Goal: Task Accomplishment & Management: Complete application form

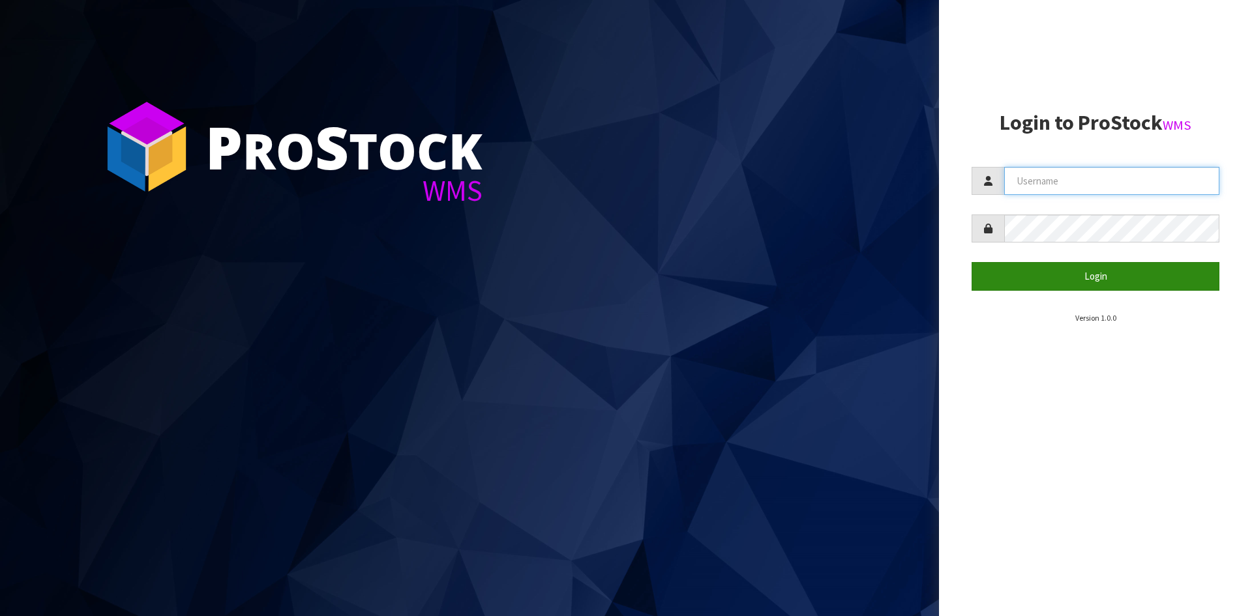
type input "YOURREFORMER"
drag, startPoint x: 1053, startPoint y: 279, endPoint x: 1025, endPoint y: 285, distance: 28.2
click at [1053, 278] on button "Login" at bounding box center [1096, 276] width 248 height 28
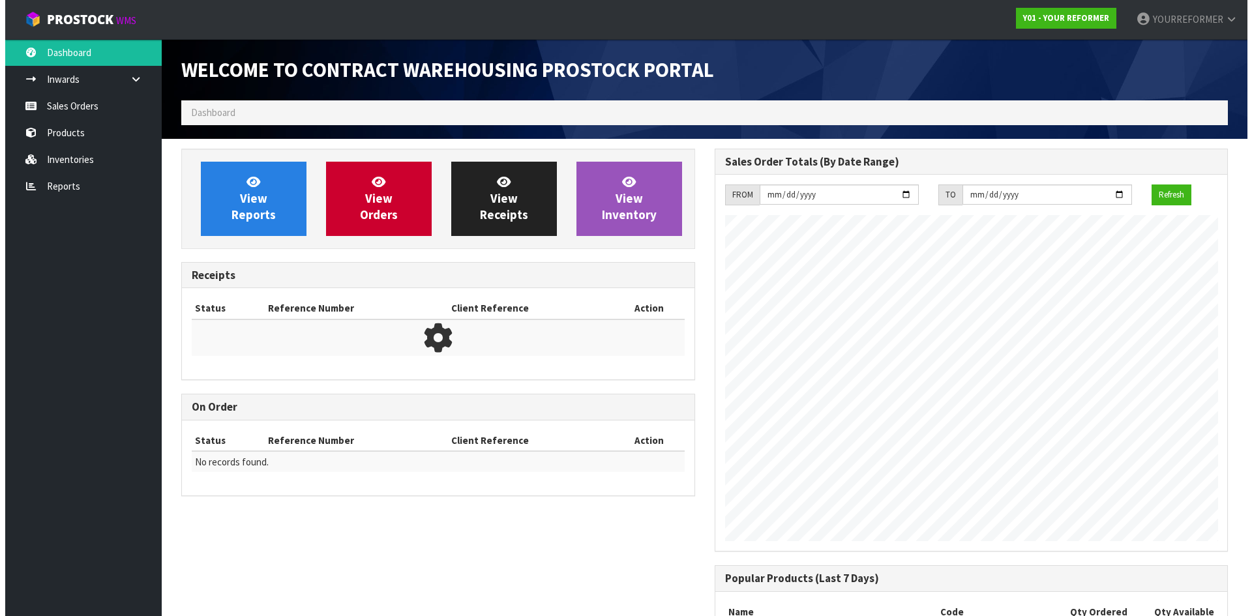
scroll to position [723, 533]
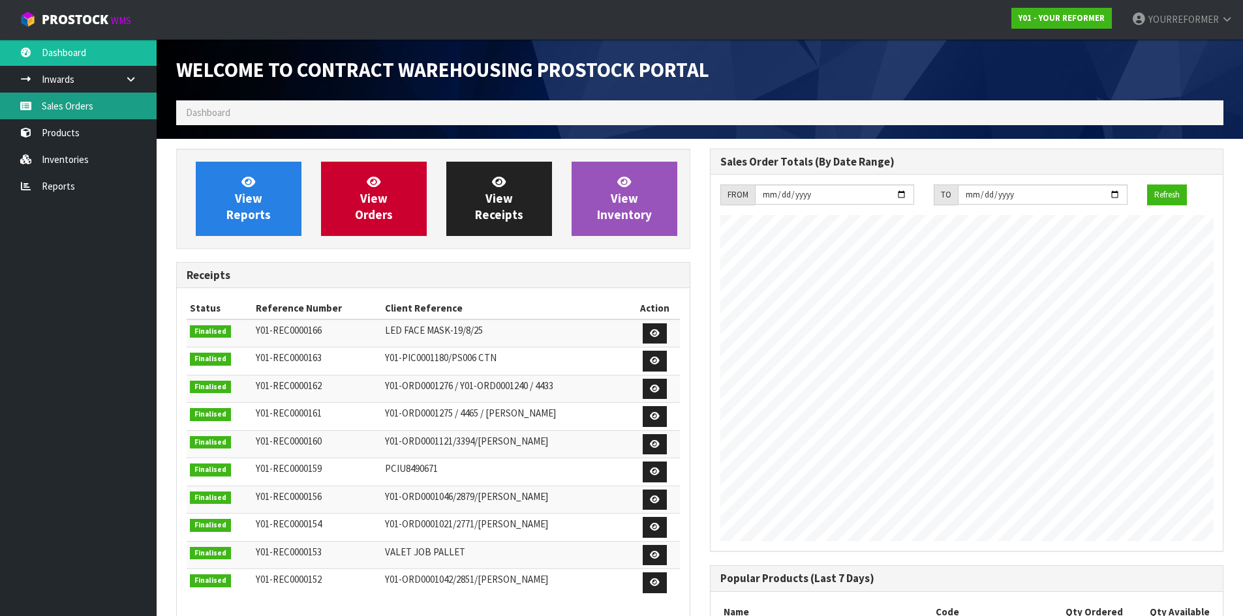
click at [120, 106] on link "Sales Orders" at bounding box center [78, 106] width 157 height 27
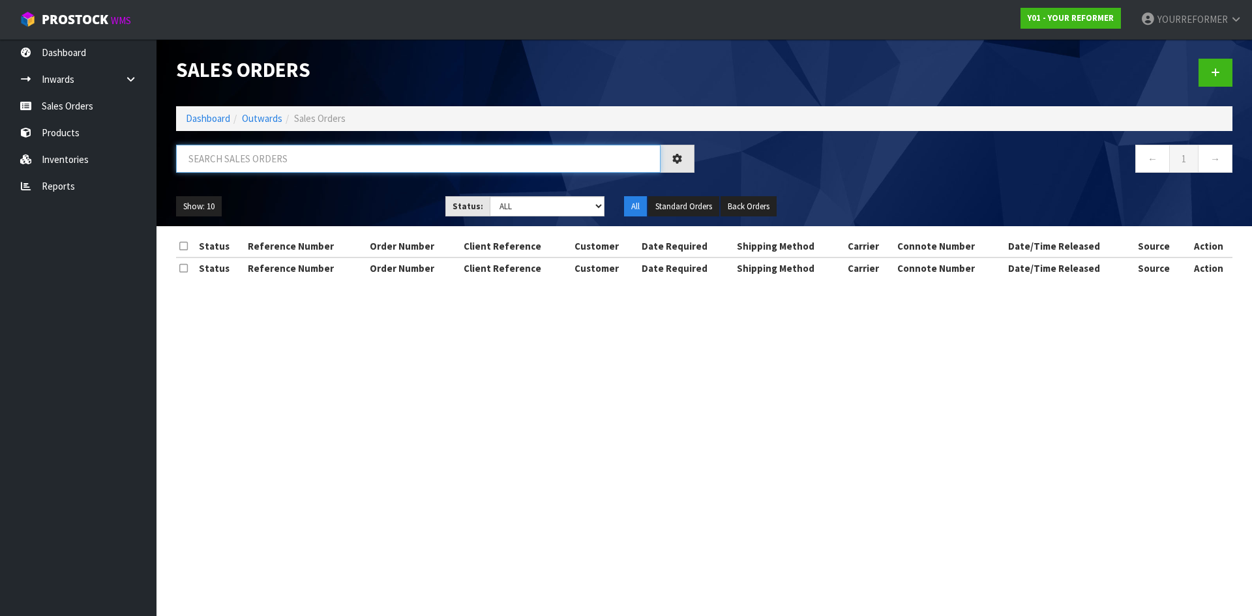
click at [252, 164] on input "text" at bounding box center [418, 159] width 485 height 28
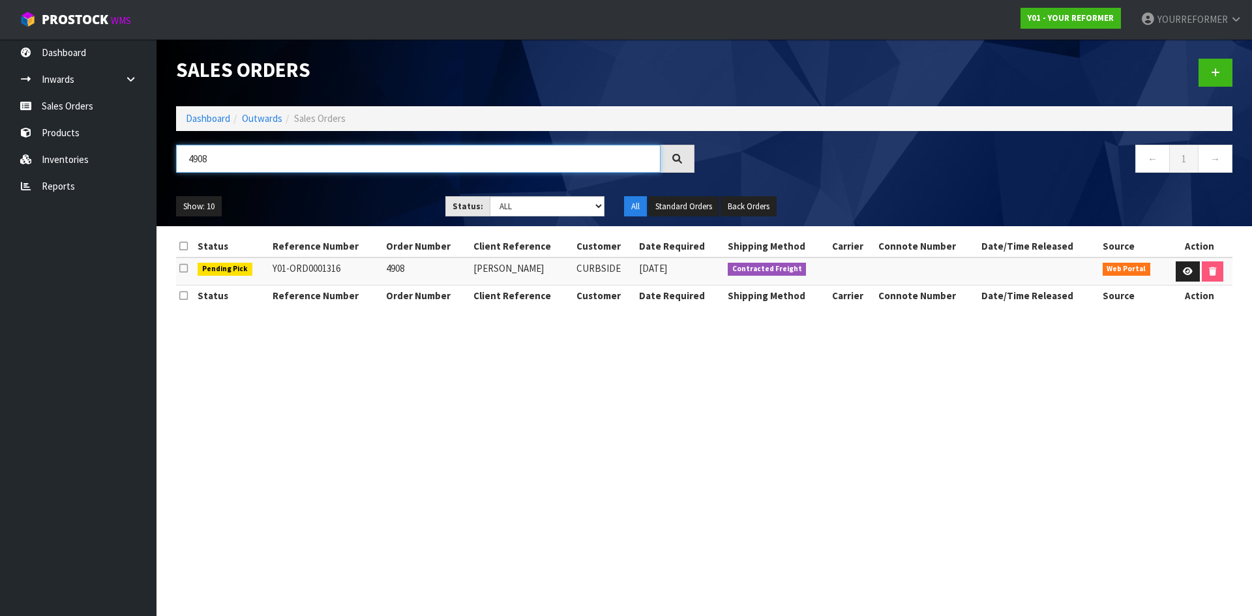
type input "4908"
click at [106, 110] on link "Sales Orders" at bounding box center [78, 106] width 157 height 27
drag, startPoint x: 1206, startPoint y: 72, endPoint x: 883, endPoint y: 141, distance: 330.1
click at [1206, 72] on link at bounding box center [1216, 73] width 34 height 28
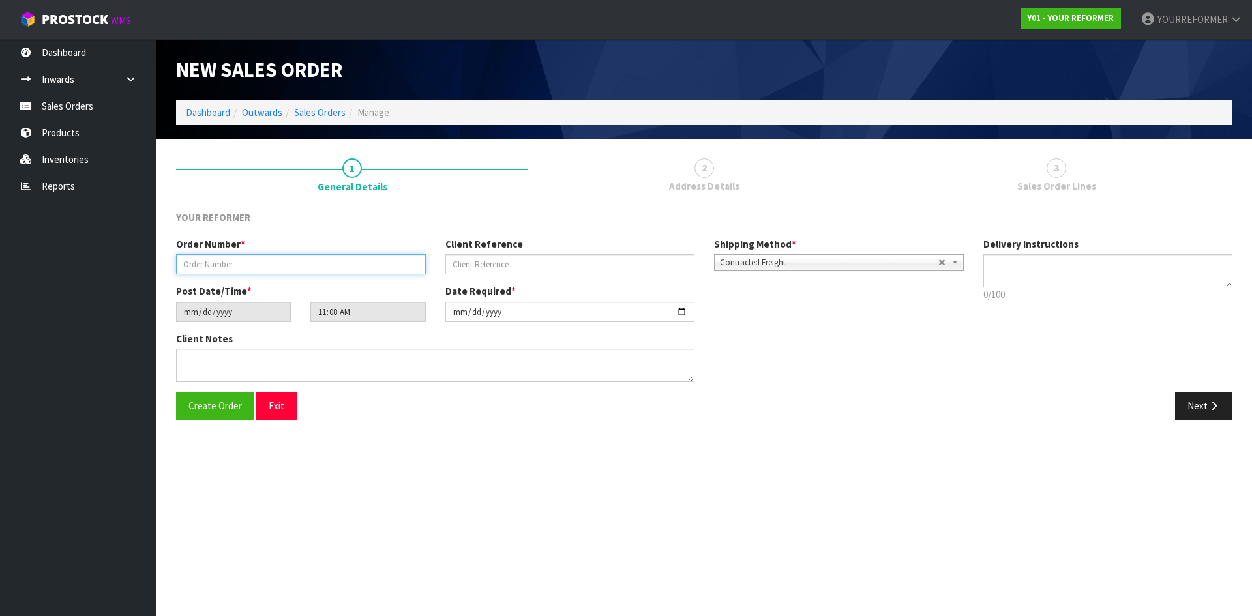
click at [224, 260] on input "text" at bounding box center [301, 264] width 250 height 20
paste input "4954"
type input "4954"
drag, startPoint x: 493, startPoint y: 262, endPoint x: 476, endPoint y: 275, distance: 21.3
click at [493, 262] on input "text" at bounding box center [571, 264] width 250 height 20
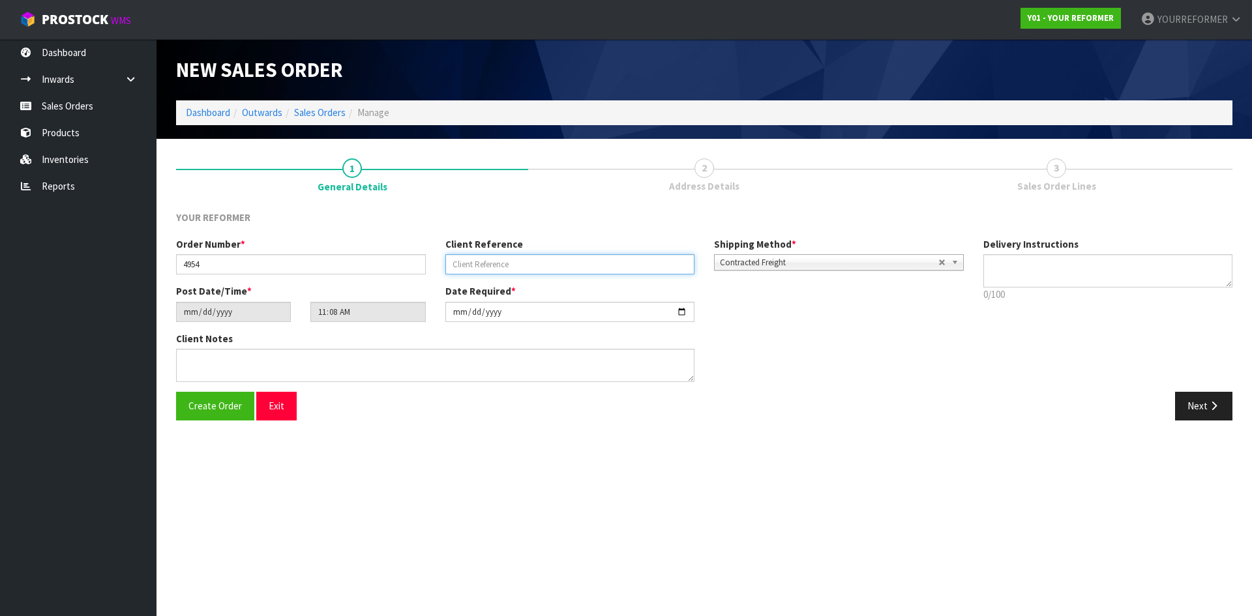
drag, startPoint x: 494, startPoint y: 268, endPoint x: 526, endPoint y: 275, distance: 32.0
click at [496, 269] on input "text" at bounding box center [571, 264] width 250 height 20
paste input "[PERSON_NAME]"
type input "[PERSON_NAME]"
click at [1083, 285] on textarea at bounding box center [1109, 270] width 250 height 33
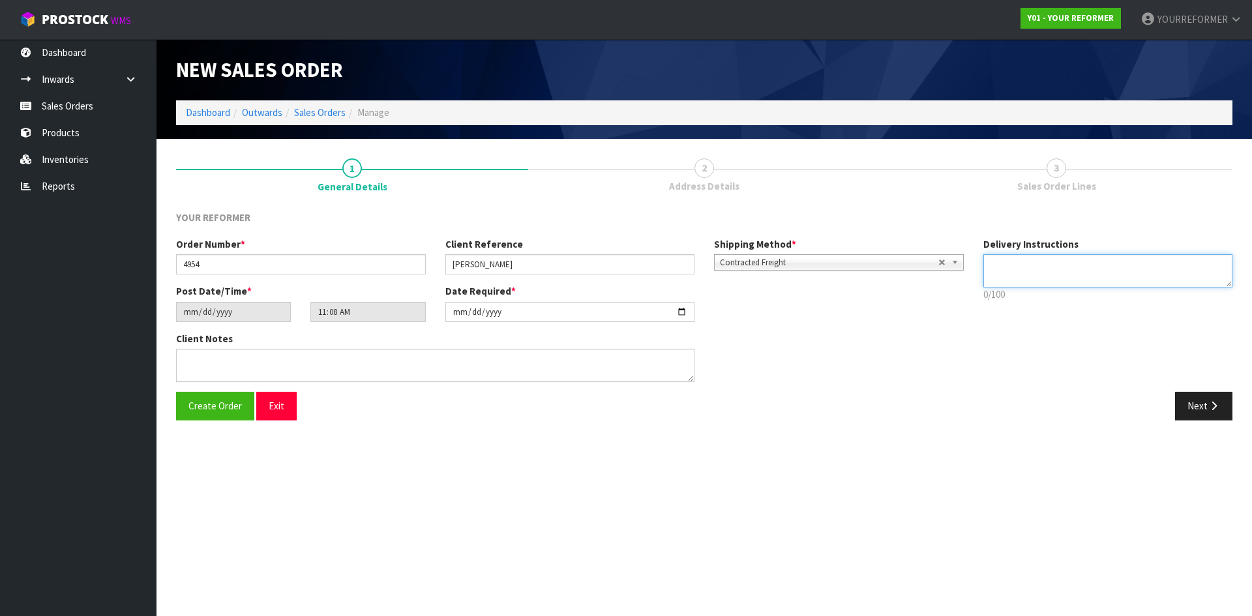
click at [1028, 272] on textarea at bounding box center [1109, 270] width 250 height 33
paste textarea "[PERSON_NAME]"
click at [1034, 273] on textarea at bounding box center [1109, 270] width 250 height 33
drag, startPoint x: 989, startPoint y: 280, endPoint x: 932, endPoint y: 282, distance: 56.8
click at [932, 282] on div "Order Number * 4954 Client Reference [PERSON_NAME] Shipping Method * Pickup Con…" at bounding box center [704, 314] width 1076 height 155
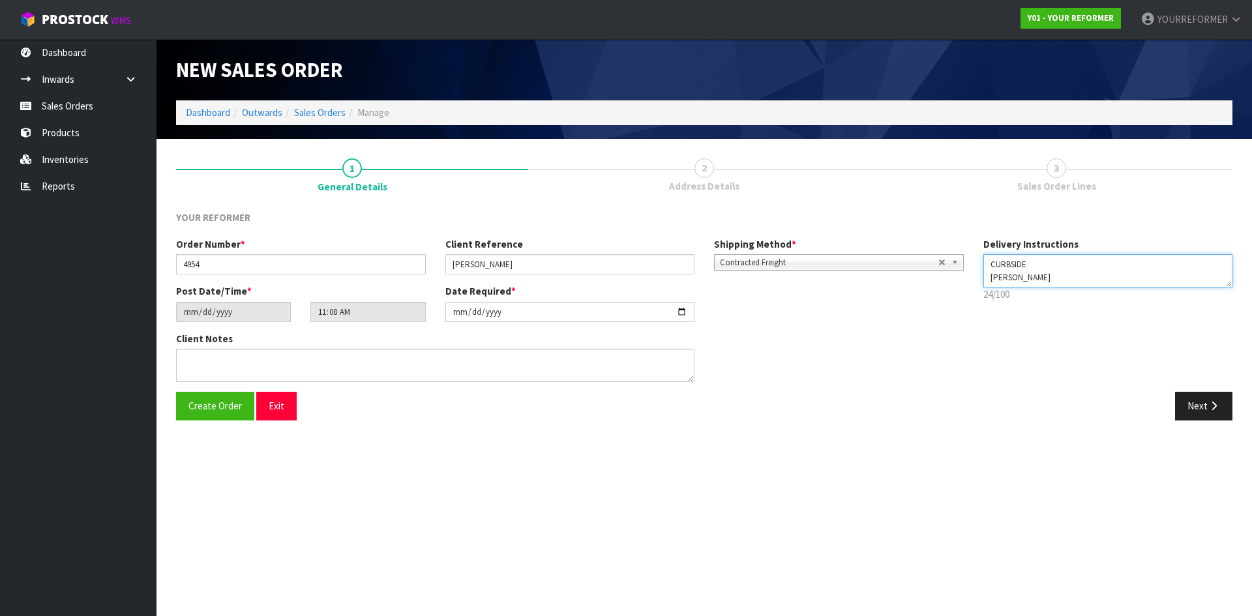
paste textarea "[PHONE_NUMBER]"
drag, startPoint x: 1071, startPoint y: 262, endPoint x: 1071, endPoint y: 271, distance: 9.8
click at [1071, 264] on textarea at bounding box center [1109, 270] width 250 height 33
drag, startPoint x: 1033, startPoint y: 281, endPoint x: 976, endPoint y: 333, distance: 77.1
click at [930, 293] on div "Order Number * 4954 Client Reference [PERSON_NAME] Shipping Method * Pickup Con…" at bounding box center [704, 314] width 1076 height 155
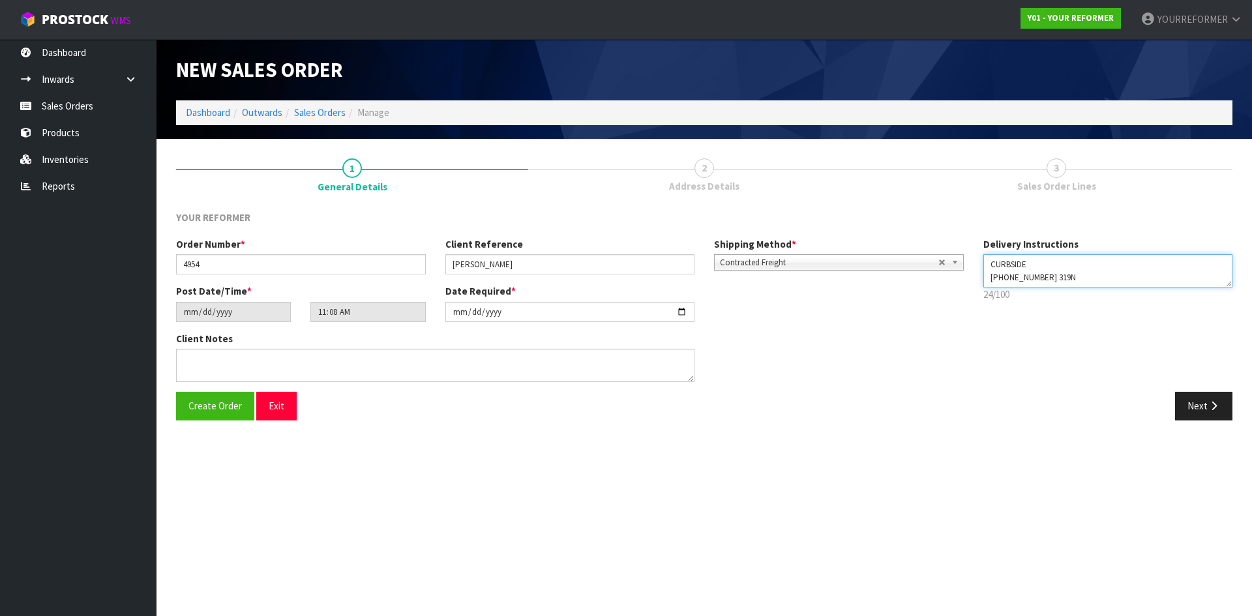
paste textarea
type textarea "CURBSIDE [PHONE_NUMBER]"
click at [865, 340] on div "Client Notes" at bounding box center [570, 362] width 808 height 60
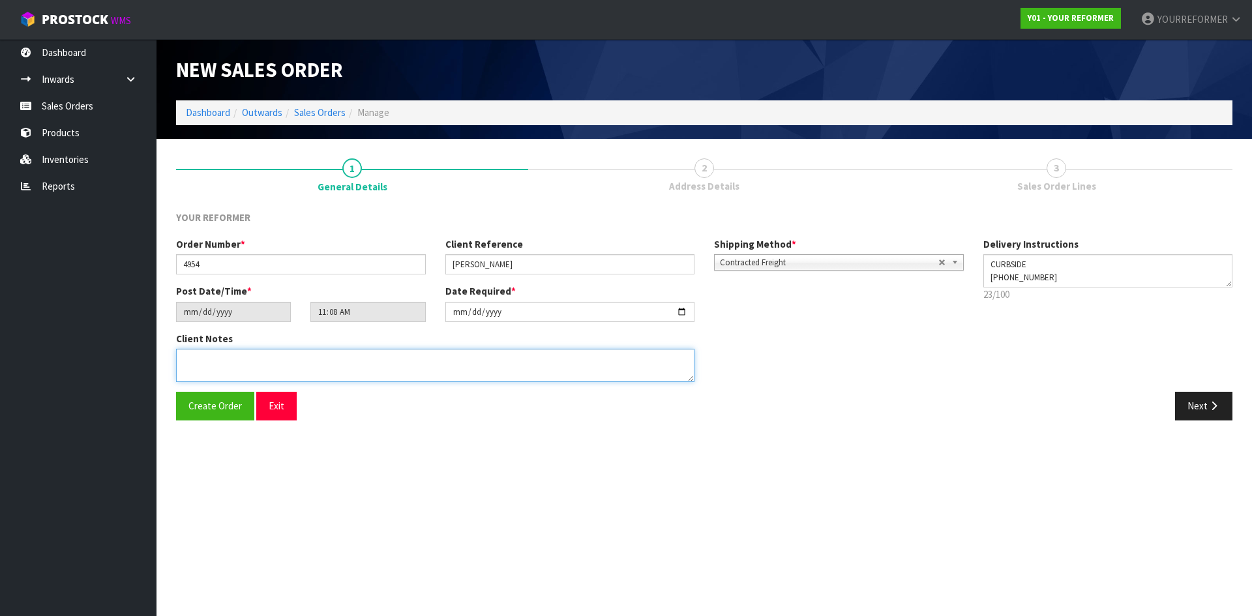
drag, startPoint x: 273, startPoint y: 359, endPoint x: 320, endPoint y: 372, distance: 48.1
click at [273, 359] on textarea at bounding box center [435, 365] width 519 height 33
paste textarea "[PERSON_NAME] MRS [STREET_ADDRESS][PERSON_NAME] [PHONE_NUMBER]"
type textarea "[PERSON_NAME] MRS [STREET_ADDRESS][PERSON_NAME] [PHONE_NUMBER]"
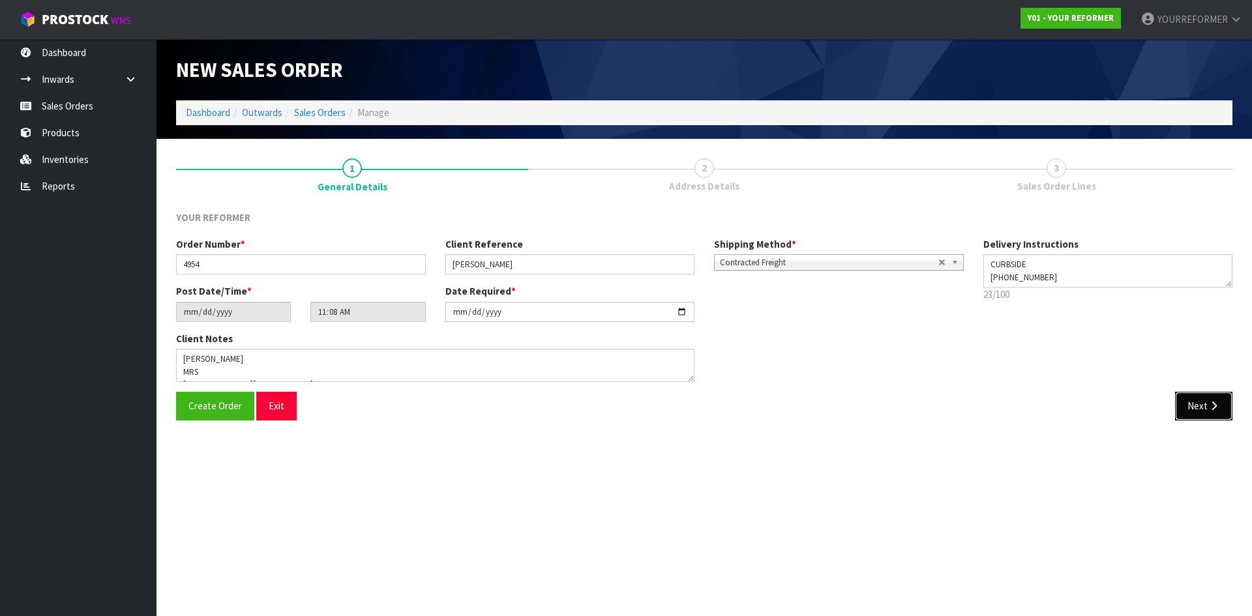
drag, startPoint x: 1196, startPoint y: 416, endPoint x: 1065, endPoint y: 419, distance: 130.5
click at [1195, 416] on button "Next" at bounding box center [1203, 406] width 57 height 28
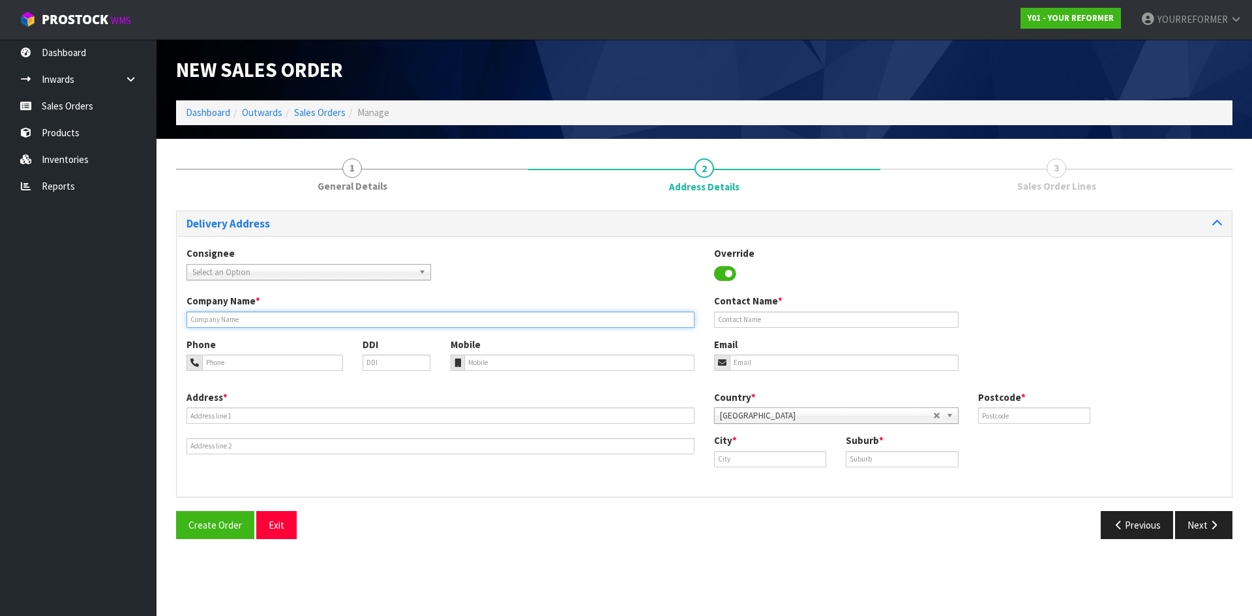
click at [347, 320] on input "text" at bounding box center [441, 320] width 508 height 16
type input "CURBSIDE"
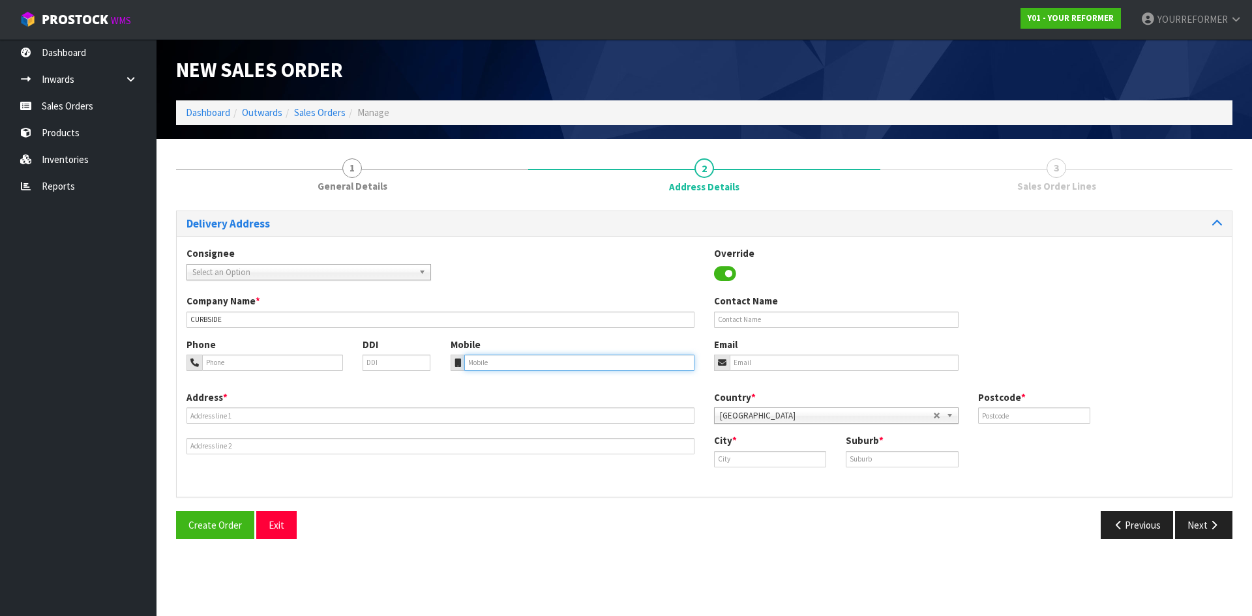
click at [532, 368] on input "tel" at bounding box center [579, 363] width 231 height 16
drag, startPoint x: 487, startPoint y: 350, endPoint x: 481, endPoint y: 365, distance: 16.4
click at [487, 351] on div "Mobile" at bounding box center [573, 354] width 264 height 33
click at [554, 361] on input "tel" at bounding box center [579, 363] width 231 height 16
paste input "[PHONE_NUMBER]"
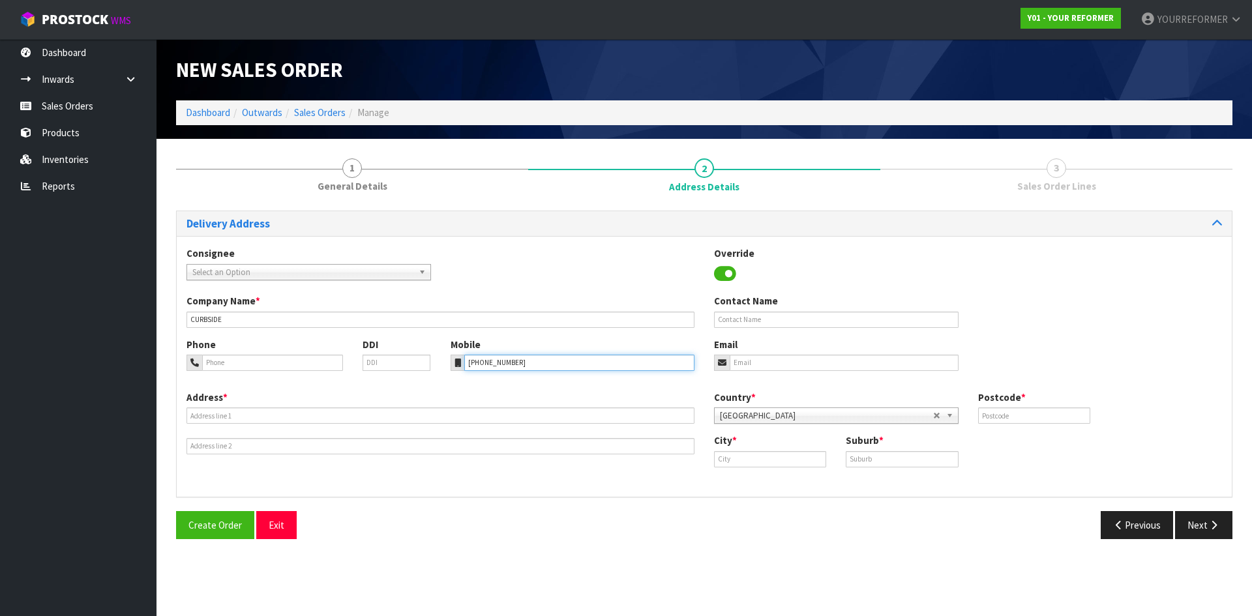
type input "[PHONE_NUMBER]"
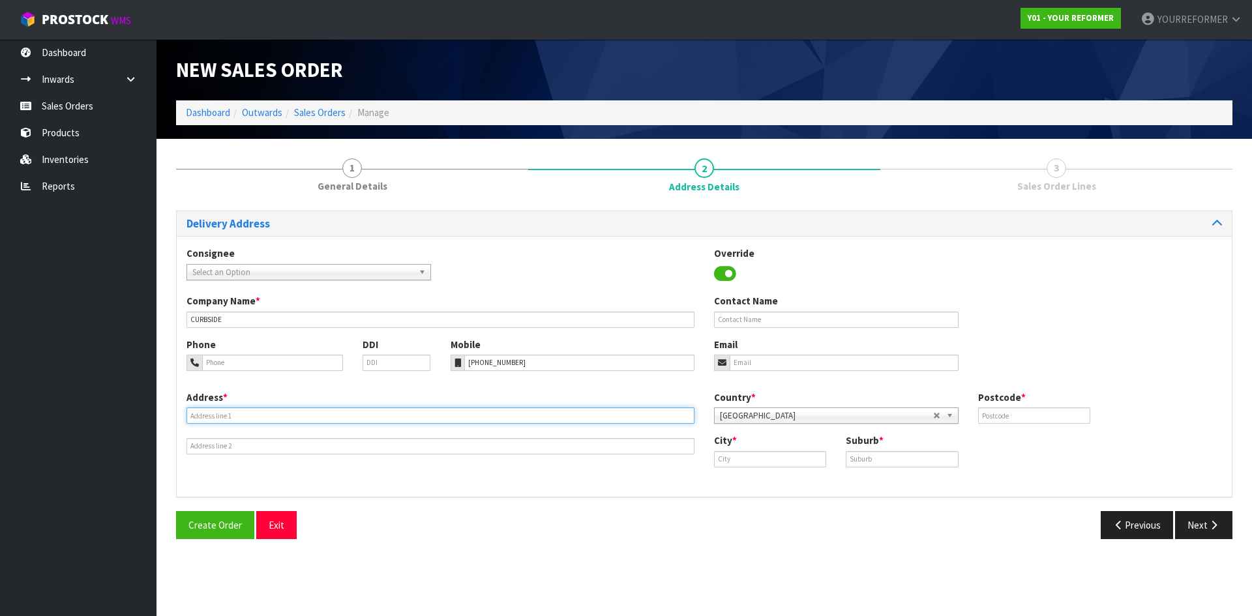
drag, startPoint x: 280, startPoint y: 415, endPoint x: 204, endPoint y: 428, distance: 77.4
click at [280, 415] on input "text" at bounding box center [441, 416] width 508 height 16
drag, startPoint x: 226, startPoint y: 417, endPoint x: 230, endPoint y: 434, distance: 17.4
click at [226, 417] on input "text" at bounding box center [441, 416] width 508 height 16
paste input "160 [PERSON_NAME] DRIVE AUK"
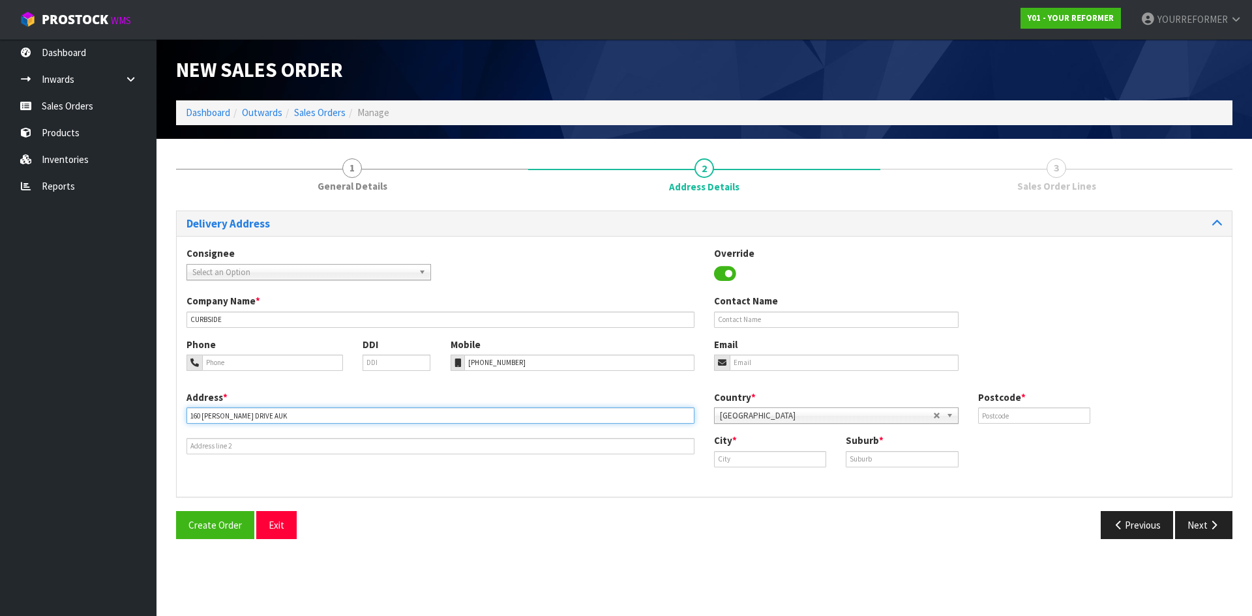
type input "160 [PERSON_NAME] DRIVE AUK"
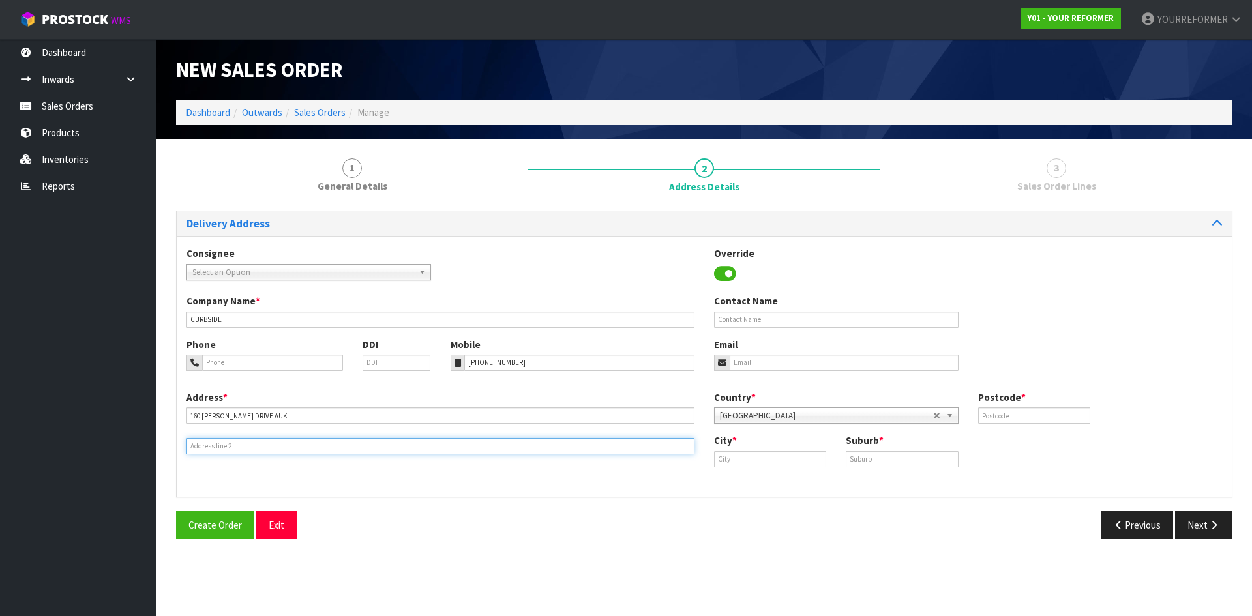
drag, startPoint x: 215, startPoint y: 451, endPoint x: 185, endPoint y: 448, distance: 30.2
click at [215, 451] on input "text" at bounding box center [441, 446] width 508 height 16
drag, startPoint x: 217, startPoint y: 448, endPoint x: 261, endPoint y: 455, distance: 44.8
click at [217, 448] on input "text" at bounding box center [441, 446] width 508 height 16
paste input "TORBAY 0630 [GEOGRAPHIC_DATA]"
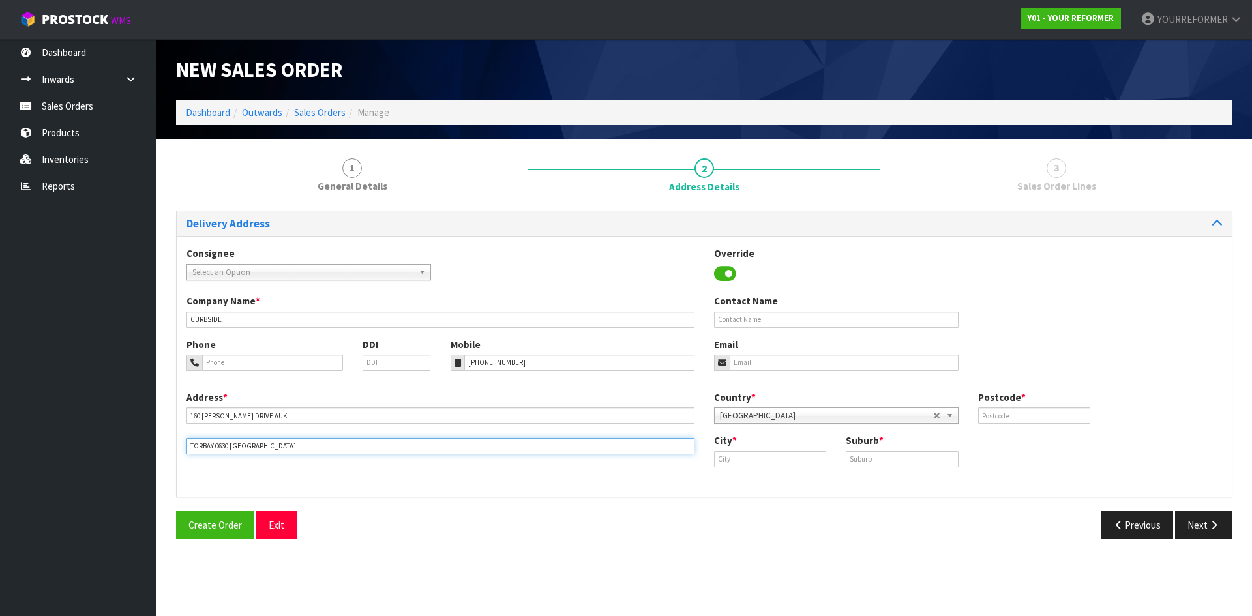
type input "TORBAY 0630 [GEOGRAPHIC_DATA]"
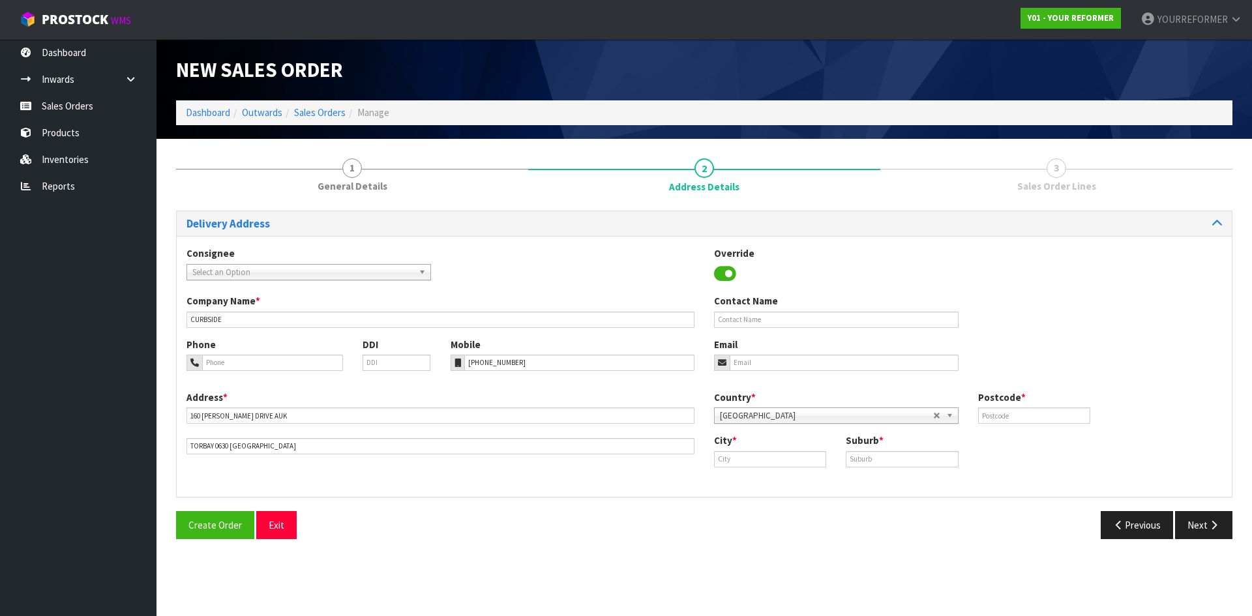
drag, startPoint x: 767, startPoint y: 309, endPoint x: 380, endPoint y: 329, distance: 388.0
click at [768, 311] on div "Contact Name" at bounding box center [837, 310] width 264 height 33
drag, startPoint x: 752, startPoint y: 316, endPoint x: 759, endPoint y: 341, distance: 25.0
click at [752, 317] on input "text" at bounding box center [836, 320] width 245 height 16
paste input "[PERSON_NAME]"
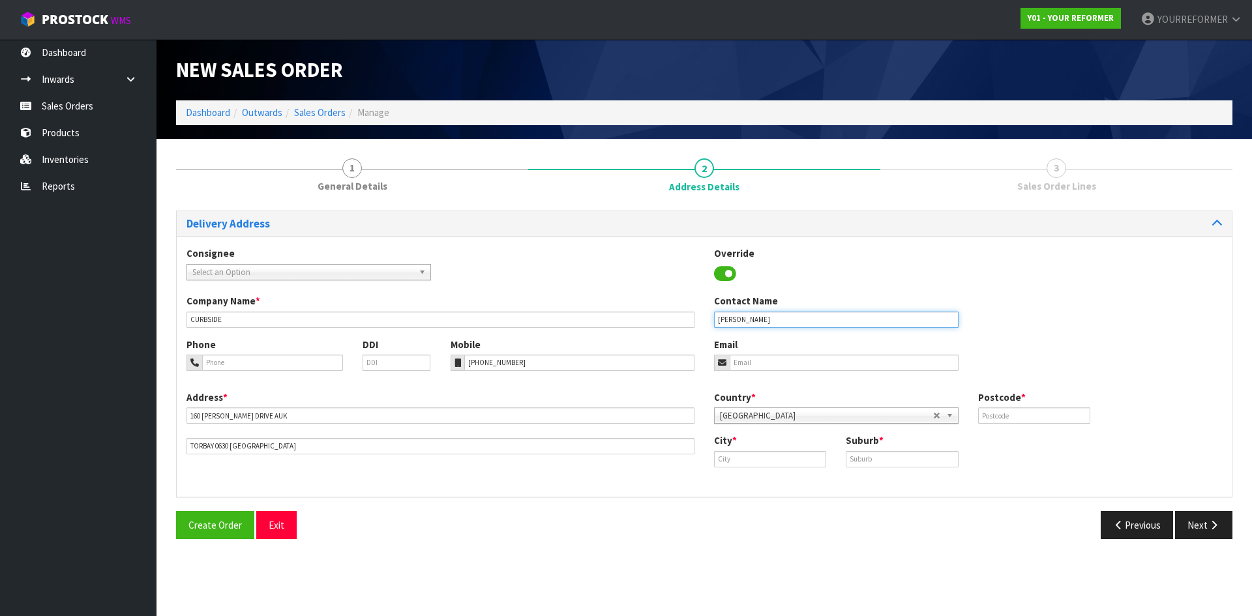
type input "[PERSON_NAME]"
click at [759, 356] on input "email" at bounding box center [844, 363] width 229 height 16
drag, startPoint x: 828, startPoint y: 368, endPoint x: 999, endPoint y: 419, distance: 177.9
click at [828, 367] on input "email" at bounding box center [844, 363] width 229 height 16
paste input "[PERSON_NAME][EMAIL_ADDRESS][PERSON_NAME][DOMAIN_NAME]"
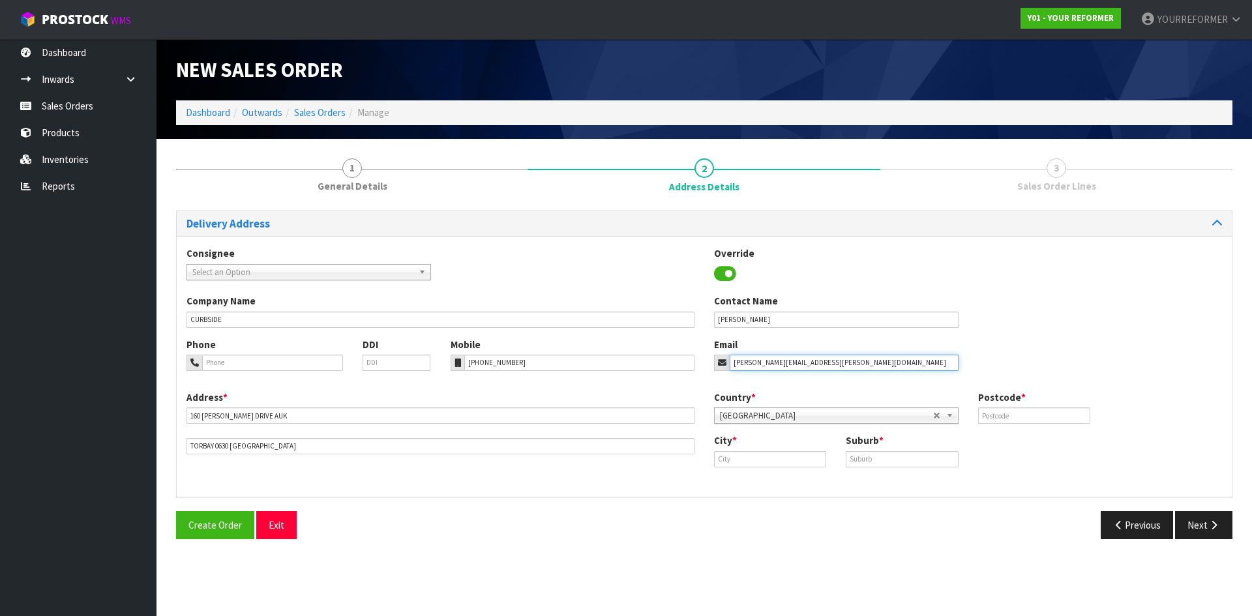
type input "[PERSON_NAME][EMAIL_ADDRESS][PERSON_NAME][DOMAIN_NAME]"
click at [1036, 431] on div "Country * [GEOGRAPHIC_DATA] [GEOGRAPHIC_DATA] [GEOGRAPHIC_DATA] [GEOGRAPHIC_DAT…" at bounding box center [969, 412] width 528 height 43
click at [1004, 419] on input "text" at bounding box center [1034, 416] width 112 height 16
paste input "0630"
type input "0630"
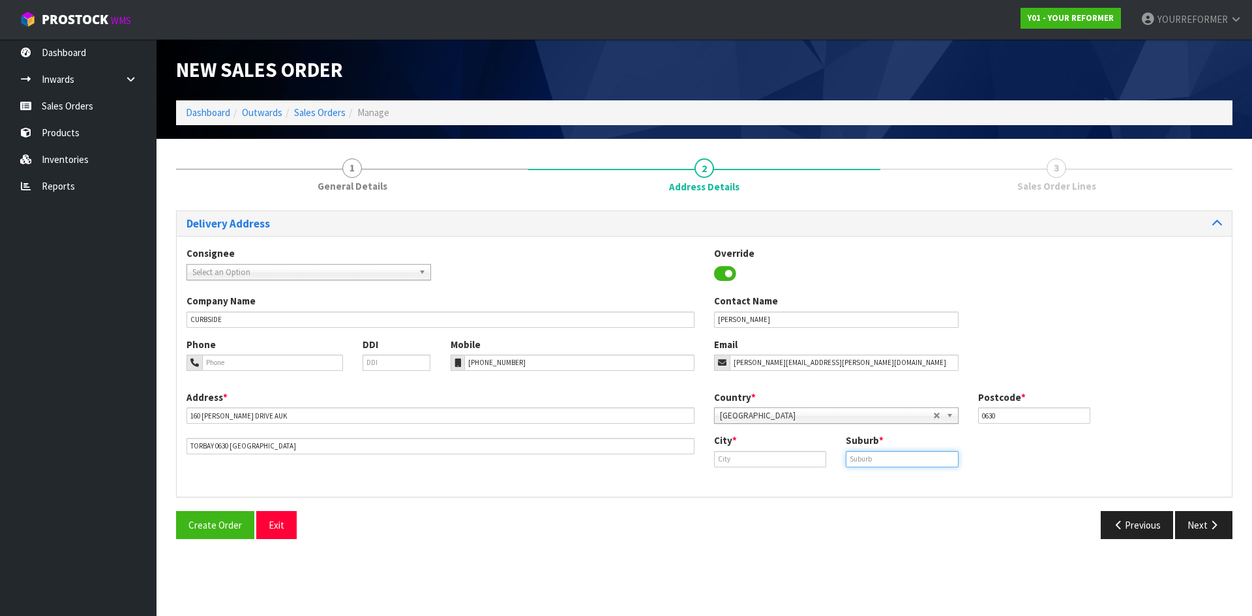
click at [937, 463] on input "text" at bounding box center [902, 459] width 112 height 16
paste input "TORBAY"
type input "TORBAY"
click at [797, 464] on input "text" at bounding box center [770, 459] width 112 height 16
click at [788, 478] on link "[GEOGRAPHIC_DATA]" at bounding box center [775, 482] width 121 height 18
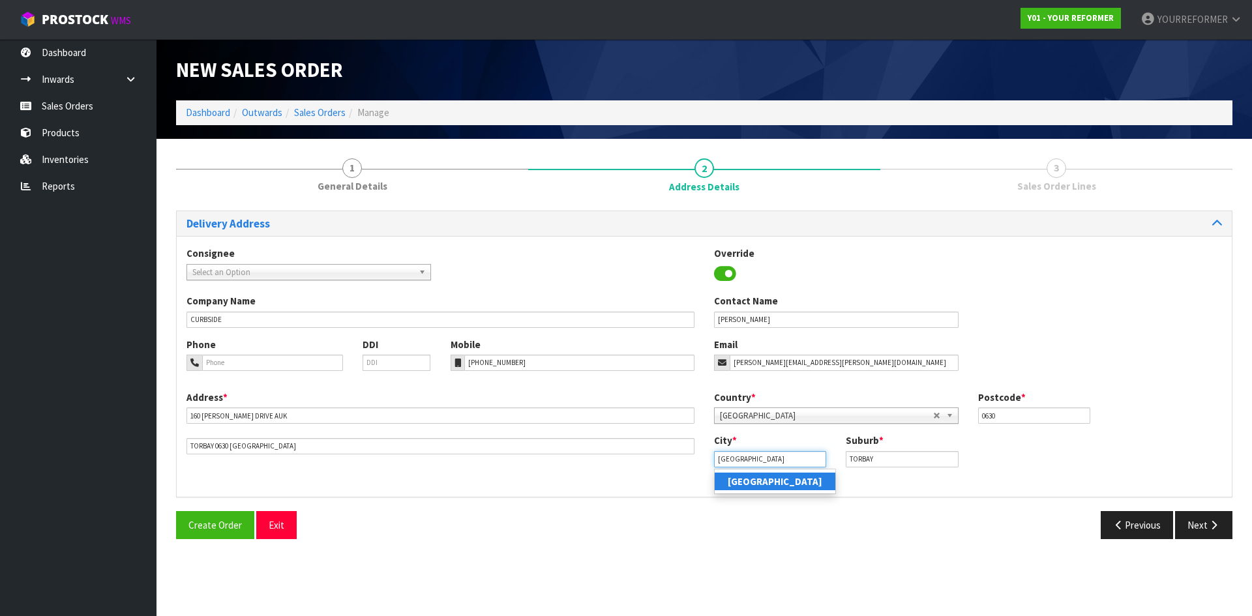
type input "[GEOGRAPHIC_DATA]"
click at [1189, 530] on button "Next" at bounding box center [1203, 525] width 57 height 28
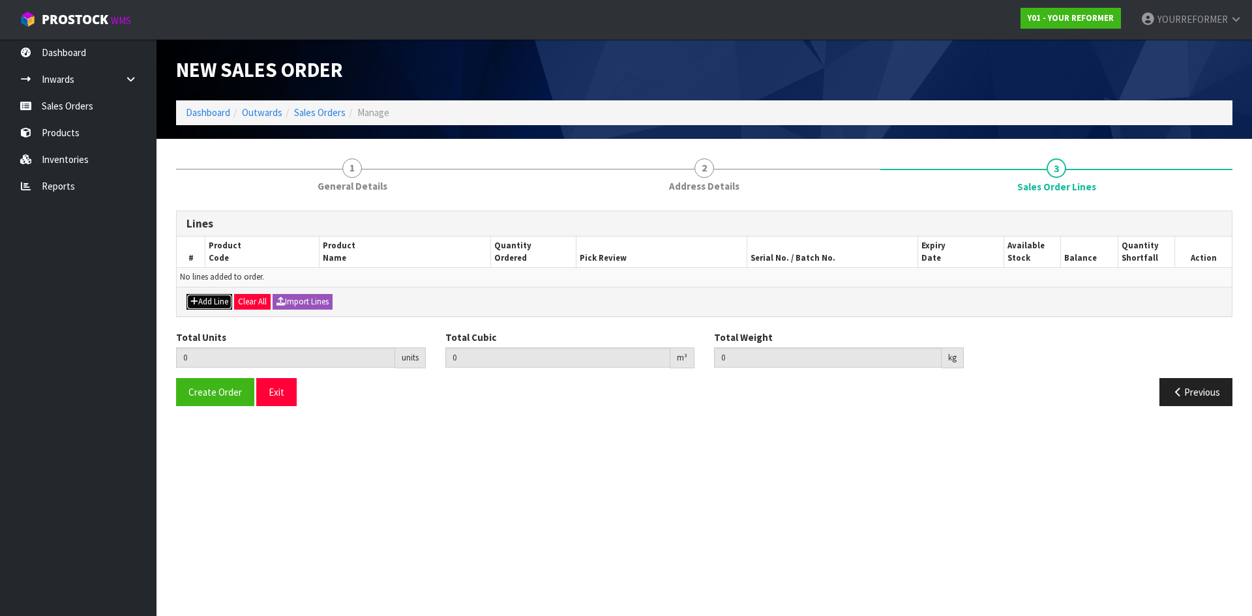
drag, startPoint x: 208, startPoint y: 302, endPoint x: 232, endPoint y: 309, distance: 24.4
click at [208, 303] on button "Add Line" at bounding box center [210, 302] width 46 height 16
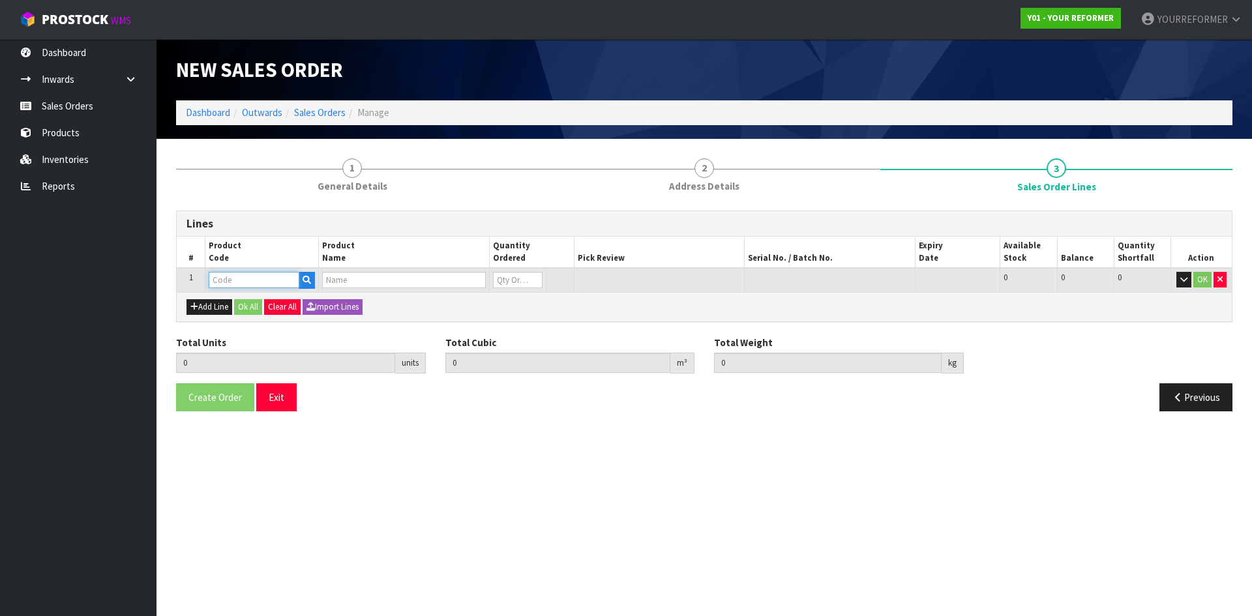
click at [292, 278] on input "text" at bounding box center [254, 280] width 91 height 16
click at [314, 280] on button "button" at bounding box center [307, 280] width 16 height 17
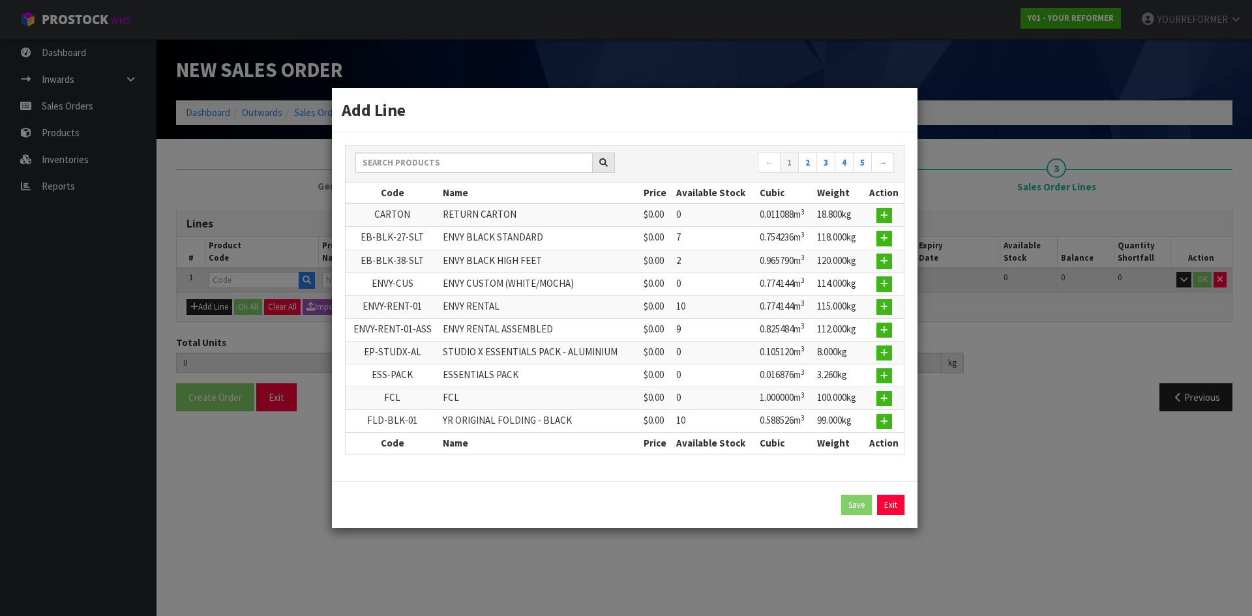
click at [432, 174] on div "← 1 2 3 4 5 →" at bounding box center [625, 164] width 558 height 23
click at [432, 171] on input "text" at bounding box center [474, 163] width 237 height 20
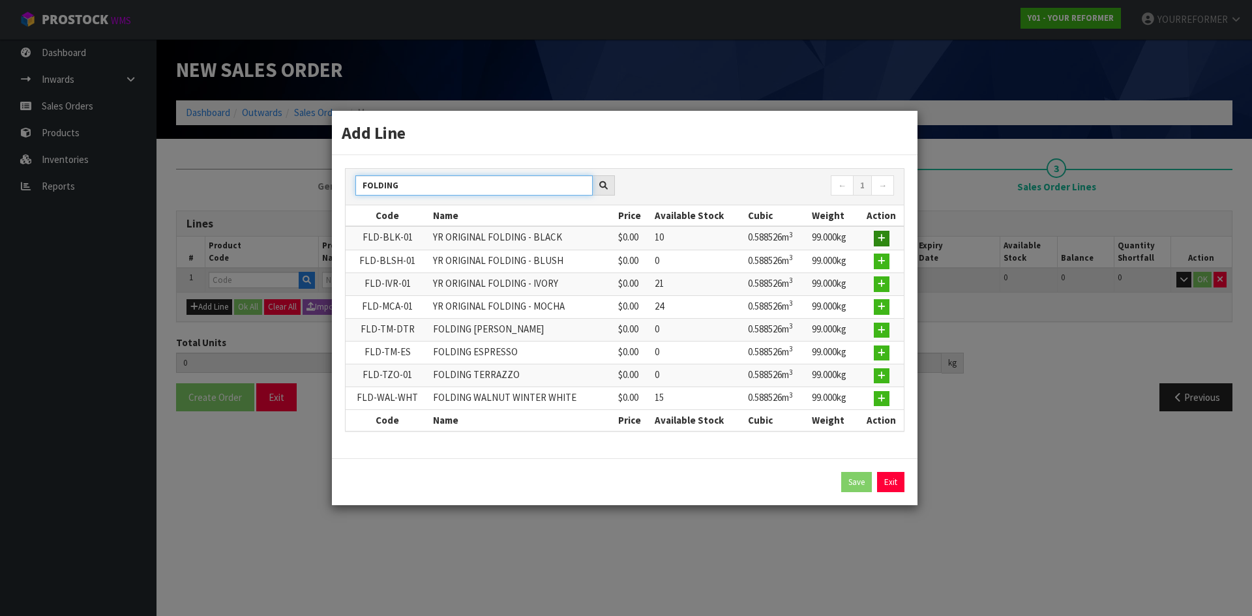
type input "FOLDING"
drag, startPoint x: 875, startPoint y: 241, endPoint x: 571, endPoint y: 314, distance: 312.0
click at [875, 241] on button "button" at bounding box center [882, 239] width 16 height 16
type input "0.000000"
type input "0.000"
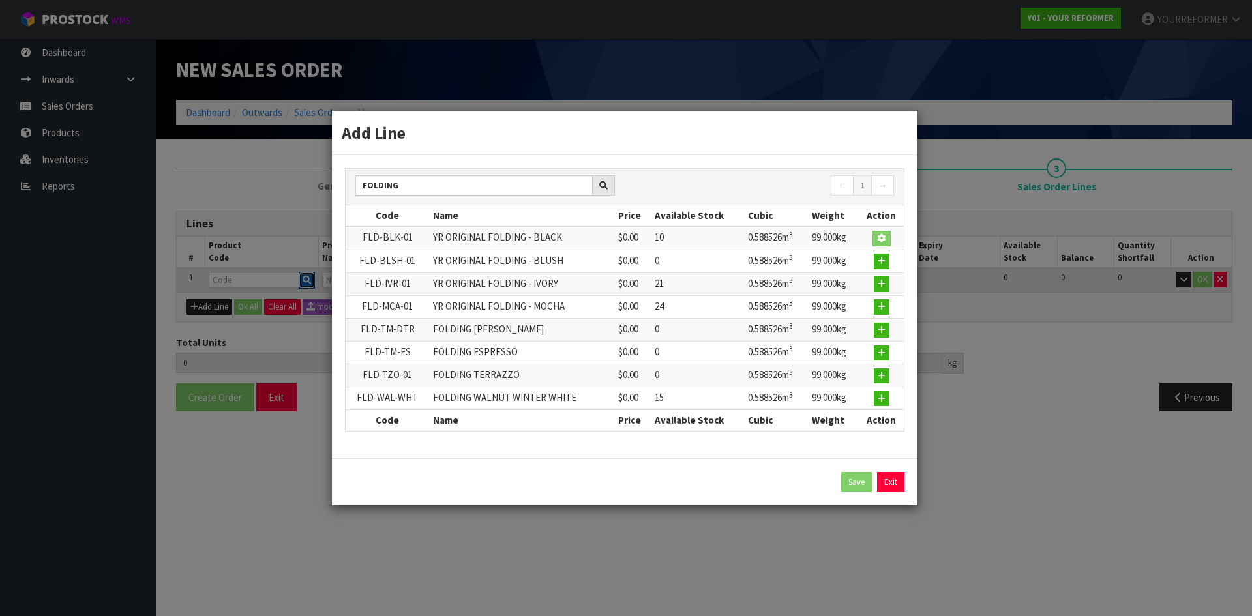
type input "FLD-BLK-01"
type input "YR ORIGINAL FOLDING - BLACK"
type input "0"
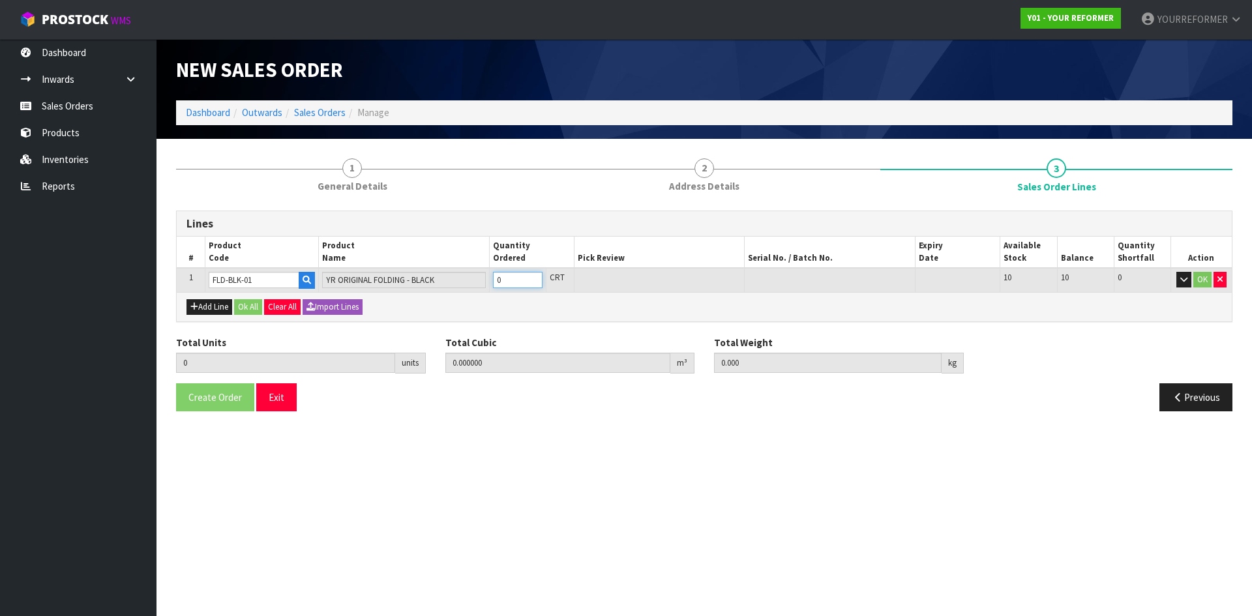
type input "1"
type input "0.588526"
type input "99"
type input "1"
click at [530, 278] on input "1" at bounding box center [518, 280] width 50 height 16
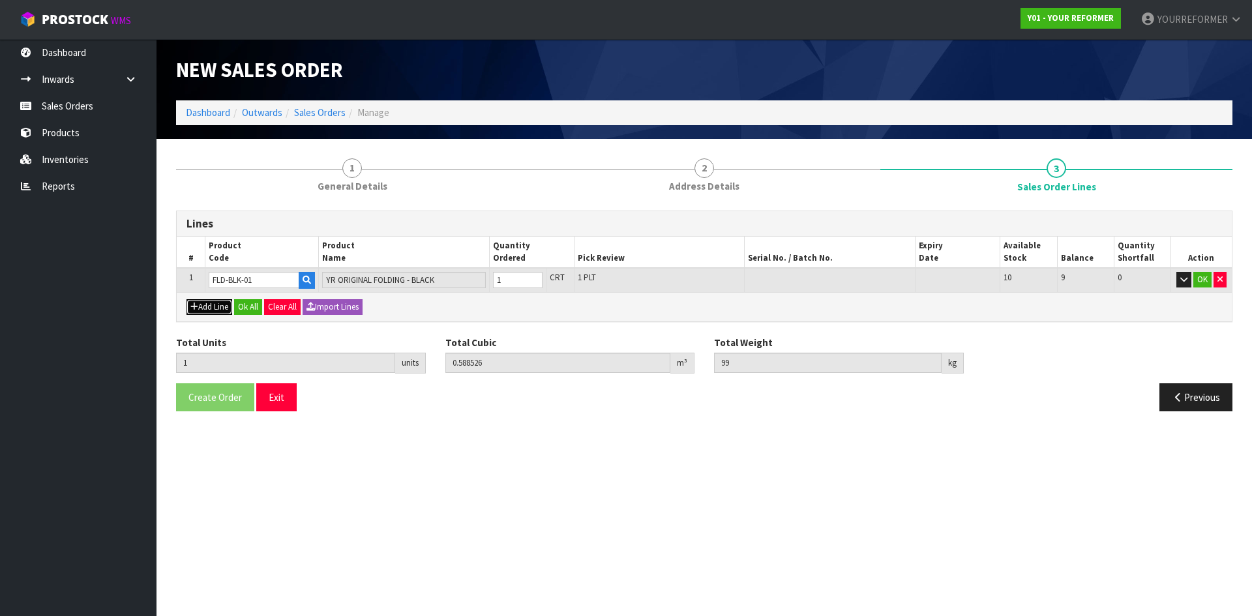
click at [210, 308] on button "Add Line" at bounding box center [210, 307] width 46 height 16
type input "0"
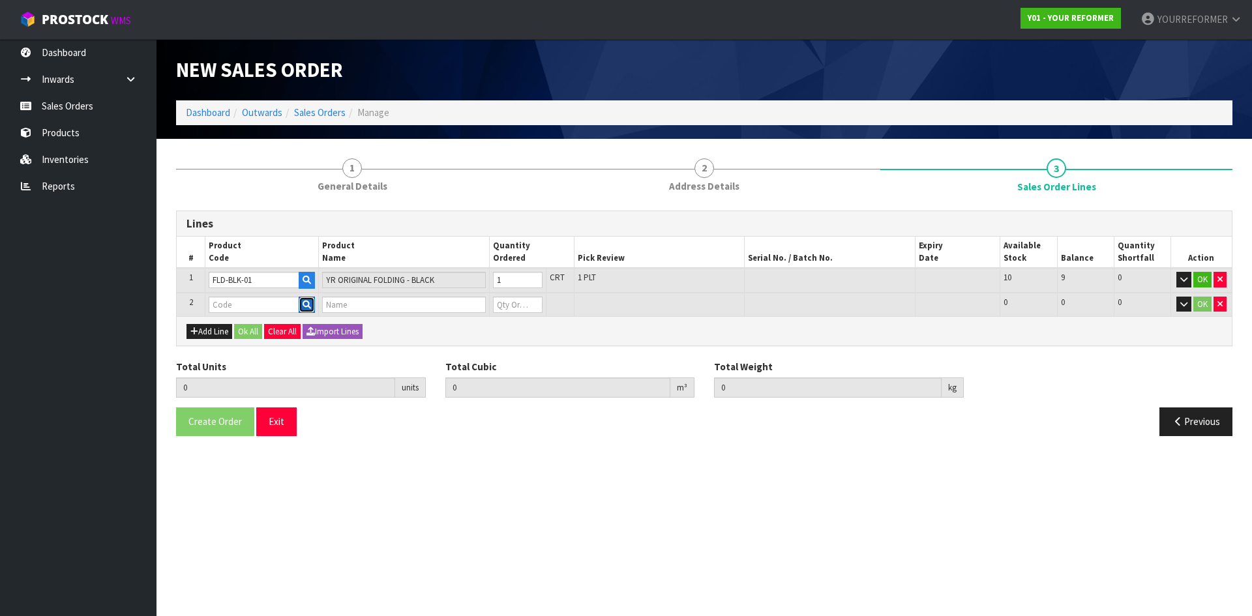
click at [304, 307] on icon "button" at bounding box center [307, 305] width 8 height 8
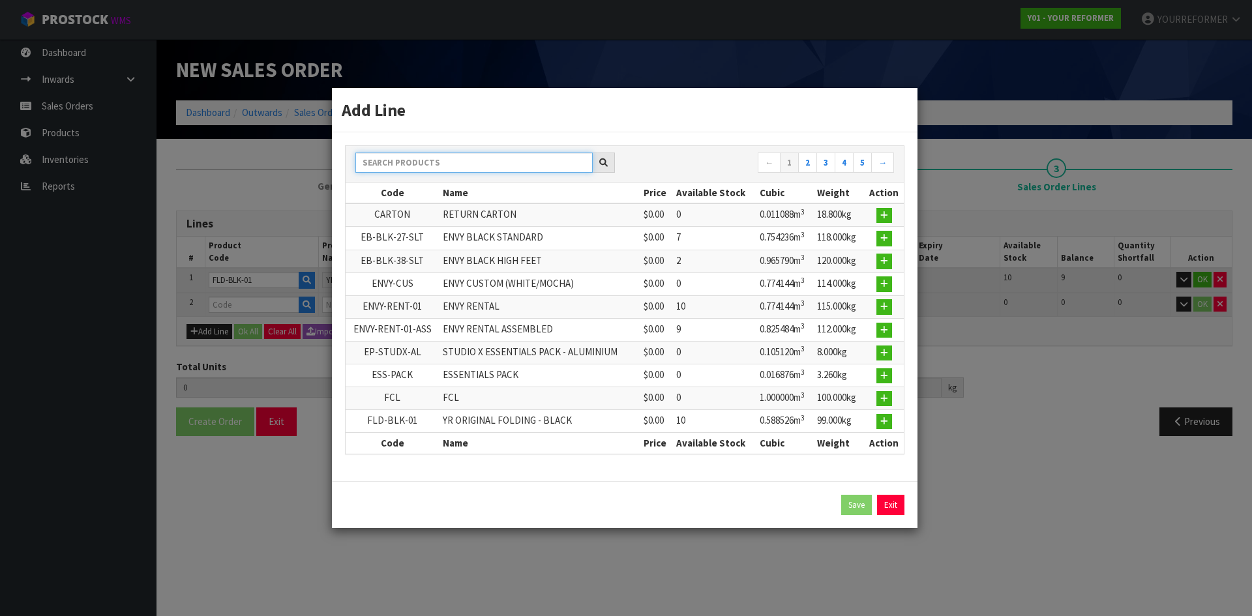
click at [440, 155] on input "text" at bounding box center [474, 163] width 237 height 20
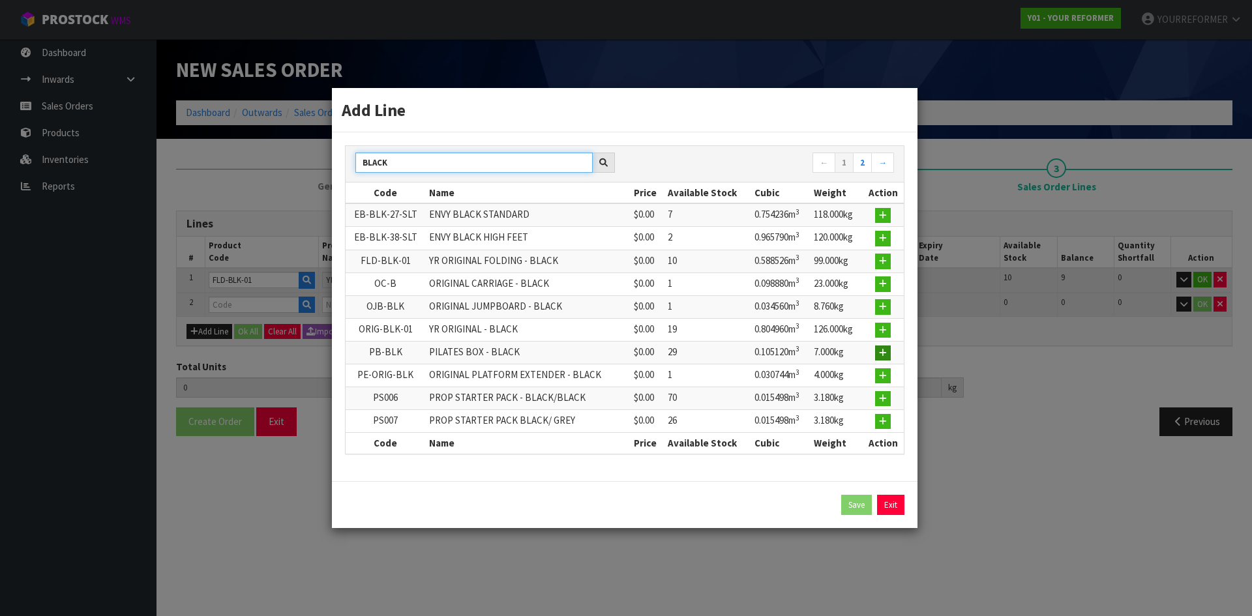
type input "BLACK"
click at [882, 353] on icon "button" at bounding box center [883, 353] width 8 height 8
type input "1"
type input "0.588526"
type input "99"
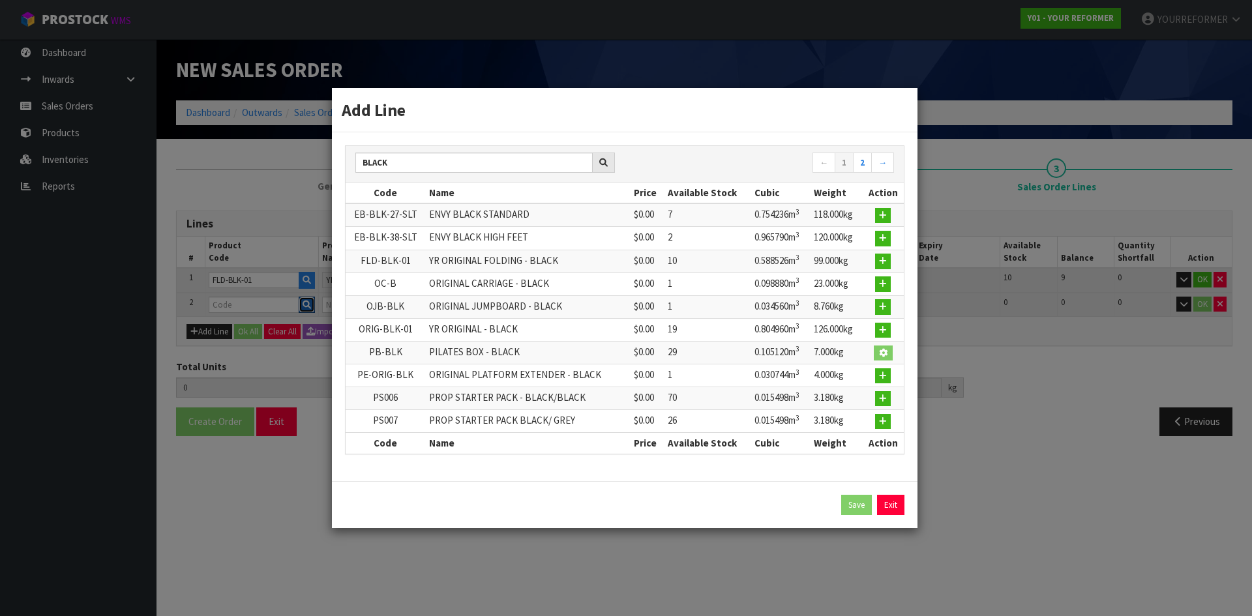
type input "PB-BLK"
type input "PILATES BOX - BLACK"
type input "0"
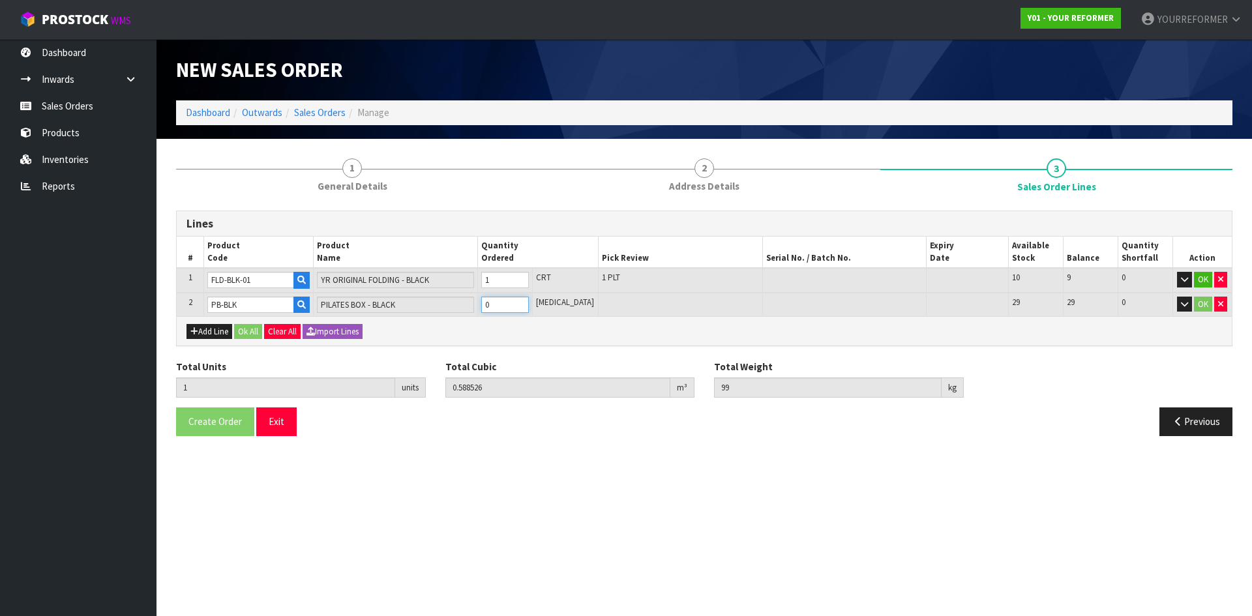
type input "2"
type input "0.693646"
type input "107"
type input "1"
click at [528, 300] on input "1" at bounding box center [505, 305] width 48 height 16
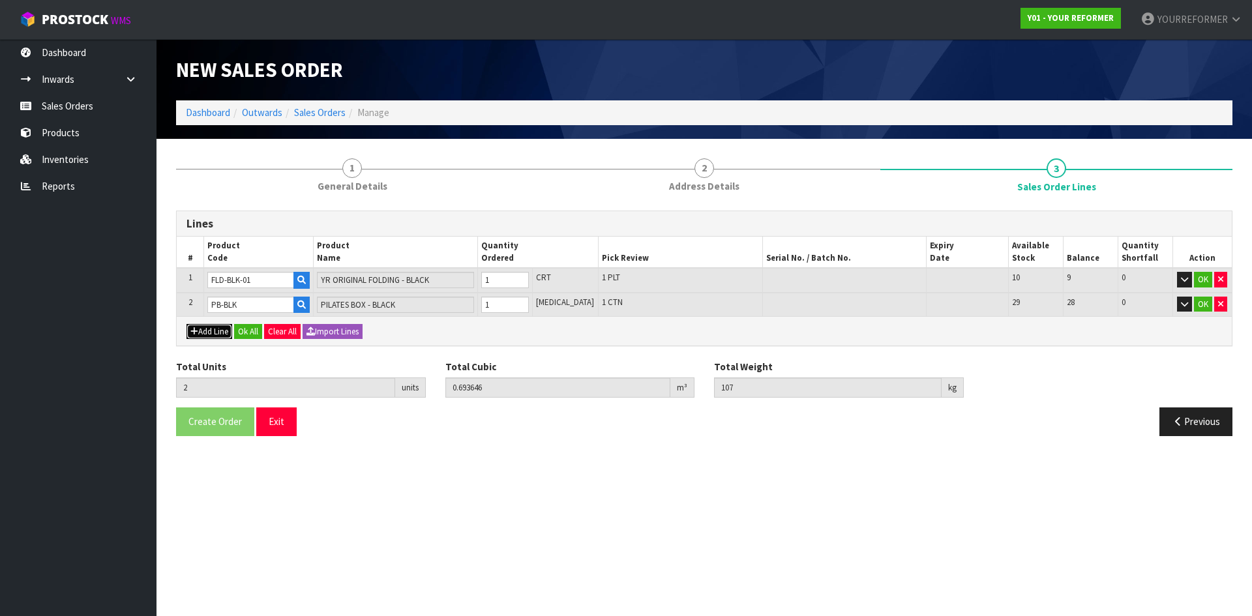
click at [222, 336] on button "Add Line" at bounding box center [210, 332] width 46 height 16
type input "0"
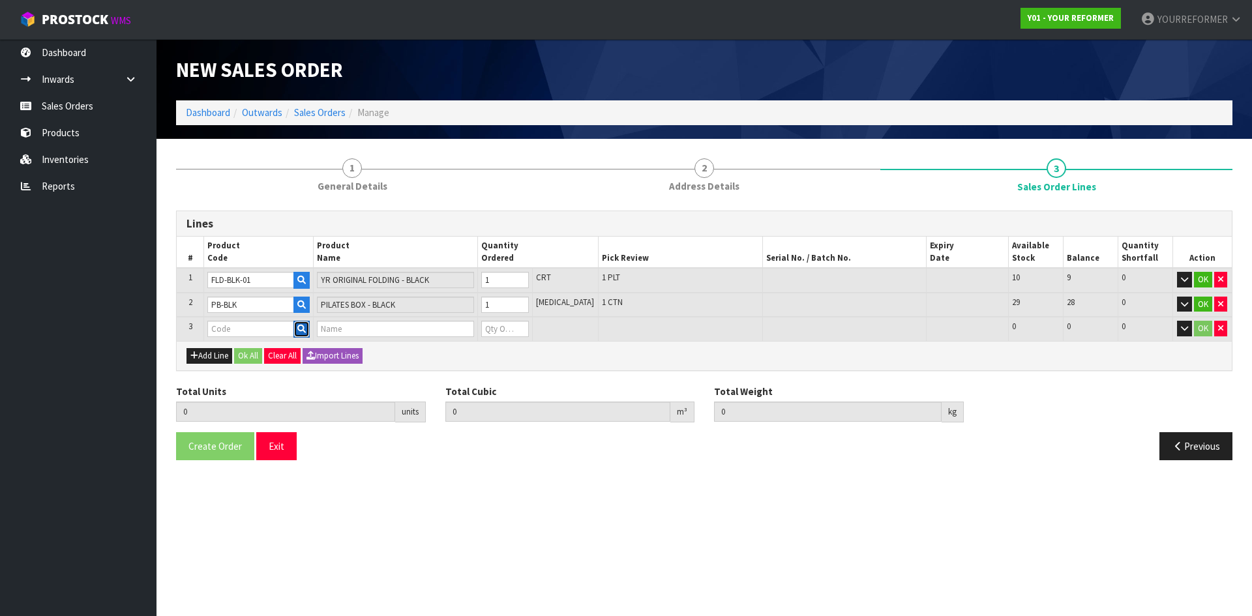
click at [306, 327] on icon "button" at bounding box center [301, 329] width 8 height 8
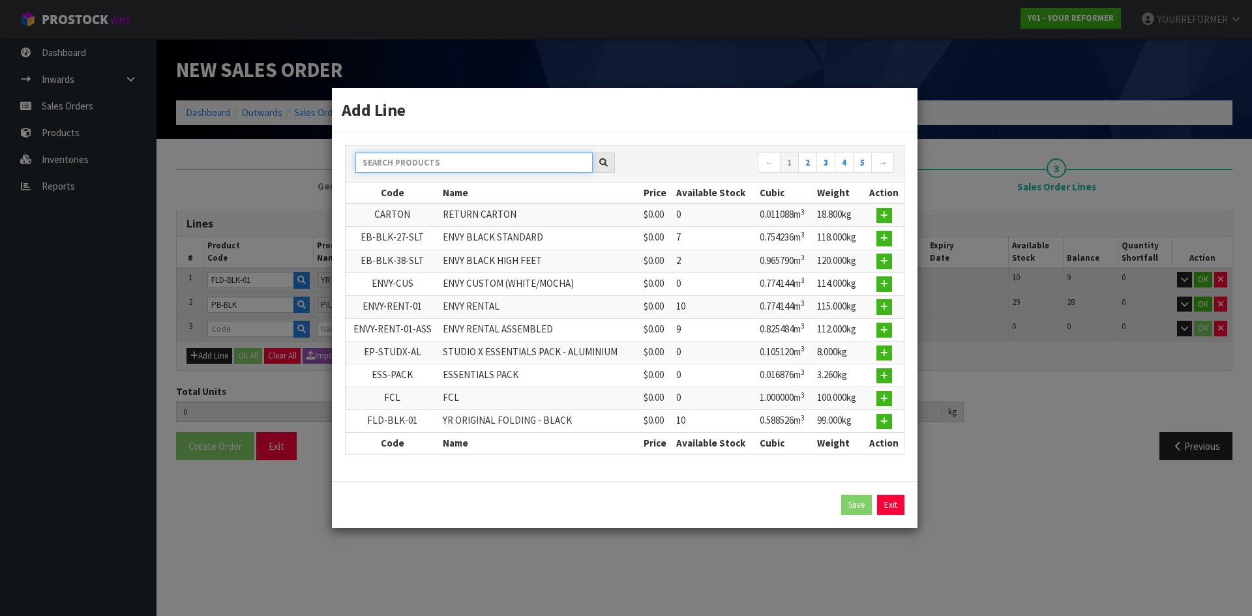
click at [410, 166] on input "text" at bounding box center [474, 163] width 237 height 20
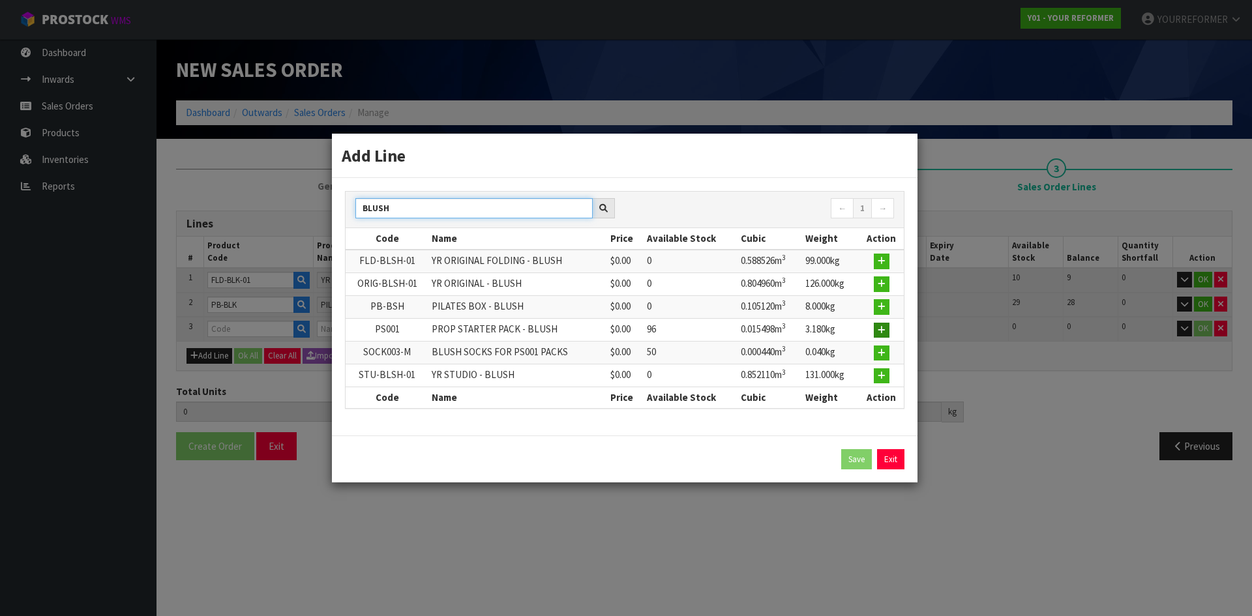
type input "BLUSH"
click at [880, 328] on icon "button" at bounding box center [882, 330] width 8 height 8
type input "2"
type input "0.693646"
type input "107"
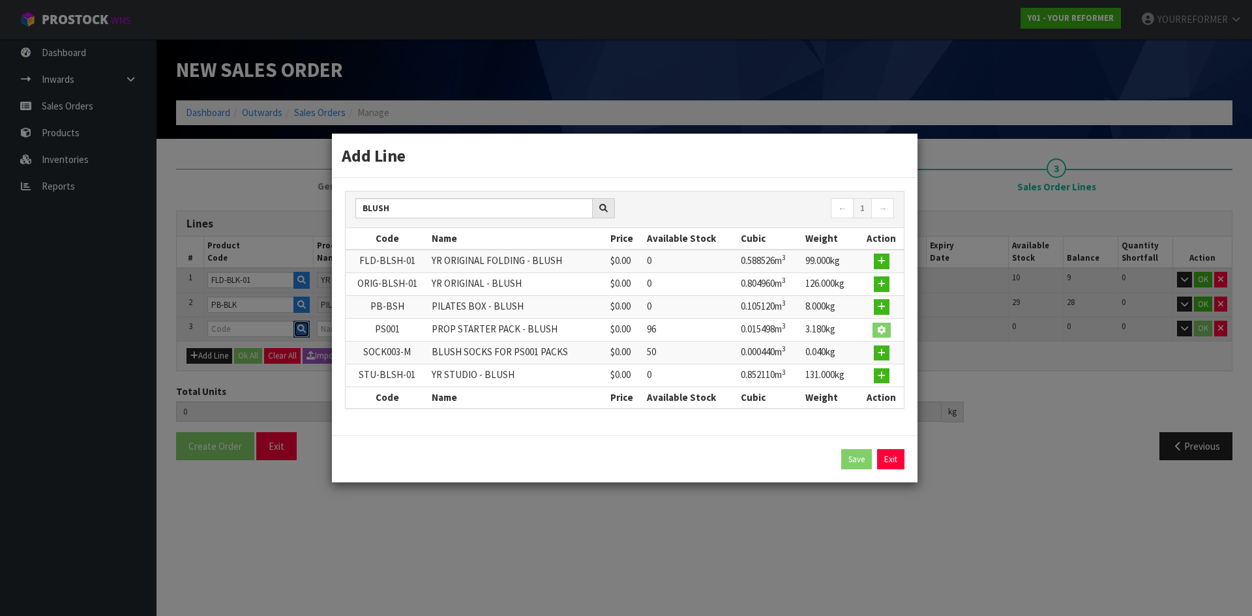
type input "PS001"
type input "PROP STARTER PACK - BLUSH"
type input "0"
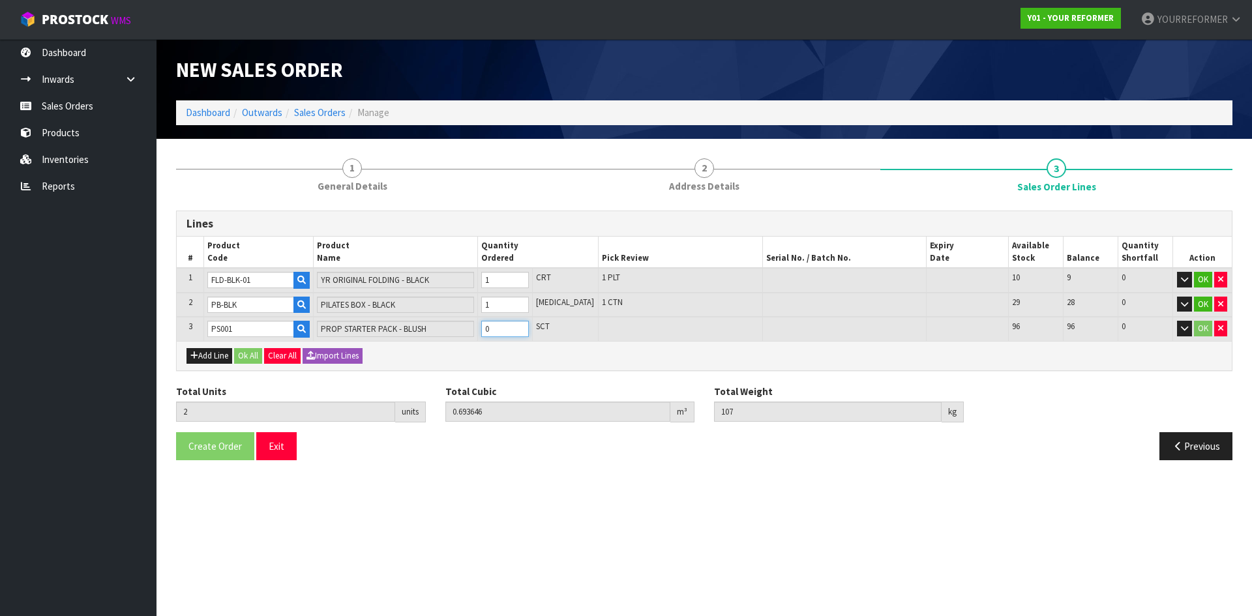
click at [529, 326] on input "0" at bounding box center [505, 329] width 48 height 16
type input "3"
type input "0.709144"
type input "110.18"
drag, startPoint x: 538, startPoint y: 327, endPoint x: 527, endPoint y: 333, distance: 12.5
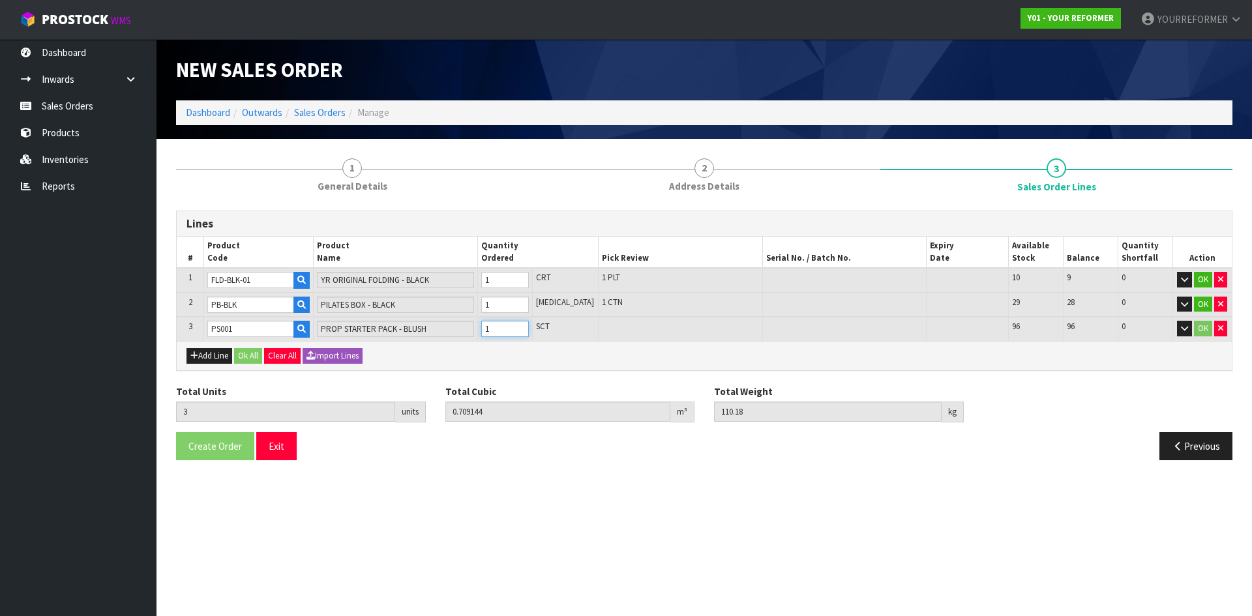
type input "1"
click at [529, 327] on input "1" at bounding box center [505, 329] width 48 height 16
click at [225, 359] on button "Add Line" at bounding box center [210, 356] width 46 height 16
type input "0"
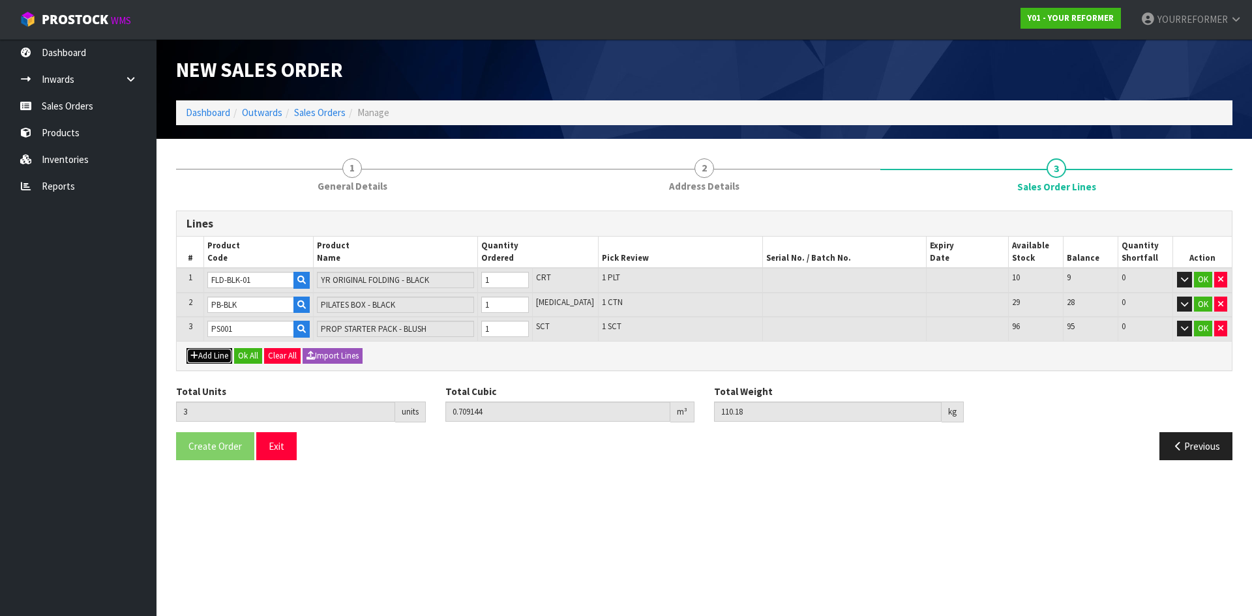
type input "0"
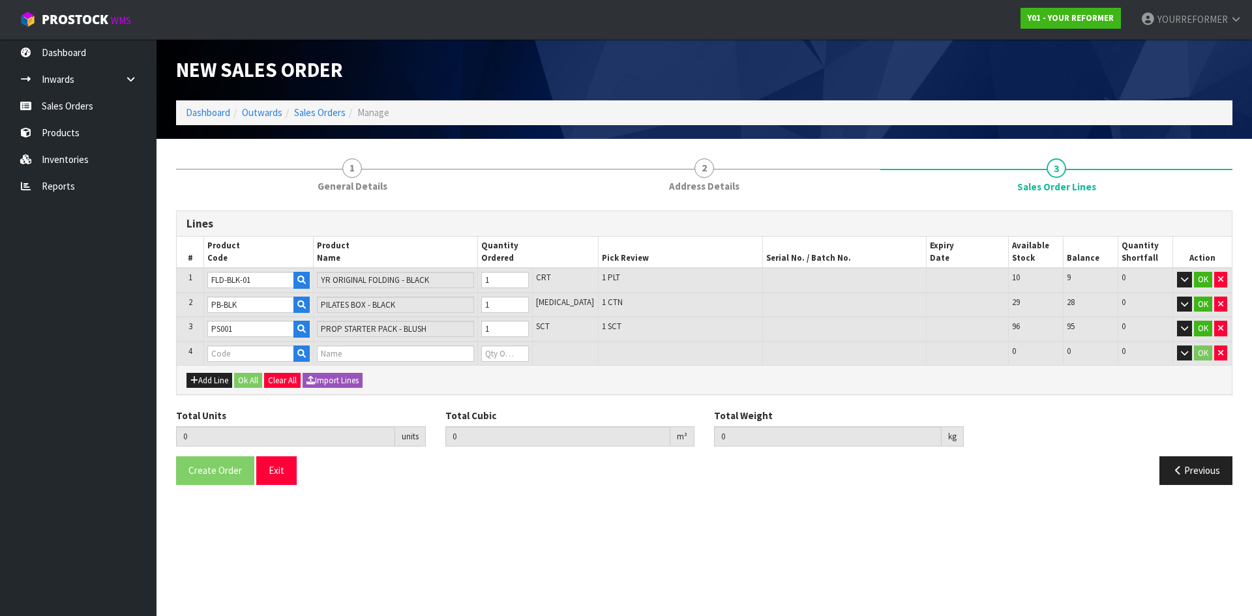
click at [314, 352] on td at bounding box center [259, 354] width 110 height 24
click at [306, 353] on icon "button" at bounding box center [301, 354] width 8 height 8
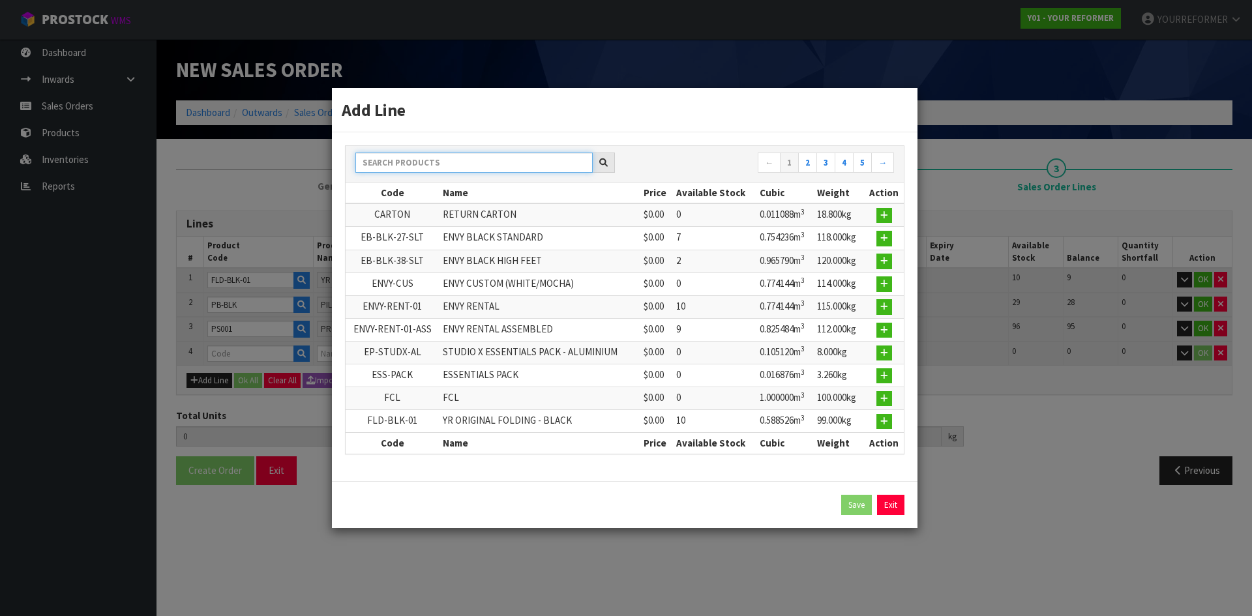
click at [434, 166] on input "text" at bounding box center [474, 163] width 237 height 20
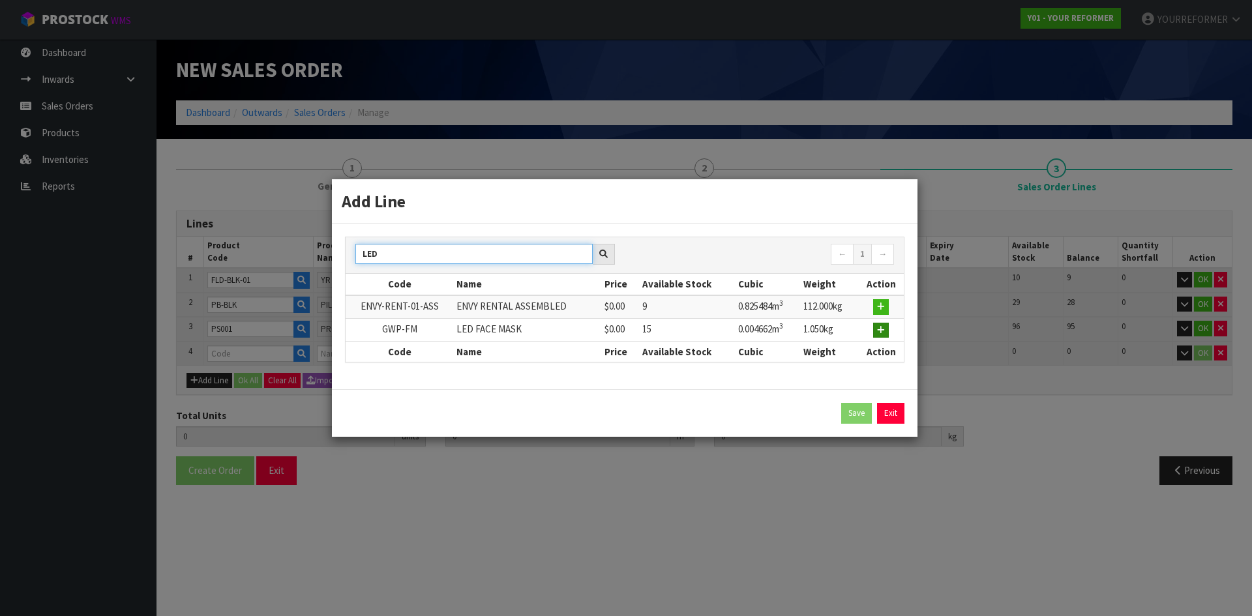
type input "LED"
click at [879, 327] on icon "button" at bounding box center [881, 330] width 8 height 8
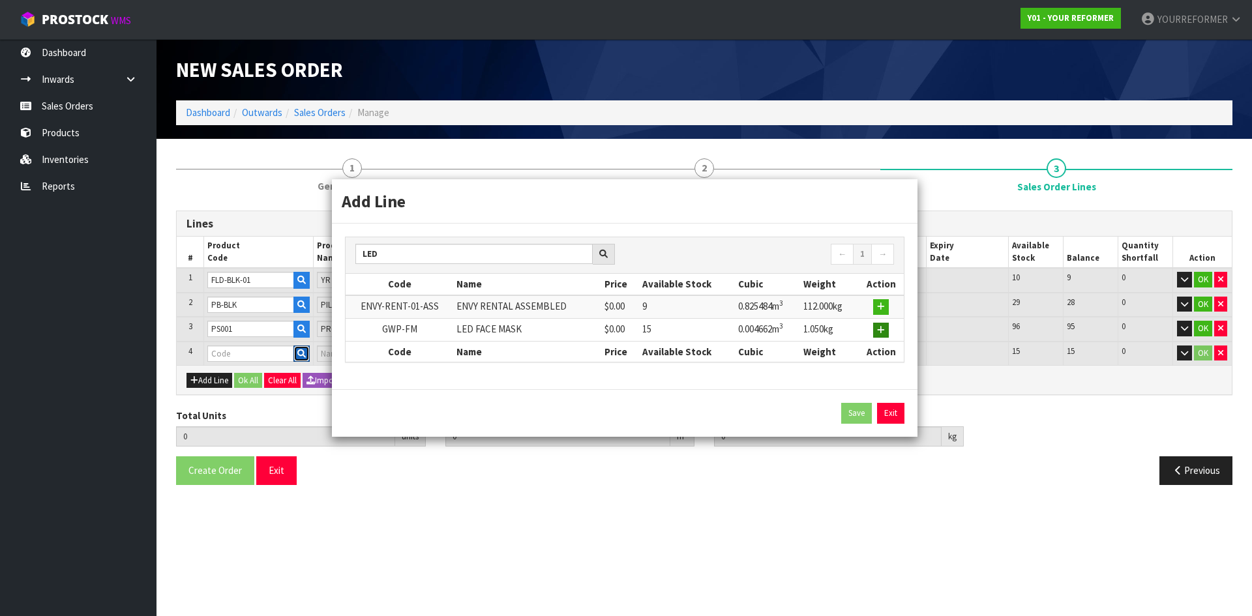
type input "3"
type input "0.709144"
type input "110.18"
type input "GWP-FM"
type input "LED FACE MASK"
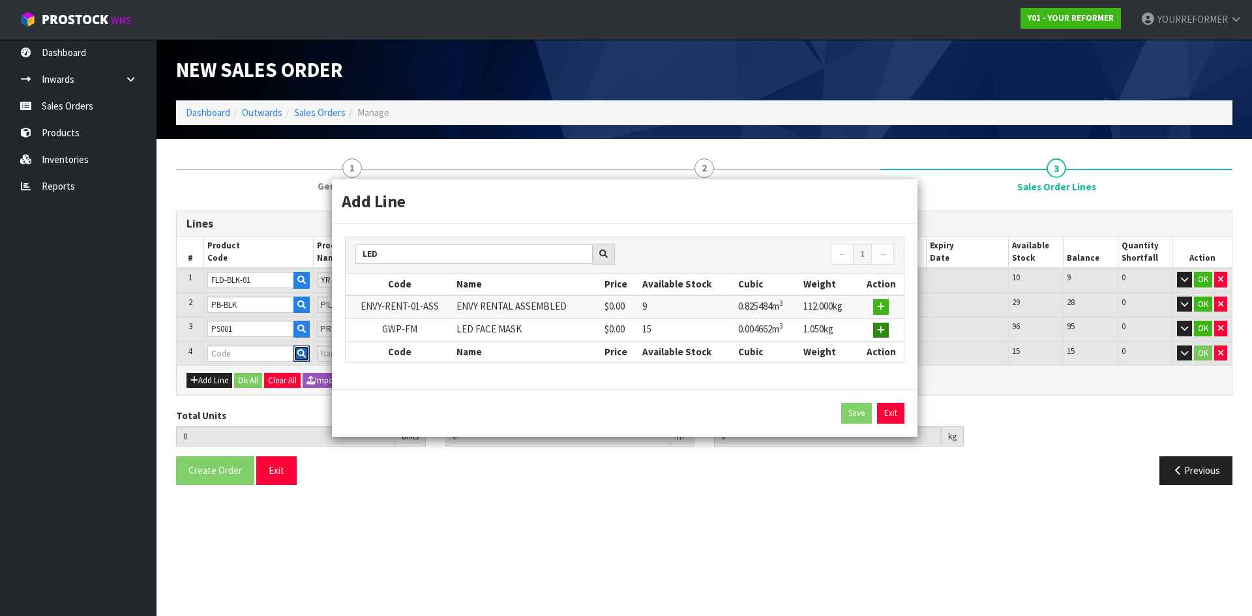
type input "0"
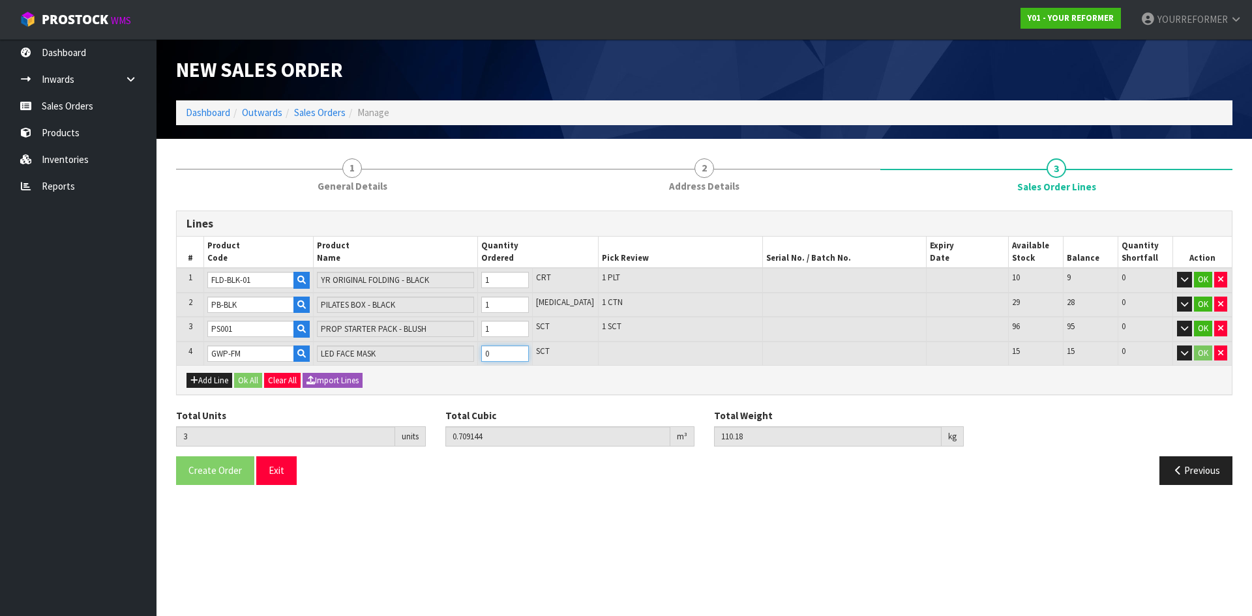
type input "4"
type input "0.713806"
type input "111.23"
type input "1"
click at [529, 350] on input "1" at bounding box center [505, 354] width 48 height 16
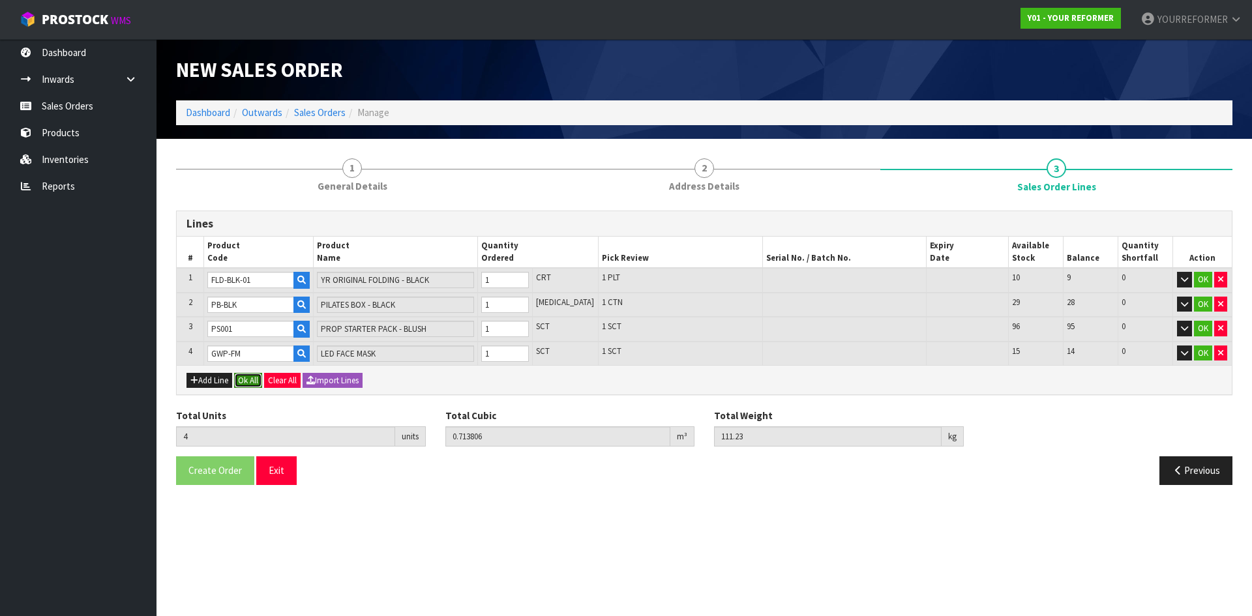
click at [248, 380] on button "Ok All" at bounding box center [248, 381] width 28 height 16
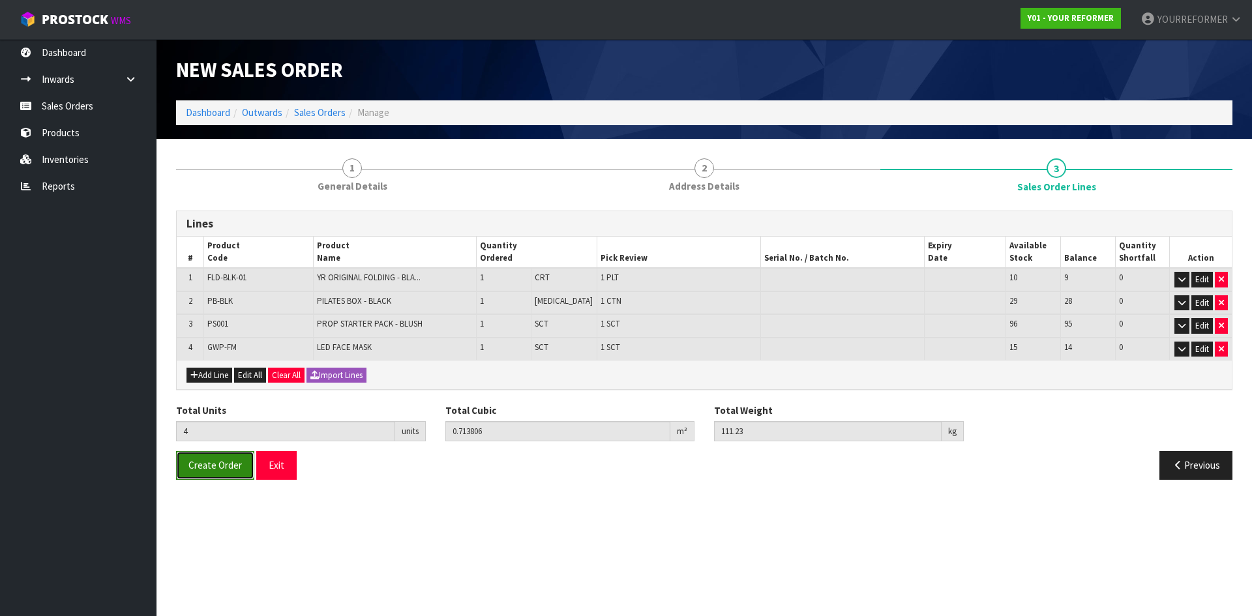
click at [212, 472] on button "Create Order" at bounding box center [215, 465] width 78 height 28
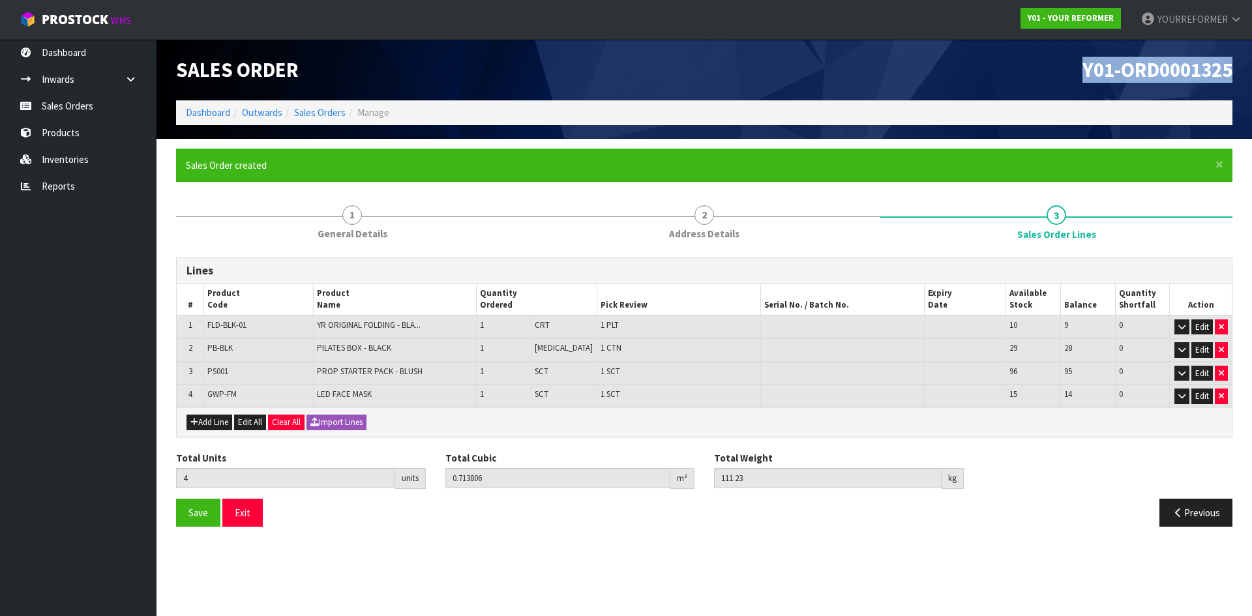
drag, startPoint x: 1230, startPoint y: 69, endPoint x: 550, endPoint y: 135, distance: 683.6
click at [958, 71] on h1 "Y01-ORD0001325" at bounding box center [973, 70] width 519 height 22
copy span "Y01-ORD0001325"
click at [66, 103] on link "Sales Orders" at bounding box center [78, 106] width 157 height 27
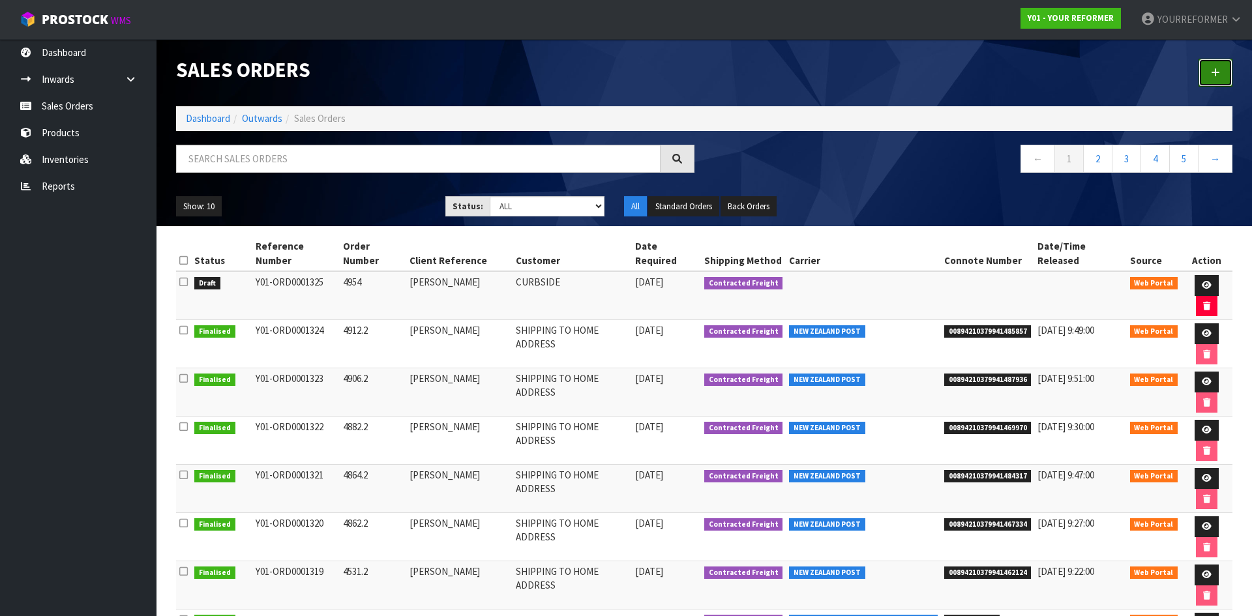
drag, startPoint x: 1227, startPoint y: 63, endPoint x: 1181, endPoint y: 133, distance: 83.4
click at [1227, 63] on link at bounding box center [1216, 73] width 34 height 28
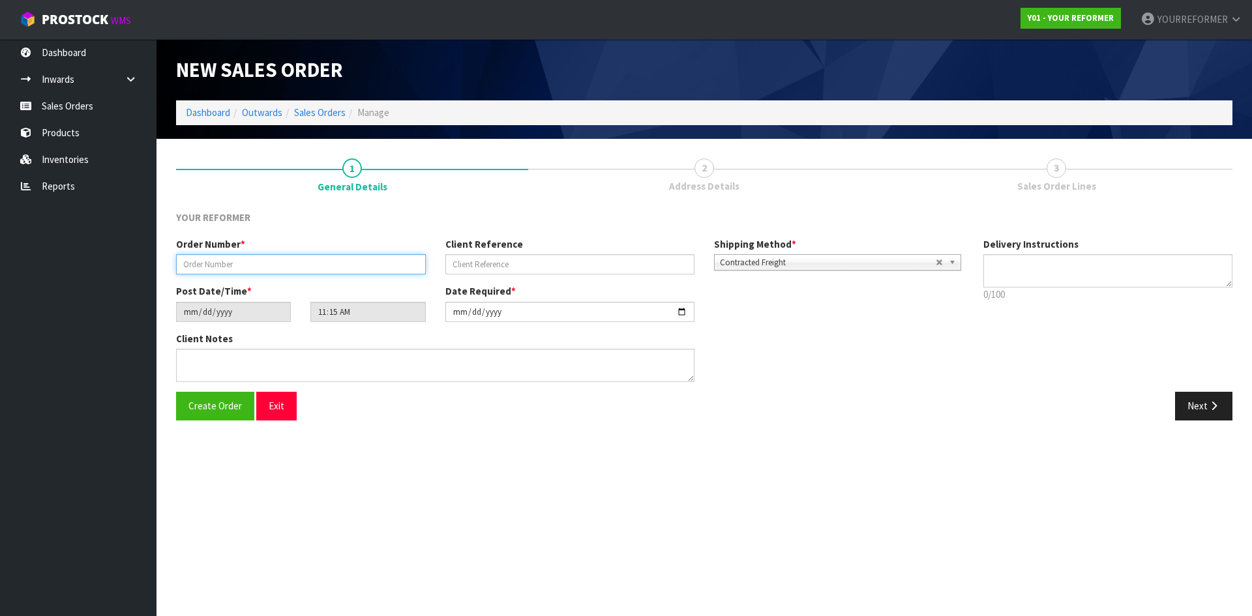
click at [289, 266] on input "text" at bounding box center [301, 264] width 250 height 20
paste input "4955"
type input "4955"
click at [472, 265] on input "text" at bounding box center [571, 264] width 250 height 20
paste input "[PERSON_NAME]"
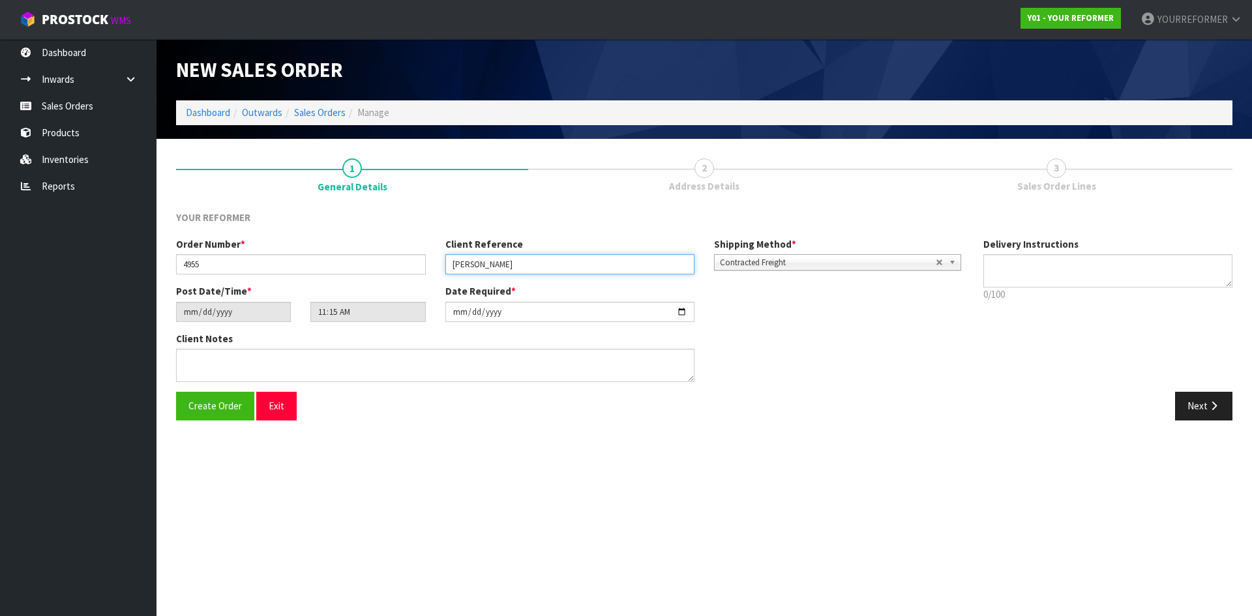
type input "[PERSON_NAME]"
click at [1041, 273] on textarea at bounding box center [1109, 270] width 250 height 33
click at [1029, 276] on textarea at bounding box center [1109, 270] width 250 height 33
paste textarea "[PHONE_NUMBER]"
type textarea "NEAREST DEPOT [PHONE_NUMBER]"
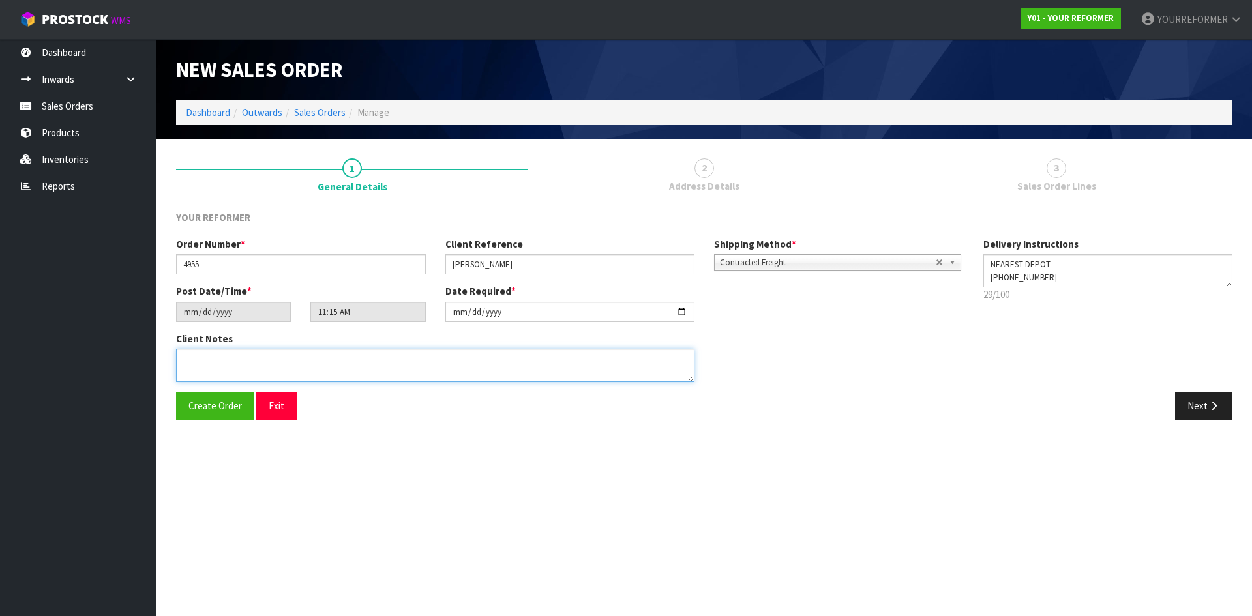
click at [282, 374] on textarea at bounding box center [435, 365] width 519 height 33
paste textarea "[PERSON_NAME] [STREET_ADDRESS] [PHONE_NUMBER]"
drag, startPoint x: 242, startPoint y: 359, endPoint x: 20, endPoint y: 339, distance: 222.7
click at [20, 339] on body "Toggle navigation ProStock WMS Y01 - YOUR REFORMER YOURREFORMER Logout Dashboar…" at bounding box center [626, 308] width 1252 height 616
type textarea "[STREET_ADDRESS] [PHONE_NUMBER]"
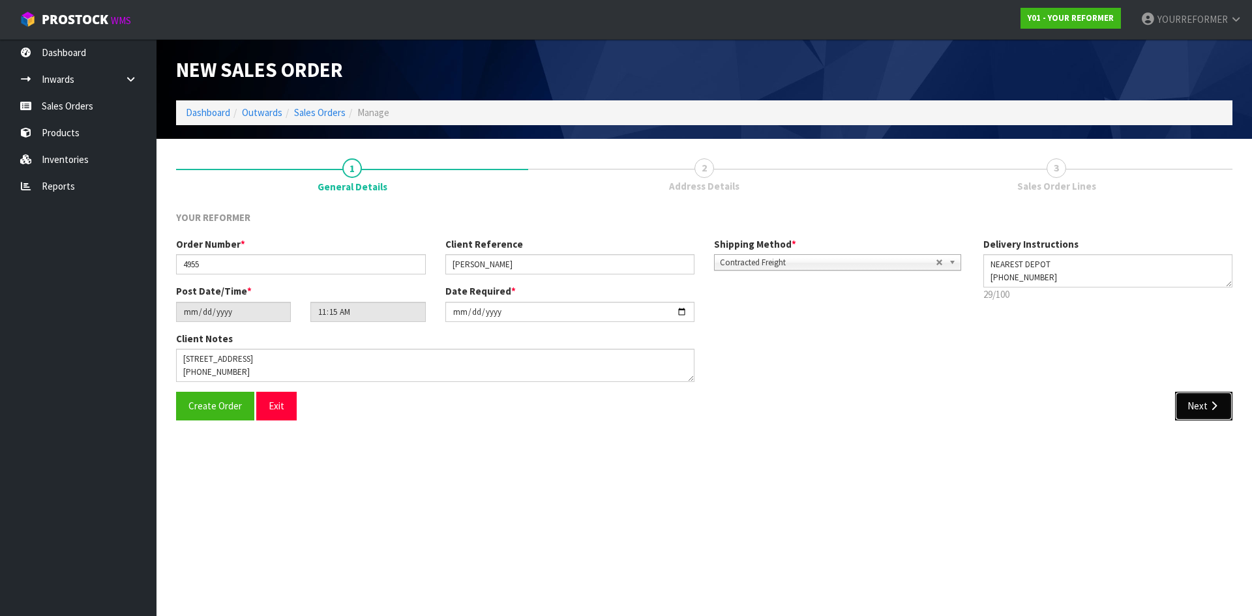
drag, startPoint x: 1213, startPoint y: 415, endPoint x: 249, endPoint y: 346, distance: 966.6
click at [1212, 414] on button "Next" at bounding box center [1203, 406] width 57 height 28
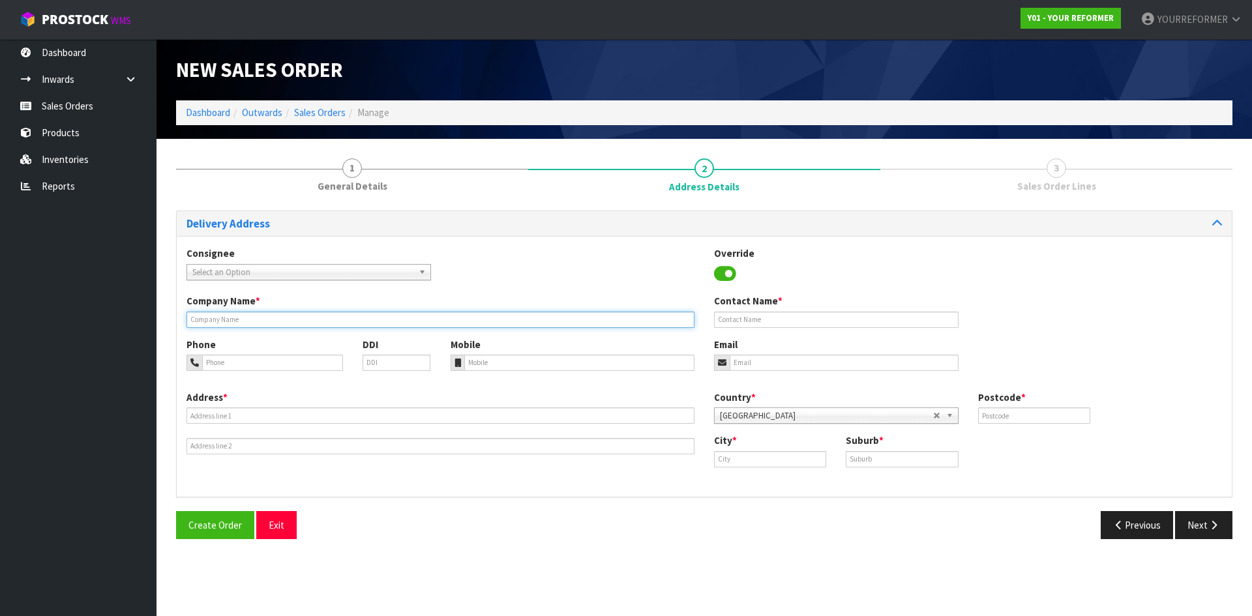
drag, startPoint x: 235, startPoint y: 327, endPoint x: 243, endPoint y: 331, distance: 8.8
click at [235, 327] on input "text" at bounding box center [441, 320] width 508 height 16
type input "NEAREST DEPOT"
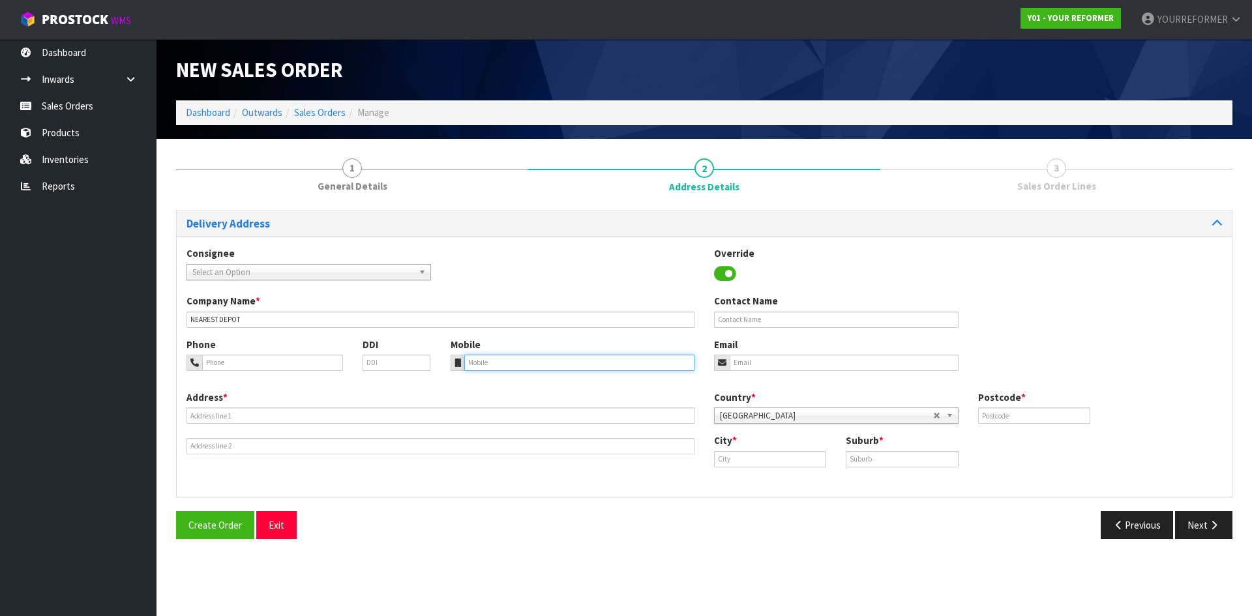
click at [511, 369] on input "tel" at bounding box center [579, 363] width 231 height 16
click at [492, 373] on div "Phone DDI Mobile Email" at bounding box center [704, 364] width 1055 height 53
click at [481, 364] on input "tel" at bounding box center [579, 363] width 231 height 16
paste input "[PHONE_NUMBER]"
type input "[PHONE_NUMBER]"
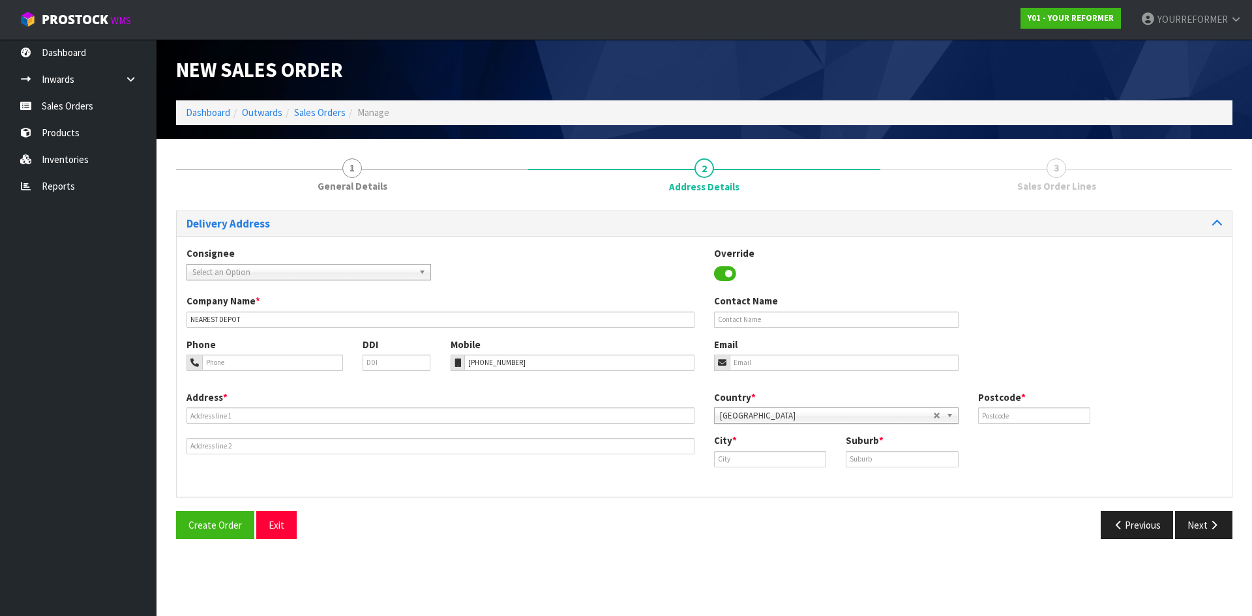
click at [261, 425] on div "Address *" at bounding box center [441, 423] width 528 height 64
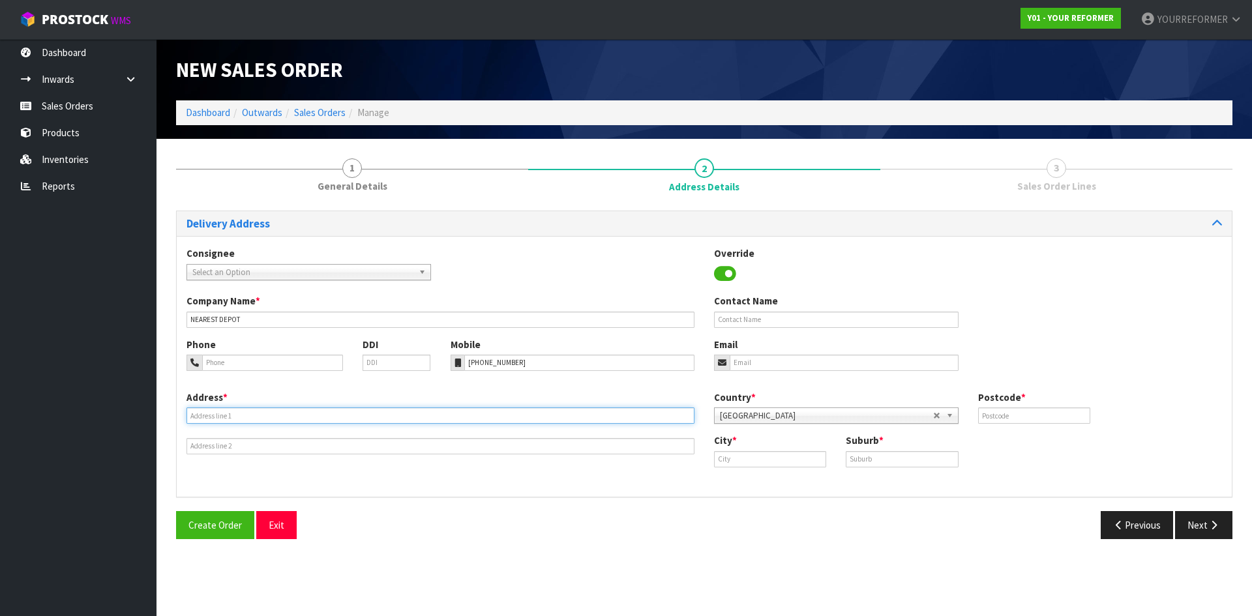
click at [200, 414] on input "text" at bounding box center [441, 416] width 508 height 16
paste input "[STREET_ADDRESS] MWT"
type input "[STREET_ADDRESS] MWT"
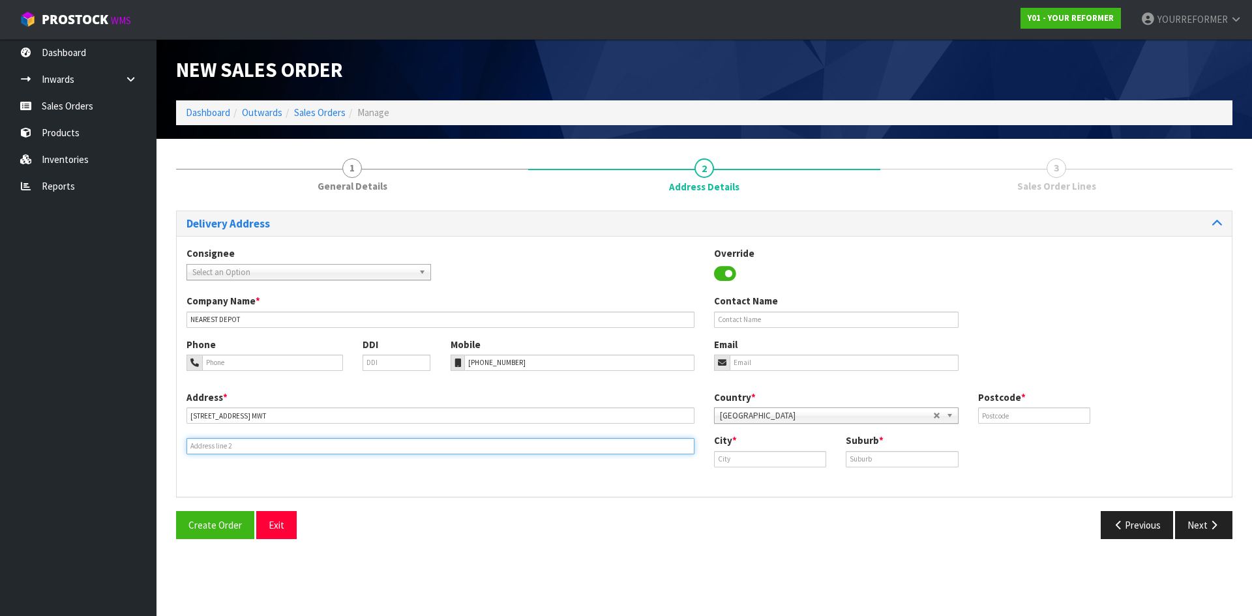
click at [209, 450] on input "text" at bounding box center [441, 446] width 508 height 16
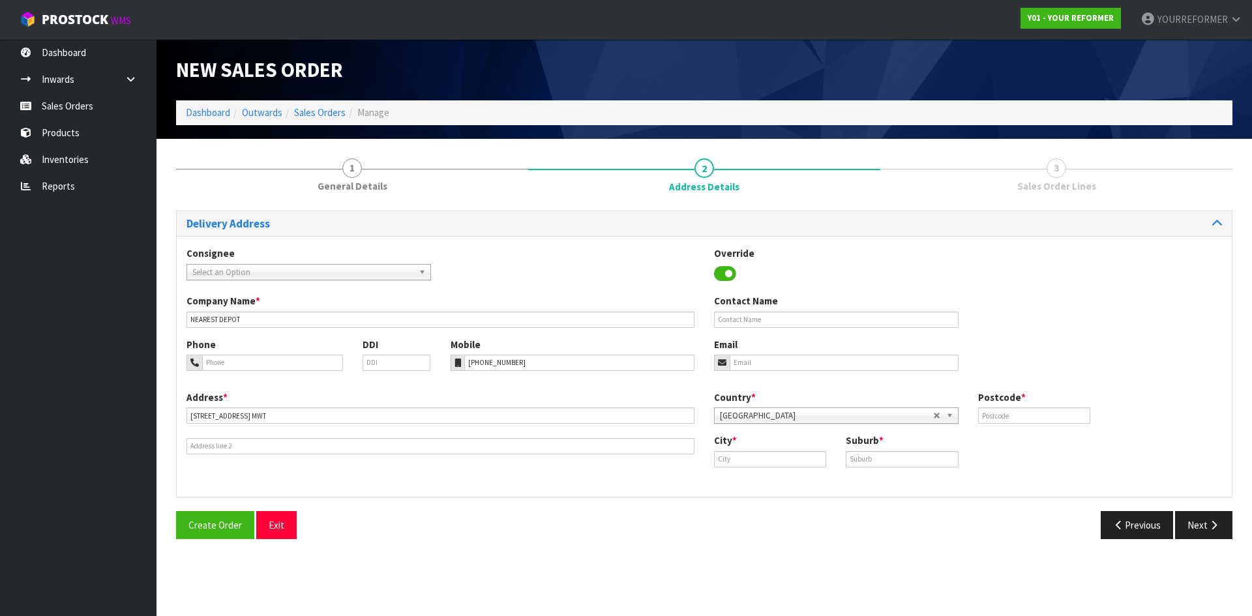
drag, startPoint x: 222, startPoint y: 436, endPoint x: 224, endPoint y: 445, distance: 8.6
click at [222, 437] on div "Address * [STREET_ADDRESS] MWT" at bounding box center [441, 423] width 528 height 64
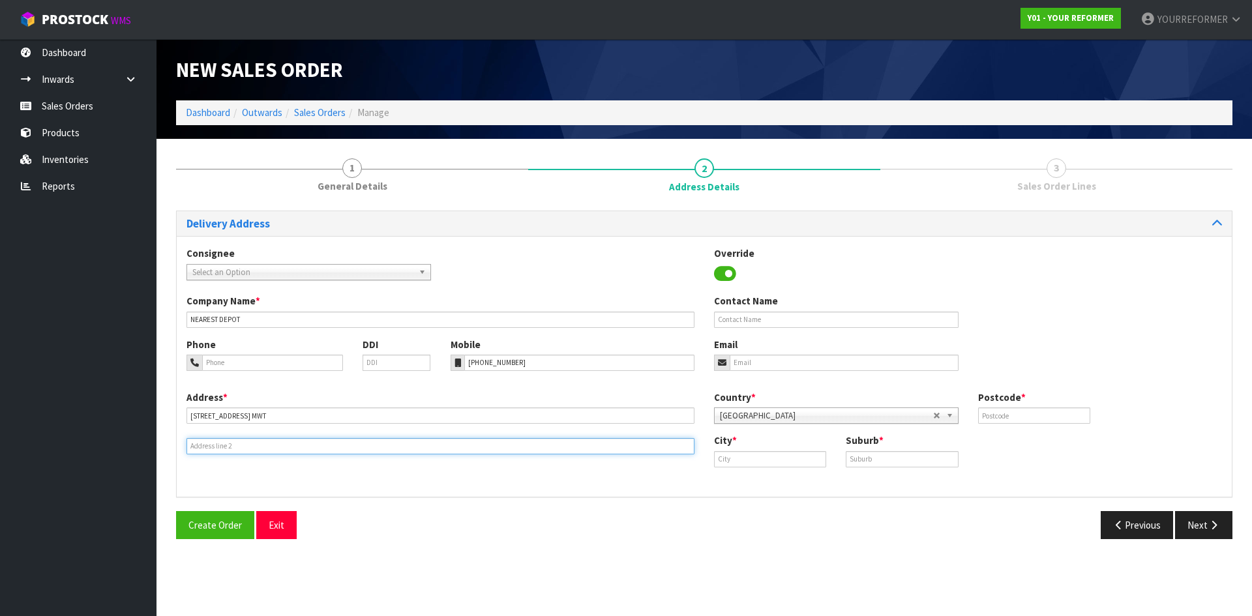
drag, startPoint x: 224, startPoint y: 445, endPoint x: 386, endPoint y: 436, distance: 162.0
click at [224, 445] on input "text" at bounding box center [441, 446] width 508 height 16
paste input "[GEOGRAPHIC_DATA] 4782 [GEOGRAPHIC_DATA]"
type input "[GEOGRAPHIC_DATA] 4782 [GEOGRAPHIC_DATA]"
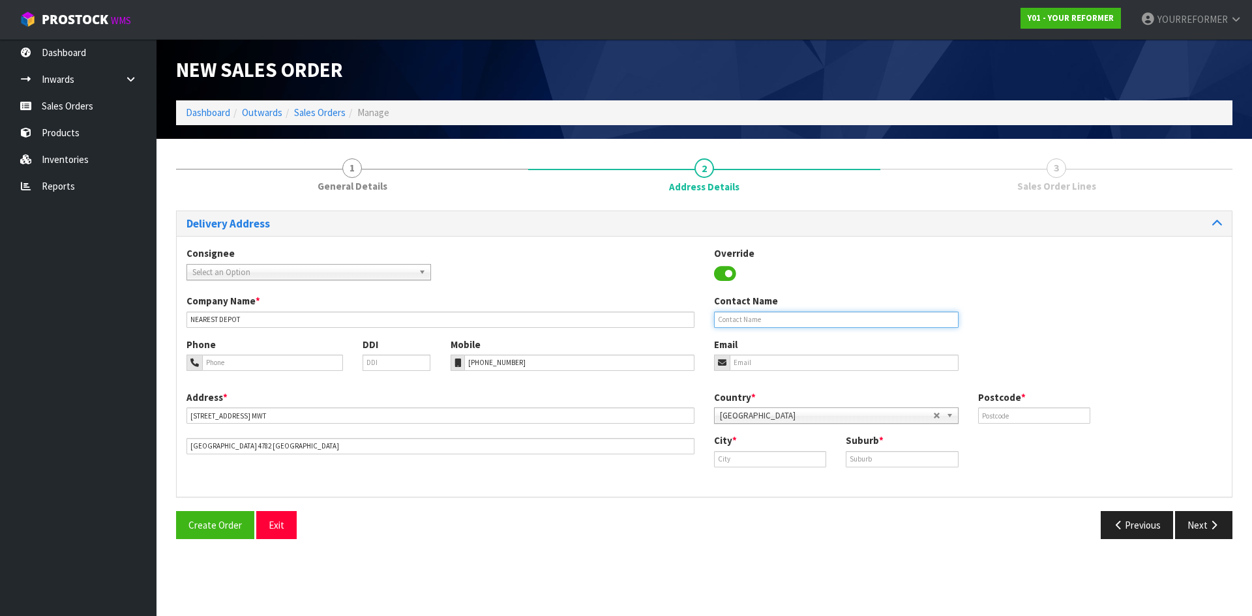
click at [788, 320] on input "text" at bounding box center [836, 320] width 245 height 16
drag, startPoint x: 823, startPoint y: 316, endPoint x: 820, endPoint y: 322, distance: 6.7
click at [823, 316] on input "text" at bounding box center [836, 320] width 245 height 16
paste input "[PERSON_NAME]"
type input "[PERSON_NAME]"
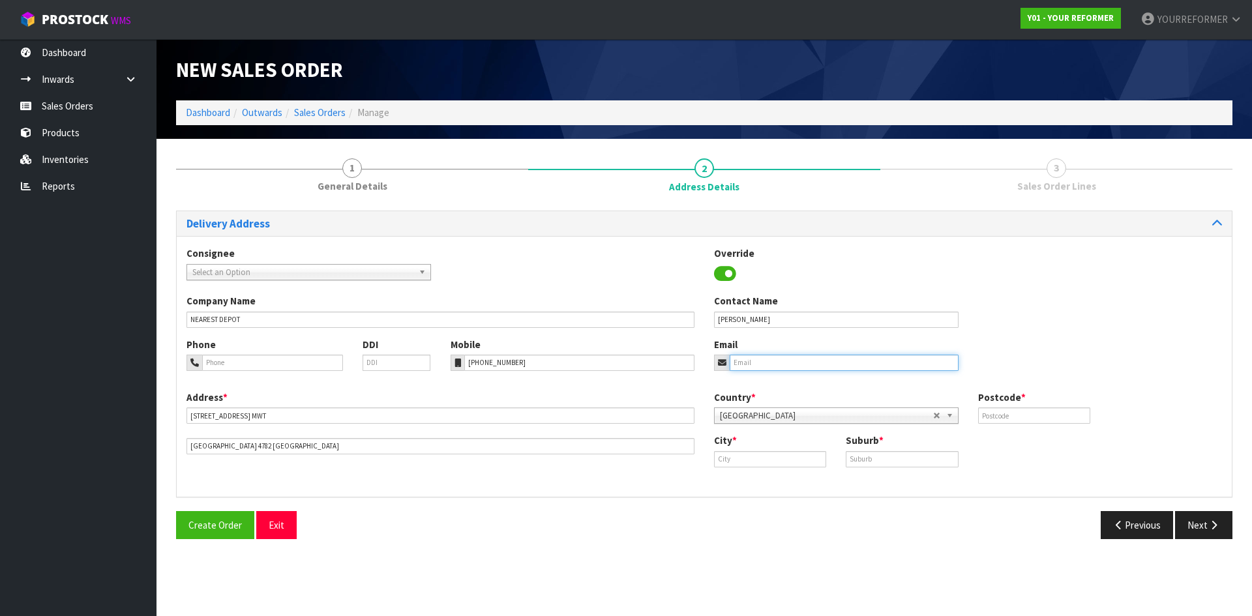
click at [747, 369] on input "email" at bounding box center [844, 363] width 229 height 16
drag, startPoint x: 877, startPoint y: 357, endPoint x: 1005, endPoint y: 378, distance: 129.5
click at [877, 357] on input "email" at bounding box center [844, 363] width 229 height 16
paste input "[EMAIL_ADDRESS][DOMAIN_NAME]"
type input "[EMAIL_ADDRESS][DOMAIN_NAME]"
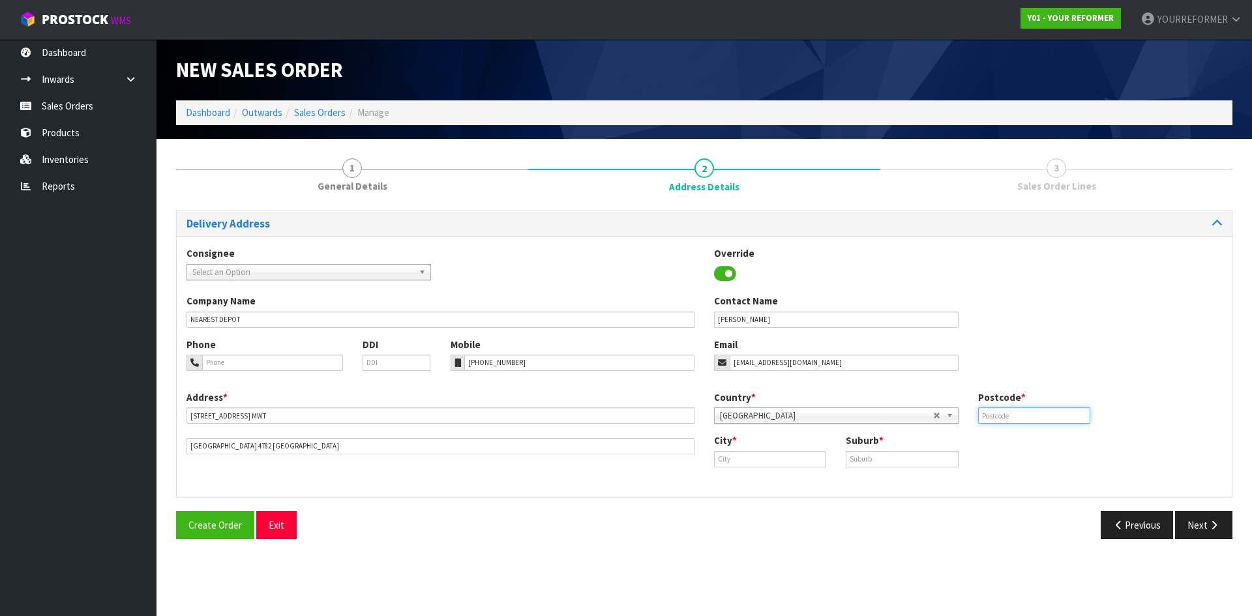
drag, startPoint x: 1029, startPoint y: 418, endPoint x: 1044, endPoint y: 421, distance: 14.6
click at [1030, 418] on input "text" at bounding box center [1034, 416] width 112 height 16
type input "00"
click at [795, 467] on div "City * Suburb *" at bounding box center [969, 455] width 528 height 43
click at [733, 448] on div "City *" at bounding box center [771, 450] width 132 height 33
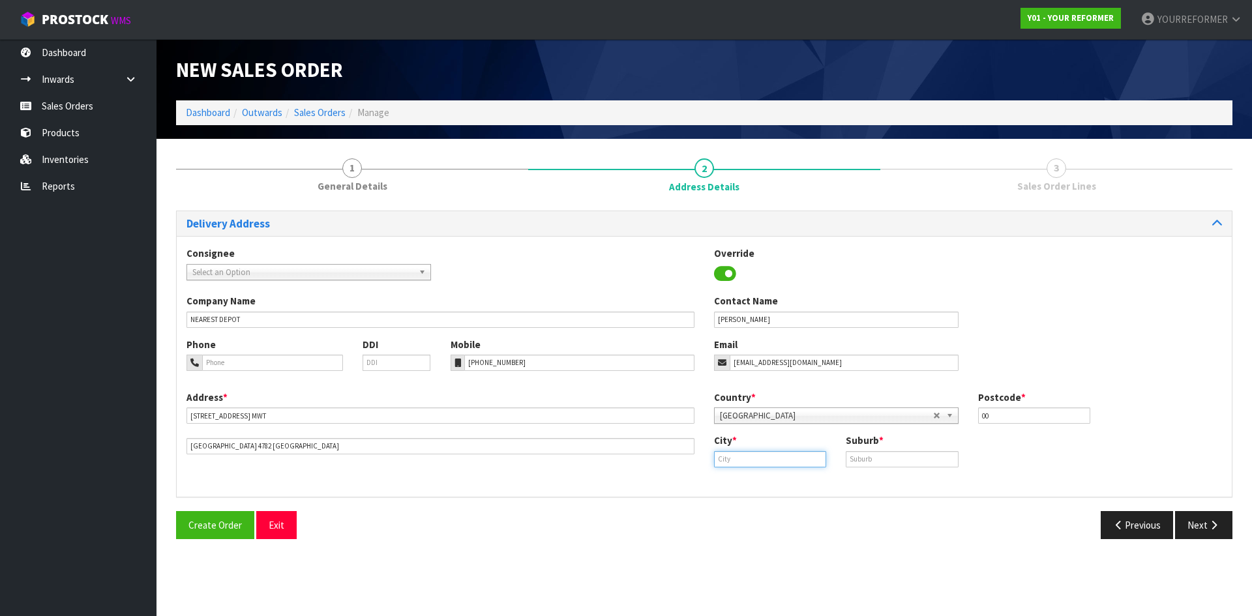
drag, startPoint x: 738, startPoint y: 457, endPoint x: 792, endPoint y: 456, distance: 54.1
click at [739, 457] on input "text" at bounding box center [770, 459] width 112 height 16
paste input "[GEOGRAPHIC_DATA]"
type input "[GEOGRAPHIC_DATA]"
click at [911, 458] on input "text" at bounding box center [902, 459] width 112 height 16
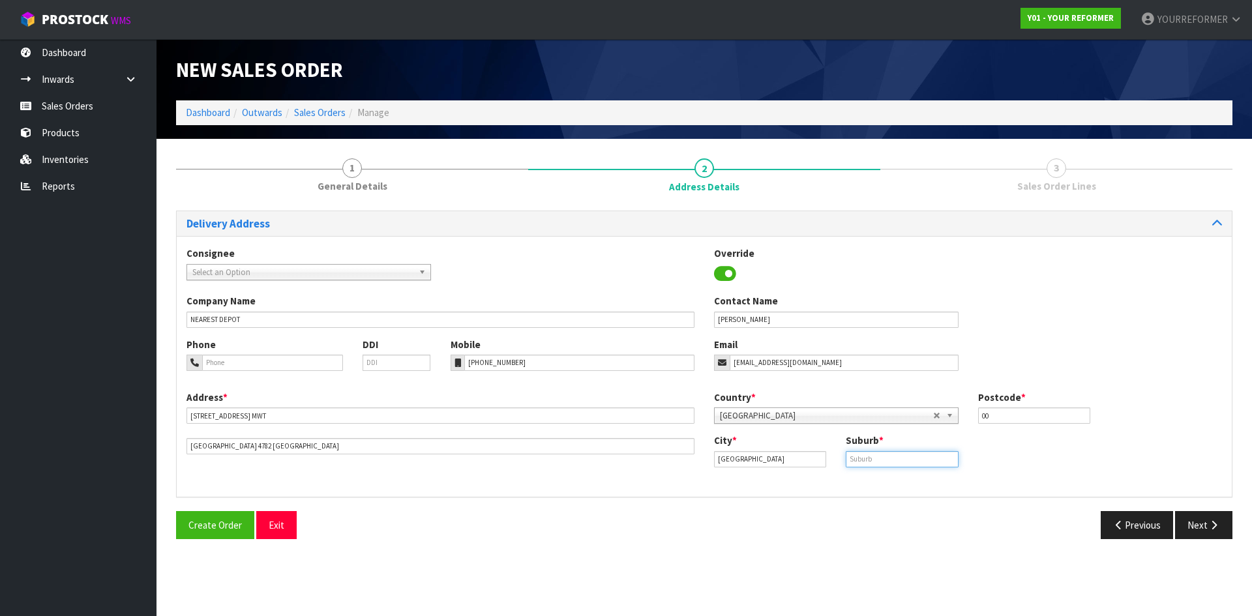
paste input "MWT"
type input "MWT"
drag, startPoint x: 774, startPoint y: 461, endPoint x: 641, endPoint y: 466, distance: 133.8
click at [641, 466] on div "Address * [STREET_ADDRESS] Country * [GEOGRAPHIC_DATA] [GEOGRAPHIC_DATA] [GEOGR…" at bounding box center [704, 439] width 1055 height 97
paste input "MWT"
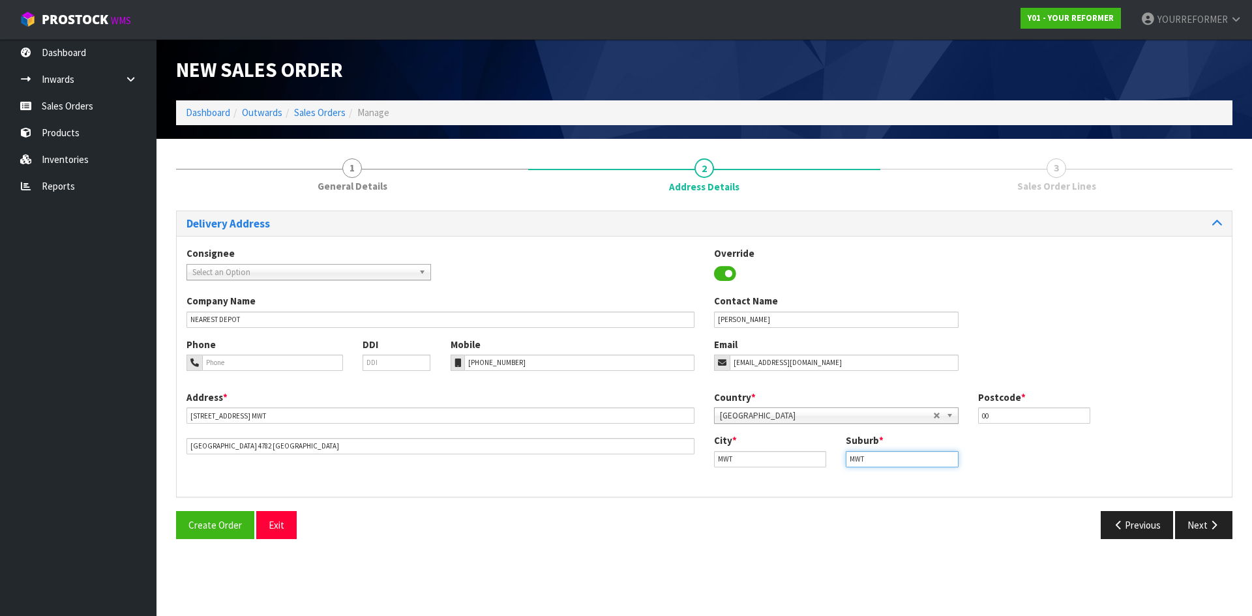
click at [882, 461] on input "MWT" at bounding box center [902, 459] width 112 height 16
drag, startPoint x: 711, startPoint y: 461, endPoint x: 675, endPoint y: 456, distance: 36.2
click at [675, 456] on div "Address * [STREET_ADDRESS] Country * [GEOGRAPHIC_DATA] [GEOGRAPHIC_DATA] [GEOGR…" at bounding box center [704, 439] width 1055 height 97
paste input "[GEOGRAPHIC_DATA]"
type input "[GEOGRAPHIC_DATA]"
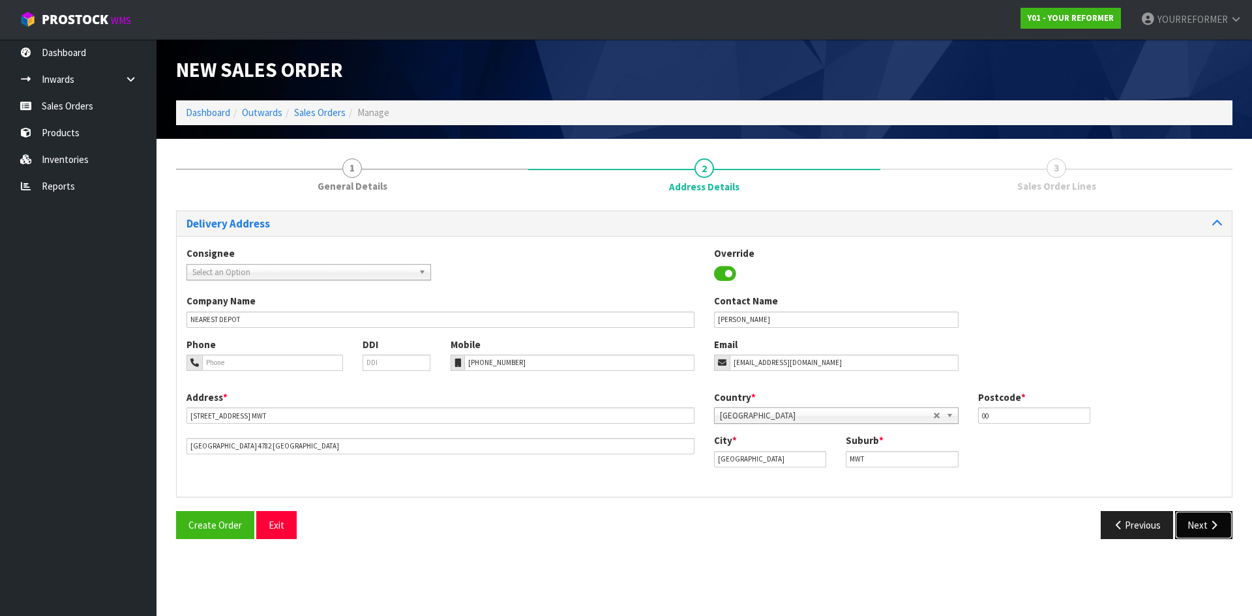
click at [1194, 521] on button "Next" at bounding box center [1203, 525] width 57 height 28
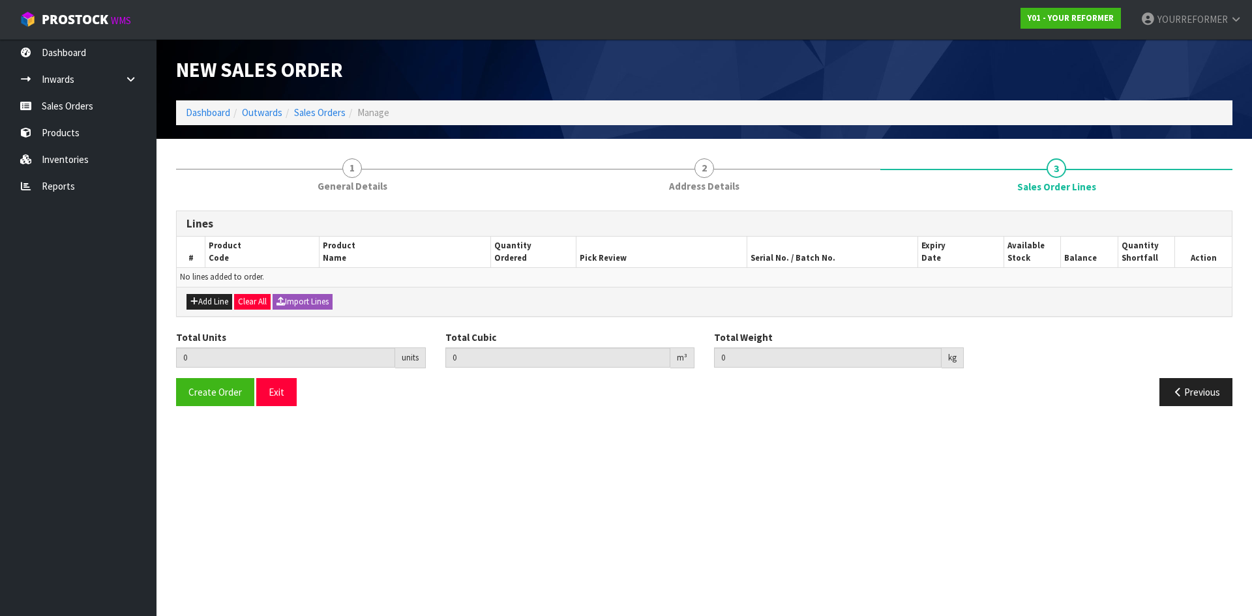
click at [186, 308] on div "Add Line Clear All Import Lines" at bounding box center [704, 301] width 1055 height 29
click at [200, 300] on button "Add Line" at bounding box center [210, 302] width 46 height 16
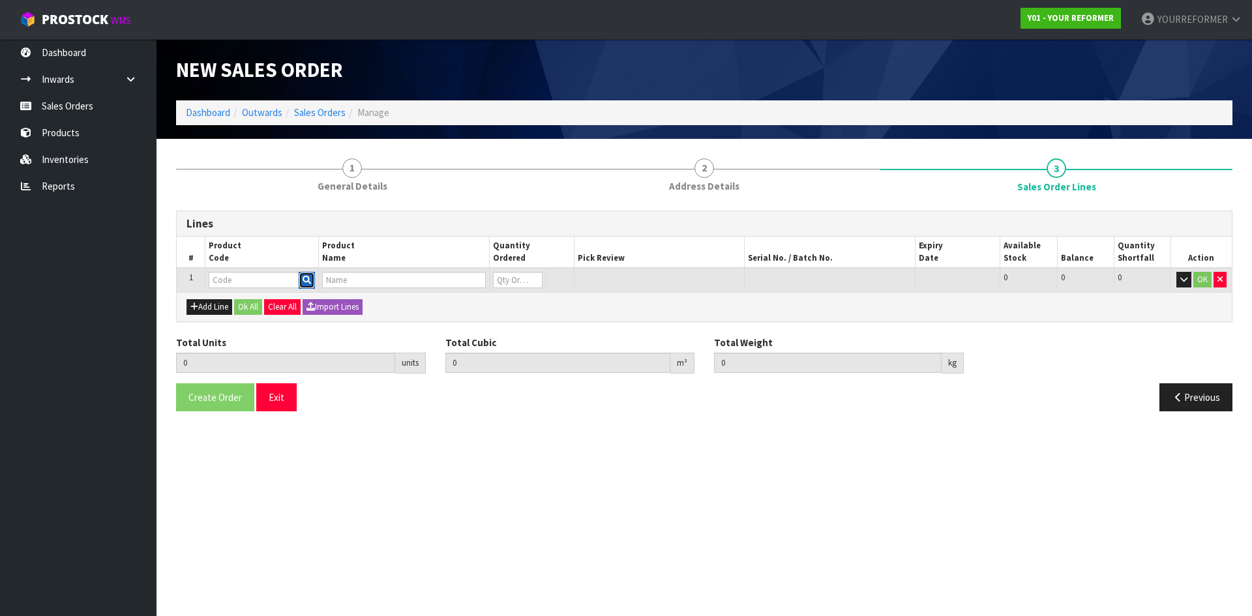
click at [308, 280] on icon "button" at bounding box center [307, 280] width 8 height 8
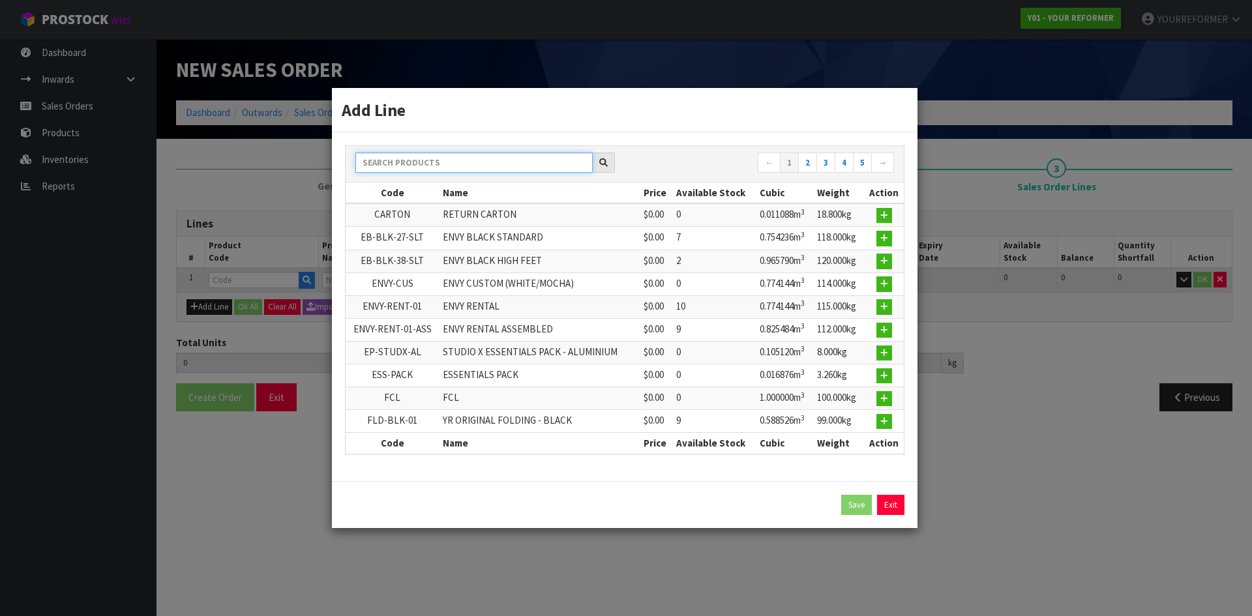
click at [413, 157] on input "text" at bounding box center [474, 163] width 237 height 20
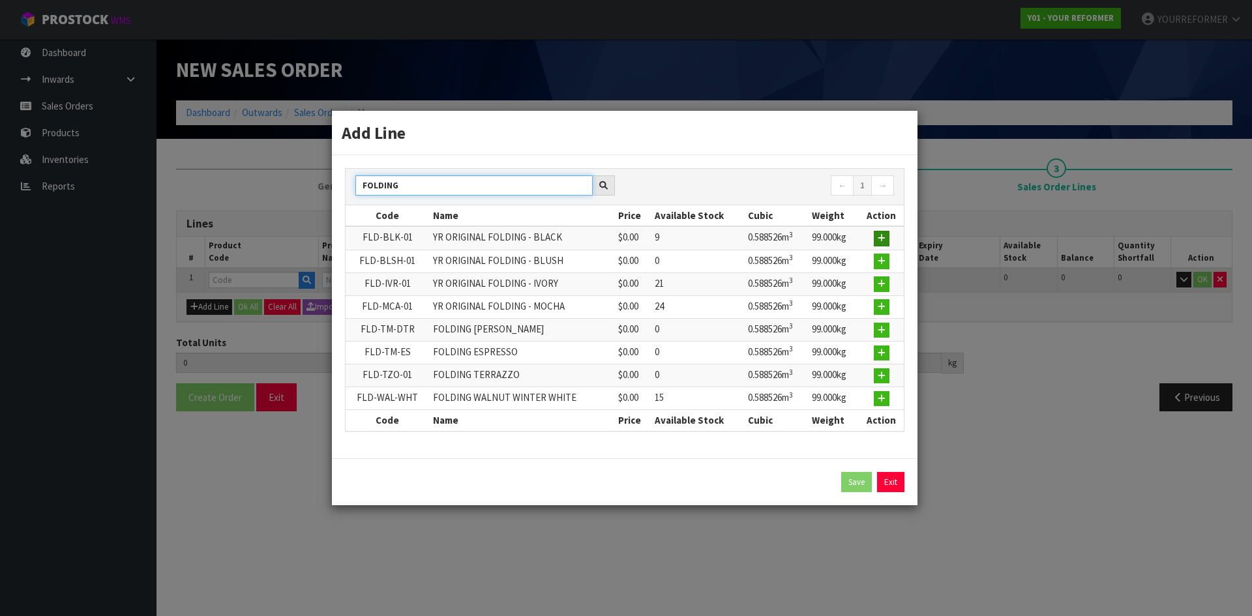
type input "FOLDING"
click at [888, 239] on button "button" at bounding box center [882, 239] width 16 height 16
type input "0.000000"
type input "0.000"
type input "FLD-BLK-01"
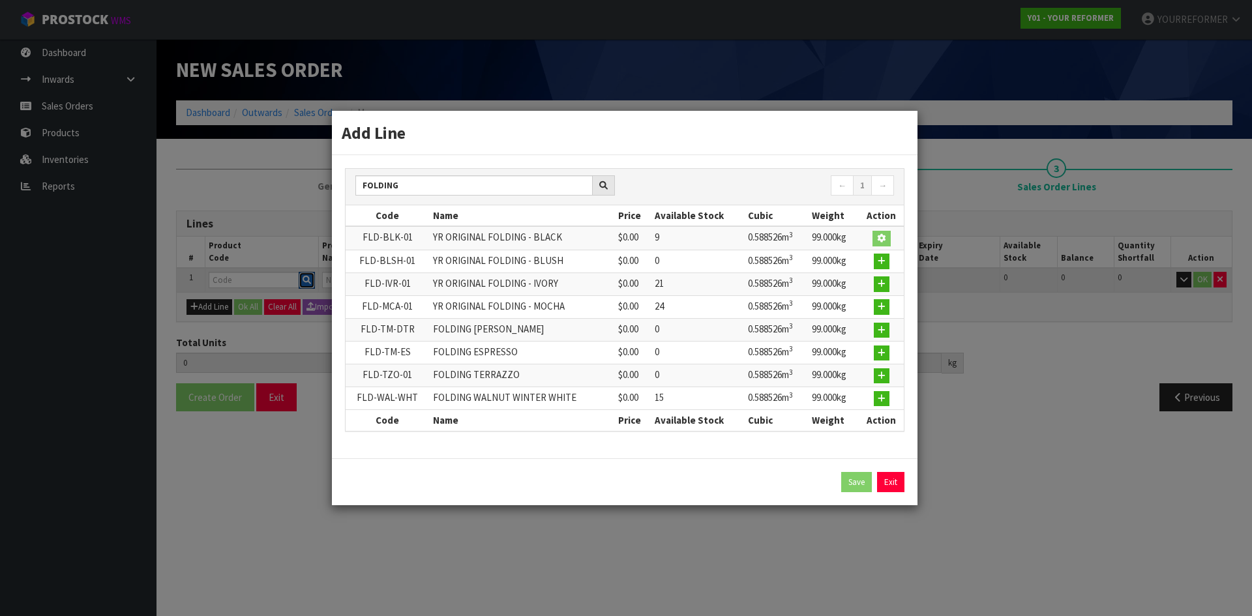
type input "YR ORIGINAL FOLDING - BLACK"
type input "0"
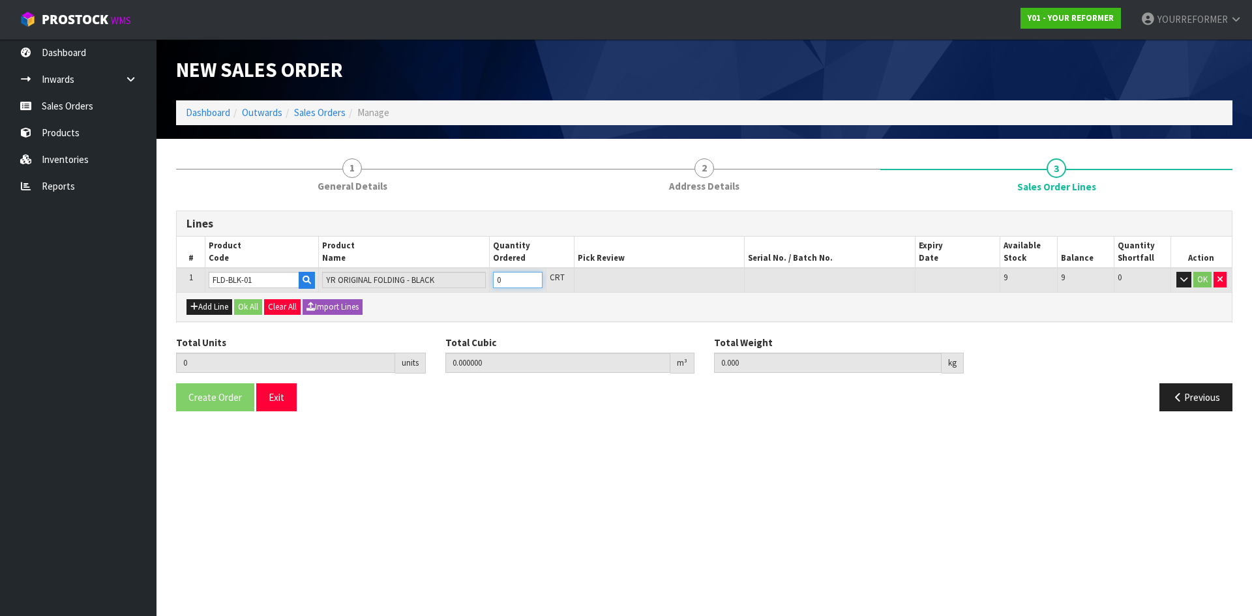
type input "1"
type input "0.588526"
type input "99"
type input "1"
click at [536, 277] on input "1" at bounding box center [518, 280] width 50 height 16
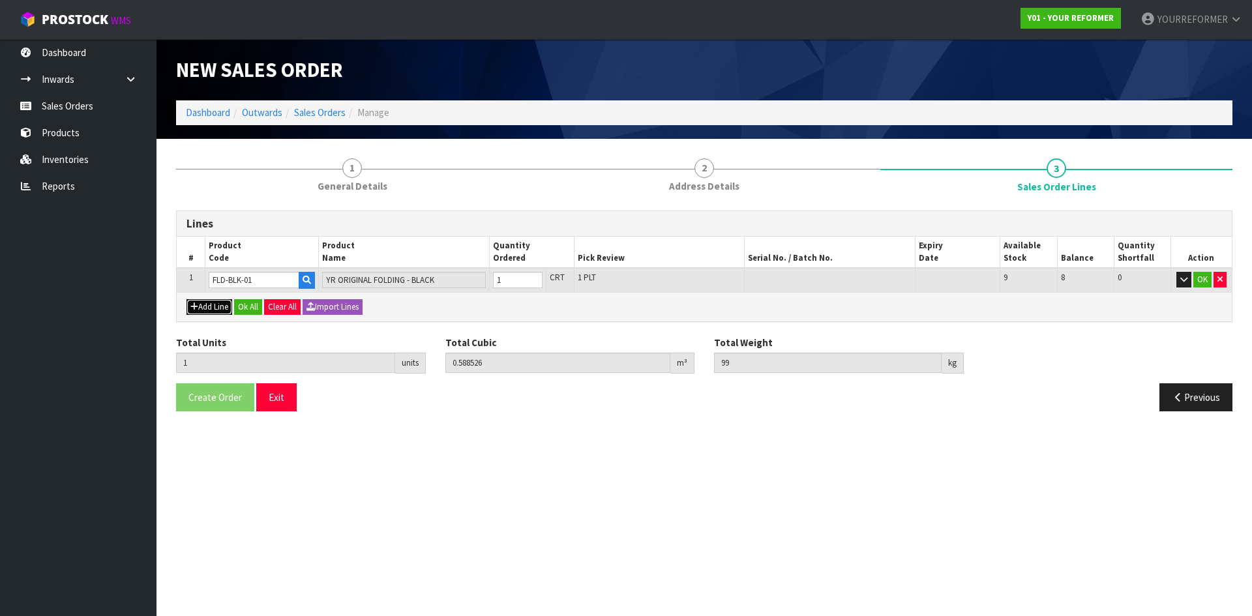
click at [200, 308] on button "Add Line" at bounding box center [210, 307] width 46 height 16
type input "0"
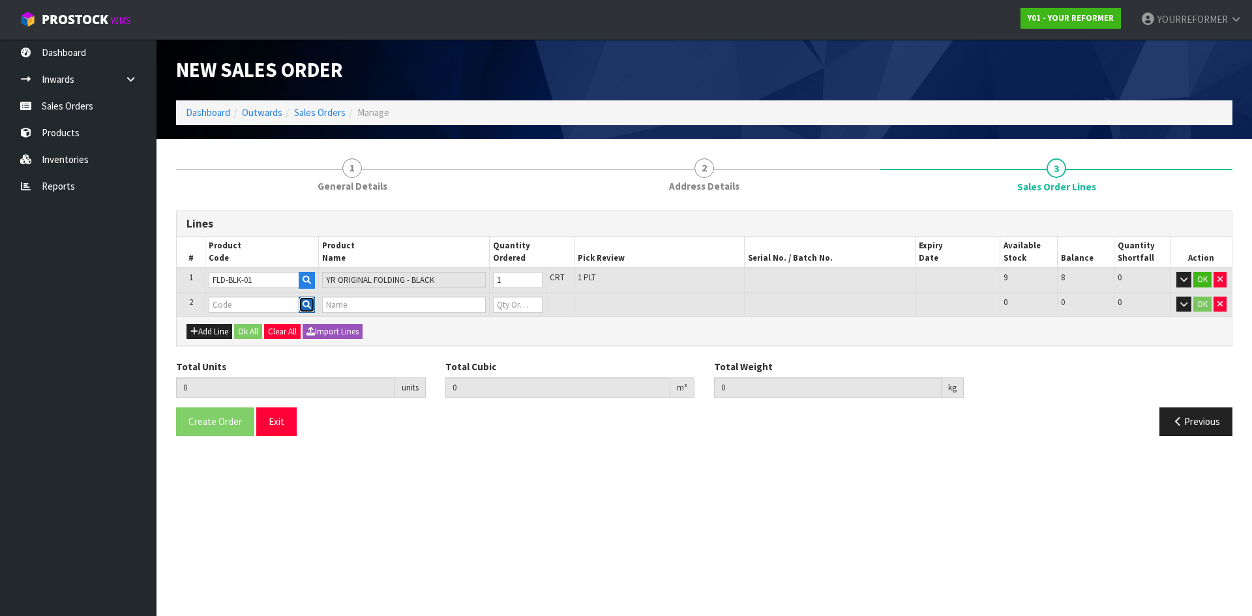
click at [314, 303] on button "button" at bounding box center [307, 305] width 16 height 17
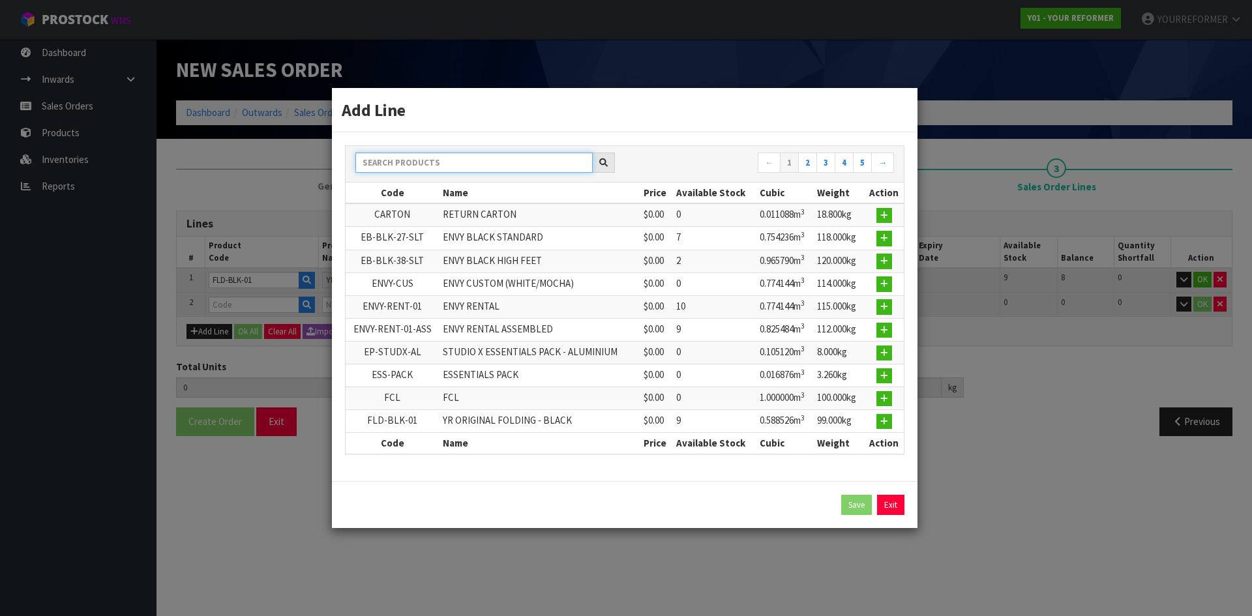
click at [446, 162] on input "text" at bounding box center [474, 163] width 237 height 20
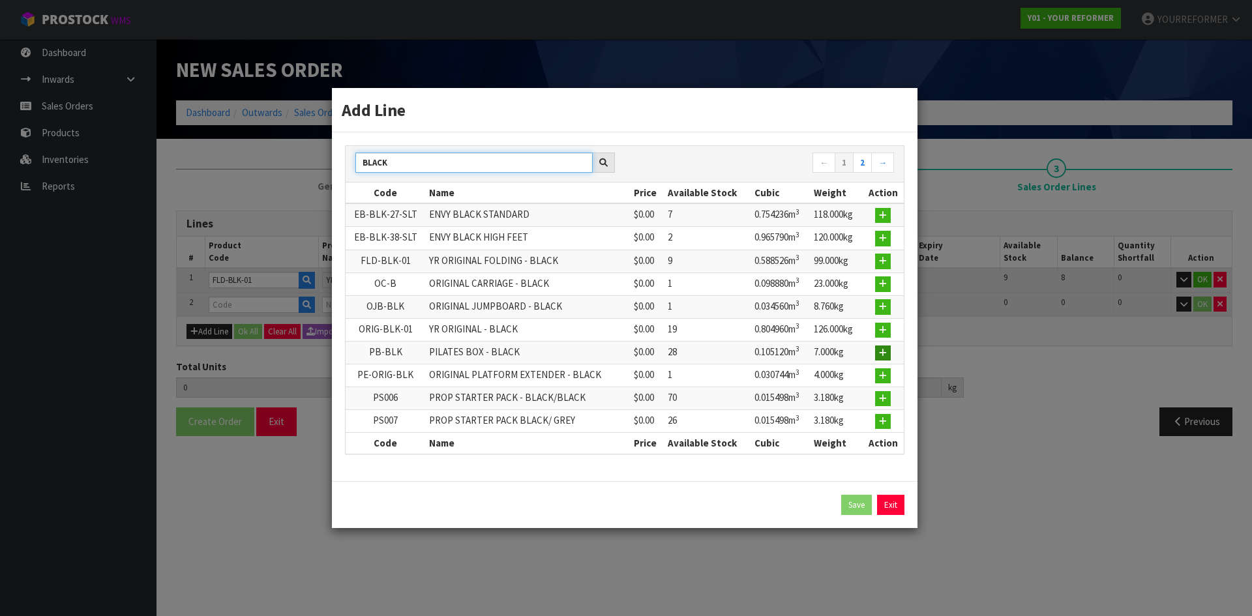
type input "BLACK"
click at [885, 357] on icon "button" at bounding box center [883, 353] width 8 height 8
type input "1"
type input "0.588526"
type input "99"
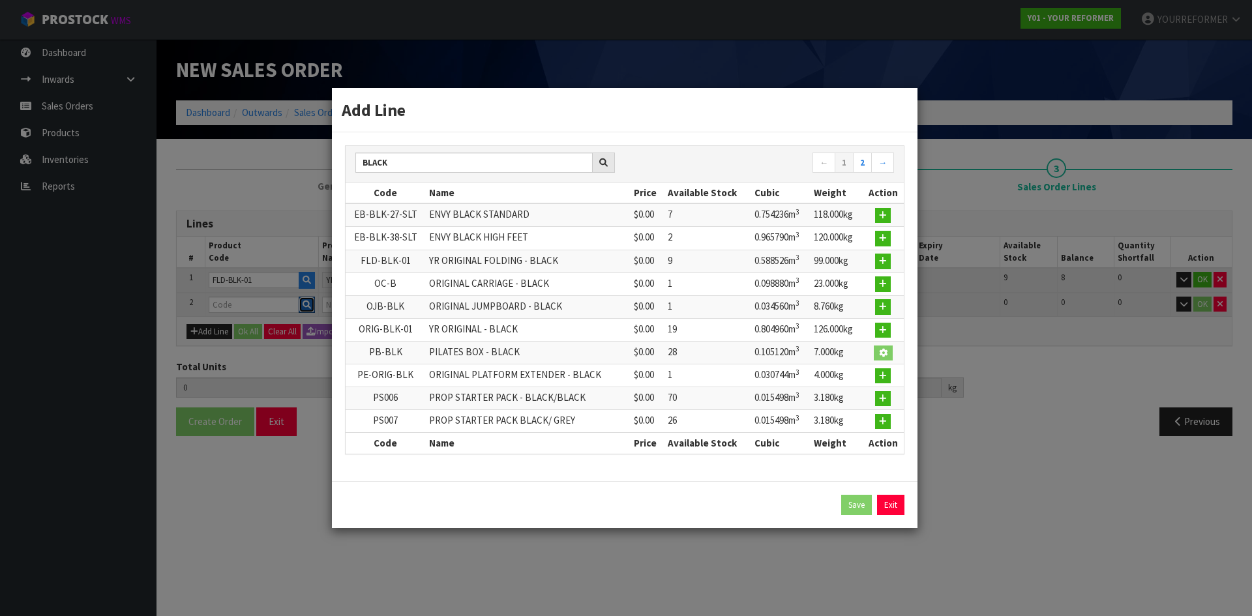
type input "PB-BLK"
type input "PILATES BOX - BLACK"
type input "0"
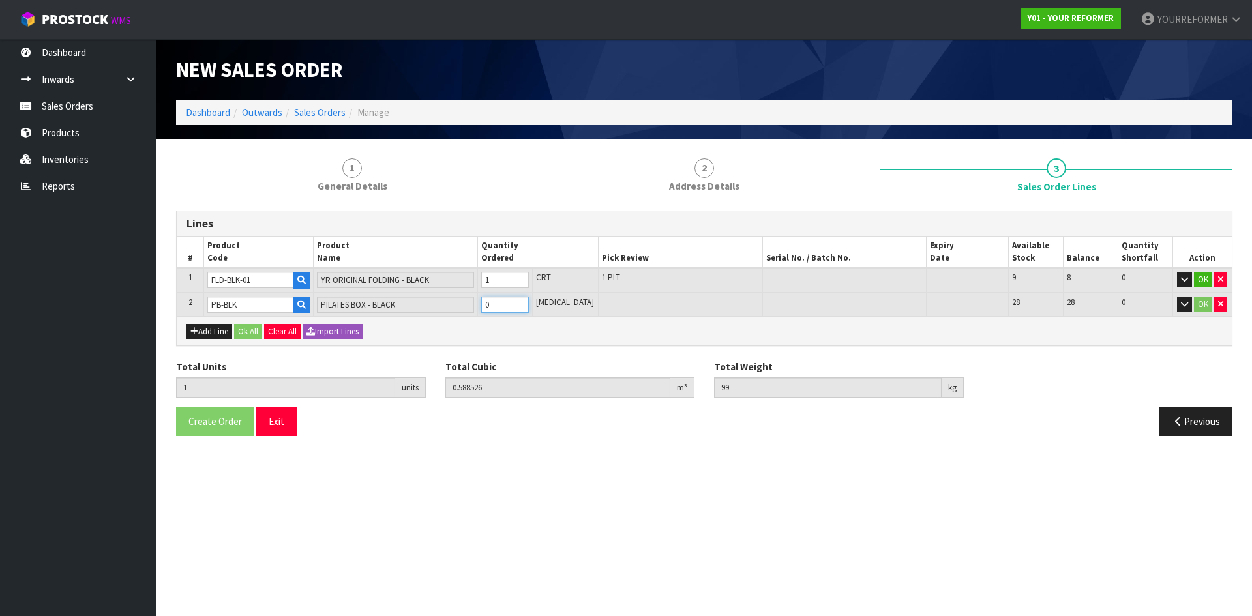
type input "2"
type input "0.693646"
type input "107"
type input "1"
click at [529, 299] on input "1" at bounding box center [505, 305] width 48 height 16
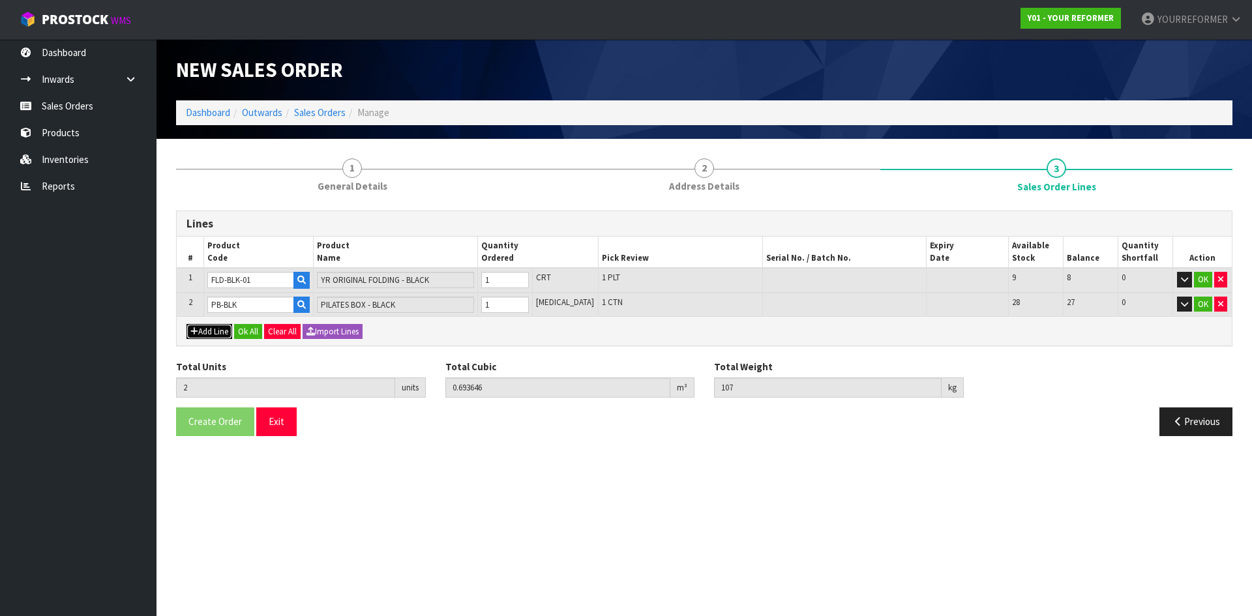
click at [222, 336] on button "Add Line" at bounding box center [210, 332] width 46 height 16
type input "0"
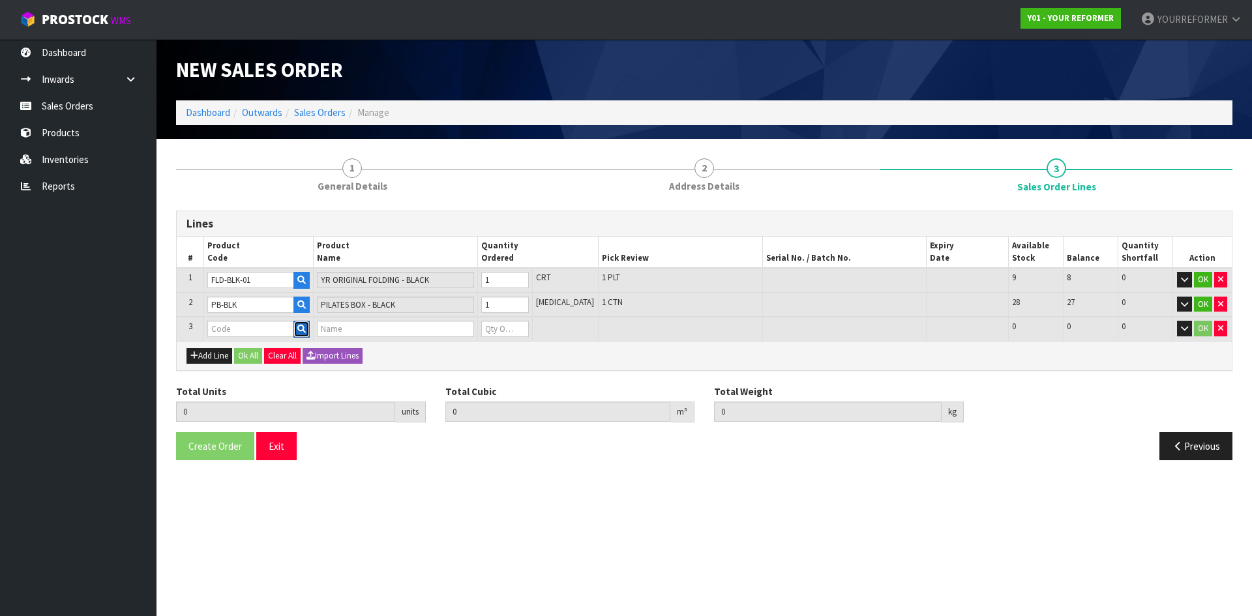
click at [306, 333] on icon "button" at bounding box center [301, 329] width 8 height 8
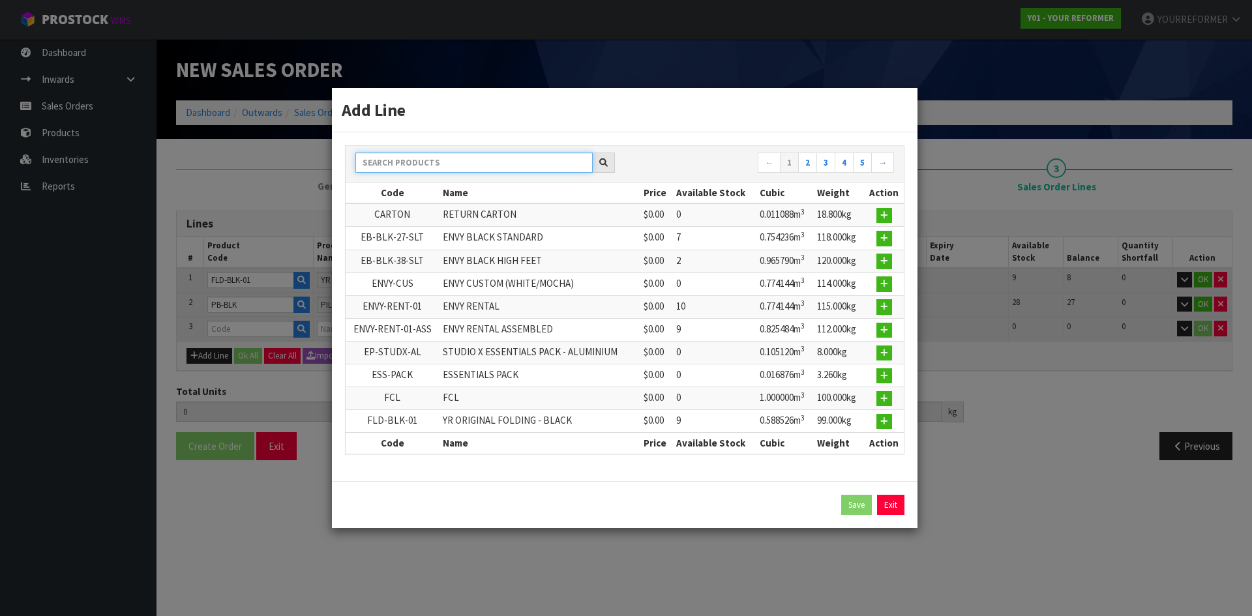
click at [399, 162] on input "text" at bounding box center [474, 163] width 237 height 20
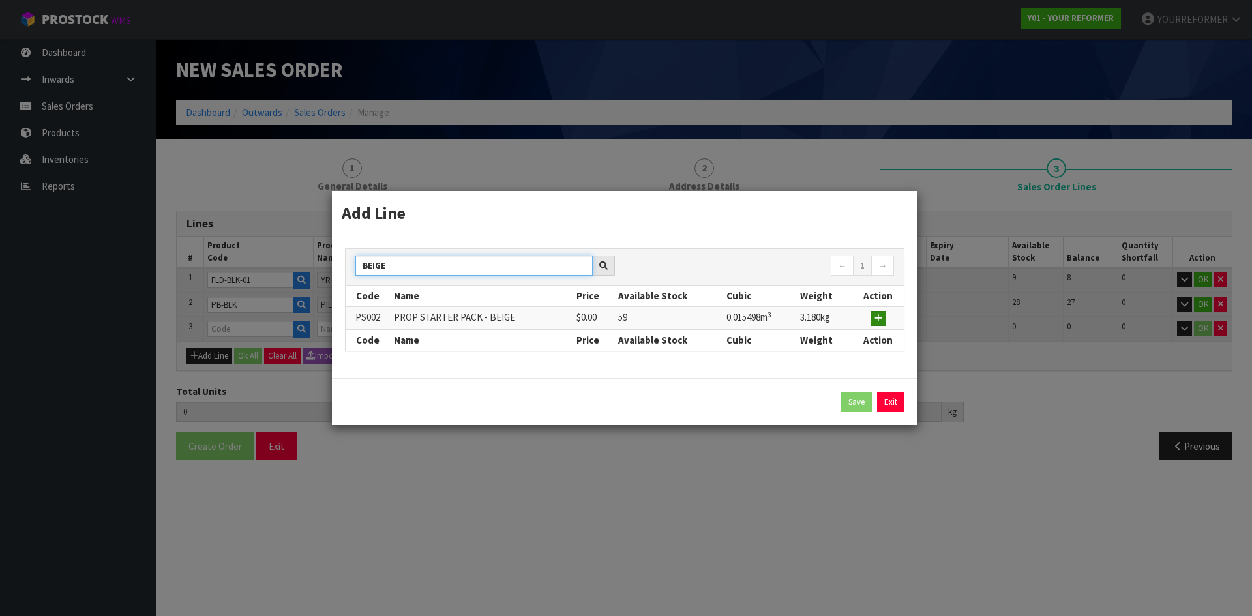
type input "BEIGE"
click at [882, 321] on icon "button" at bounding box center [879, 318] width 8 height 8
type input "2"
type input "0.693646"
type input "107"
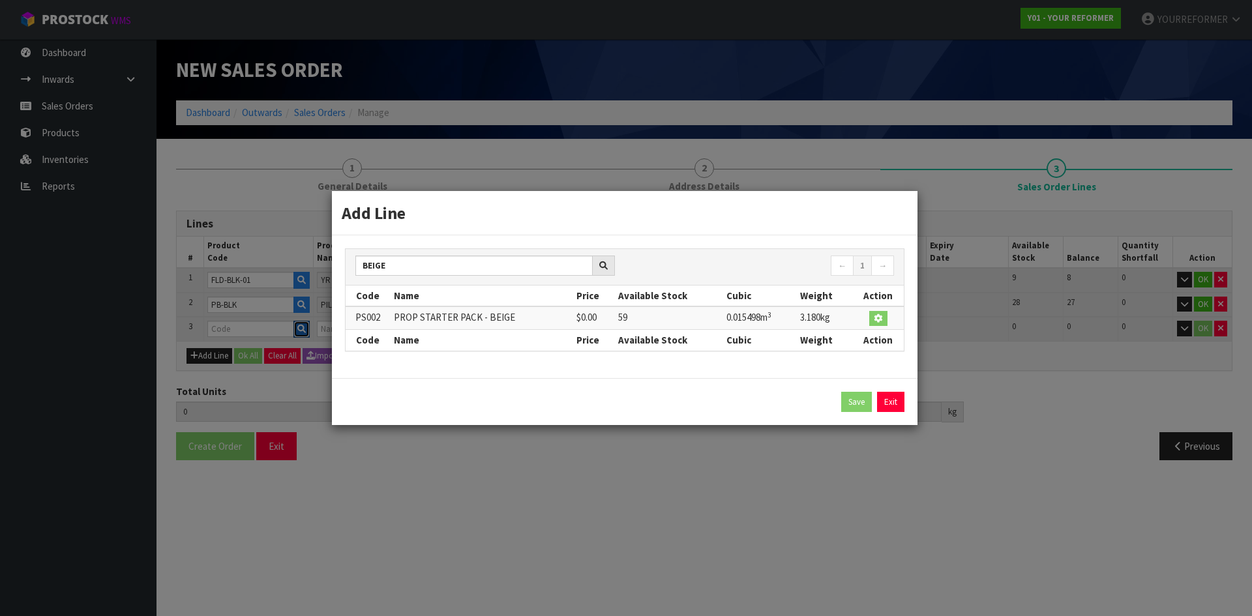
type input "PS002"
type input "PROP STARTER PACK - BEIGE"
type input "0"
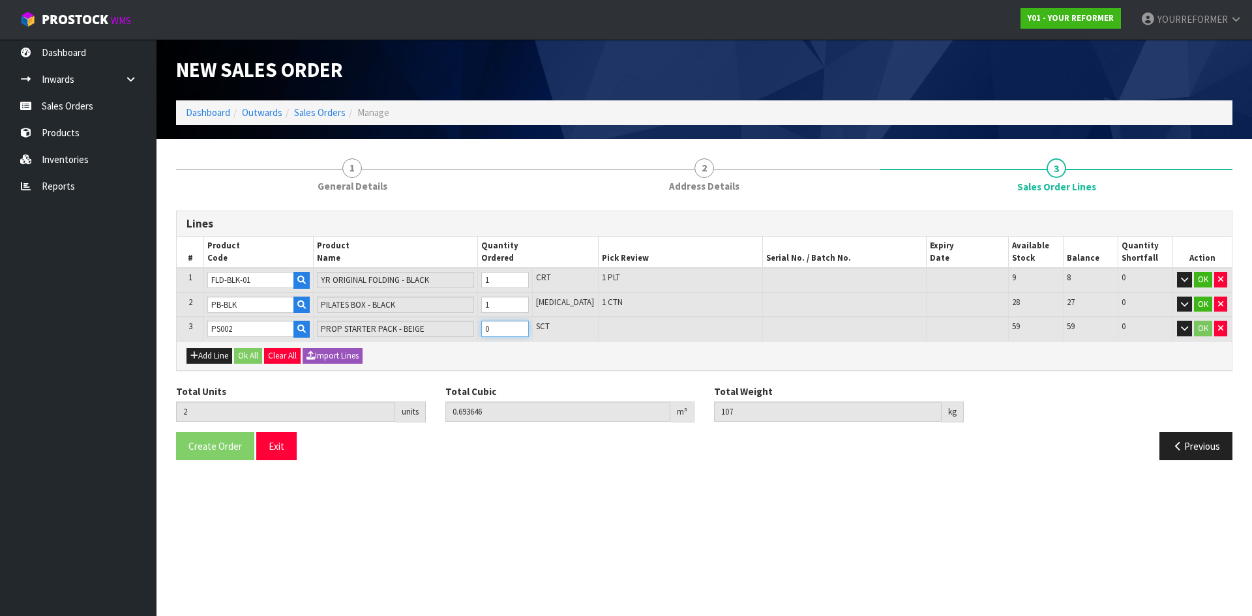
type input "3"
type input "0.709144"
type input "110.18"
type input "1"
click at [529, 326] on input "1" at bounding box center [505, 329] width 48 height 16
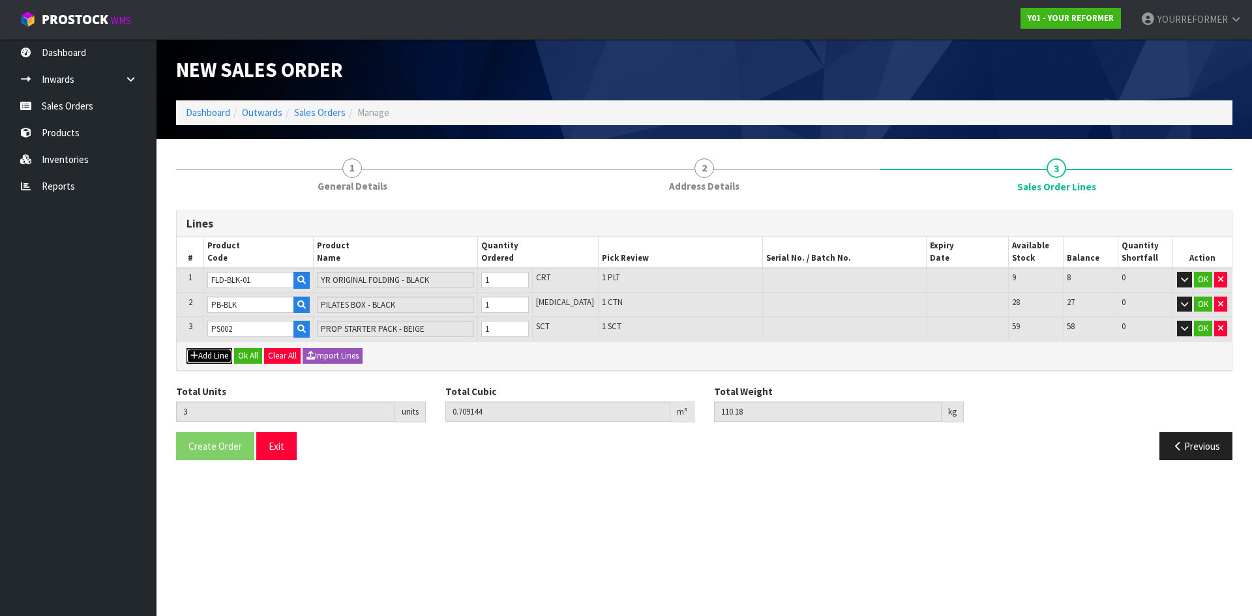
click at [206, 361] on button "Add Line" at bounding box center [210, 356] width 46 height 16
type input "0"
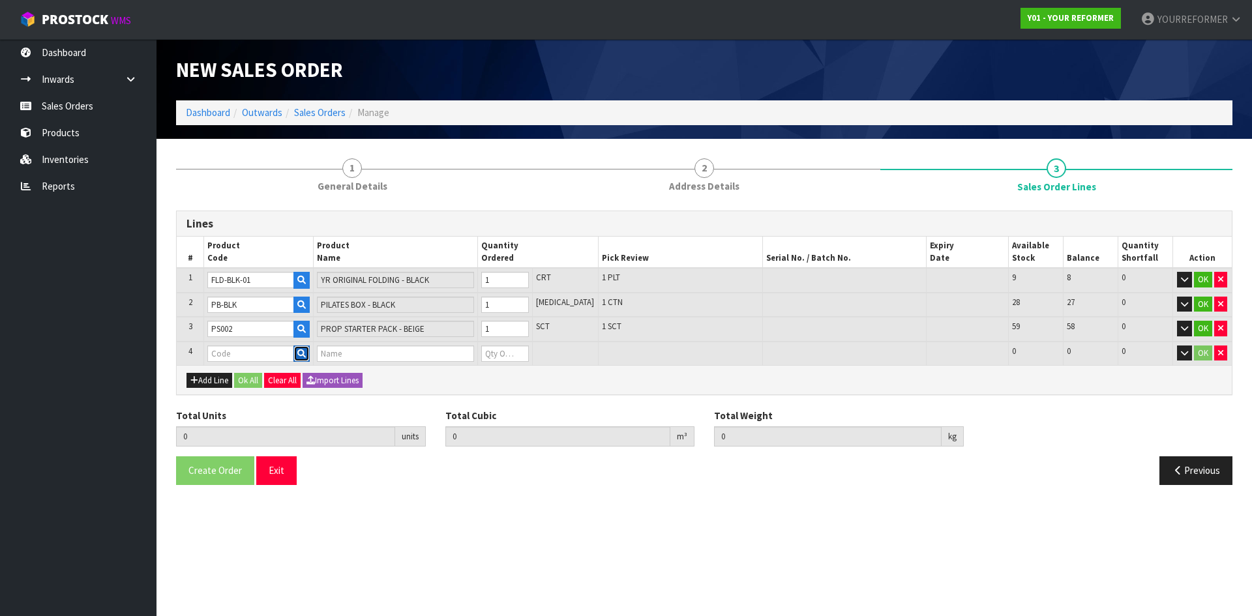
click at [306, 354] on icon "button" at bounding box center [301, 354] width 8 height 8
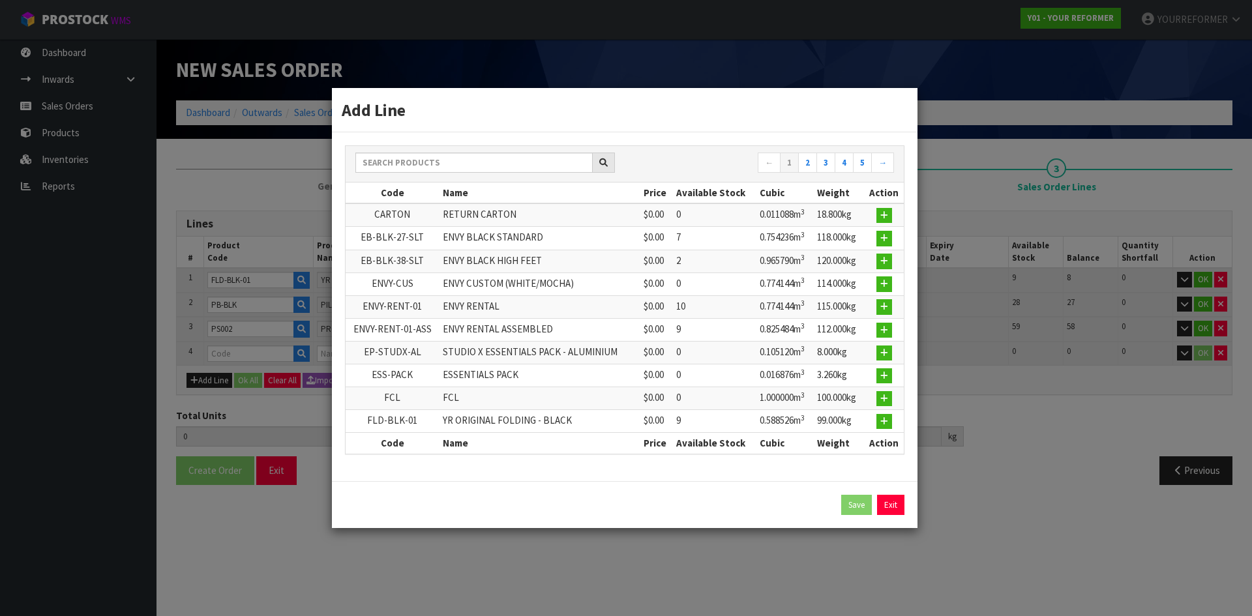
click at [440, 173] on div at bounding box center [486, 163] width 260 height 21
click at [436, 168] on input "text" at bounding box center [474, 163] width 237 height 20
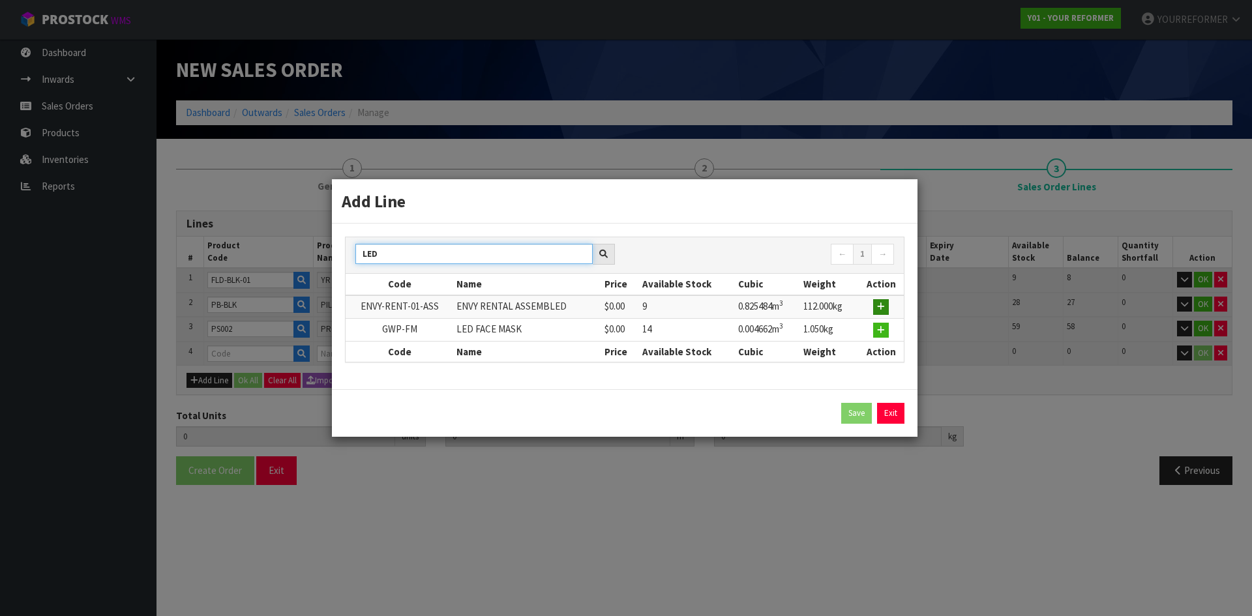
type input "LED"
click at [881, 310] on icon "button" at bounding box center [881, 307] width 8 height 8
type input "3"
type input "0.709144"
type input "110.18"
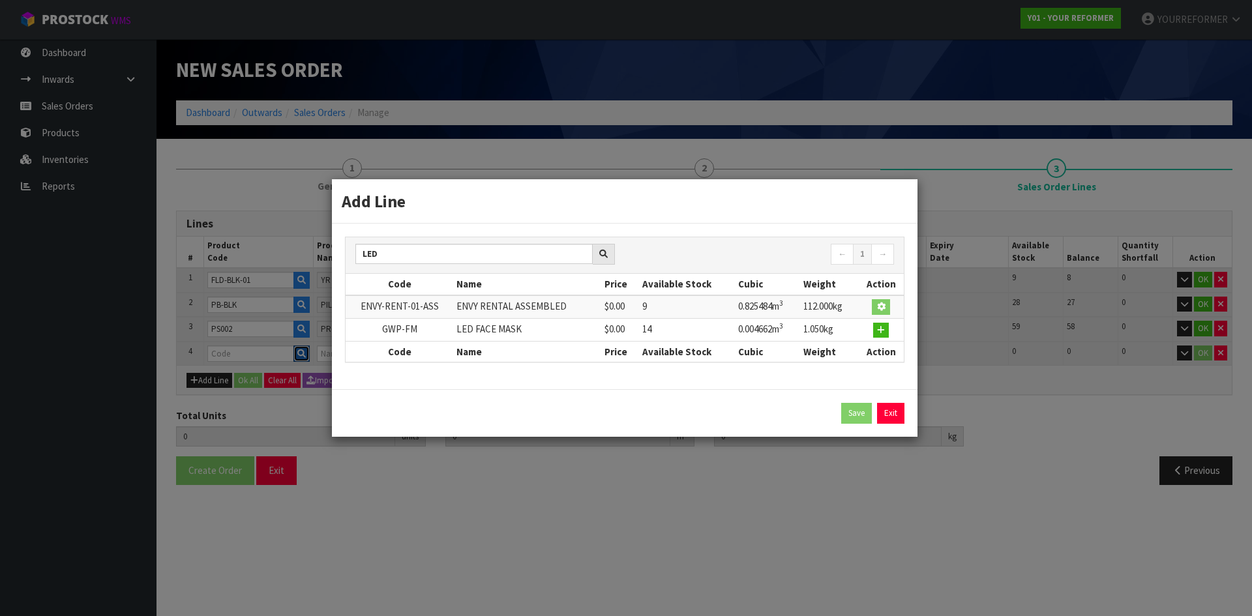
type input "ENVY-RENT-01-ASS"
type input "ENVY RENTAL ASSEMBLED"
type input "0"
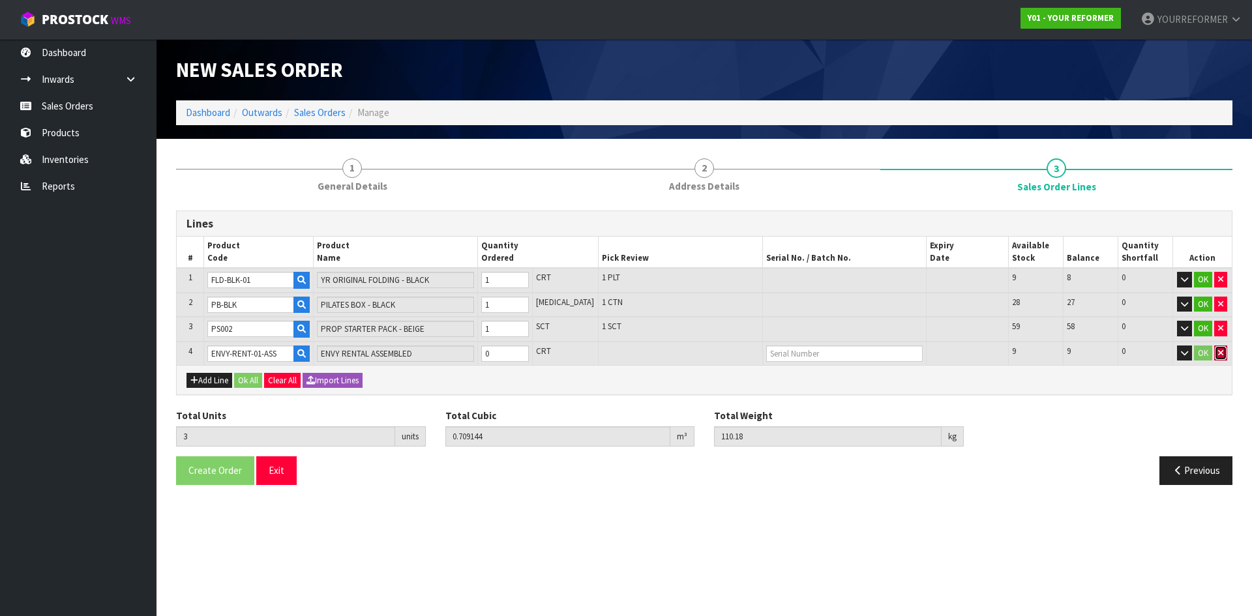
click at [1216, 355] on button "button" at bounding box center [1221, 354] width 13 height 16
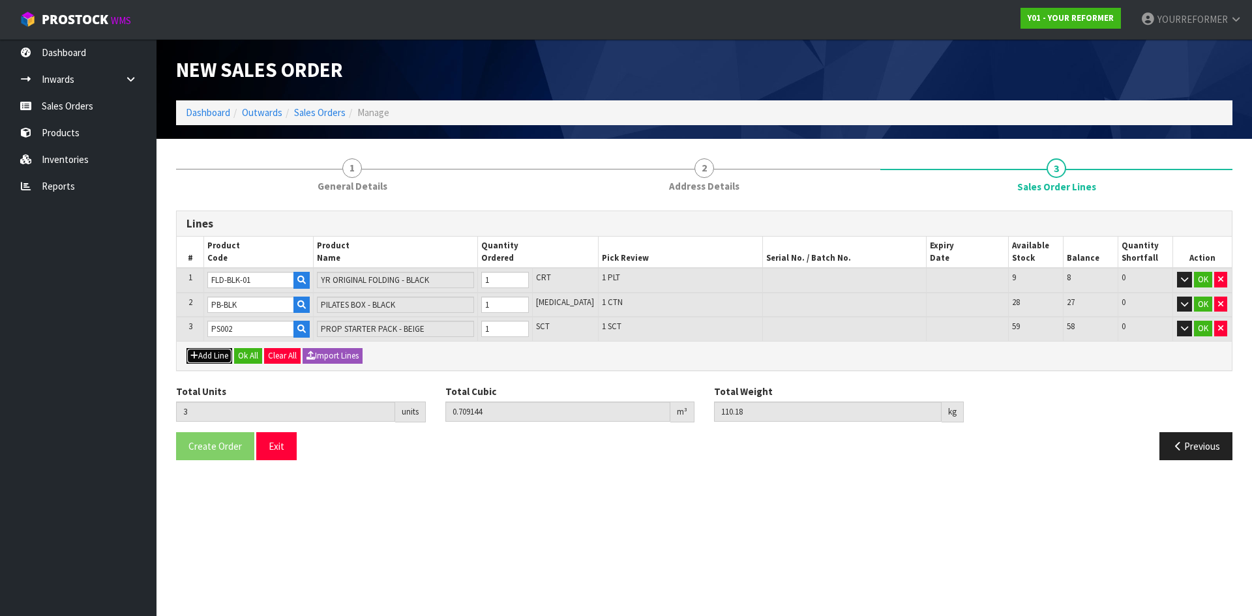
click at [207, 357] on button "Add Line" at bounding box center [210, 356] width 46 height 16
type input "0"
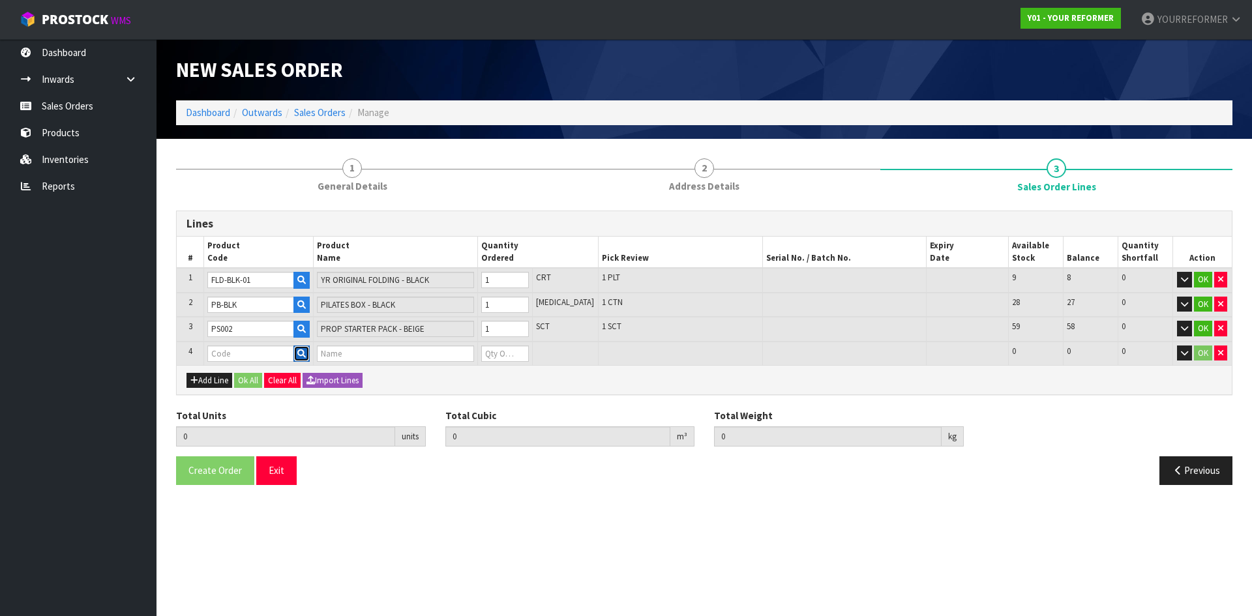
click at [309, 359] on button "button" at bounding box center [302, 354] width 16 height 17
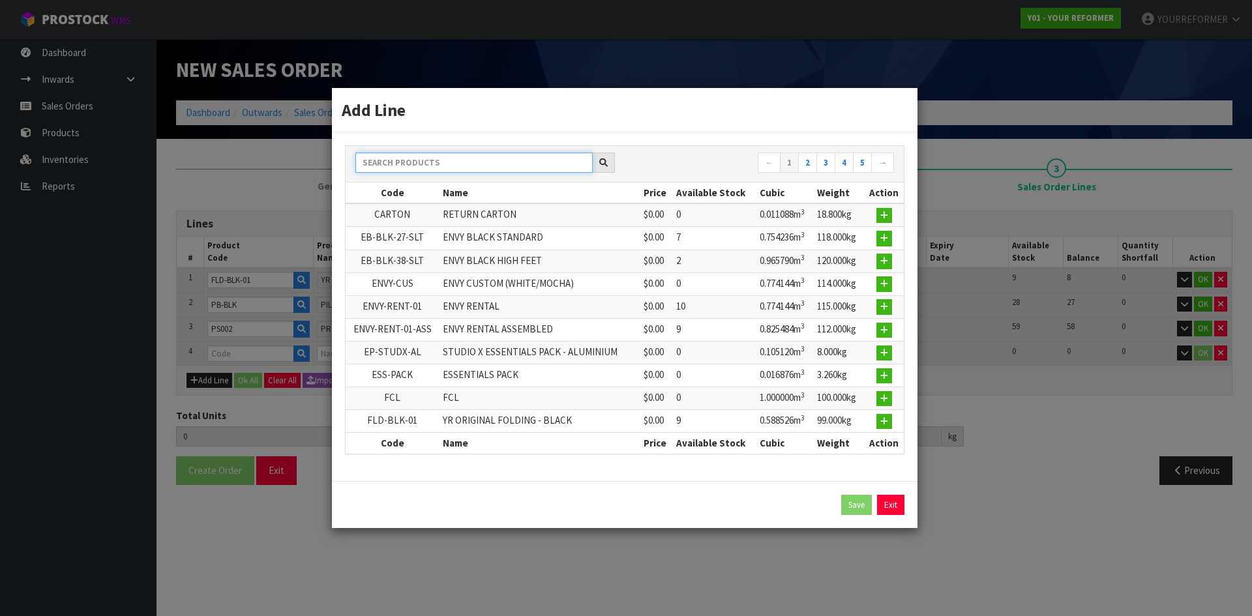
click at [404, 160] on input "text" at bounding box center [474, 163] width 237 height 20
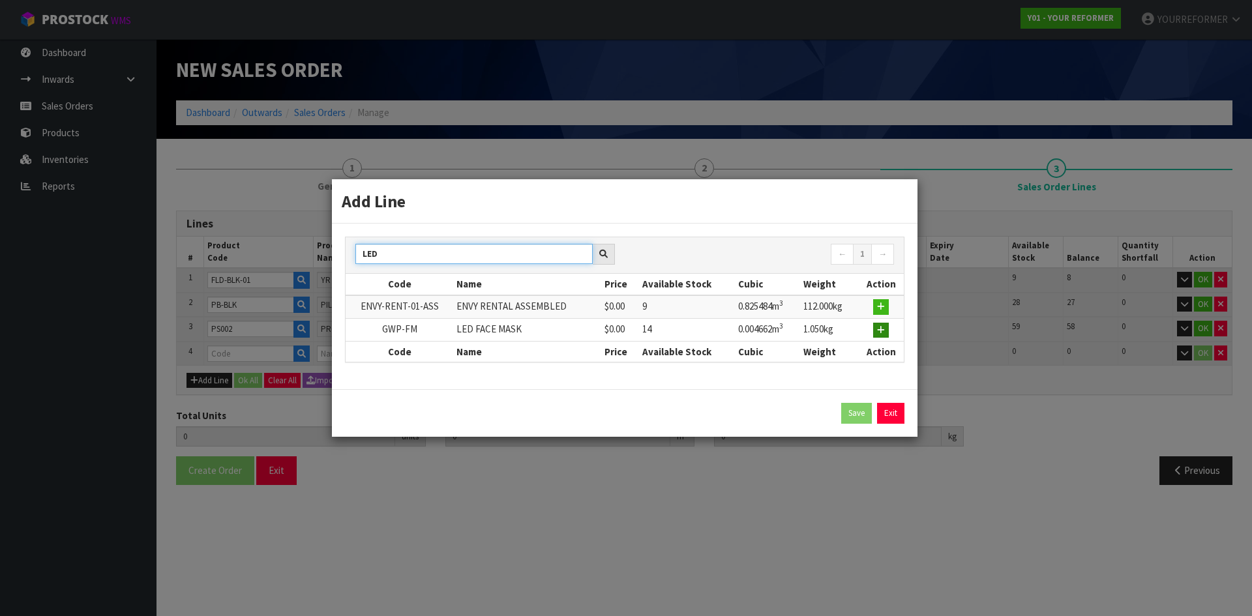
type input "LED"
drag, startPoint x: 882, startPoint y: 331, endPoint x: 749, endPoint y: 339, distance: 133.3
click at [881, 331] on icon "button" at bounding box center [881, 330] width 8 height 8
type input "3"
type input "0.709144"
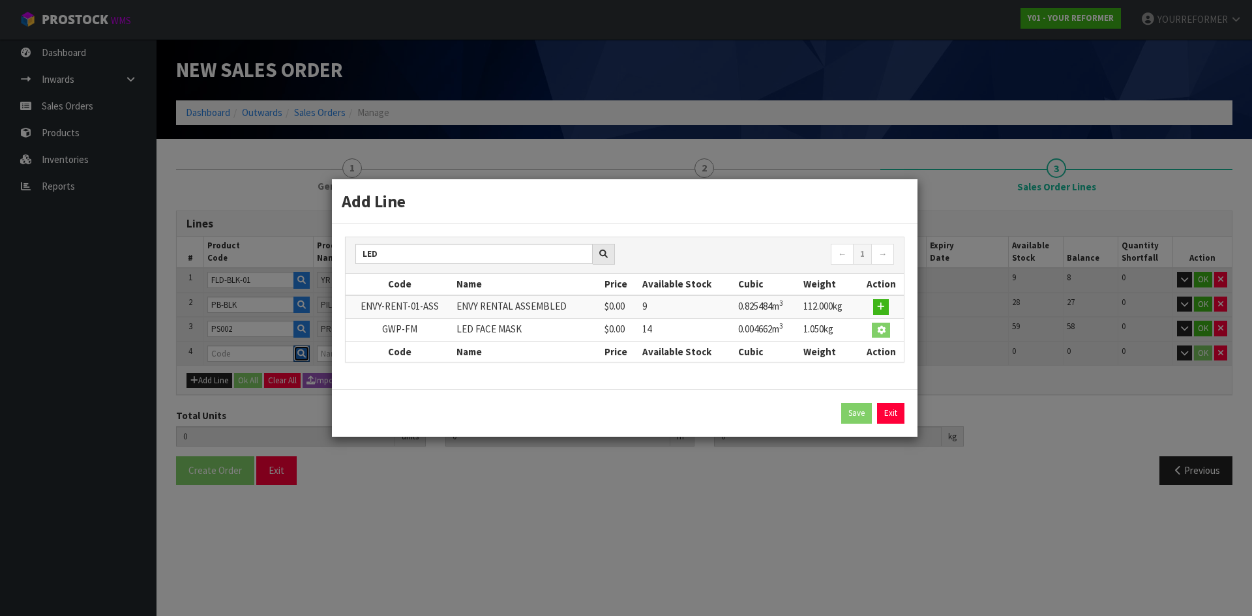
type input "110.18"
type input "GWP-FM"
type input "LED FACE MASK"
type input "0"
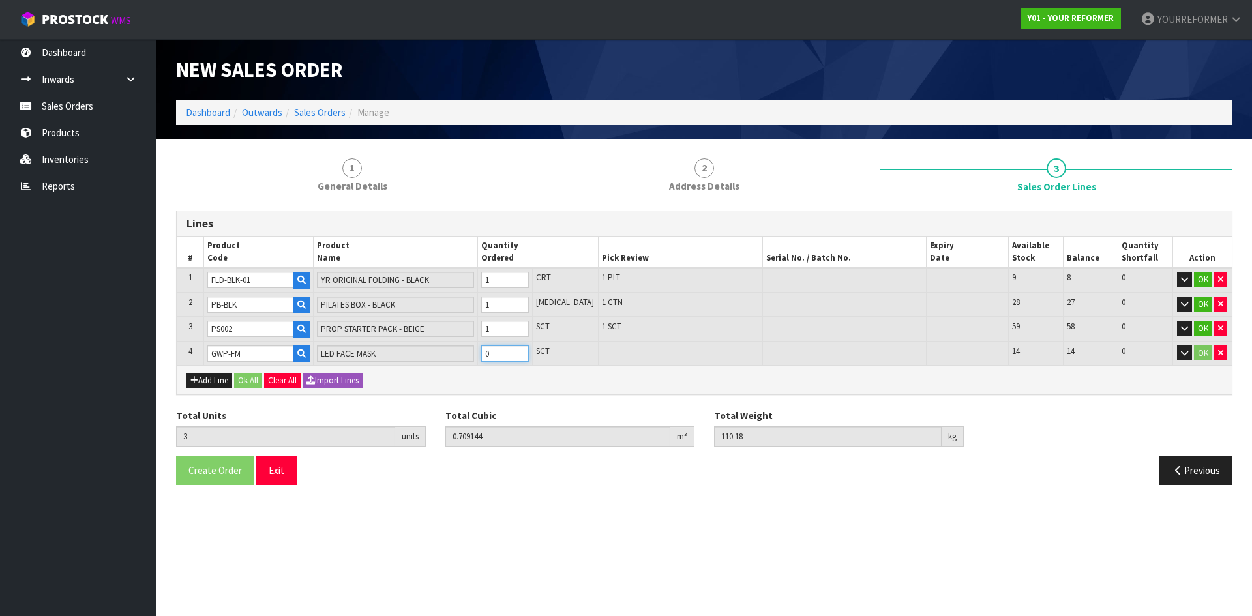
click at [529, 350] on input "0" at bounding box center [505, 354] width 48 height 16
type input "4"
type input "0.713806"
type input "111.23"
type input "1"
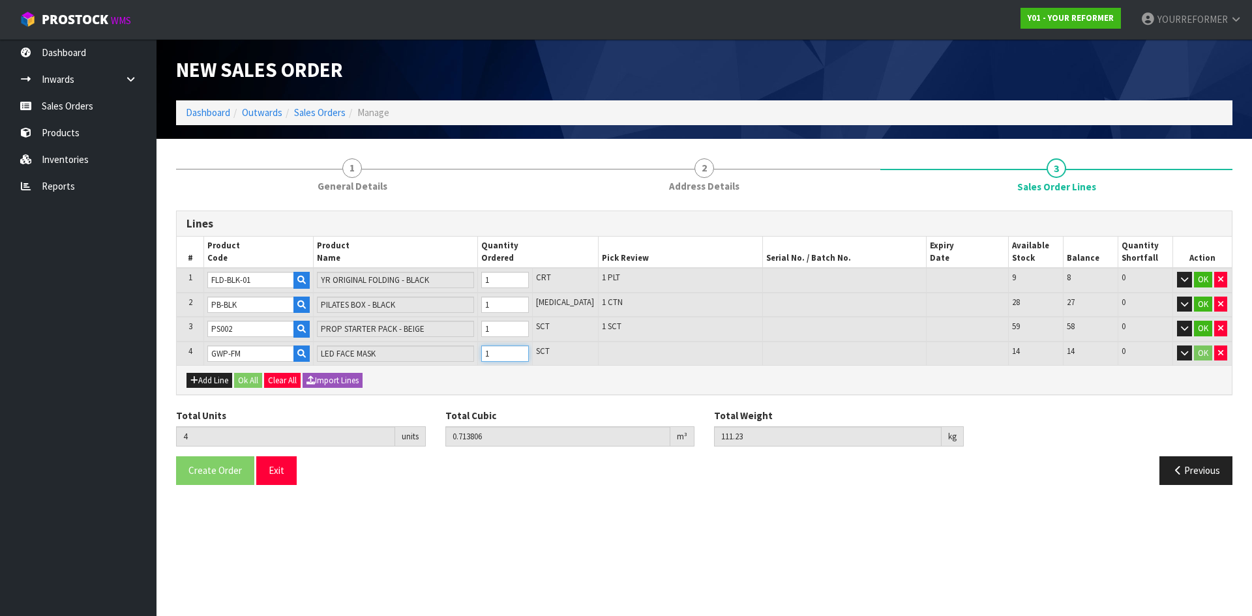
click at [529, 352] on input "1" at bounding box center [505, 354] width 48 height 16
click at [249, 384] on button "Ok All" at bounding box center [248, 381] width 28 height 16
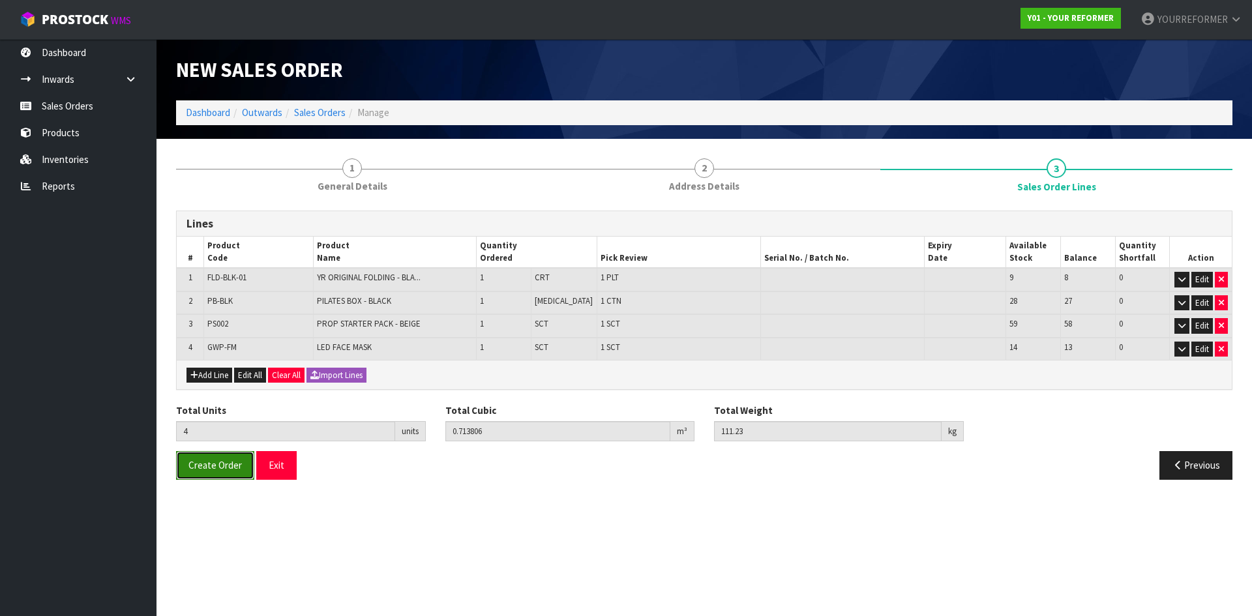
click at [219, 472] on button "Create Order" at bounding box center [215, 465] width 78 height 28
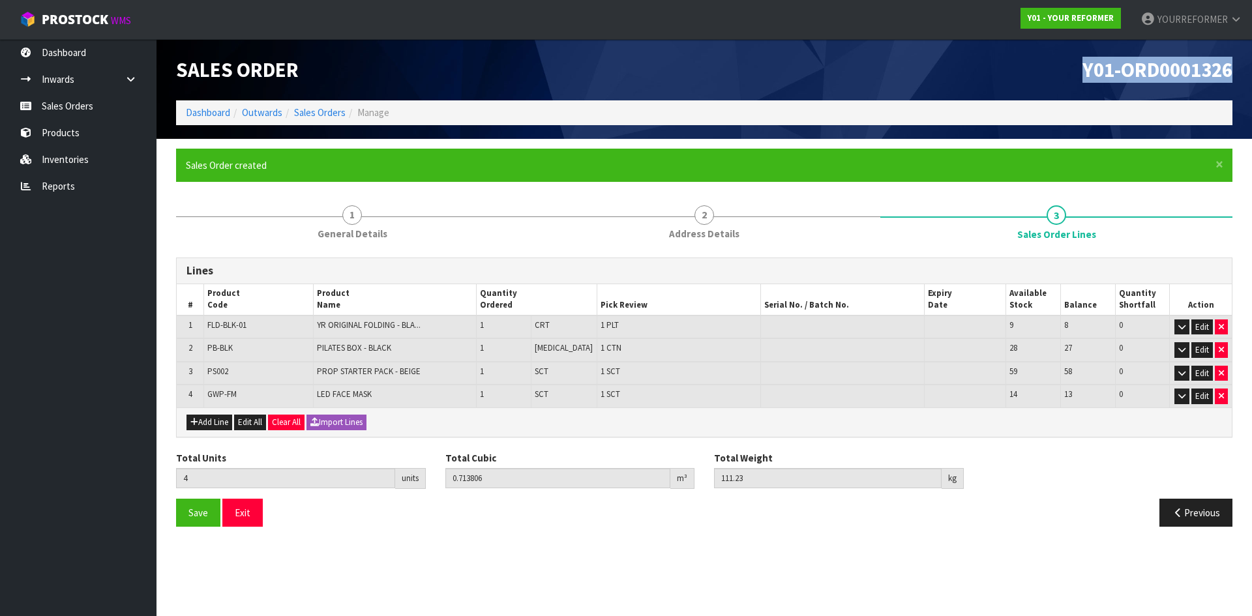
drag, startPoint x: 1192, startPoint y: 73, endPoint x: 869, endPoint y: 100, distance: 324.1
click at [1038, 80] on div "Y01-ORD0001326" at bounding box center [974, 69] width 538 height 61
copy span "Y01-ORD0001326"
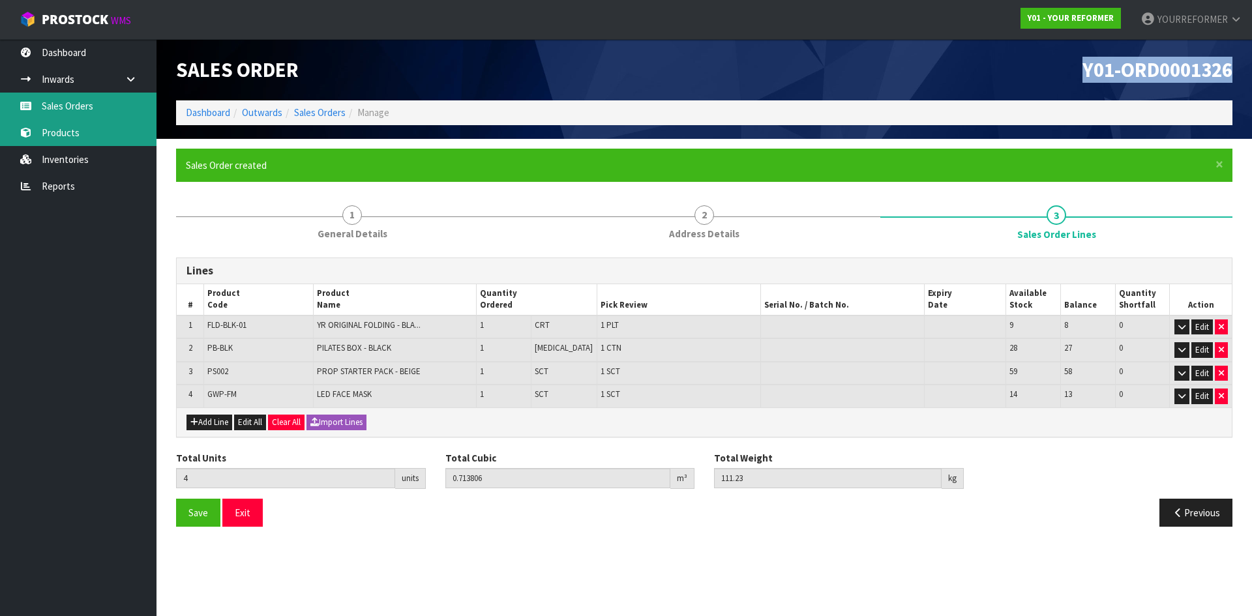
drag, startPoint x: 104, startPoint y: 115, endPoint x: 89, endPoint y: 122, distance: 16.0
click at [104, 115] on link "Sales Orders" at bounding box center [78, 106] width 157 height 27
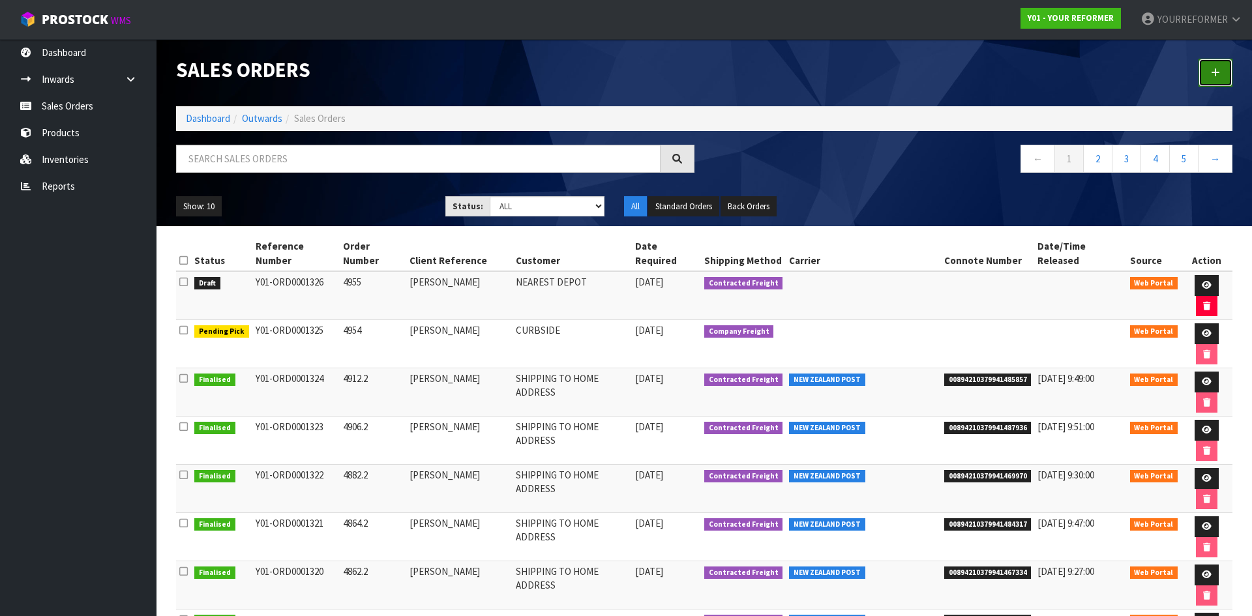
drag, startPoint x: 1226, startPoint y: 61, endPoint x: 1200, endPoint y: 78, distance: 30.8
click at [1225, 63] on link at bounding box center [1216, 73] width 34 height 28
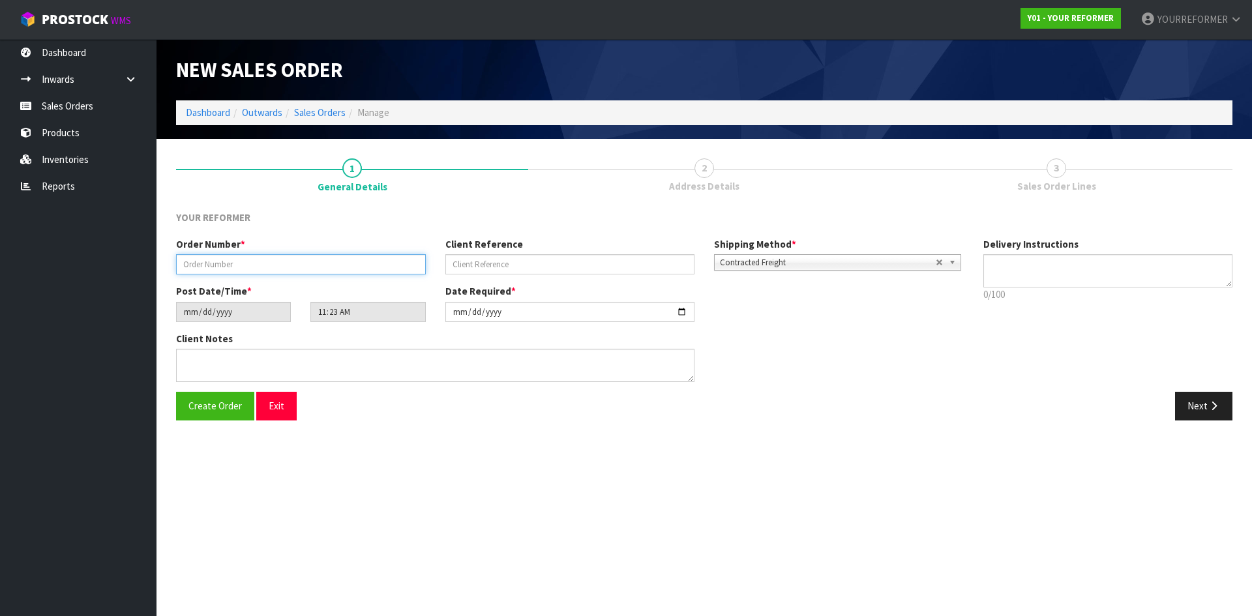
drag, startPoint x: 325, startPoint y: 273, endPoint x: 378, endPoint y: 267, distance: 53.8
click at [325, 273] on input "text" at bounding box center [301, 264] width 250 height 20
paste input "4969"
type input "4969"
click at [496, 267] on input "text" at bounding box center [571, 264] width 250 height 20
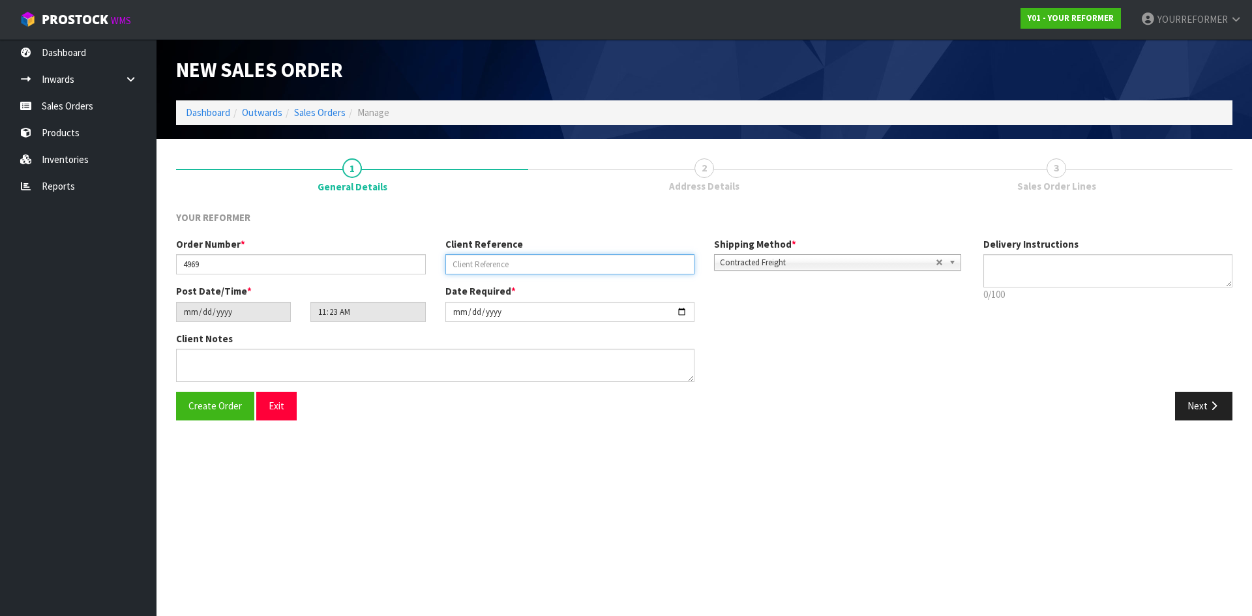
drag, startPoint x: 554, startPoint y: 270, endPoint x: 584, endPoint y: 275, distance: 30.4
click at [554, 270] on input "text" at bounding box center [571, 264] width 250 height 20
paste input "[PERSON_NAME]"
type input "[PERSON_NAME]"
click at [1127, 264] on textarea at bounding box center [1109, 270] width 250 height 33
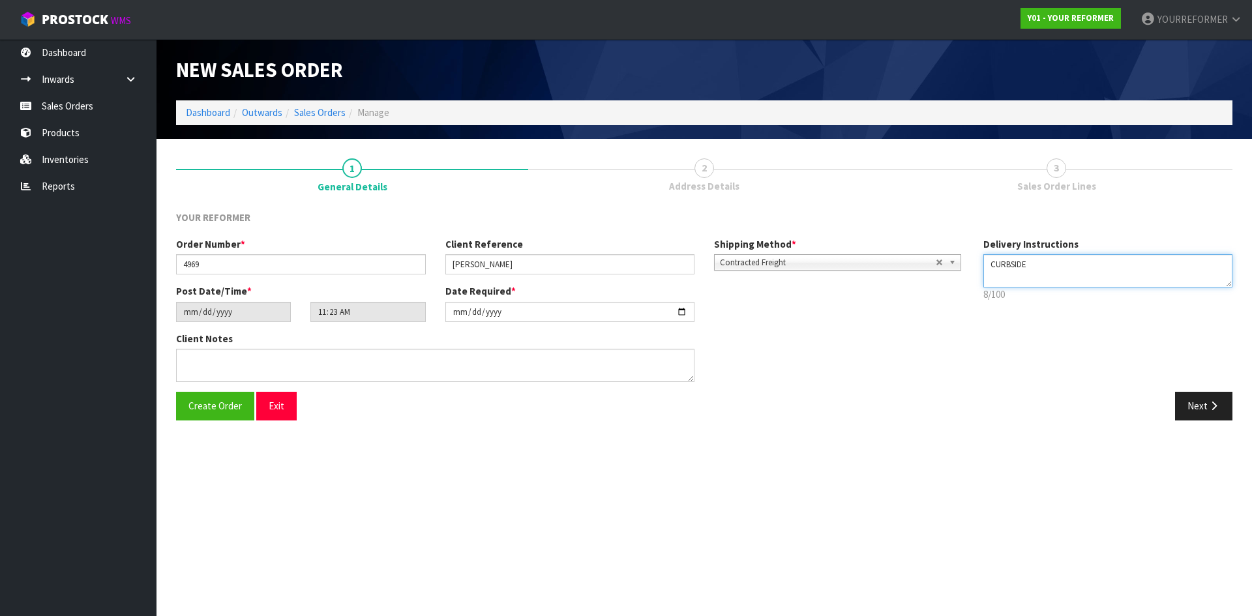
click at [1020, 277] on textarea at bounding box center [1109, 270] width 250 height 33
paste textarea "64 21 435 574"
drag, startPoint x: 990, startPoint y: 279, endPoint x: 1088, endPoint y: 318, distance: 105.1
click at [990, 279] on textarea at bounding box center [1109, 270] width 250 height 33
type textarea "CURBSIDE [PHONE_NUMBER]"
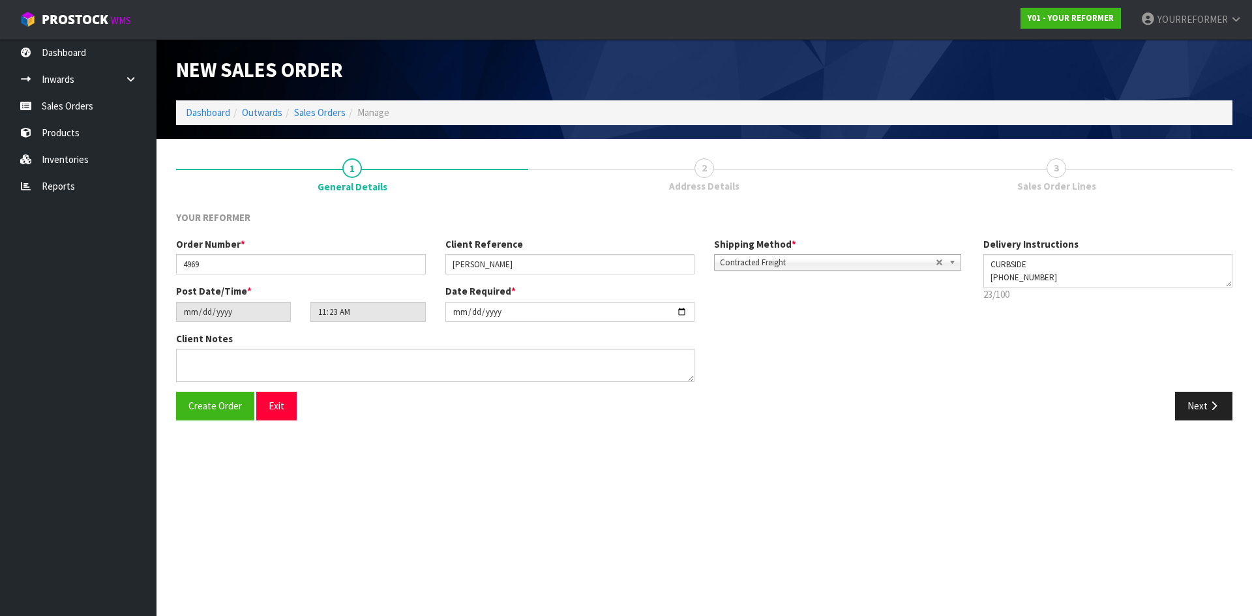
drag, startPoint x: 174, startPoint y: 375, endPoint x: 194, endPoint y: 373, distance: 20.3
click at [174, 375] on div "Client Notes" at bounding box center [435, 362] width 538 height 60
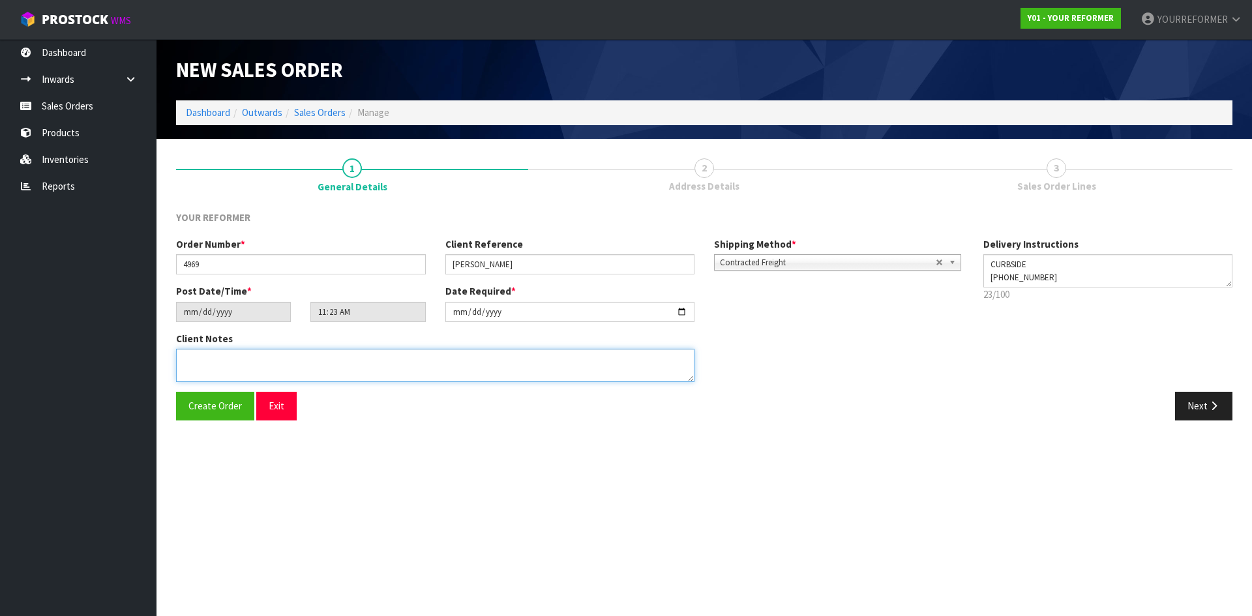
drag, startPoint x: 194, startPoint y: 372, endPoint x: 209, endPoint y: 374, distance: 15.1
click at [195, 373] on textarea at bounding box center [435, 365] width 519 height 33
paste textarea "[PERSON_NAME] [STREET_ADDRESS][PERSON_NAME] [PHONE_NUMBER]"
type textarea "[PERSON_NAME] [STREET_ADDRESS][PERSON_NAME] [PHONE_NUMBER]"
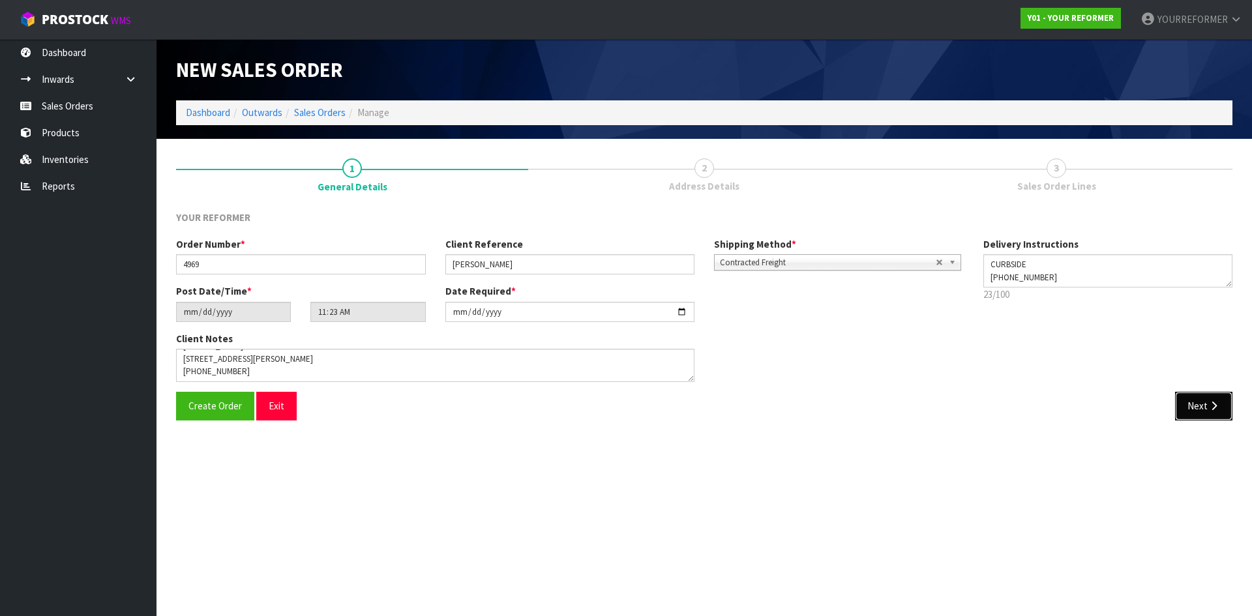
drag, startPoint x: 1202, startPoint y: 408, endPoint x: 342, endPoint y: 395, distance: 860.5
click at [1202, 408] on button "Next" at bounding box center [1203, 406] width 57 height 28
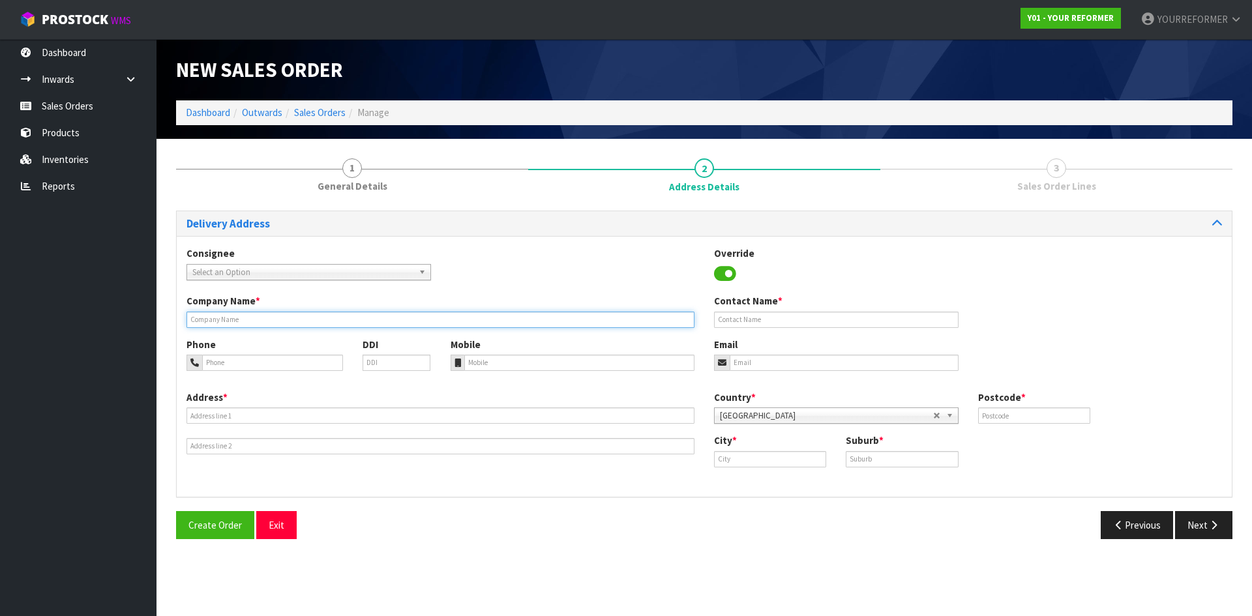
drag, startPoint x: 207, startPoint y: 318, endPoint x: 220, endPoint y: 324, distance: 13.4
click at [207, 318] on input "text" at bounding box center [441, 320] width 508 height 16
type input "CURBSIDE"
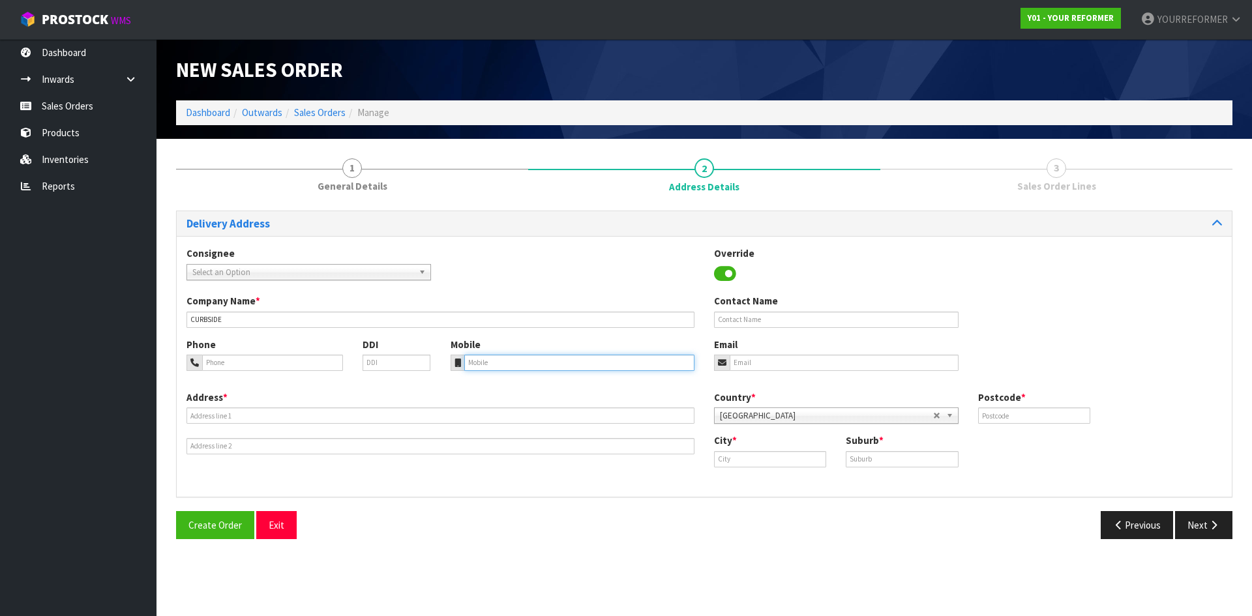
click at [498, 365] on input "tel" at bounding box center [579, 363] width 231 height 16
click at [495, 367] on input "tel" at bounding box center [579, 363] width 231 height 16
paste input "[PHONE_NUMBER]"
type input "[PHONE_NUMBER]"
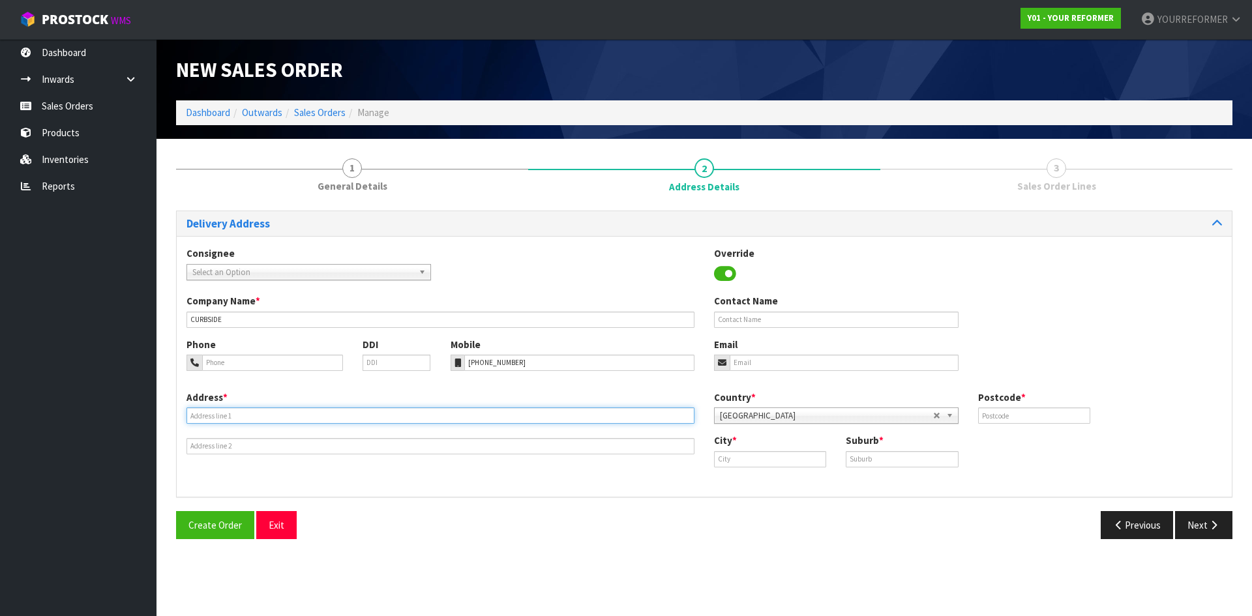
click at [276, 417] on input "text" at bounding box center [441, 416] width 508 height 16
drag, startPoint x: 243, startPoint y: 417, endPoint x: 242, endPoint y: 429, distance: 11.8
click at [243, 417] on input "text" at bounding box center [441, 416] width 508 height 16
paste input "[STREET_ADDRESS][GEOGRAPHIC_DATA][PERSON_NAME]"
type input "[STREET_ADDRESS][GEOGRAPHIC_DATA][PERSON_NAME]"
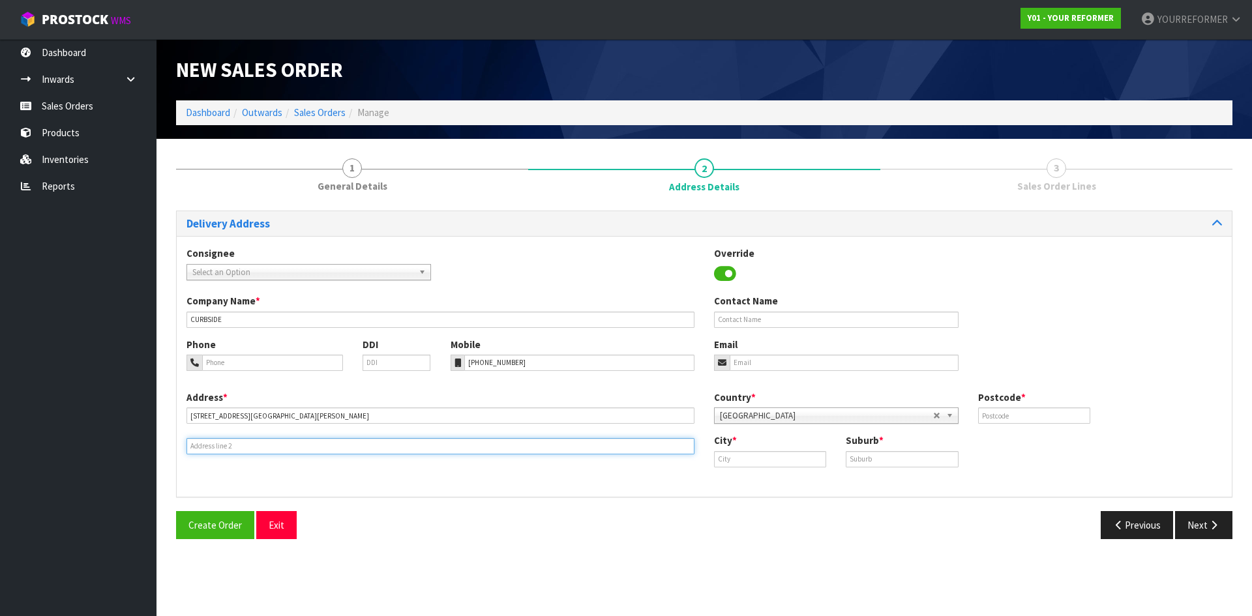
drag, startPoint x: 217, startPoint y: 450, endPoint x: 38, endPoint y: 443, distance: 179.5
click at [216, 449] on input "text" at bounding box center [441, 446] width 508 height 16
drag, startPoint x: 269, startPoint y: 447, endPoint x: 631, endPoint y: 408, distance: 364.7
click at [269, 447] on input "text" at bounding box center [441, 446] width 508 height 16
paste input "WHANGAREI 0112 [GEOGRAPHIC_DATA]"
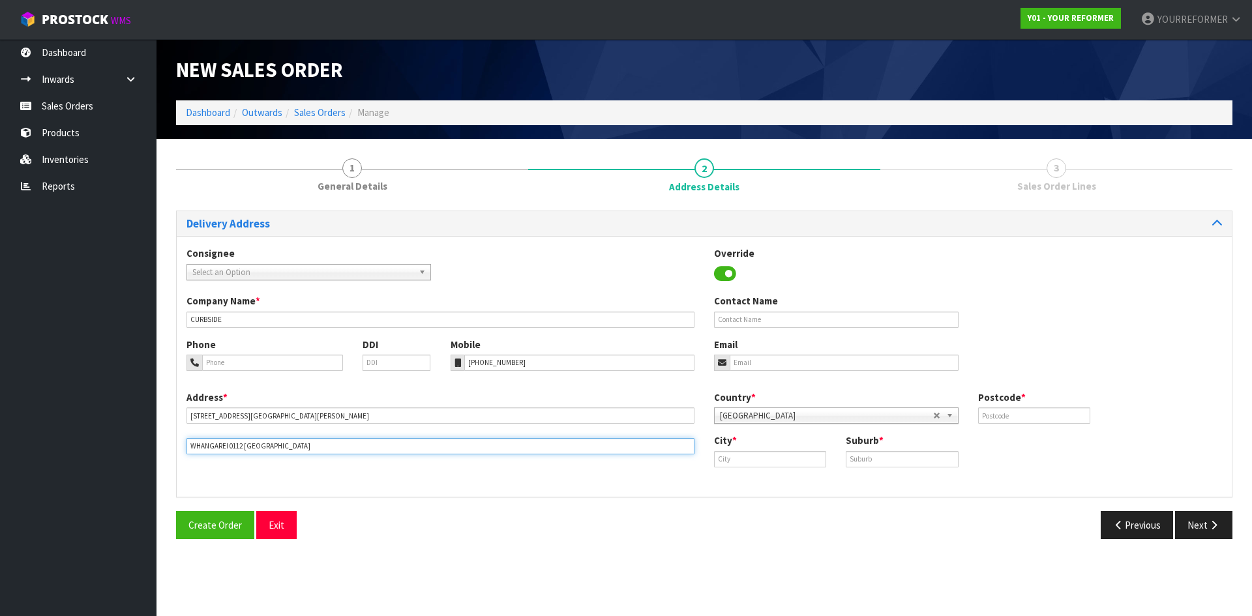
type input "WHANGAREI 0112 [GEOGRAPHIC_DATA]"
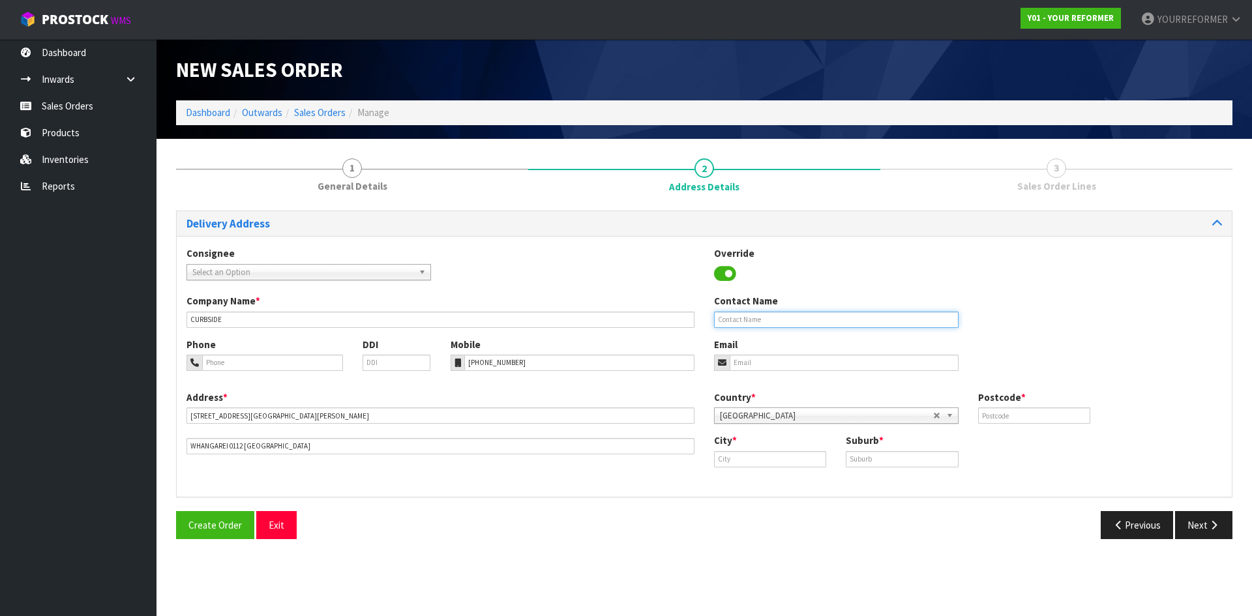
click at [784, 321] on input "text" at bounding box center [836, 320] width 245 height 16
click at [760, 314] on input "text" at bounding box center [836, 320] width 245 height 16
paste input "[PERSON_NAME]"
type input "[PERSON_NAME]"
drag, startPoint x: 765, startPoint y: 362, endPoint x: 721, endPoint y: 366, distance: 43.9
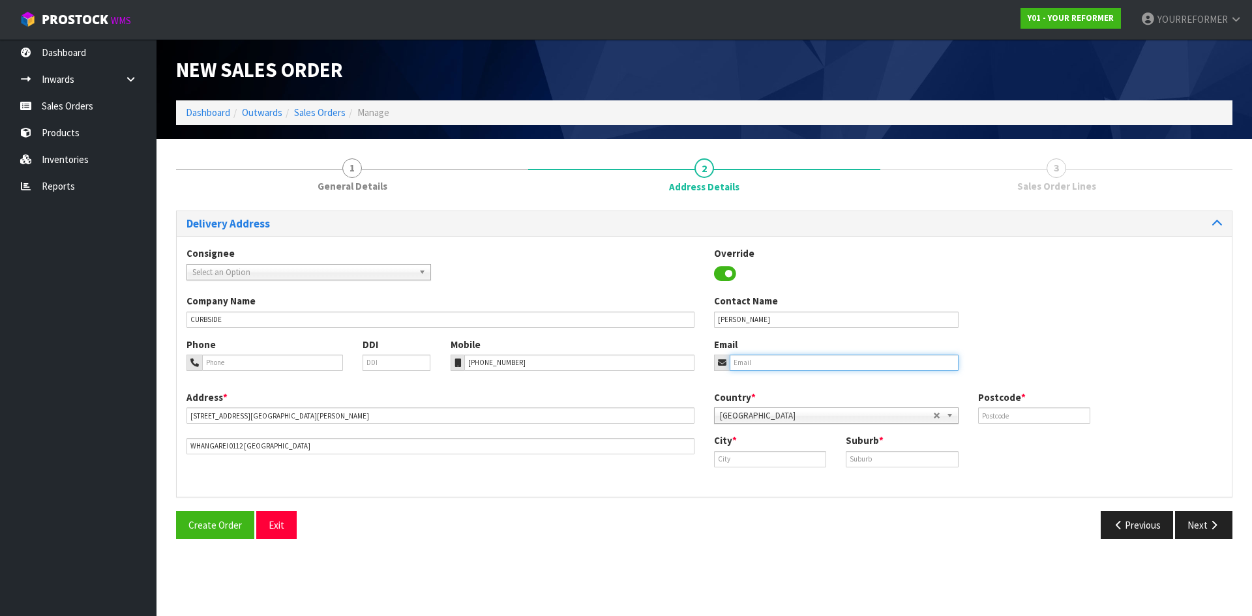
click at [765, 361] on input "email" at bounding box center [844, 363] width 229 height 16
drag, startPoint x: 843, startPoint y: 363, endPoint x: 858, endPoint y: 367, distance: 16.1
click at [843, 363] on input "email" at bounding box center [844, 363] width 229 height 16
paste input "[EMAIL_ADDRESS][DOMAIN_NAME]"
type input "[EMAIL_ADDRESS][DOMAIN_NAME]"
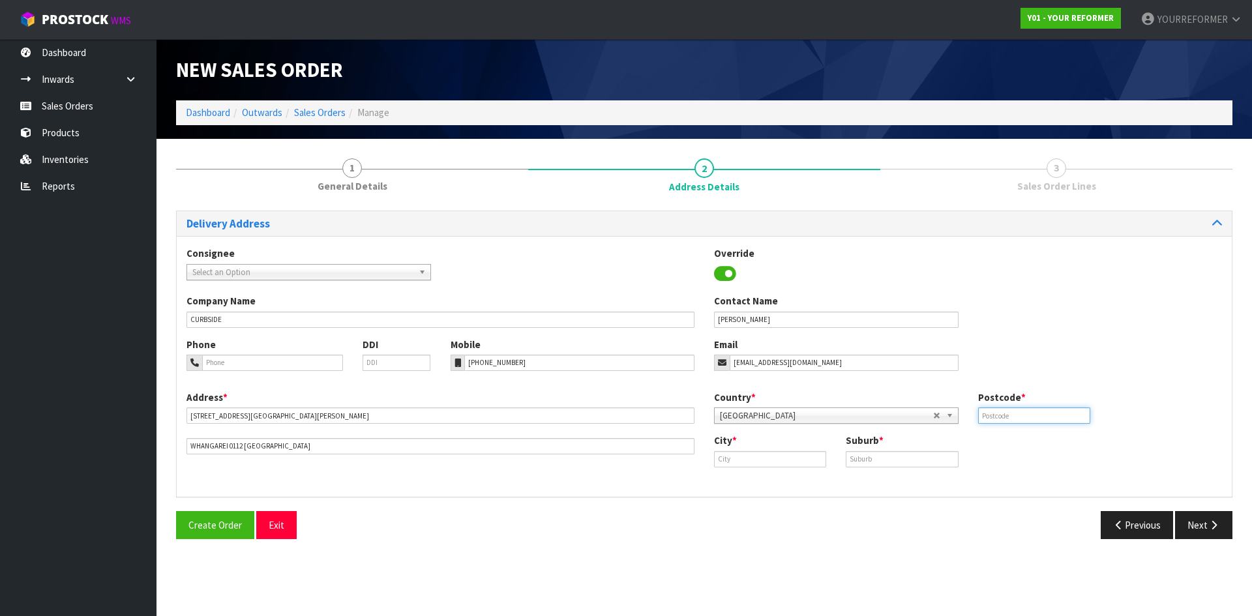
drag, startPoint x: 1034, startPoint y: 411, endPoint x: 1025, endPoint y: 410, distance: 8.5
click at [1034, 411] on input "text" at bounding box center [1034, 416] width 112 height 16
drag, startPoint x: 232, startPoint y: 318, endPoint x: 14, endPoint y: 318, distance: 218.5
click at [15, 318] on body "Toggle navigation ProStock WMS Y01 - YOUR REFORMER YOURREFORMER Logout Dashboar…" at bounding box center [626, 308] width 1252 height 616
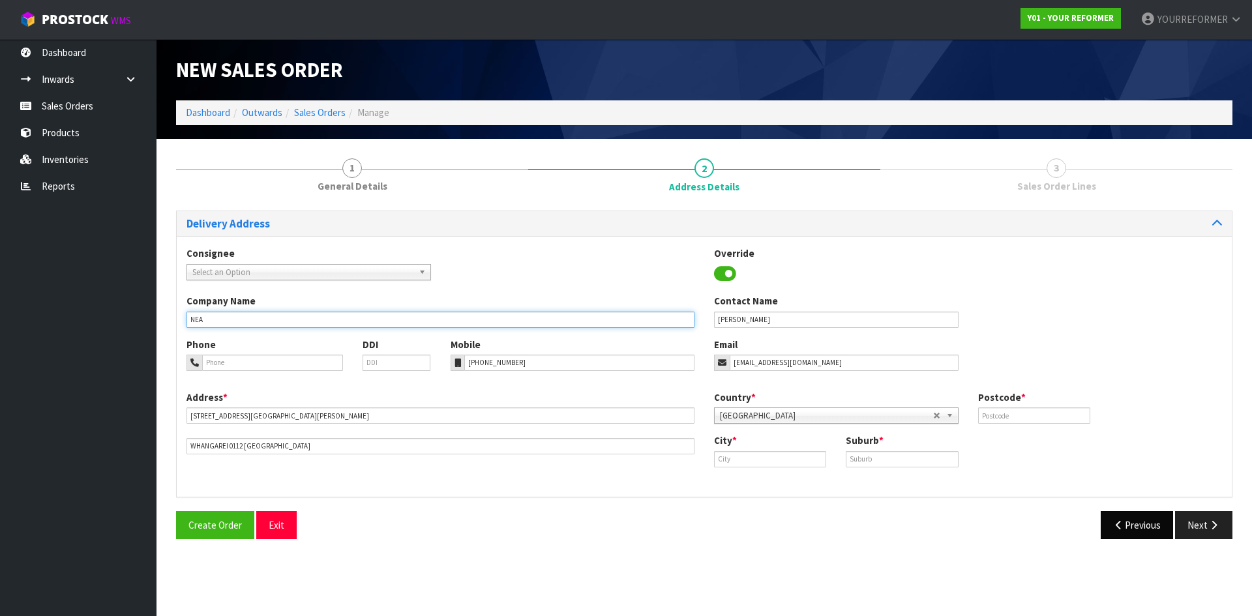
type input "NEA"
click at [1121, 528] on icon "button" at bounding box center [1120, 526] width 12 height 10
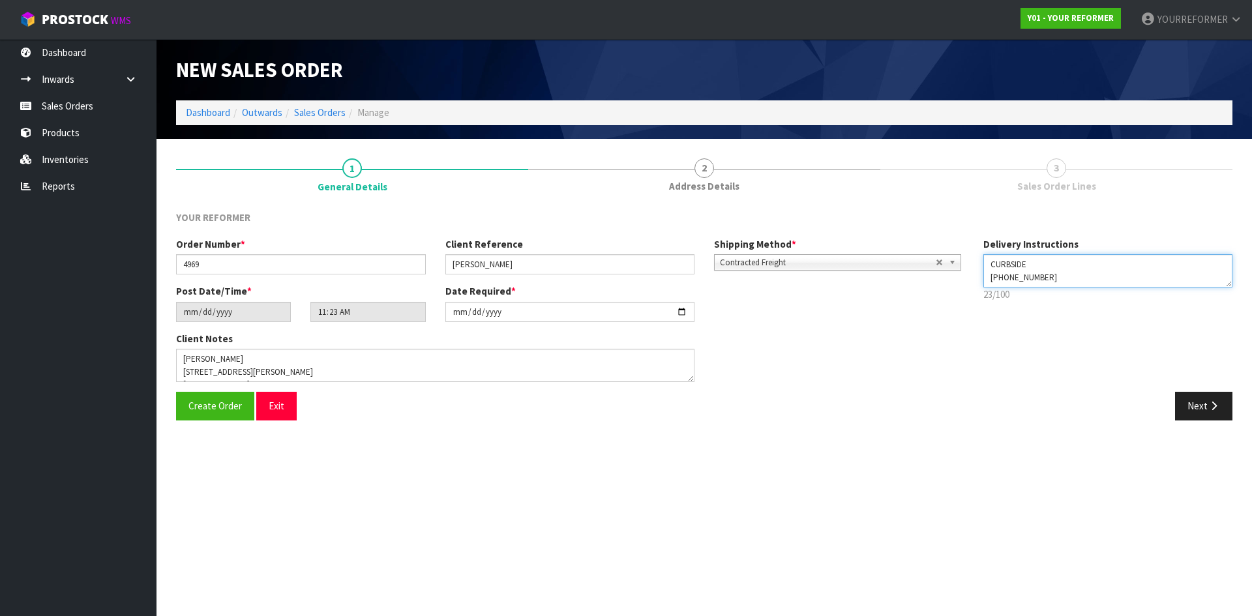
drag, startPoint x: 1016, startPoint y: 264, endPoint x: 778, endPoint y: 264, distance: 238.1
click at [781, 264] on div "Order Number * 4969 Client Reference [PERSON_NAME] Shipping Method * Pickup Con…" at bounding box center [704, 314] width 1076 height 155
type textarea "NEAREST DEPOT [PHONE_NUMBER]"
click at [1193, 404] on button "Next" at bounding box center [1203, 406] width 57 height 28
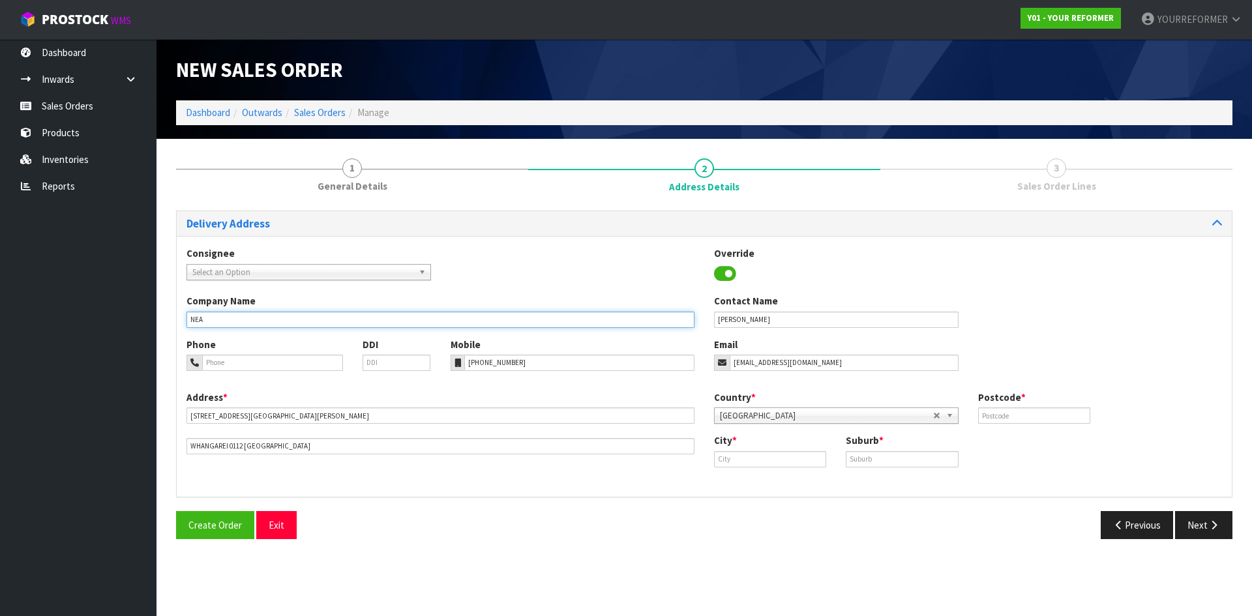
click at [230, 320] on input "NEA" at bounding box center [441, 320] width 508 height 16
type input "NEAREST DEPOT"
click at [1057, 419] on input "text" at bounding box center [1034, 416] width 112 height 16
type input "00"
drag, startPoint x: 799, startPoint y: 456, endPoint x: 816, endPoint y: 453, distance: 17.3
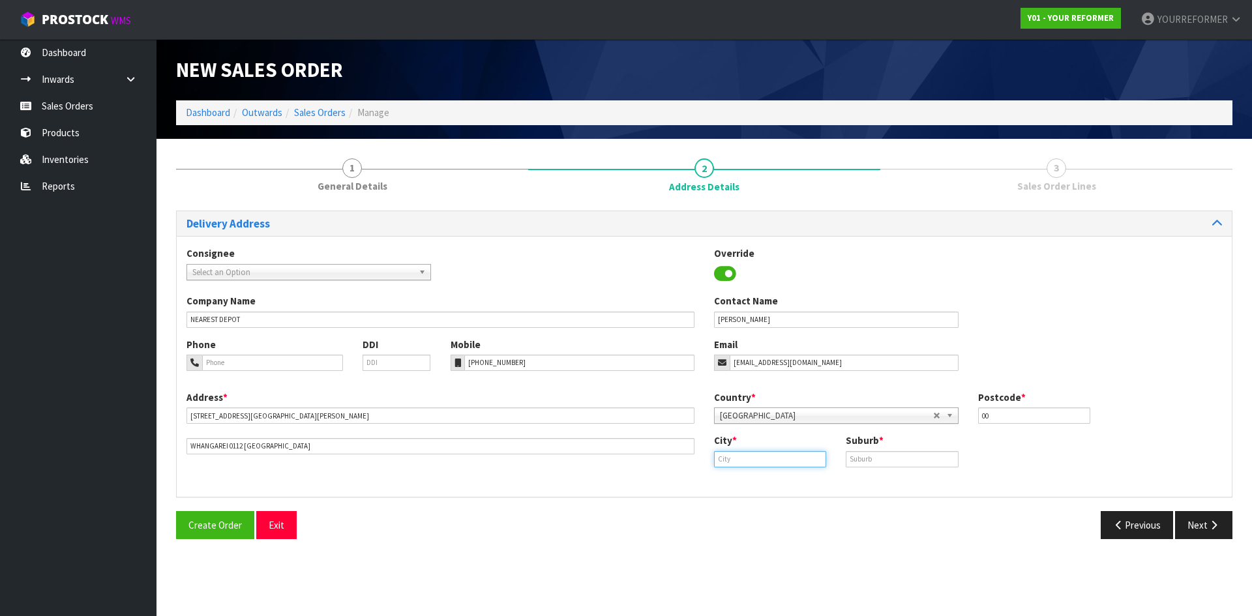
click at [800, 456] on input "text" at bounding box center [770, 459] width 112 height 16
paste input "Whangarei"
type input "Whangarei"
drag, startPoint x: 763, startPoint y: 481, endPoint x: 512, endPoint y: 459, distance: 251.5
click at [762, 481] on strong "Whangarei" at bounding box center [752, 482] width 48 height 12
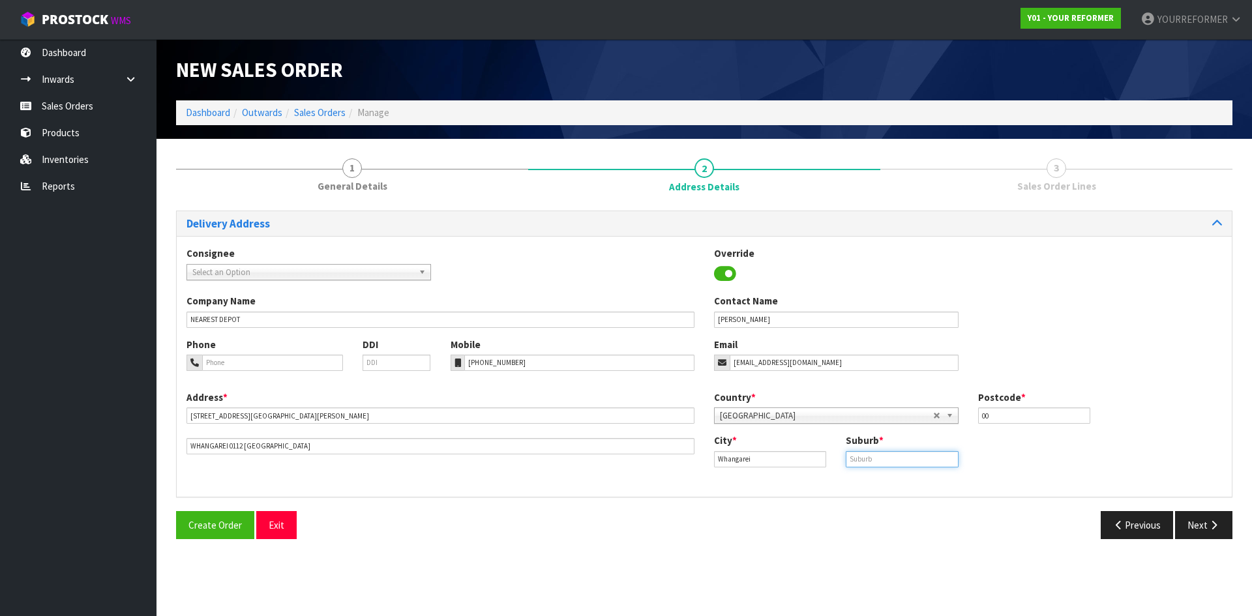
drag, startPoint x: 875, startPoint y: 462, endPoint x: 954, endPoint y: 476, distance: 80.8
click at [875, 462] on input "text" at bounding box center [902, 459] width 112 height 16
paste input "[GEOGRAPHIC_DATA]"
type input "[GEOGRAPHIC_DATA]"
drag, startPoint x: 1211, startPoint y: 528, endPoint x: 400, endPoint y: 450, distance: 815.3
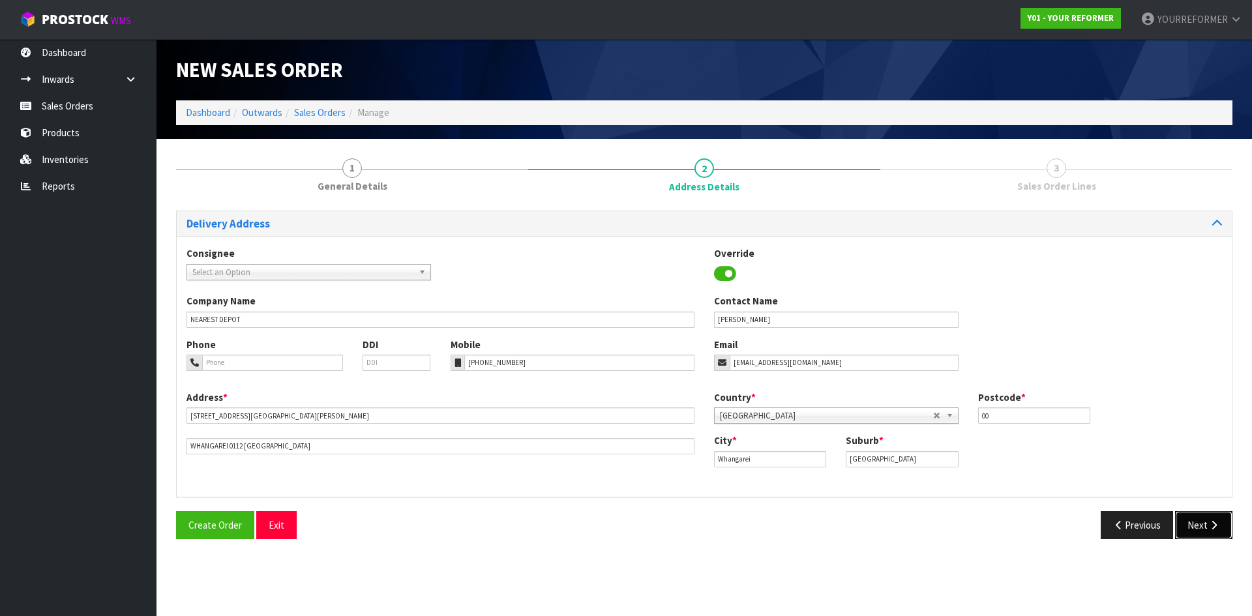
click at [1208, 528] on icon "button" at bounding box center [1214, 526] width 12 height 10
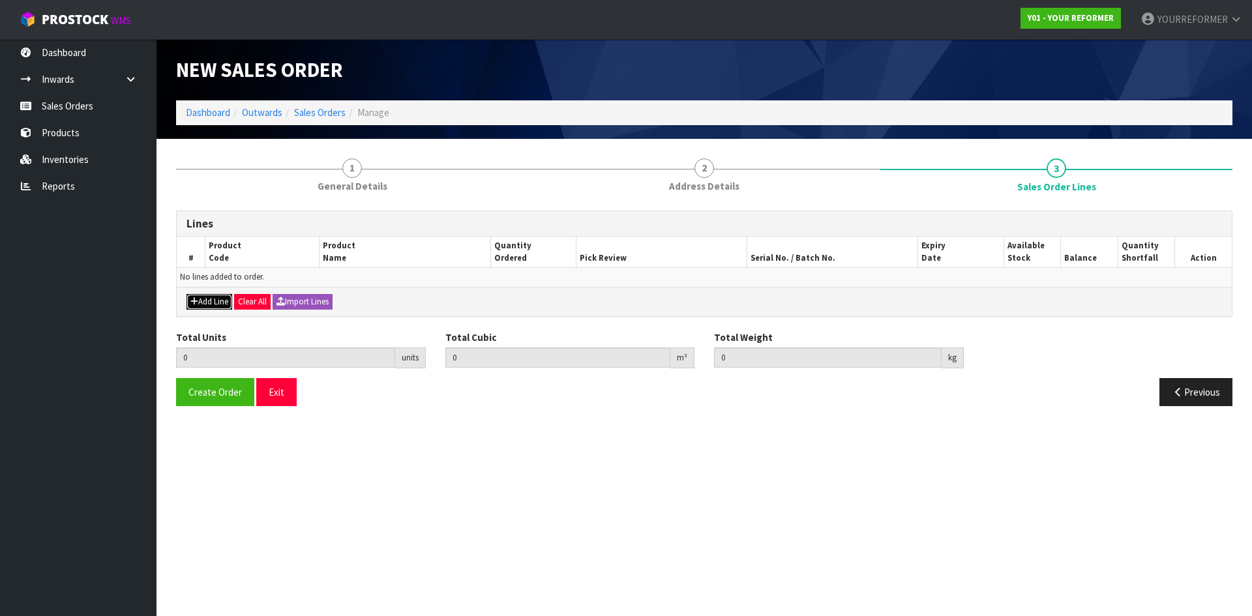
click at [199, 301] on button "Add Line" at bounding box center [210, 302] width 46 height 16
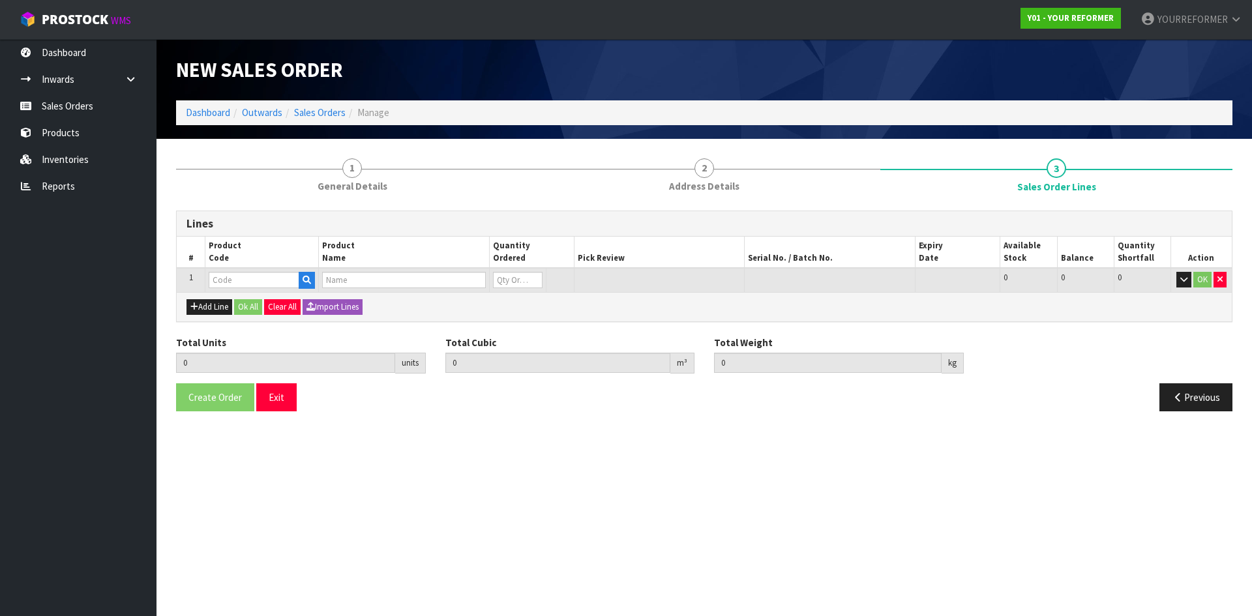
click at [305, 270] on td at bounding box center [262, 280] width 114 height 24
click at [309, 283] on icon "button" at bounding box center [307, 280] width 8 height 8
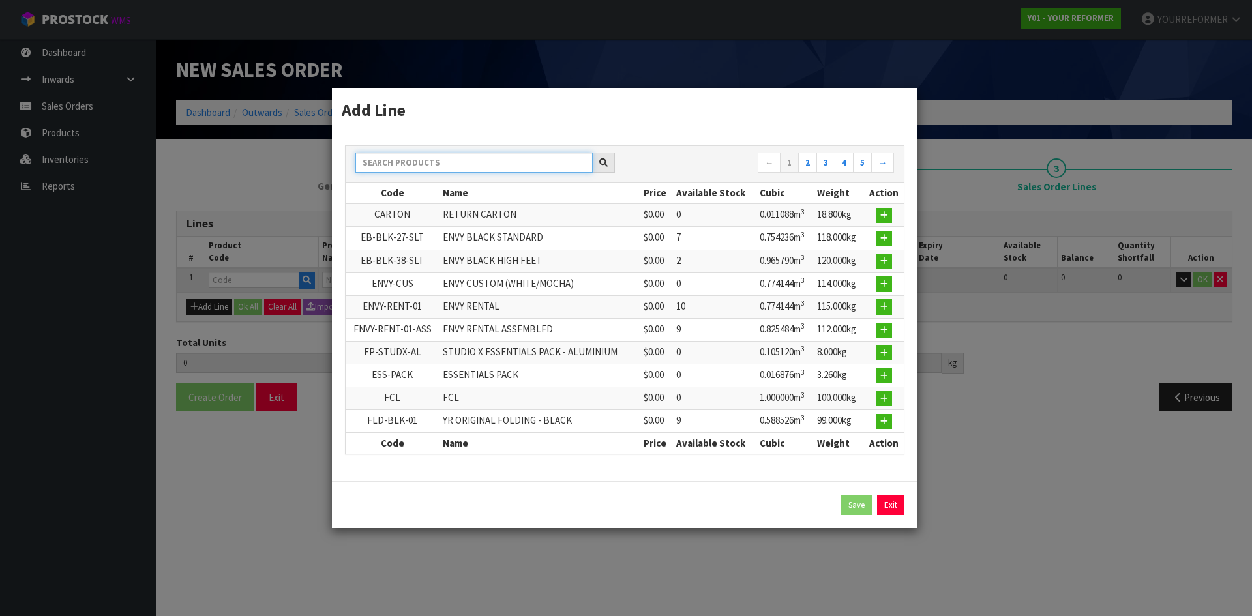
click at [430, 160] on input "text" at bounding box center [474, 163] width 237 height 20
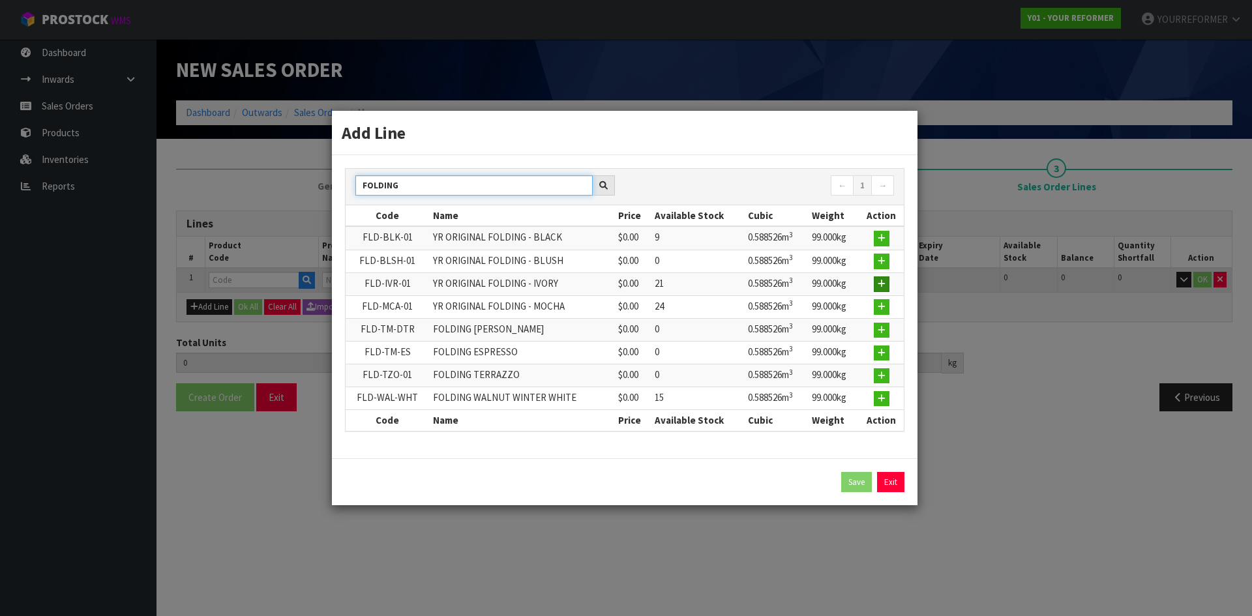
type input "FOLDING"
drag, startPoint x: 881, startPoint y: 284, endPoint x: 590, endPoint y: 314, distance: 293.1
click at [881, 284] on icon "button" at bounding box center [882, 284] width 8 height 8
type input "0.000000"
type input "0.000"
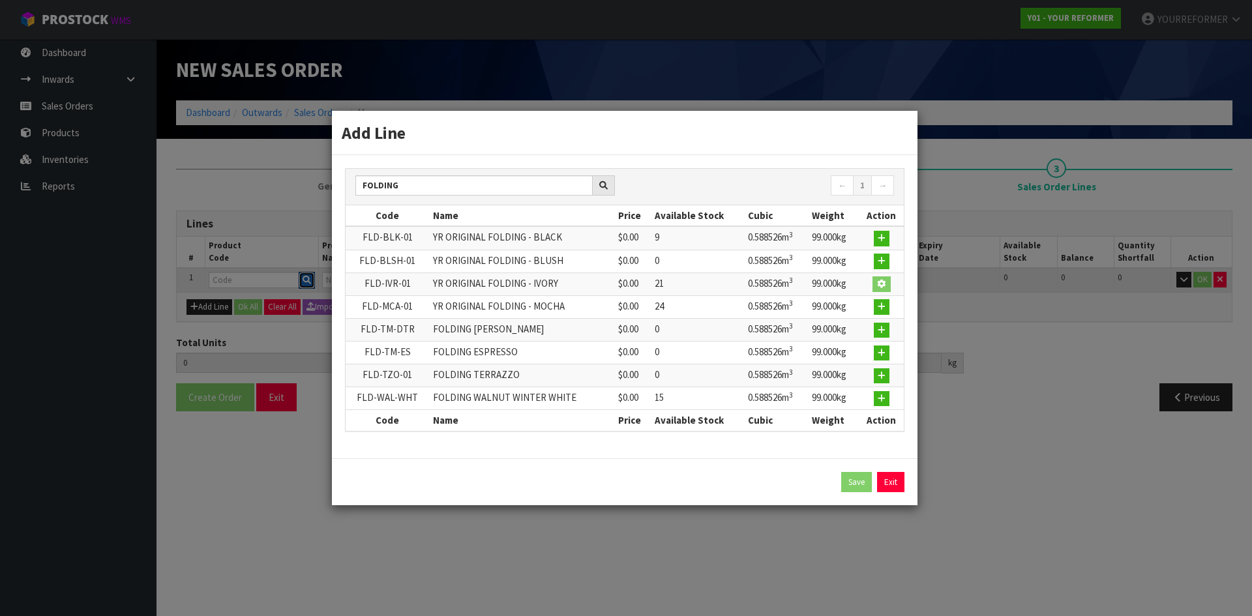
type input "FLD-IVR-01"
type input "YR ORIGINAL FOLDING - IVORY"
type input "0"
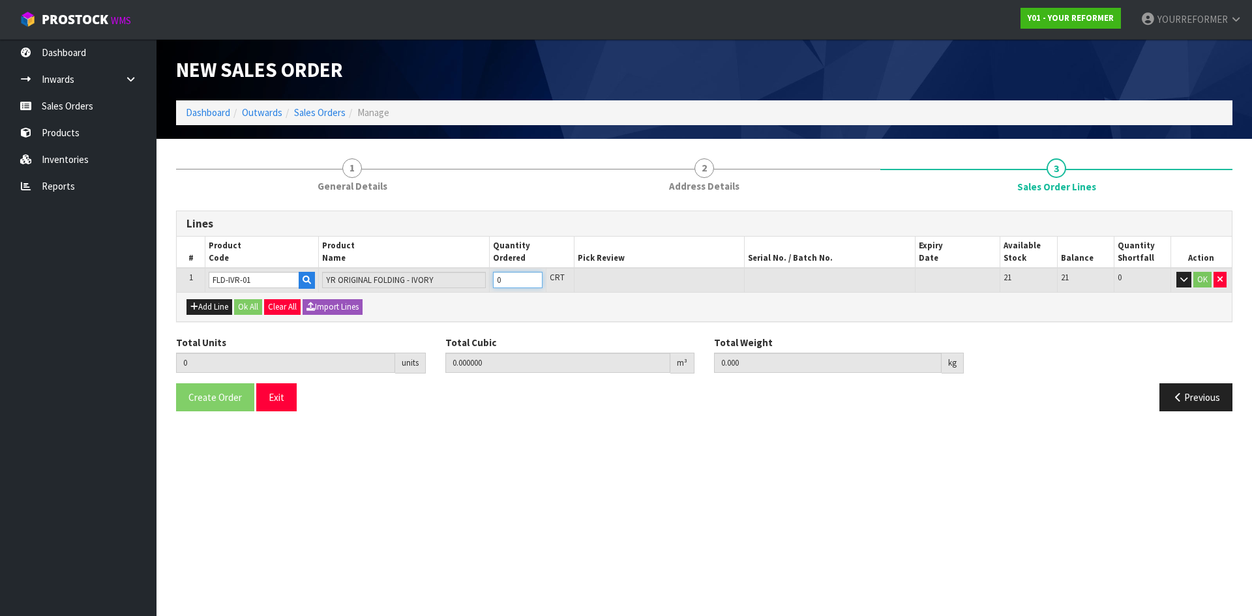
drag, startPoint x: 541, startPoint y: 275, endPoint x: 534, endPoint y: 279, distance: 8.2
click at [541, 275] on input "0" at bounding box center [518, 280] width 50 height 16
type input "1"
type input "0.58254"
type input "99"
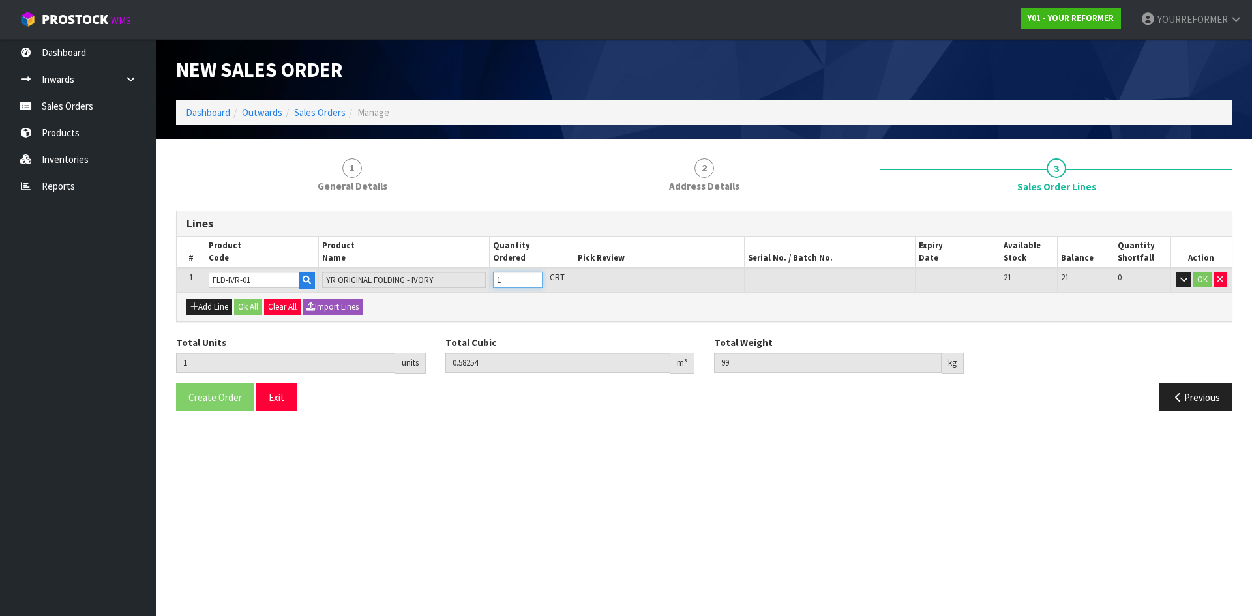
type input "1"
click at [534, 278] on input "1" at bounding box center [518, 280] width 50 height 16
click at [211, 303] on button "Add Line" at bounding box center [210, 307] width 46 height 16
type input "0"
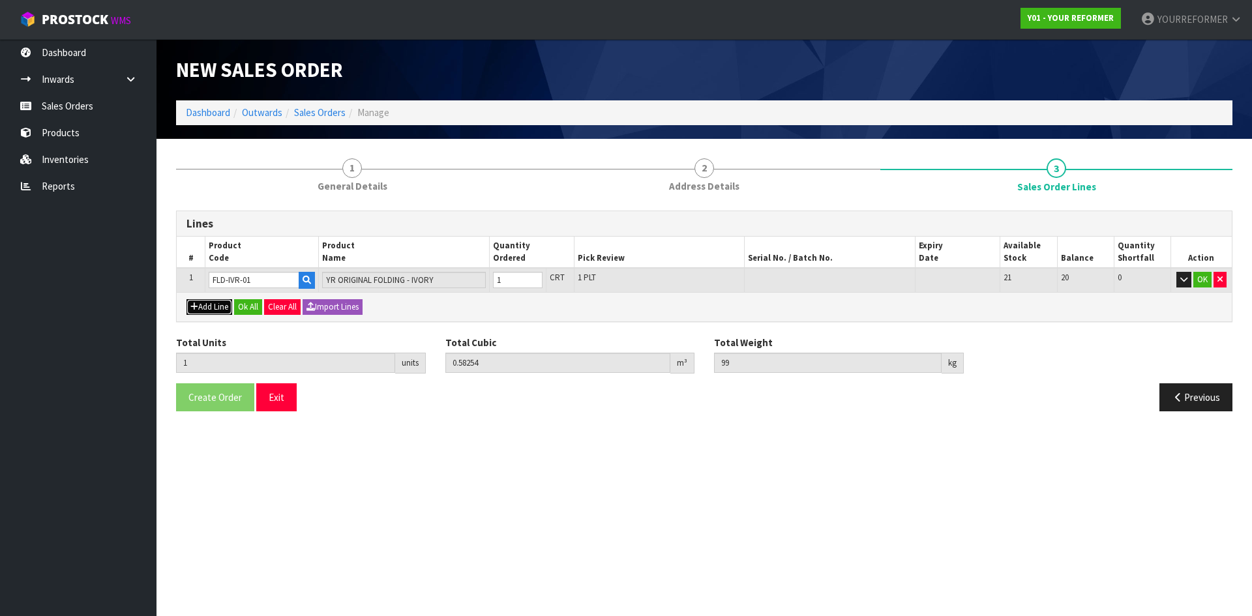
type input "0"
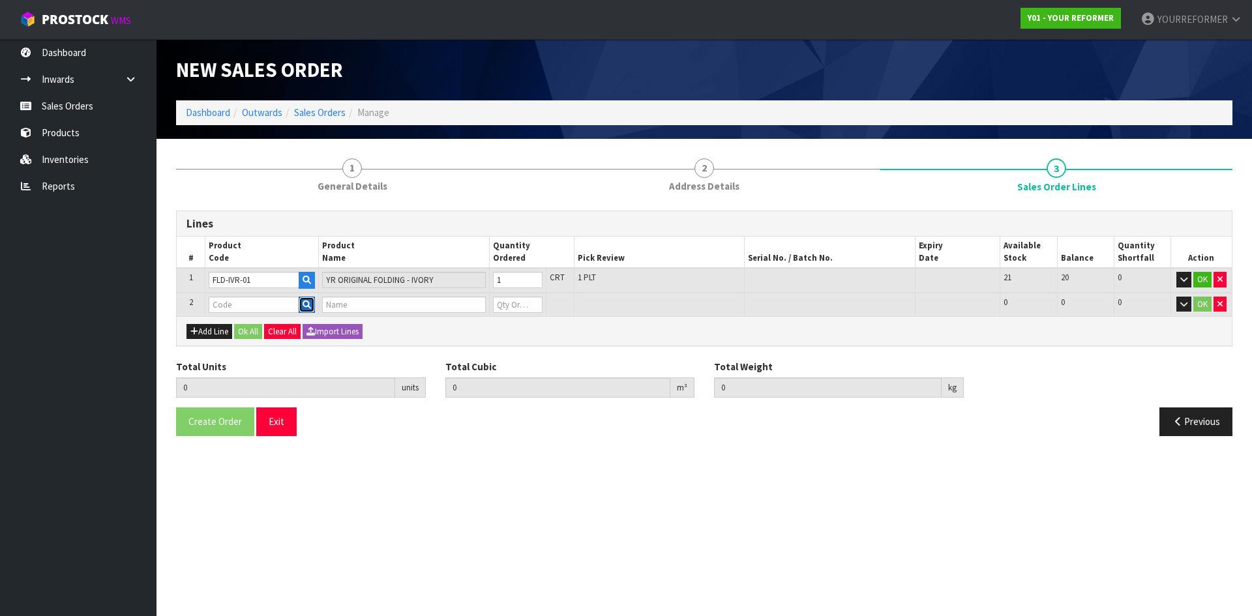
click at [312, 308] on button "button" at bounding box center [307, 305] width 16 height 17
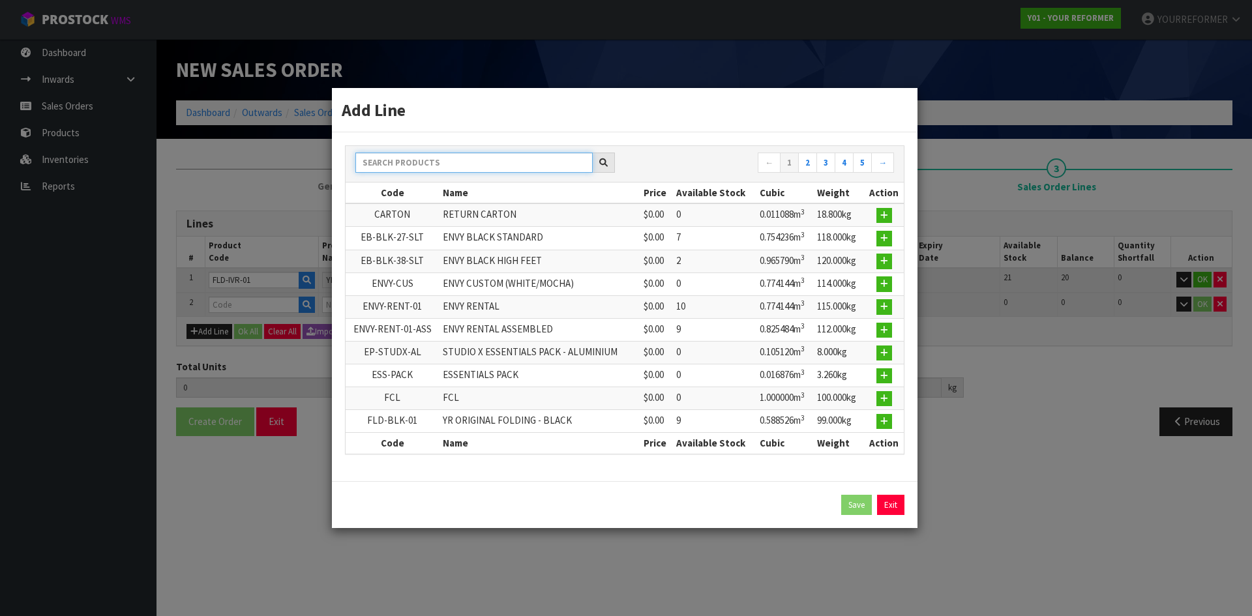
click at [411, 155] on input "text" at bounding box center [474, 163] width 237 height 20
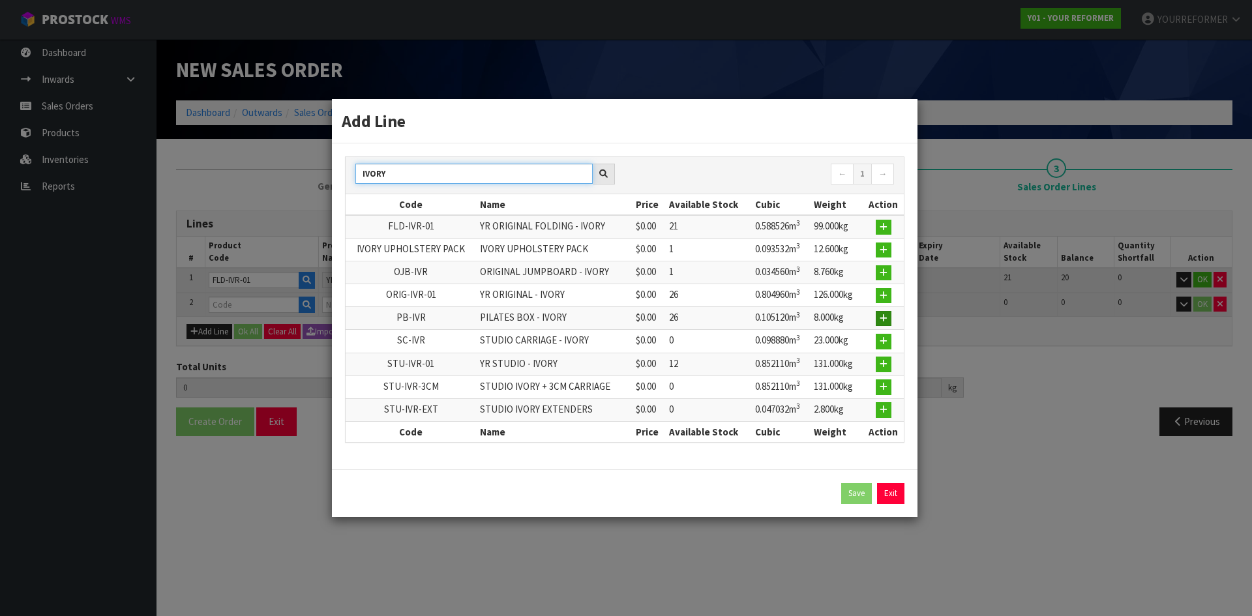
type input "IVORY"
click at [883, 318] on icon "button" at bounding box center [884, 318] width 8 height 8
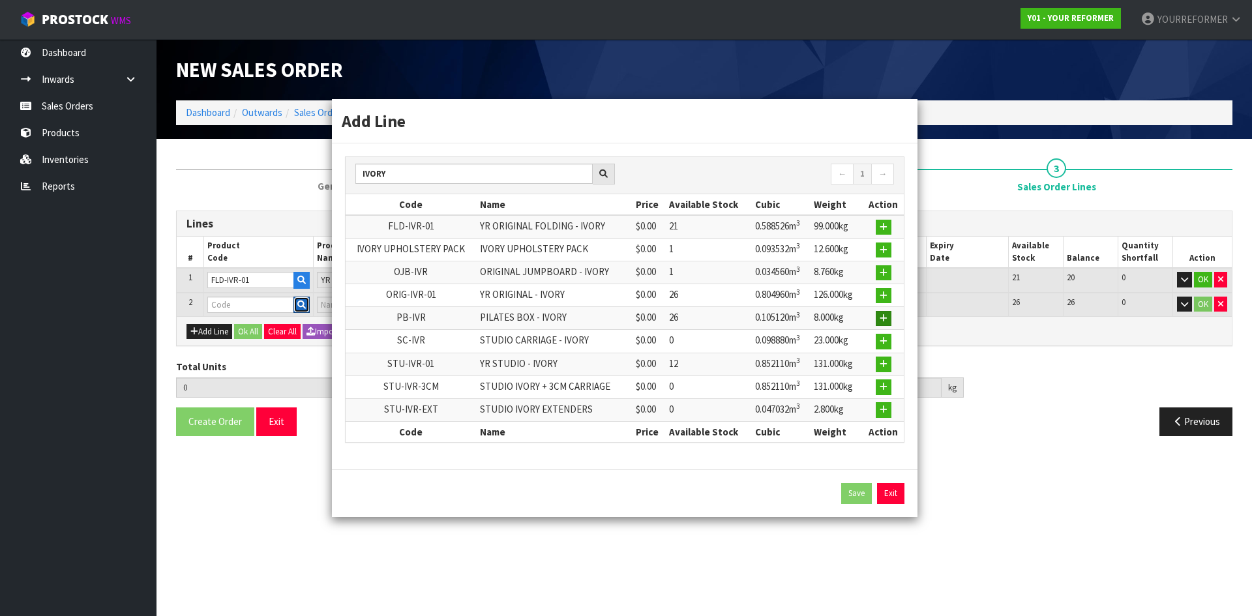
type input "1"
type input "0.58254"
type input "99"
type input "PB-IVR"
type input "PILATES BOX - IVORY"
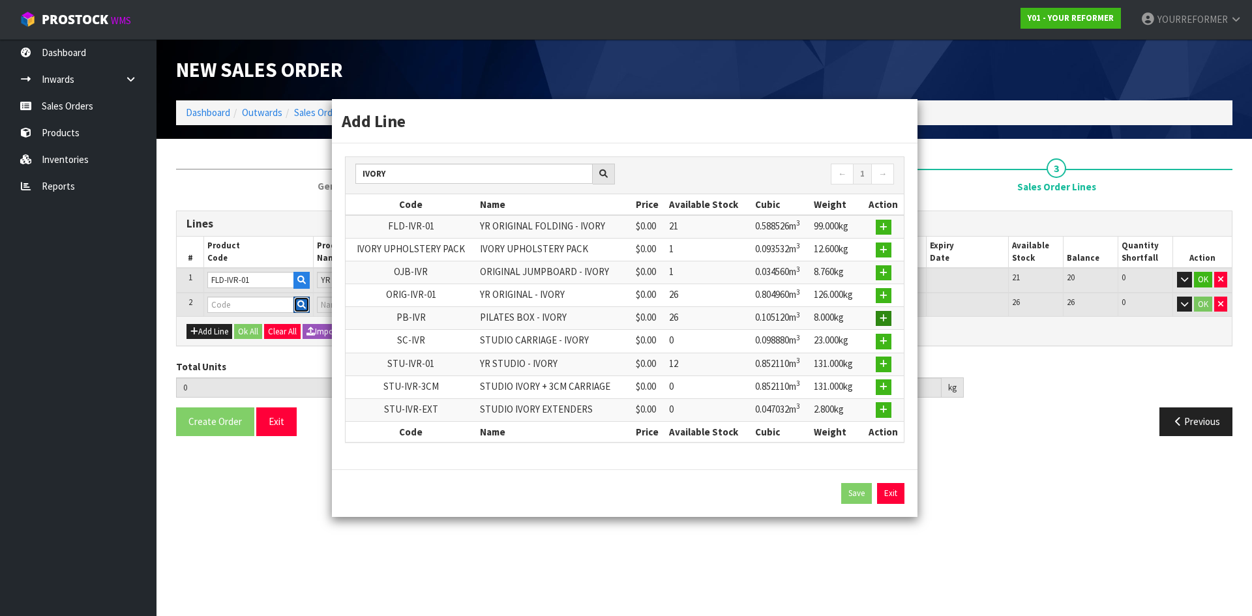
type input "0"
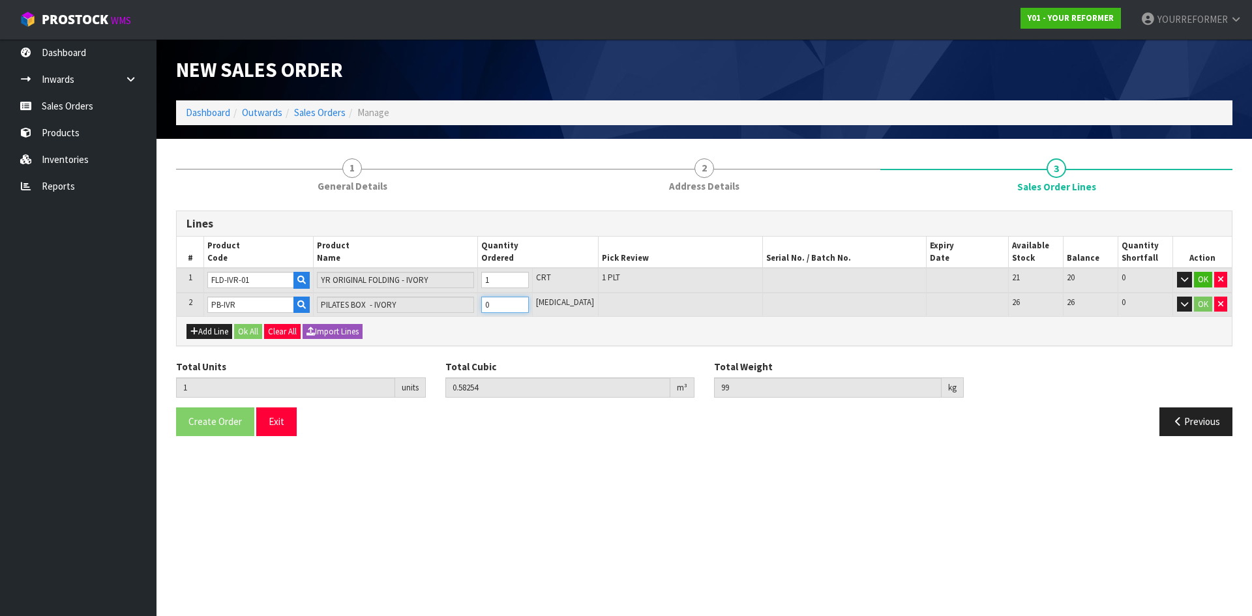
type input "2"
type input "0.68766"
type input "107"
type input "1"
click at [529, 299] on input "1" at bounding box center [505, 305] width 48 height 16
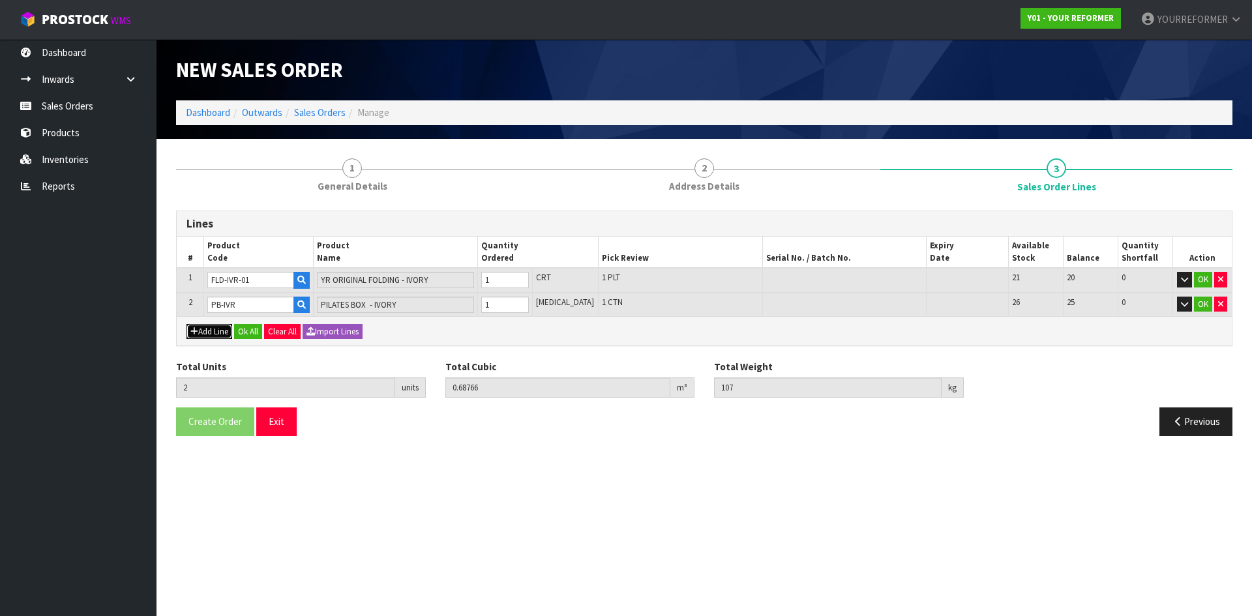
click at [221, 337] on button "Add Line" at bounding box center [210, 332] width 46 height 16
type input "0"
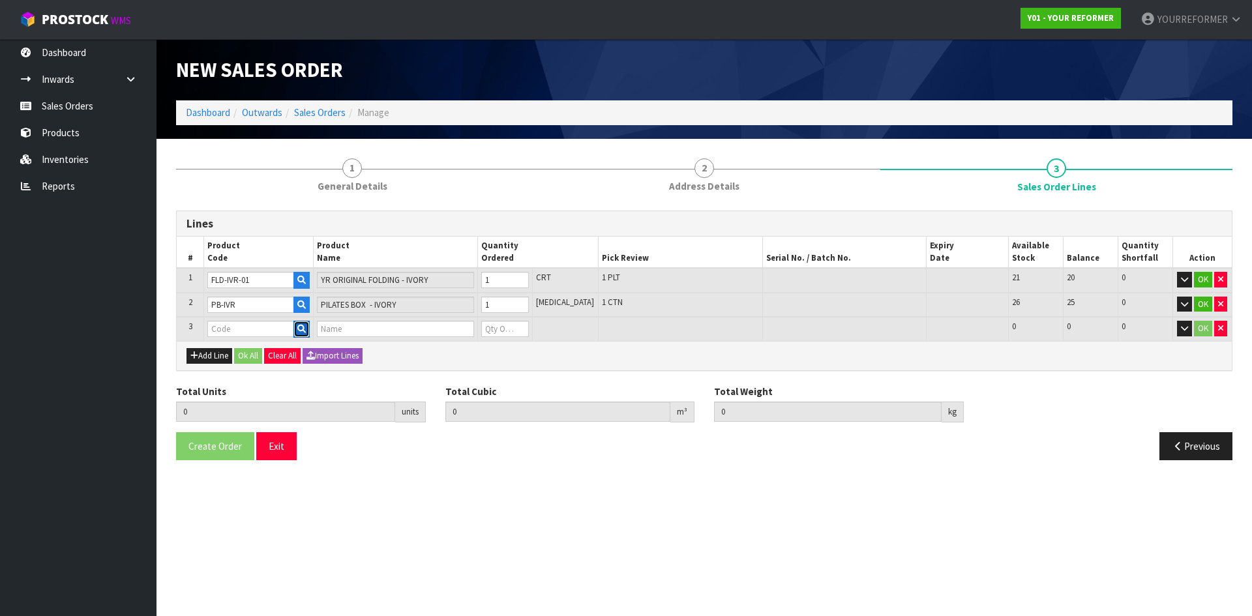
click at [306, 331] on icon "button" at bounding box center [301, 329] width 8 height 8
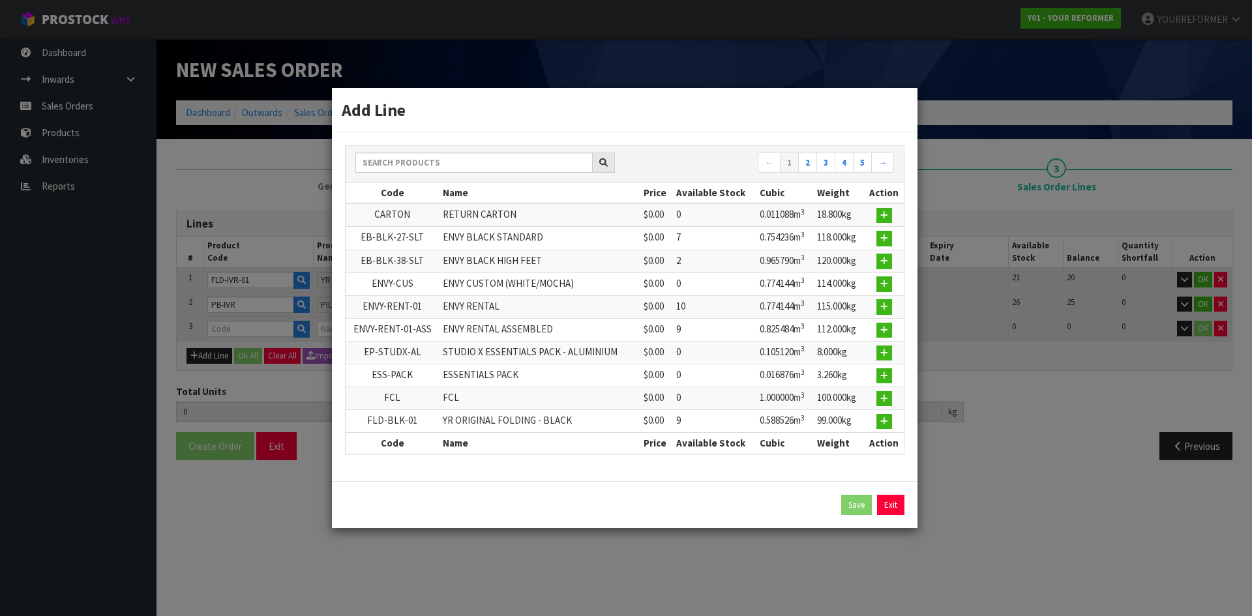
click at [451, 148] on div "← 1 2 3 4 5 →" at bounding box center [625, 164] width 558 height 37
click at [447, 157] on input "text" at bounding box center [474, 163] width 237 height 20
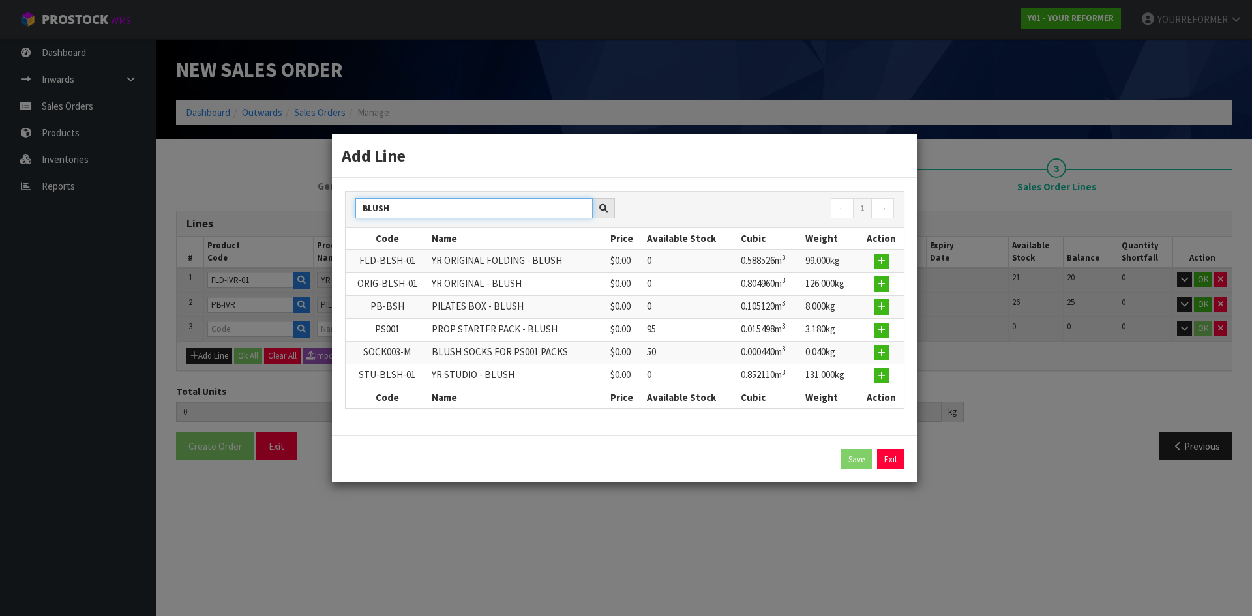
type input "BLUSH"
click at [885, 334] on icon "button" at bounding box center [882, 330] width 8 height 8
type input "2"
type input "0.68766"
type input "107"
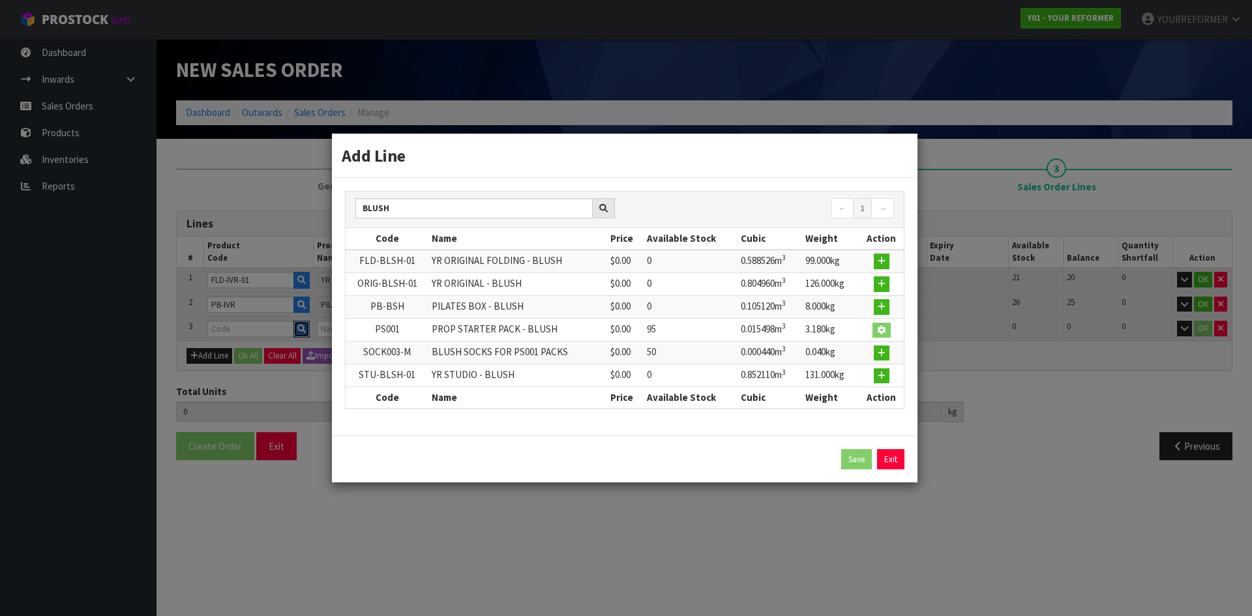
type input "PS001"
type input "PROP STARTER PACK - BLUSH"
type input "0"
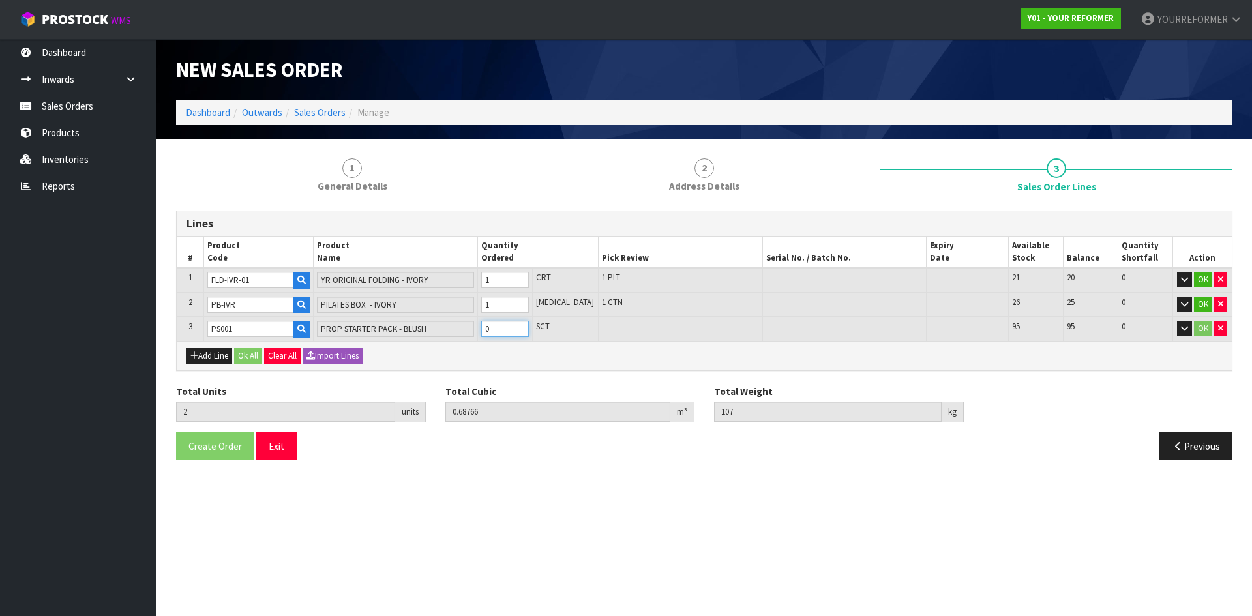
type input "3"
type input "0.703158"
type input "110.18"
type input "1"
click at [529, 327] on input "1" at bounding box center [505, 329] width 48 height 16
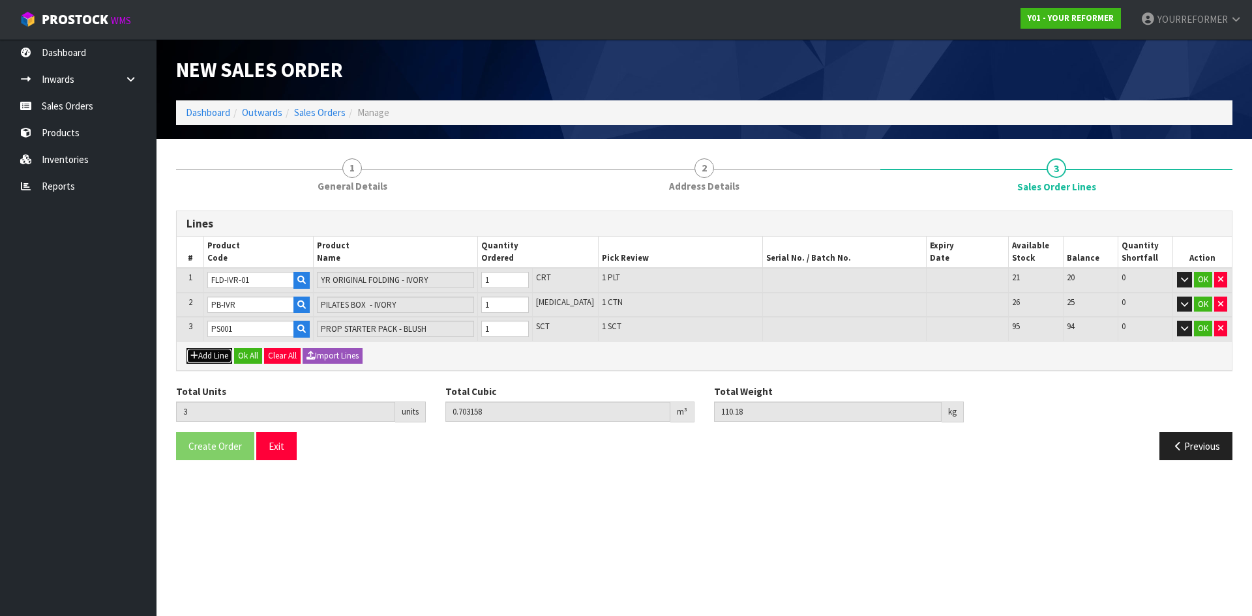
click at [224, 355] on button "Add Line" at bounding box center [210, 356] width 46 height 16
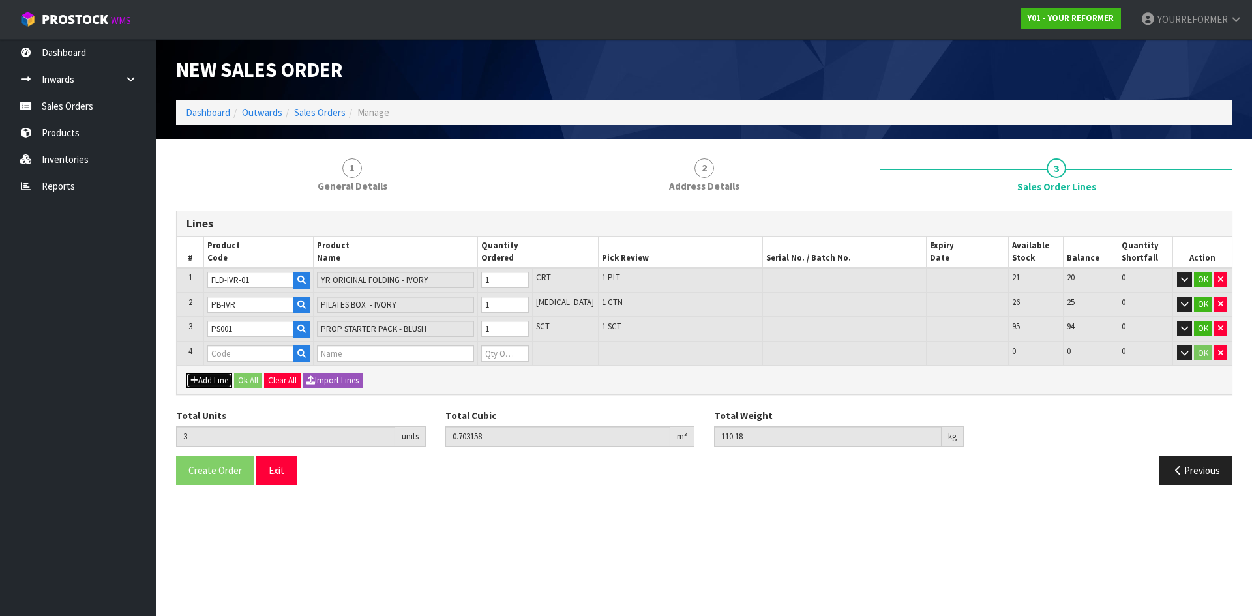
type input "0"
click at [1219, 358] on button "button" at bounding box center [1221, 354] width 13 height 16
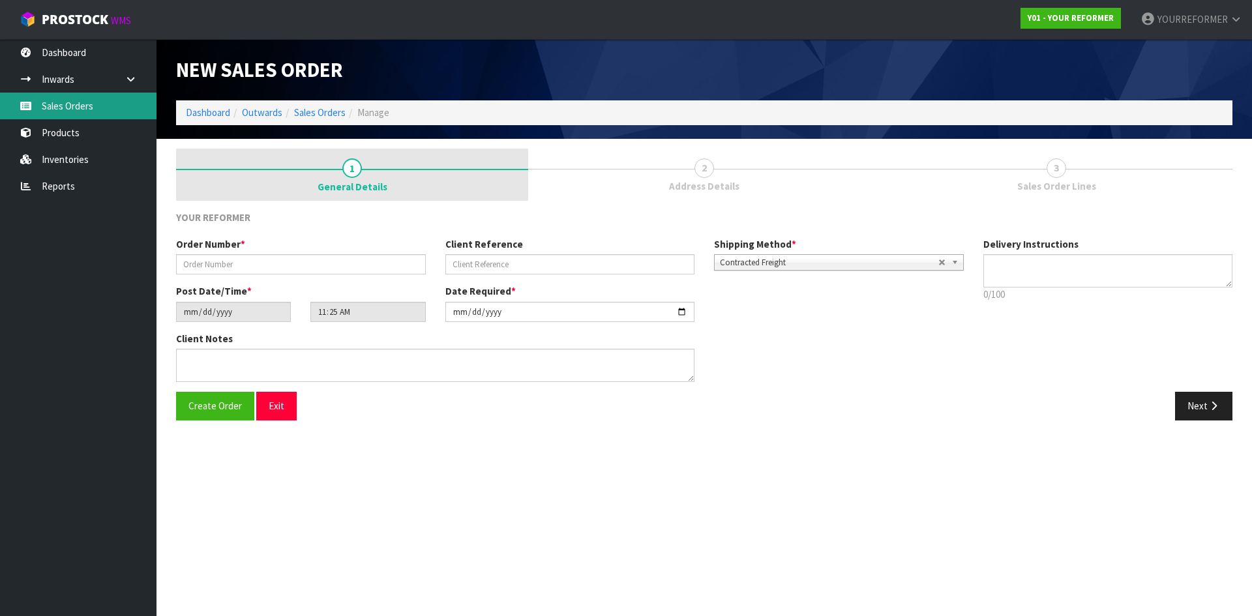
click at [100, 109] on link "Sales Orders" at bounding box center [78, 106] width 157 height 27
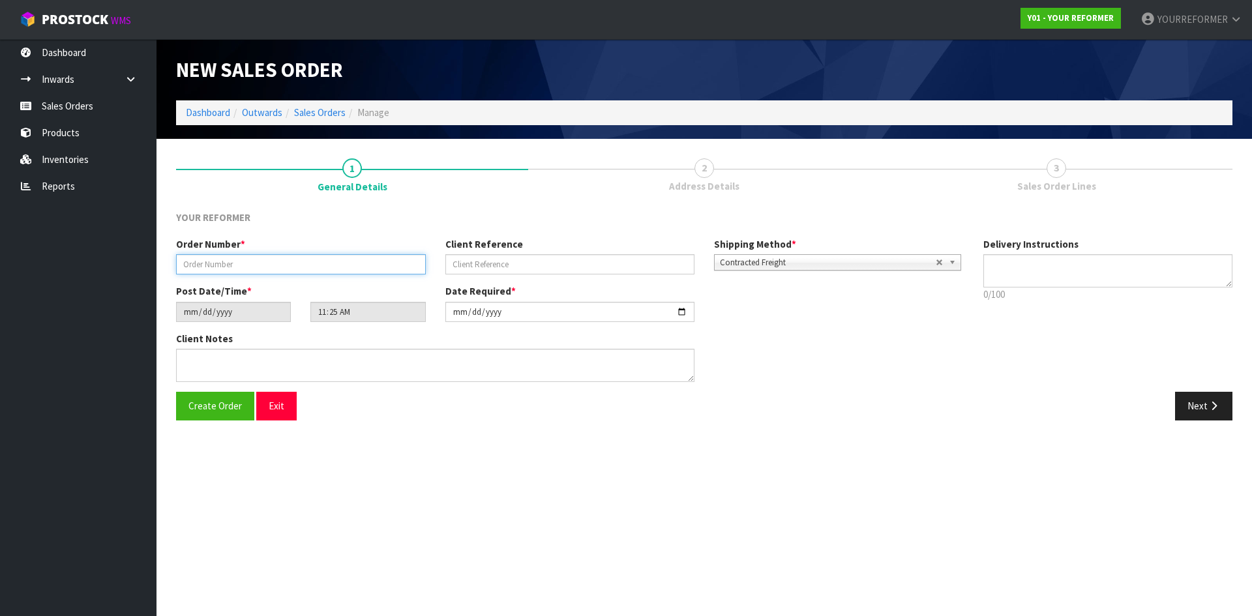
click at [383, 262] on input "text" at bounding box center [301, 264] width 250 height 20
click at [506, 270] on input "text" at bounding box center [571, 264] width 250 height 20
paste input "[PERSON_NAME]"
type input "[PERSON_NAME]"
click at [324, 266] on input "text" at bounding box center [301, 264] width 250 height 20
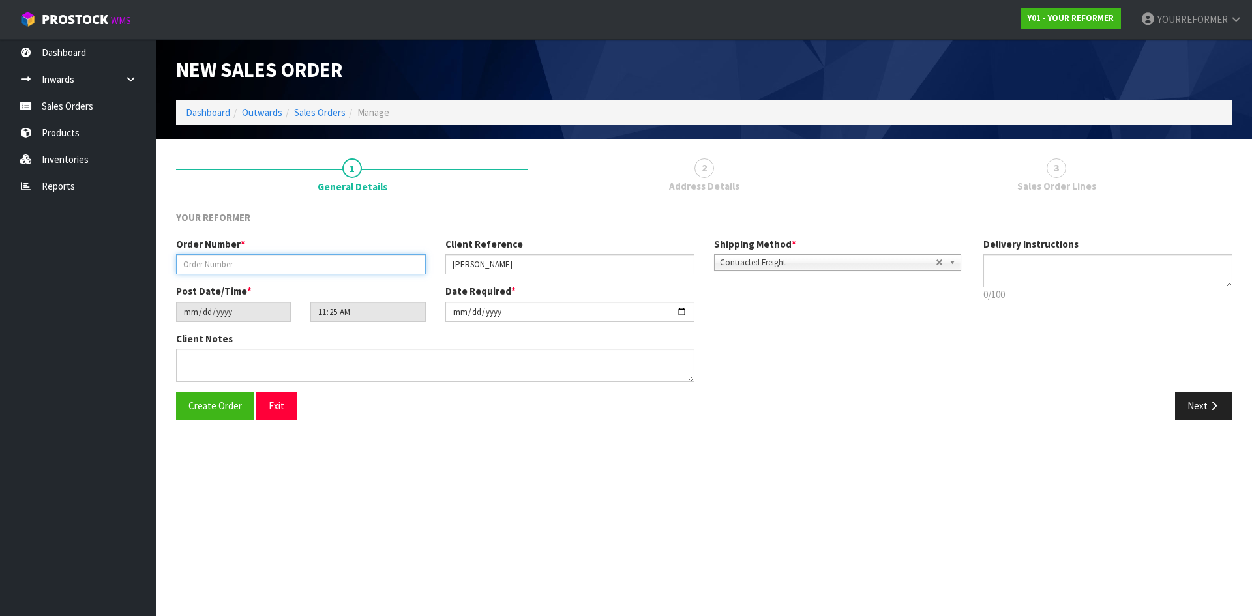
click at [295, 265] on input "text" at bounding box center [301, 264] width 250 height 20
paste input "4969"
type input "4969"
click at [1061, 268] on textarea at bounding box center [1109, 270] width 250 height 33
click at [1036, 284] on textarea at bounding box center [1109, 270] width 250 height 33
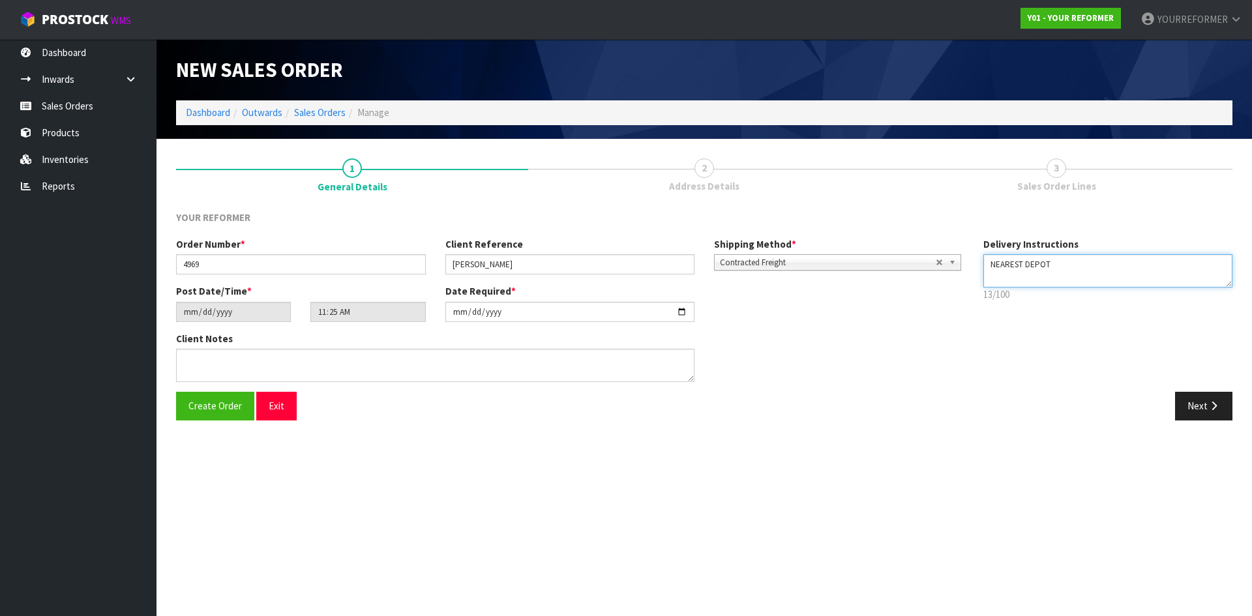
paste textarea "[PHONE_NUMBER]"
type textarea "NEAREST DEPOT [PHONE_NUMBER]"
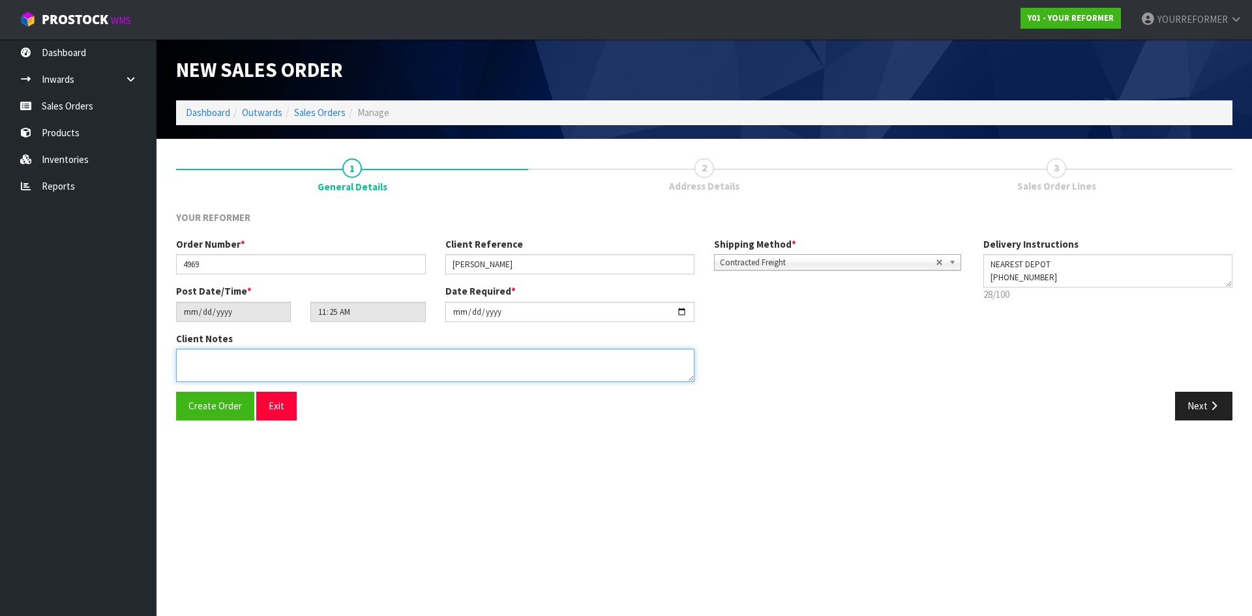
drag, startPoint x: 177, startPoint y: 362, endPoint x: 269, endPoint y: 374, distance: 92.8
click at [177, 362] on textarea at bounding box center [435, 365] width 519 height 33
paste textarea "11C MAIR STREET KENSINGTON NTL WHANGAREI 0112 NEW ZEALAND +64 21 435 574"
type textarea "11C MAIR STREET KENSINGTON NTL WHANGAREI 0112 NEW ZEALAND +64 21 435 574"
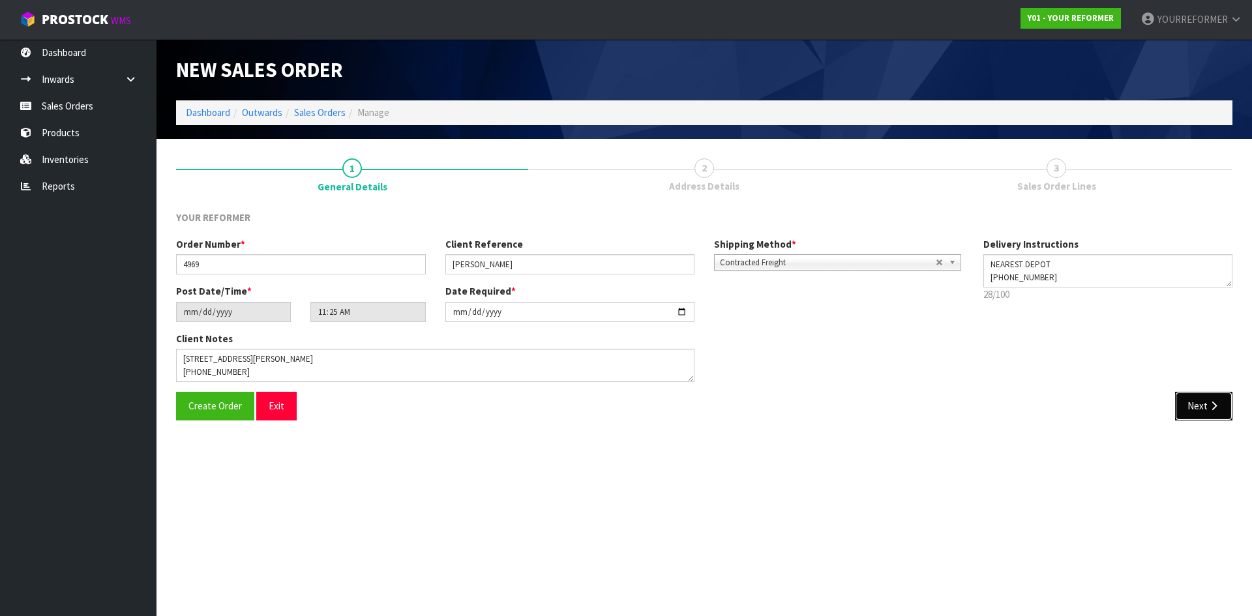
drag, startPoint x: 1207, startPoint y: 402, endPoint x: 1187, endPoint y: 399, distance: 21.0
click at [1207, 402] on button "Next" at bounding box center [1203, 406] width 57 height 28
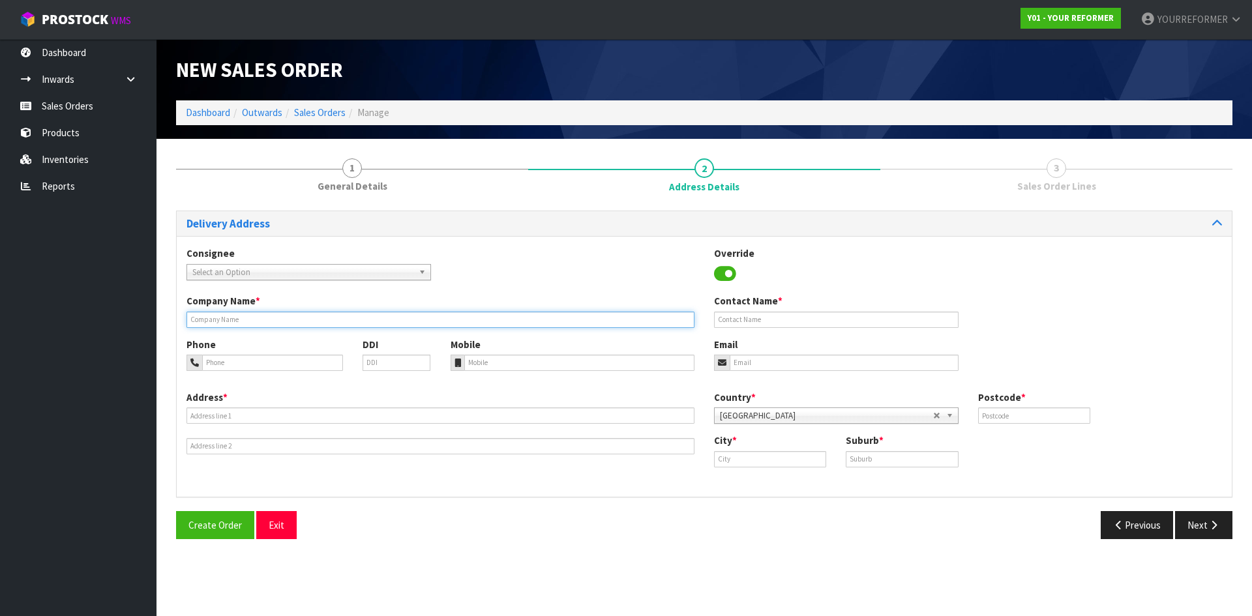
click at [249, 321] on input "text" at bounding box center [441, 320] width 508 height 16
type input "NEAREST DEPOT"
click at [176, 511] on button "Create Order" at bounding box center [215, 525] width 78 height 28
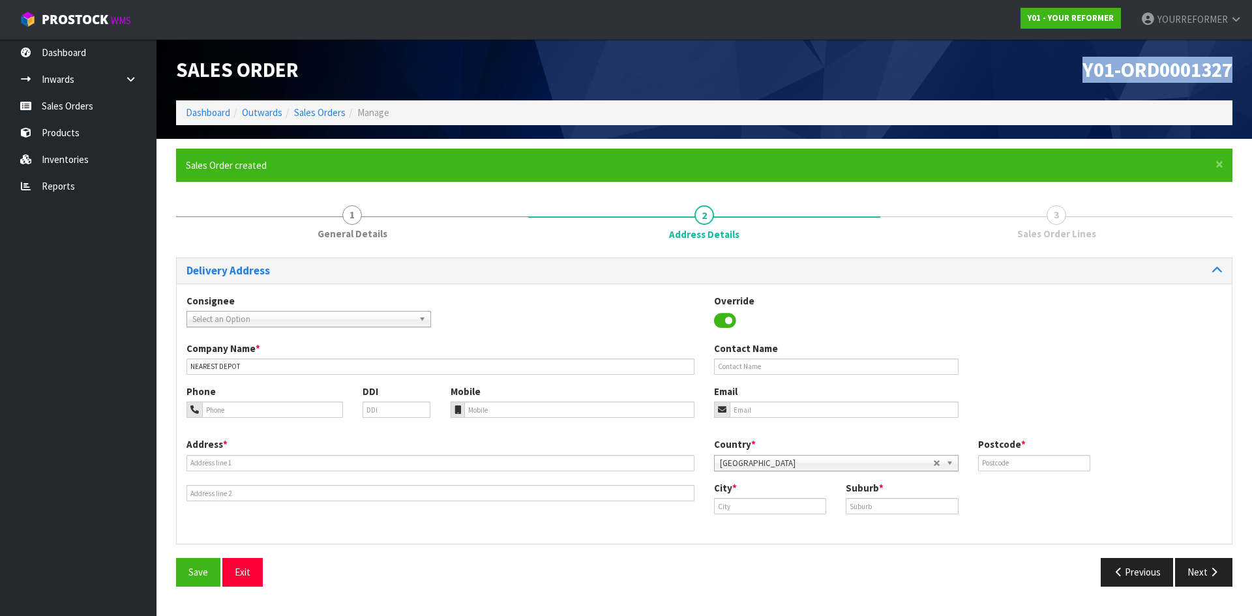
drag, startPoint x: 1232, startPoint y: 68, endPoint x: 600, endPoint y: 141, distance: 636.2
click at [886, 70] on h1 "Y01-ORD0001327" at bounding box center [973, 70] width 519 height 22
drag, startPoint x: 502, startPoint y: 410, endPoint x: 458, endPoint y: 434, distance: 49.9
click at [502, 412] on input "tel" at bounding box center [579, 410] width 231 height 16
paste input "[PHONE_NUMBER]"
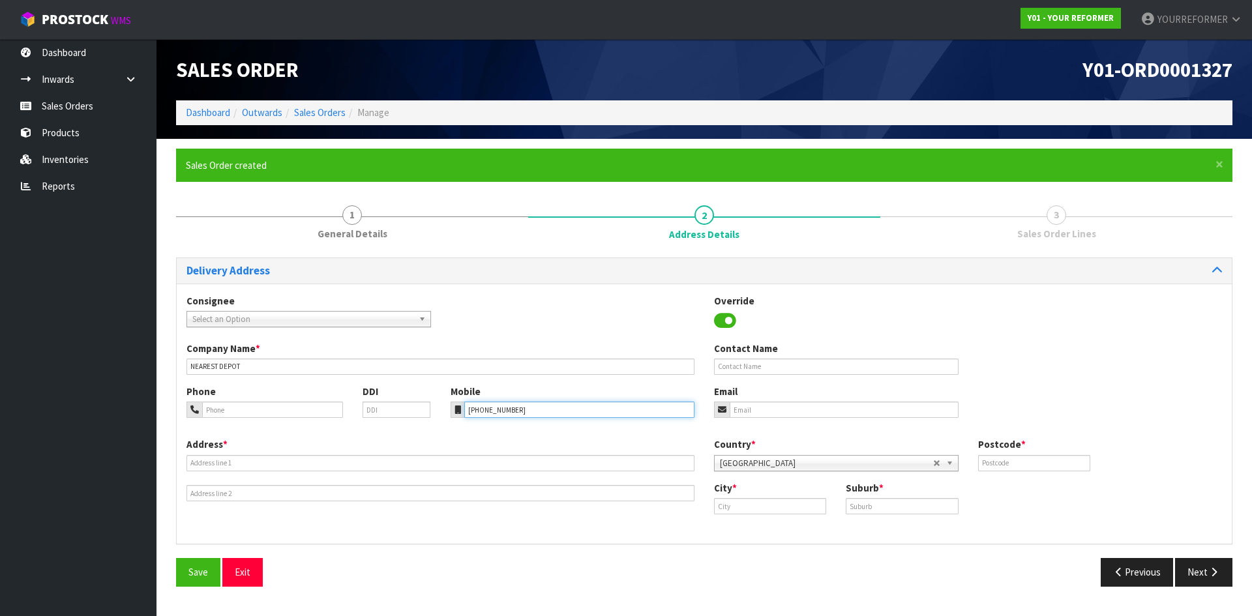
type input "[PHONE_NUMBER]"
drag, startPoint x: 314, startPoint y: 470, endPoint x: 29, endPoint y: 409, distance: 292.2
click at [312, 470] on input "text" at bounding box center [441, 463] width 508 height 16
drag, startPoint x: 205, startPoint y: 462, endPoint x: 205, endPoint y: 496, distance: 33.9
click at [205, 463] on input "text" at bounding box center [441, 463] width 508 height 16
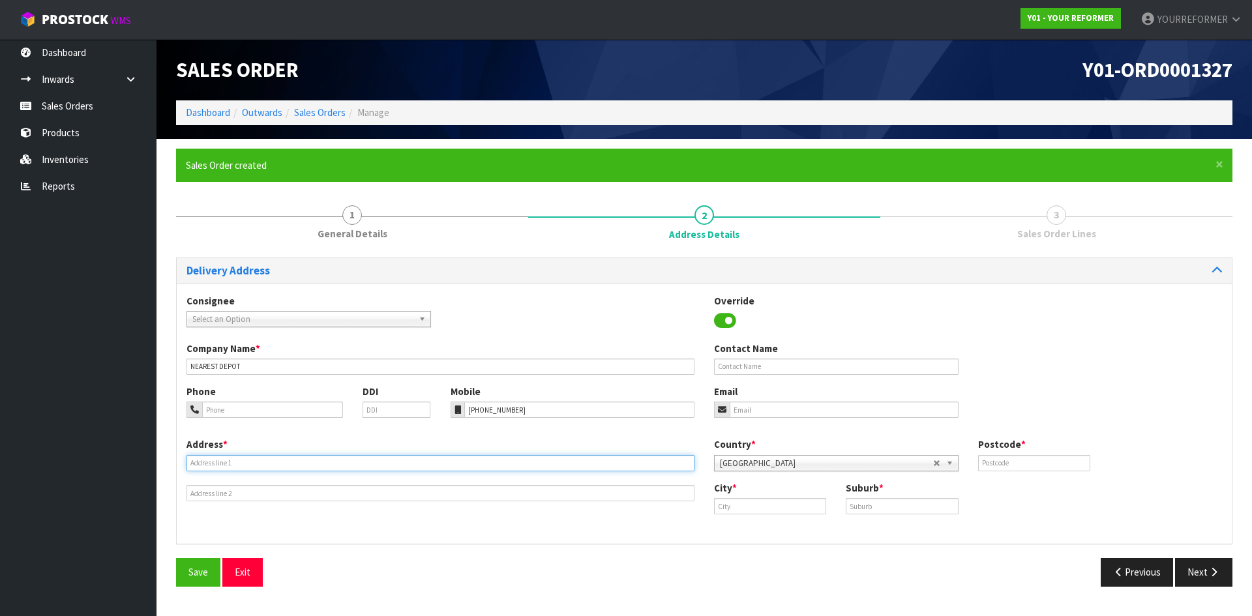
paste input "[STREET_ADDRESS][GEOGRAPHIC_DATA][PERSON_NAME]"
type input "[STREET_ADDRESS][GEOGRAPHIC_DATA][PERSON_NAME]"
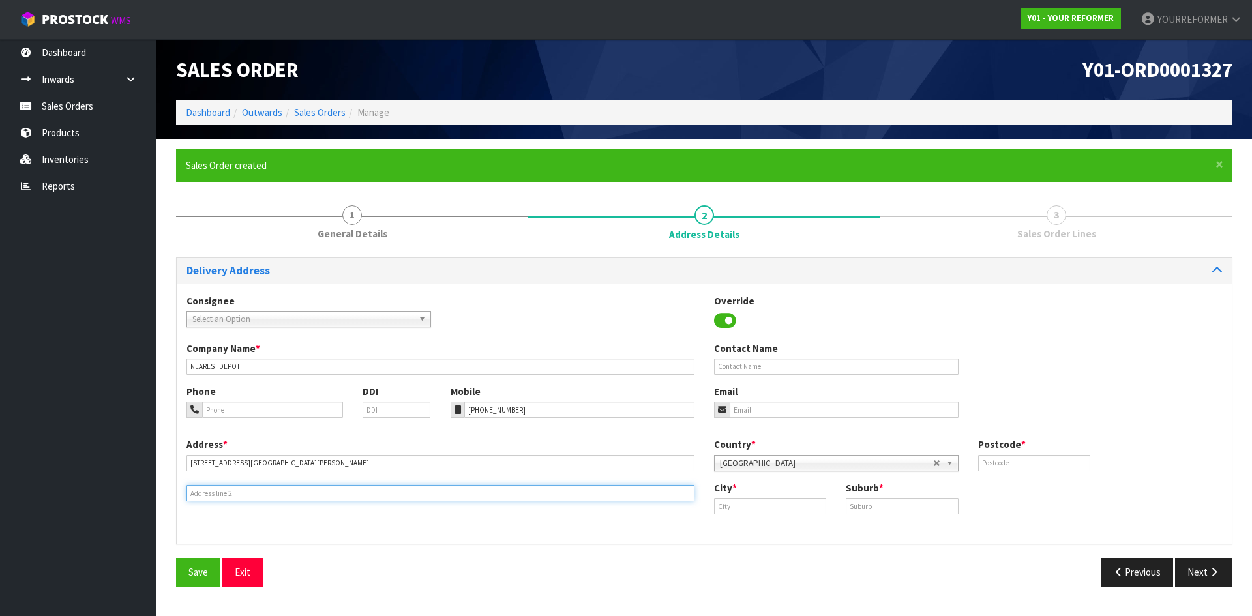
drag, startPoint x: 205, startPoint y: 497, endPoint x: 34, endPoint y: 449, distance: 178.0
click at [205, 497] on input "text" at bounding box center [441, 493] width 508 height 16
drag, startPoint x: 274, startPoint y: 485, endPoint x: 280, endPoint y: 491, distance: 7.9
click at [273, 489] on input "text" at bounding box center [441, 493] width 508 height 16
paste input "WHANGAREI 0112 [GEOGRAPHIC_DATA]"
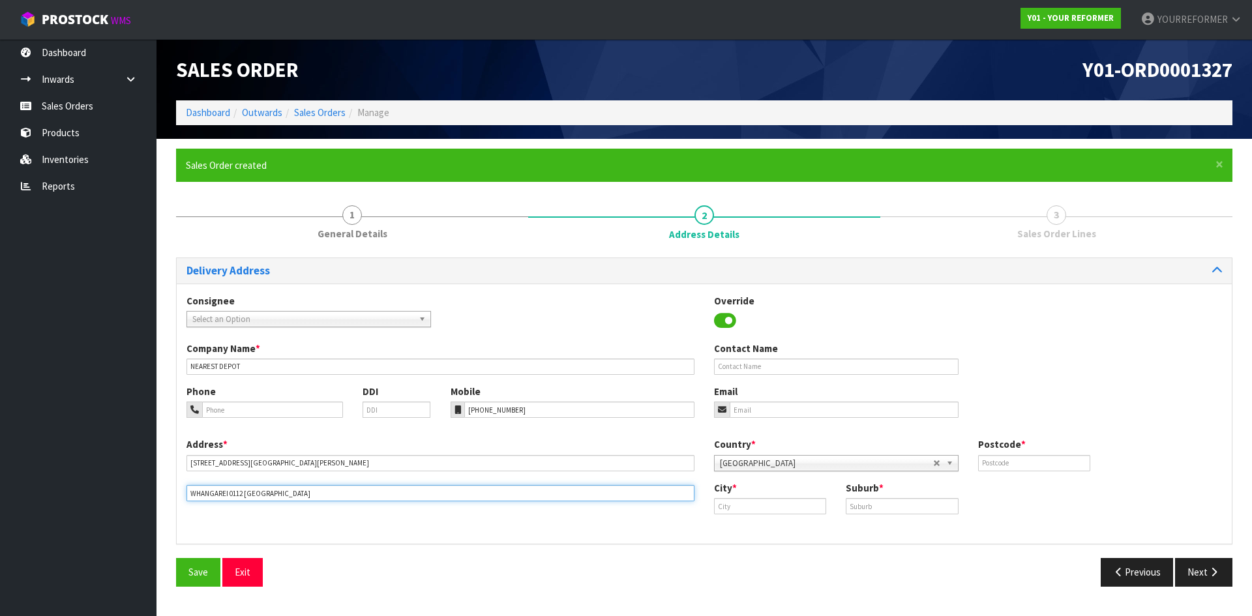
type input "WHANGAREI 0112 [GEOGRAPHIC_DATA]"
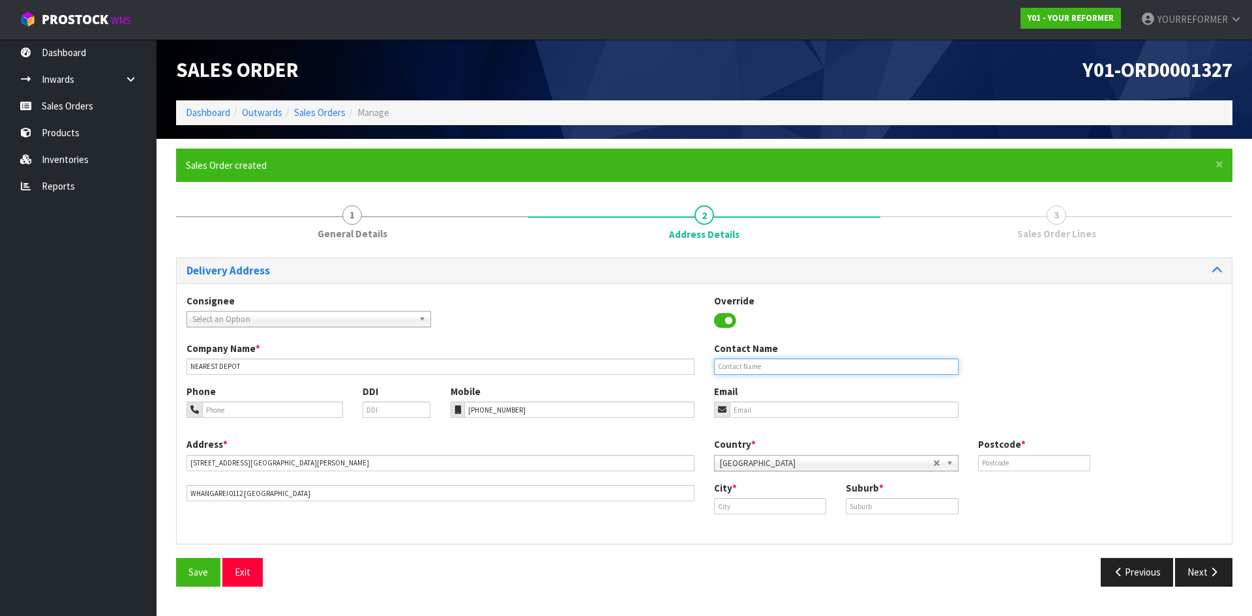
drag, startPoint x: 724, startPoint y: 366, endPoint x: 165, endPoint y: 346, distance: 559.4
click at [724, 366] on input "text" at bounding box center [836, 367] width 245 height 16
click at [758, 367] on input "text" at bounding box center [836, 367] width 245 height 16
paste input "[PERSON_NAME]"
type input "[PERSON_NAME]"
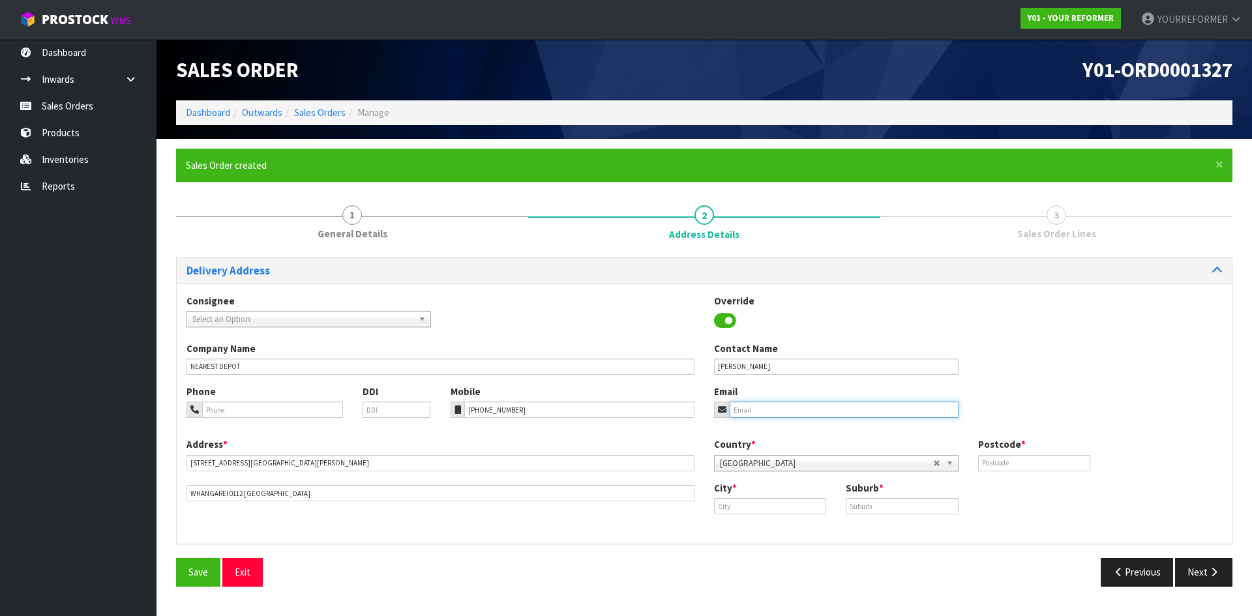
click at [756, 406] on input "email" at bounding box center [844, 410] width 229 height 16
click at [779, 413] on input "email" at bounding box center [844, 410] width 229 height 16
paste input "[EMAIL_ADDRESS][DOMAIN_NAME]"
type input "[EMAIL_ADDRESS][DOMAIN_NAME]"
click at [1011, 462] on input "text" at bounding box center [1034, 463] width 112 height 16
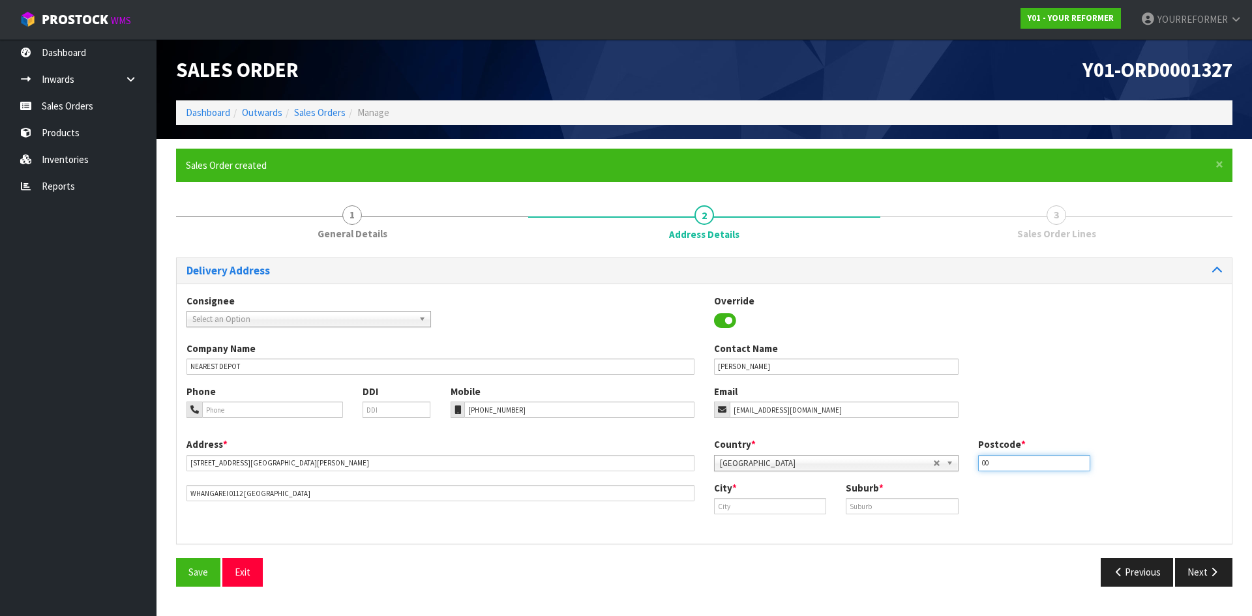
type input "00"
drag, startPoint x: 761, startPoint y: 505, endPoint x: 845, endPoint y: 507, distance: 84.2
click at [761, 504] on input "text" at bounding box center [770, 506] width 112 height 16
paste input "Whangarei"
type input "Whangarei"
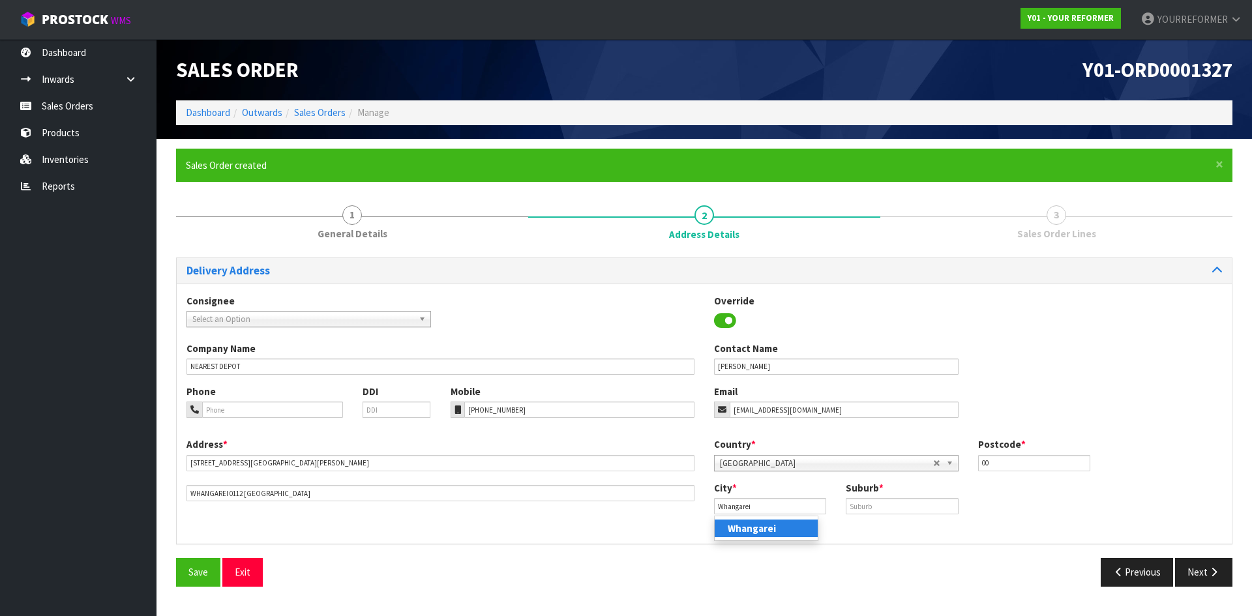
click at [795, 534] on link "Whangarei" at bounding box center [766, 529] width 103 height 18
drag, startPoint x: 879, startPoint y: 506, endPoint x: 286, endPoint y: 491, distance: 593.2
click at [879, 506] on input "text" at bounding box center [902, 506] width 112 height 16
drag, startPoint x: 907, startPoint y: 513, endPoint x: 935, endPoint y: 510, distance: 28.2
click at [907, 513] on input "text" at bounding box center [902, 506] width 112 height 16
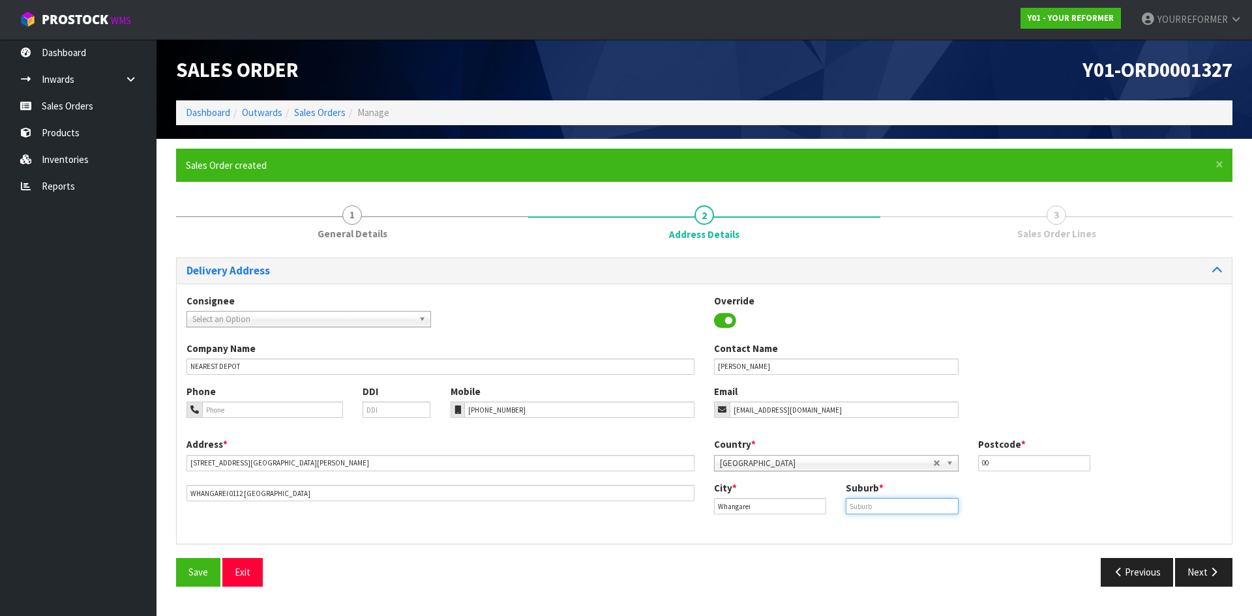
paste input "[GEOGRAPHIC_DATA]"
type input "[GEOGRAPHIC_DATA]"
click at [1186, 573] on button "Next" at bounding box center [1203, 572] width 57 height 28
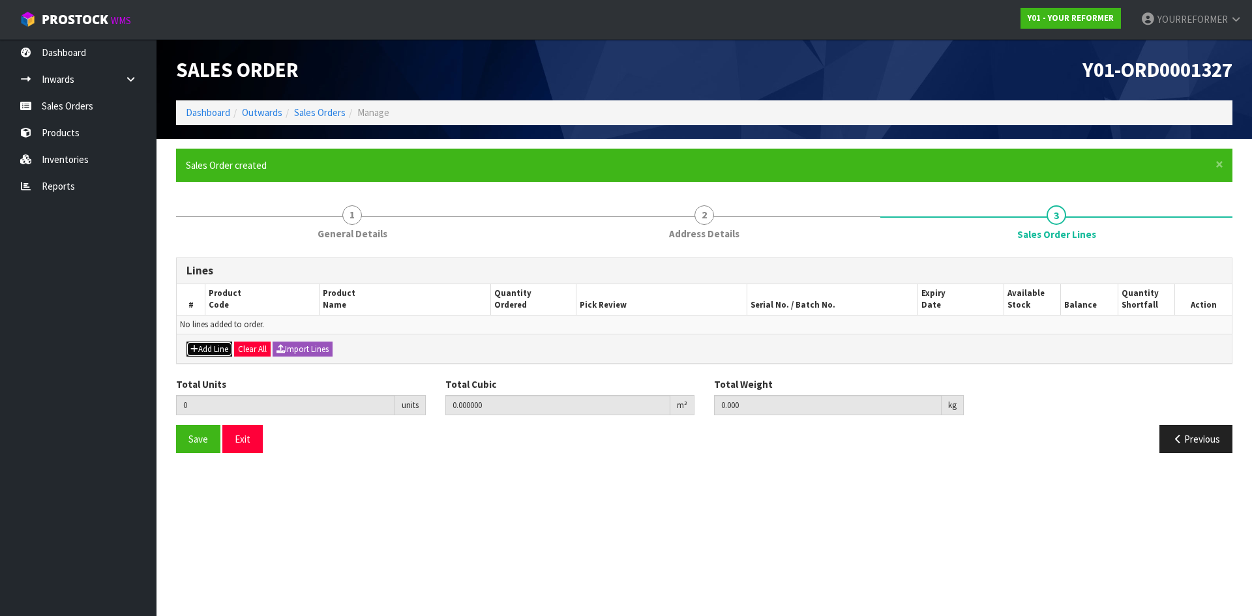
click at [216, 352] on button "Add Line" at bounding box center [210, 350] width 46 height 16
type input "0"
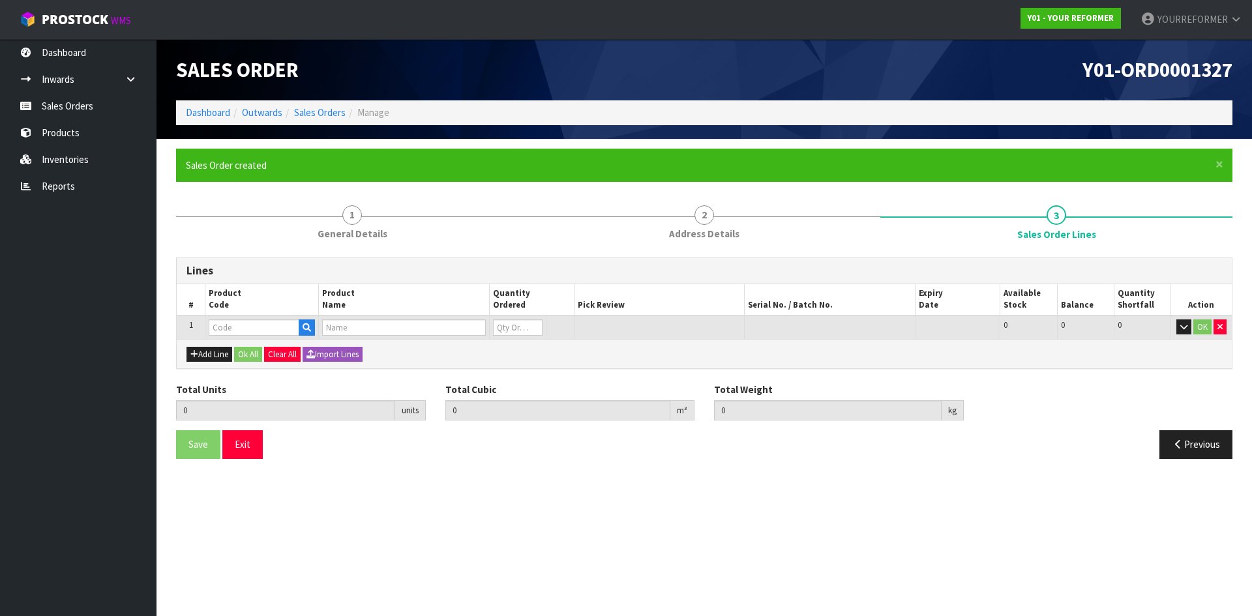
click at [319, 324] on td at bounding box center [404, 328] width 170 height 24
click at [314, 326] on button "button" at bounding box center [307, 328] width 16 height 17
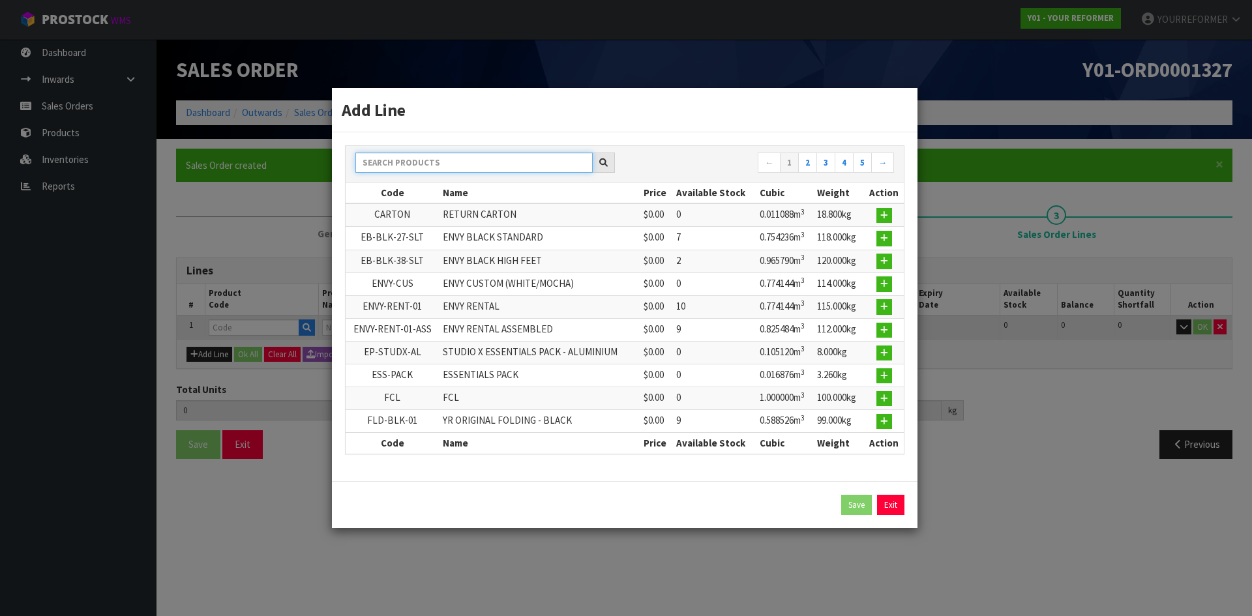
click at [433, 154] on input "text" at bounding box center [474, 163] width 237 height 20
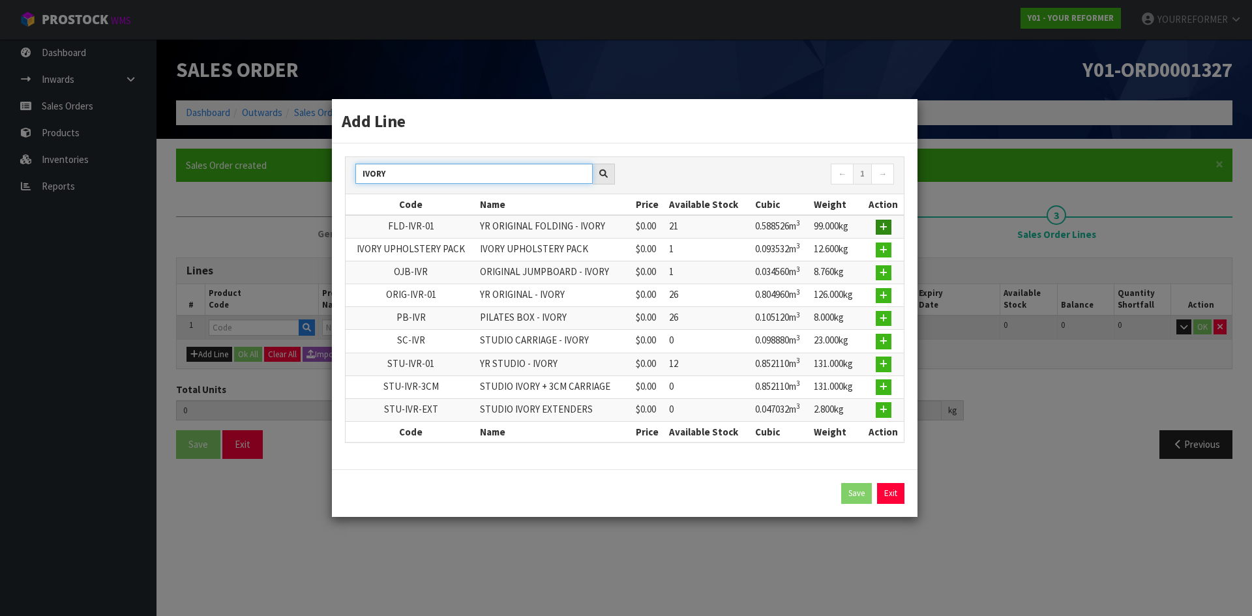
type input "IVORY"
drag, startPoint x: 887, startPoint y: 231, endPoint x: 713, endPoint y: 282, distance: 181.5
click at [885, 234] on button "button" at bounding box center [884, 228] width 16 height 16
type input "0.000000"
type input "0.000"
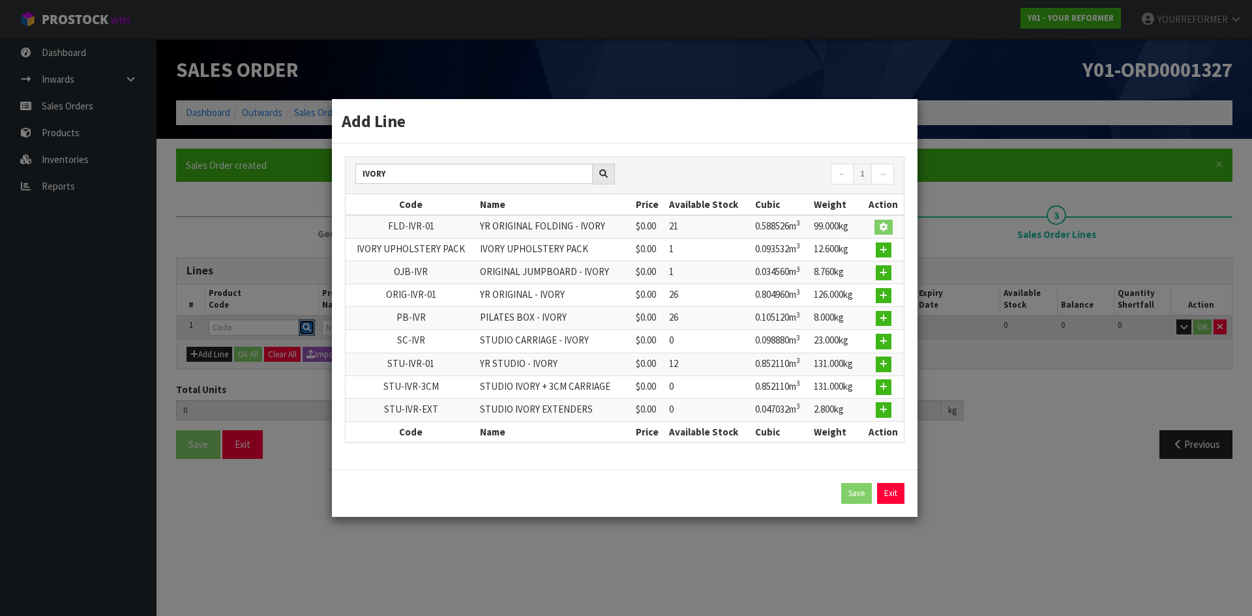
type input "FLD-IVR-01"
type input "YR ORIGINAL FOLDING - IVORY"
type input "0"
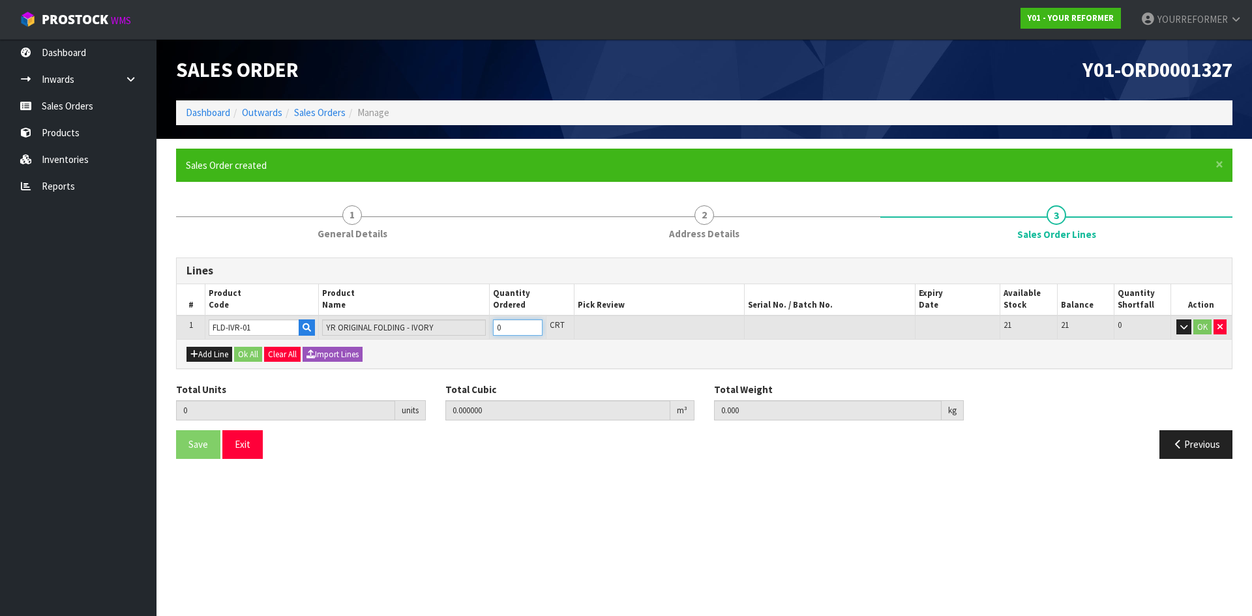
type input "1"
type input "0.58254"
type input "99"
type input "1"
click at [534, 324] on input "1" at bounding box center [518, 328] width 50 height 16
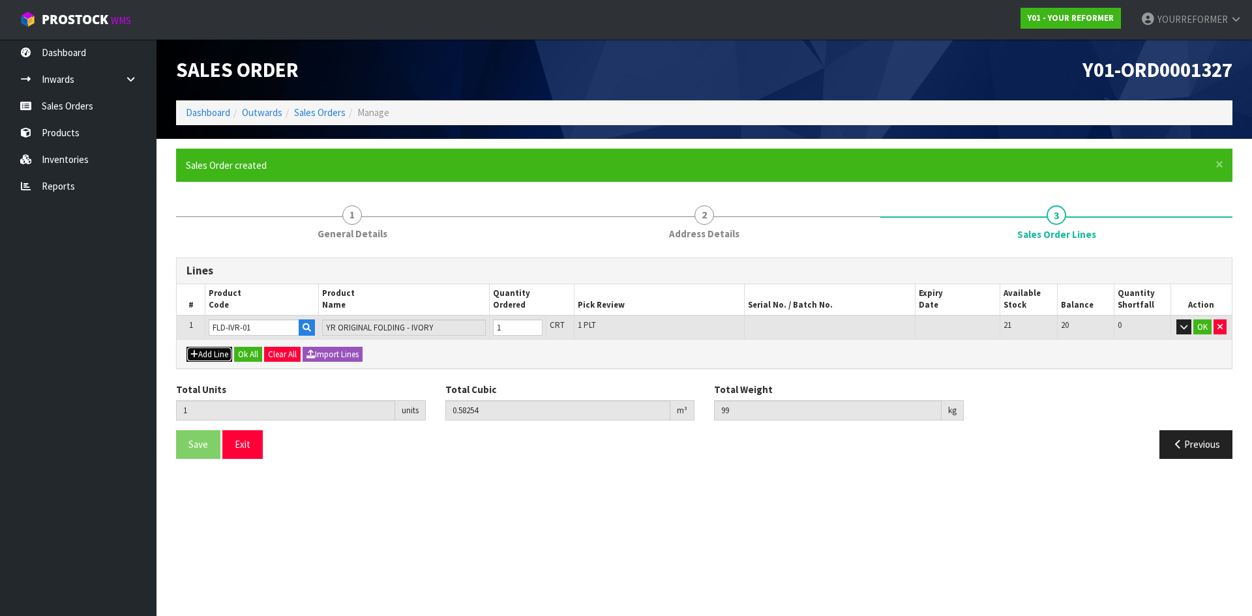
click at [220, 356] on button "Add Line" at bounding box center [210, 355] width 46 height 16
type input "0"
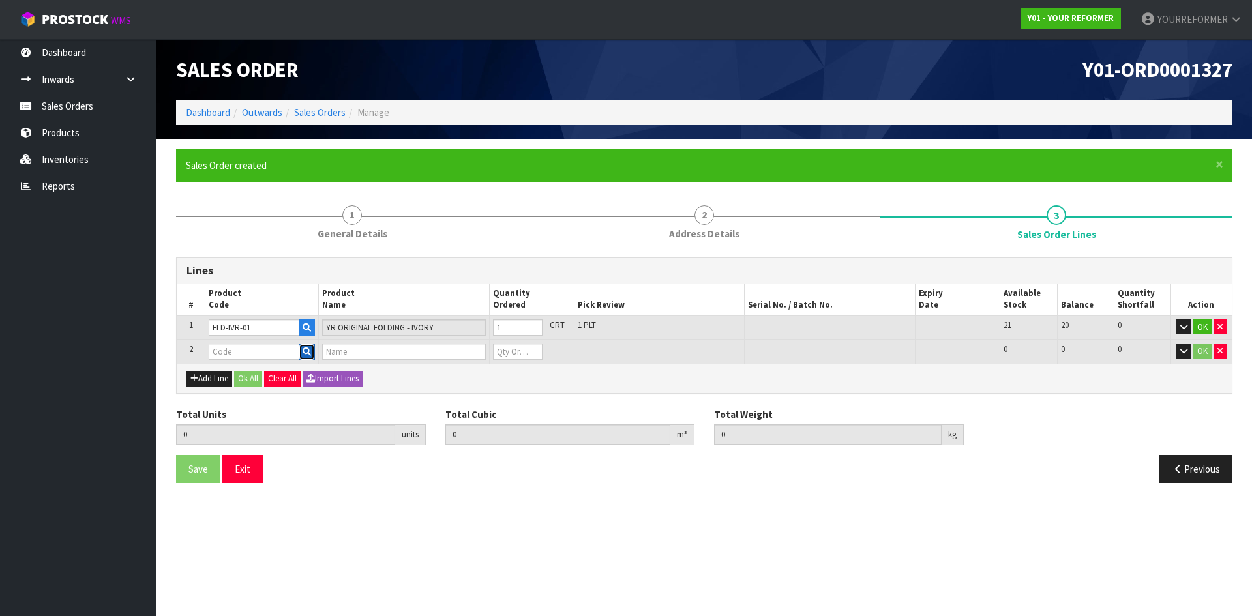
click at [309, 352] on icon "button" at bounding box center [307, 352] width 8 height 8
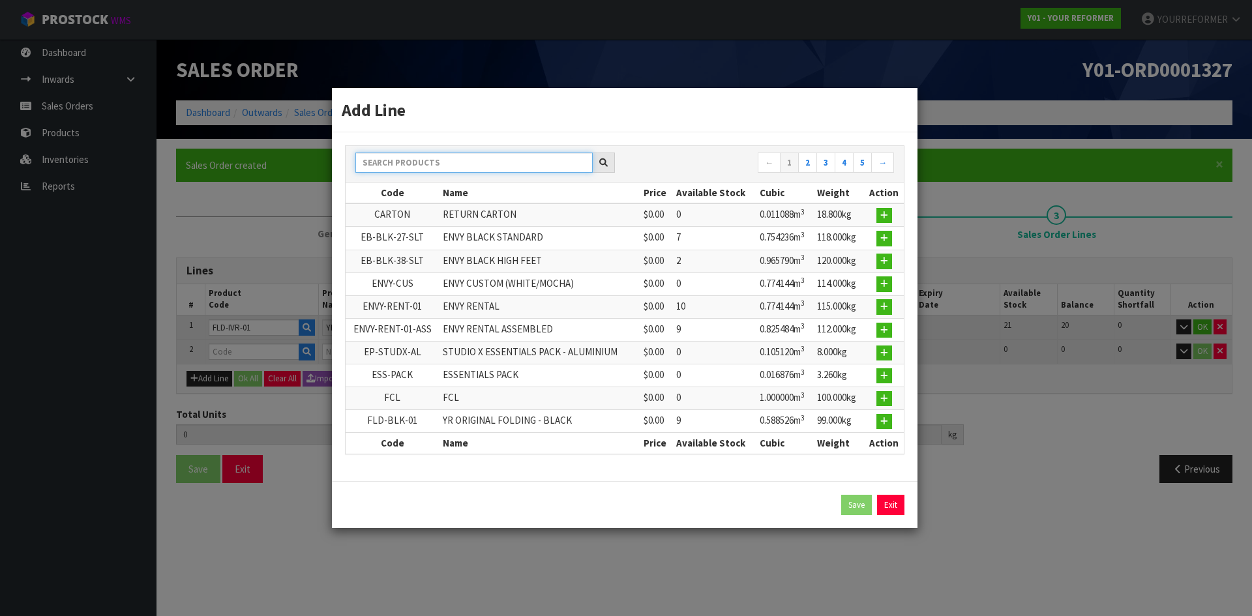
click at [404, 159] on input "text" at bounding box center [474, 163] width 237 height 20
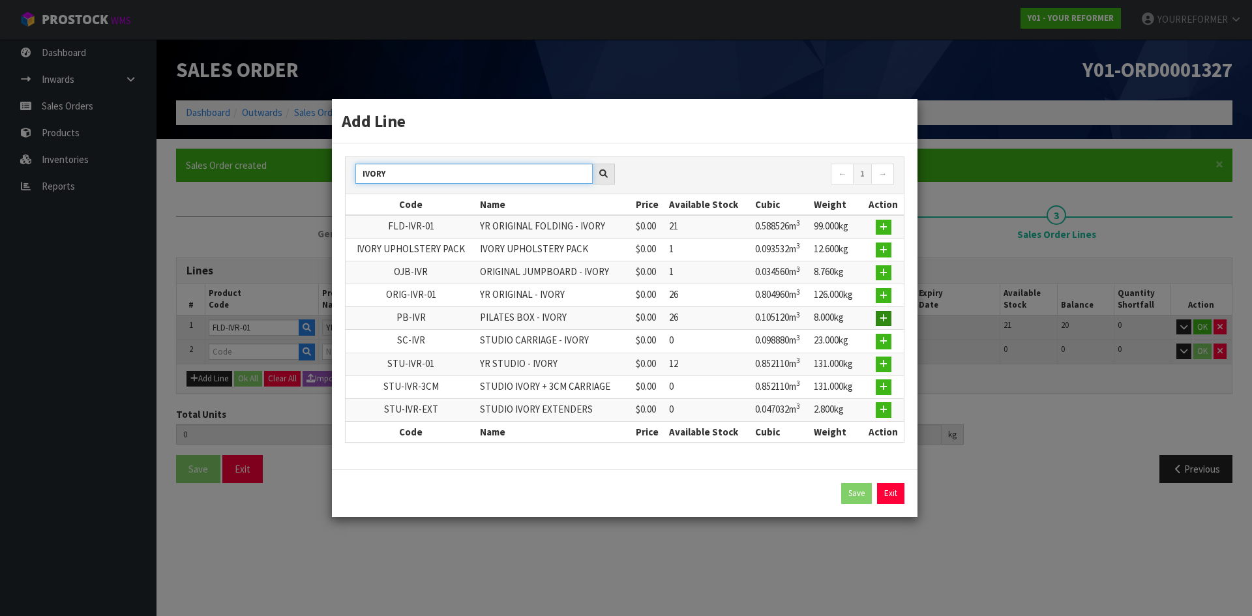
type input "IVORY"
click at [887, 320] on icon "button" at bounding box center [884, 318] width 8 height 8
type input "1"
type input "0.58254"
type input "99"
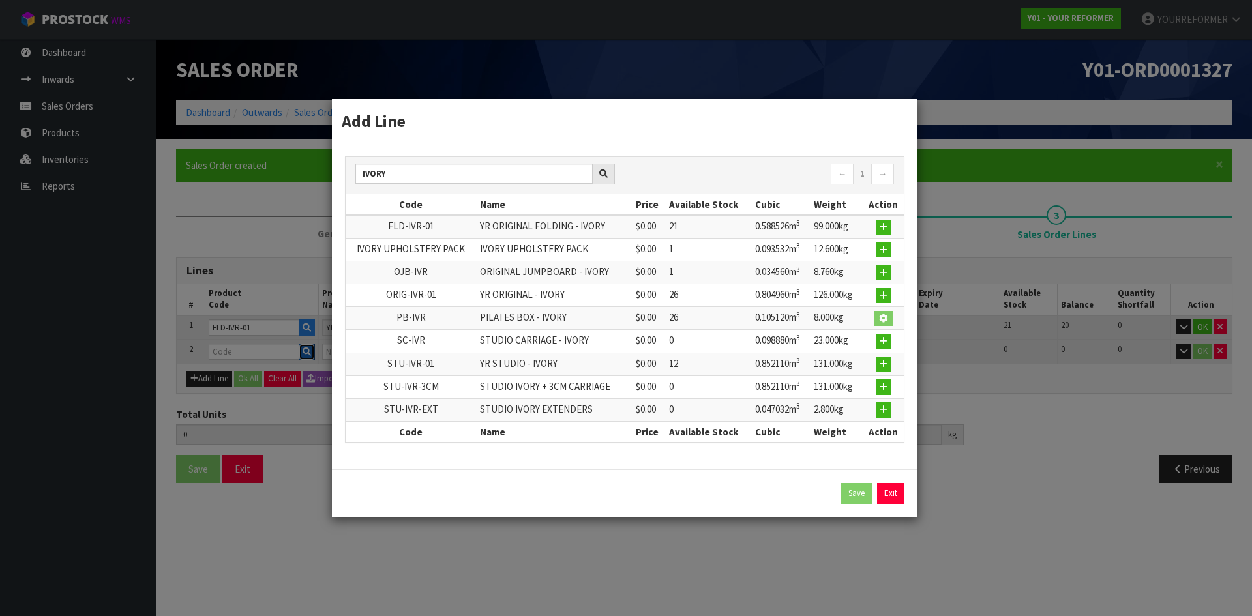
type input "PB-IVR"
type input "PILATES BOX - IVORY"
type input "0"
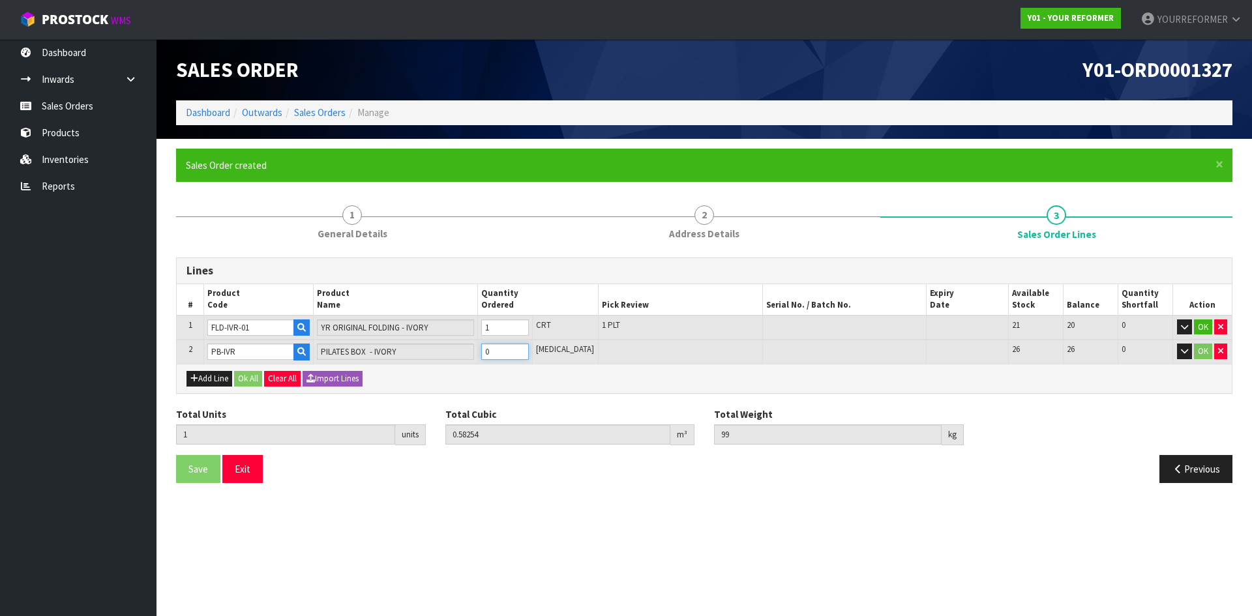
type input "2"
type input "0.68766"
type input "107"
type input "1"
click at [529, 348] on input "1" at bounding box center [505, 352] width 48 height 16
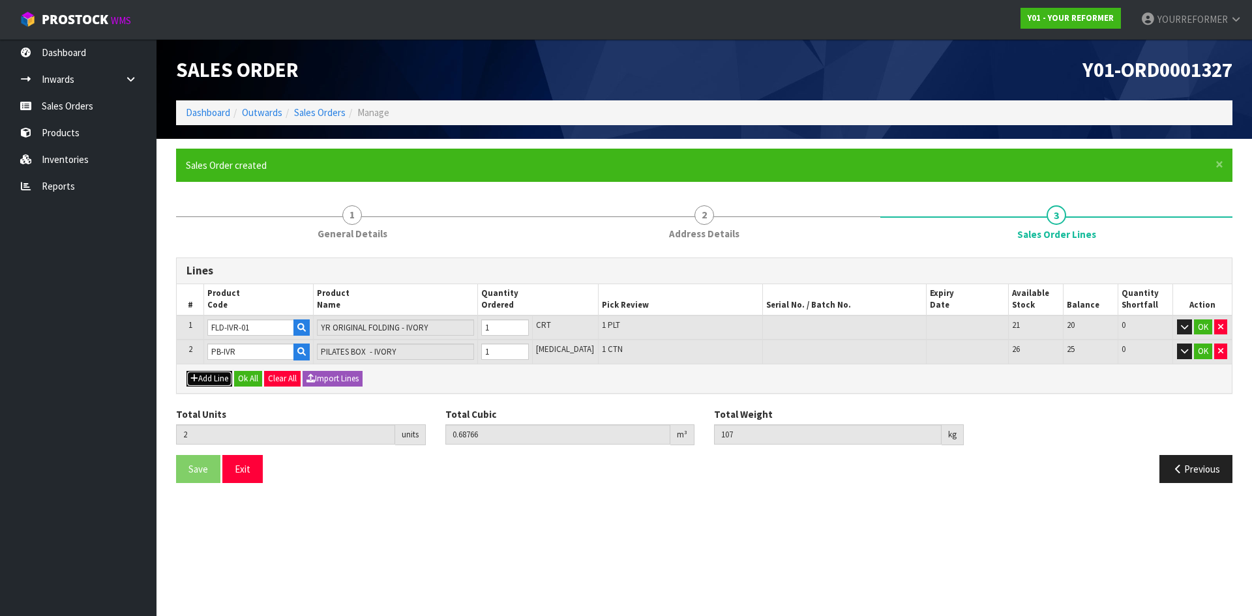
click at [195, 380] on icon "button" at bounding box center [194, 378] width 8 height 8
type input "0"
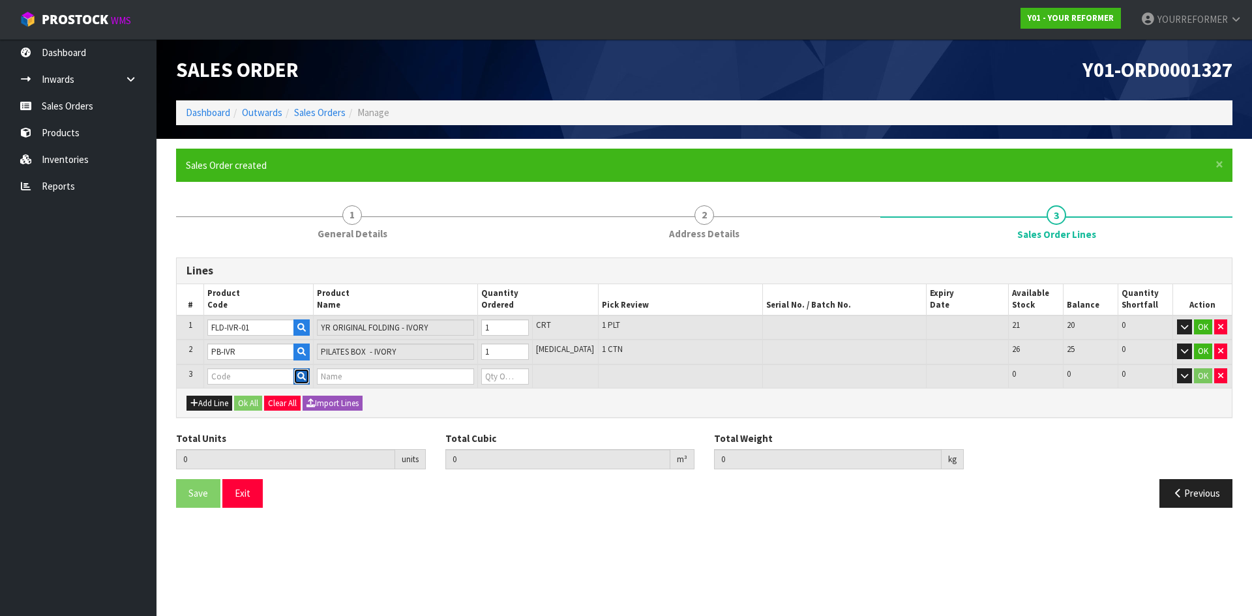
click at [301, 378] on button "button" at bounding box center [302, 377] width 16 height 17
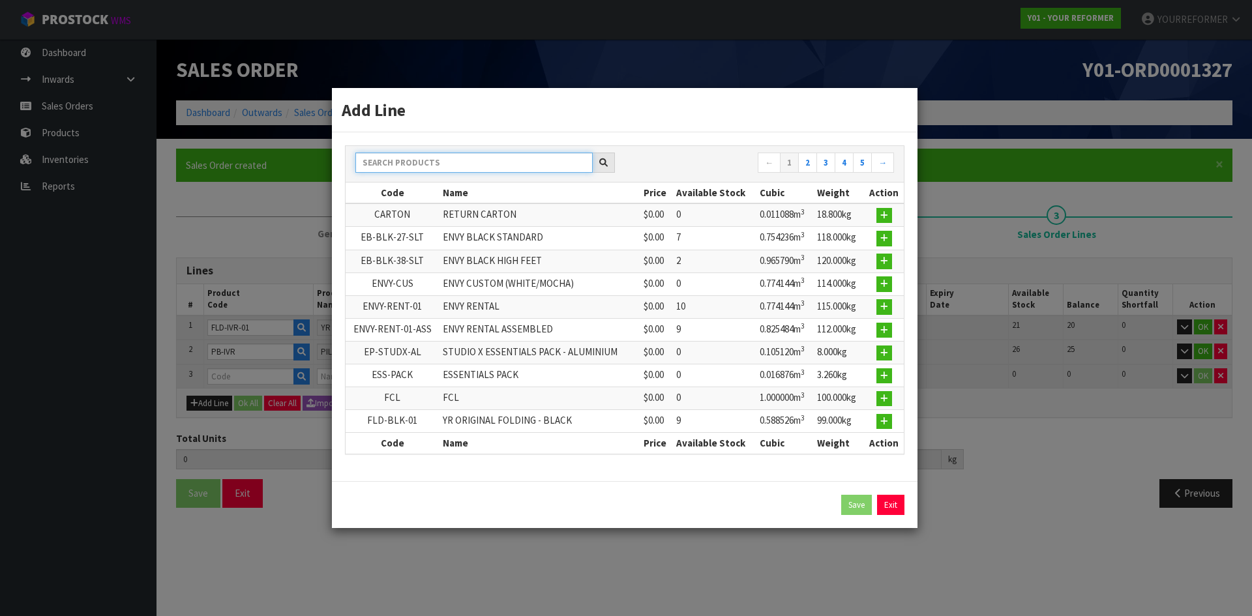
click at [451, 164] on input "text" at bounding box center [474, 163] width 237 height 20
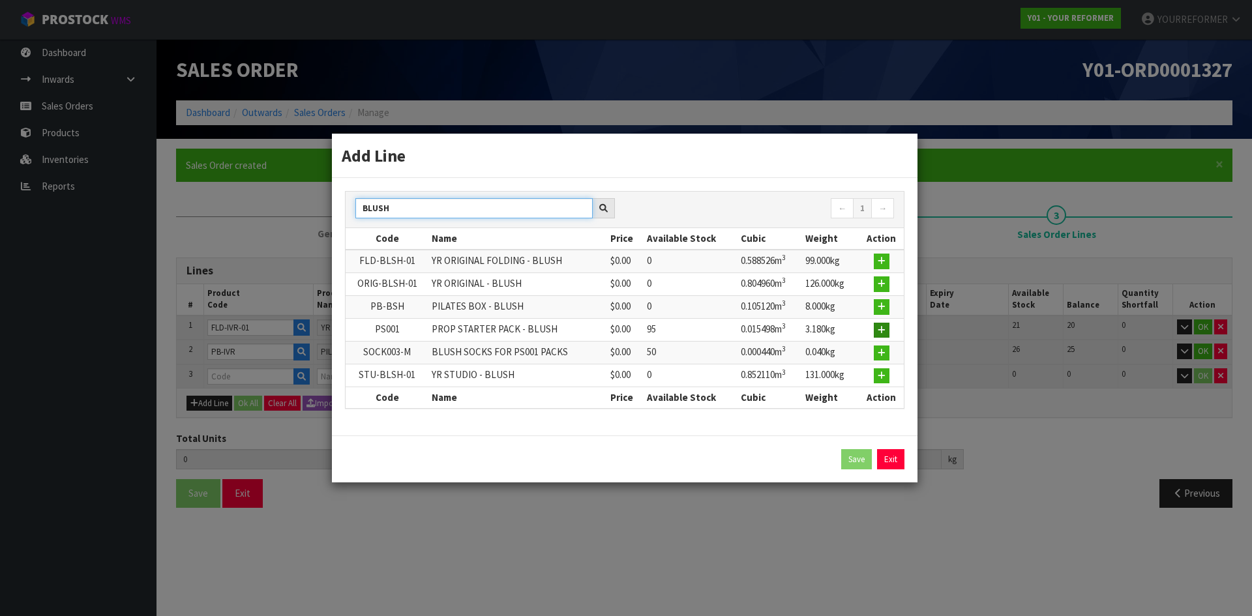
type input "BLUSH"
click at [879, 332] on icon "button" at bounding box center [882, 330] width 8 height 8
type input "2"
type input "0.68766"
type input "107"
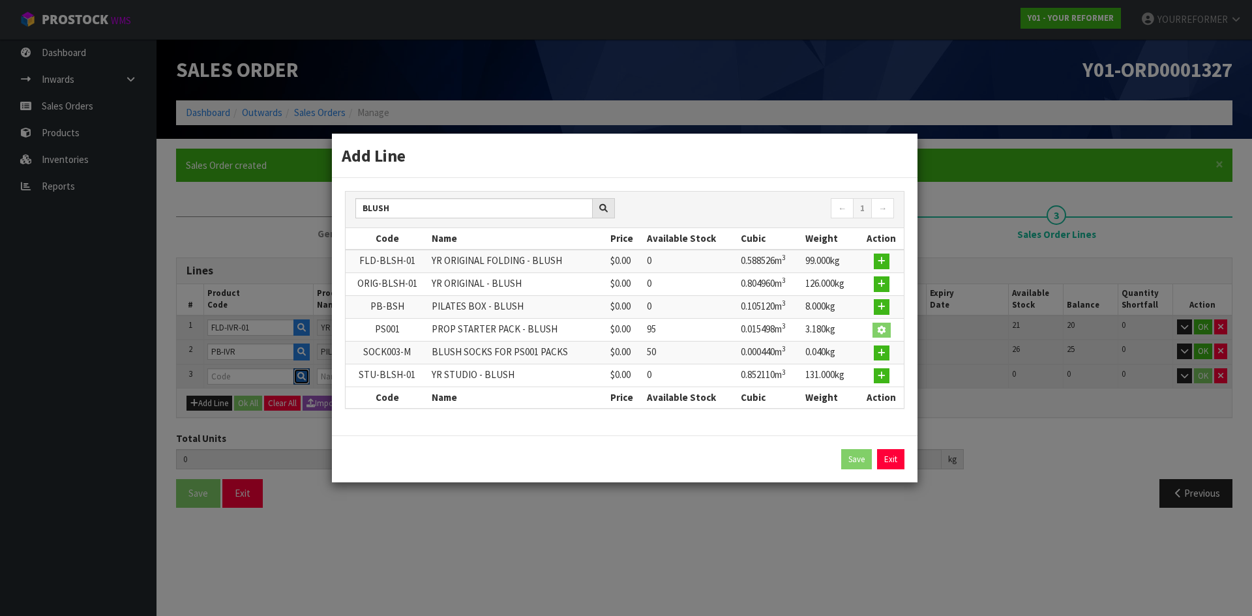
type input "PS001"
type input "PROP STARTER PACK - BLUSH"
type input "0"
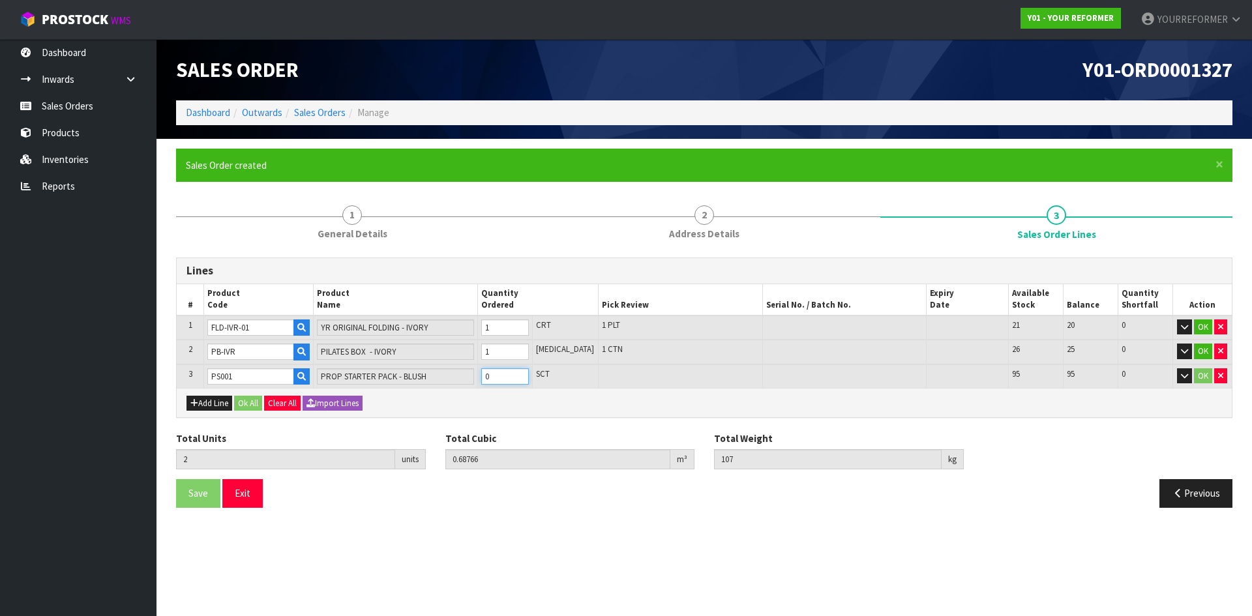
type input "3"
type input "0.703158"
type input "110.18"
type input "1"
click at [529, 374] on input "1" at bounding box center [505, 377] width 48 height 16
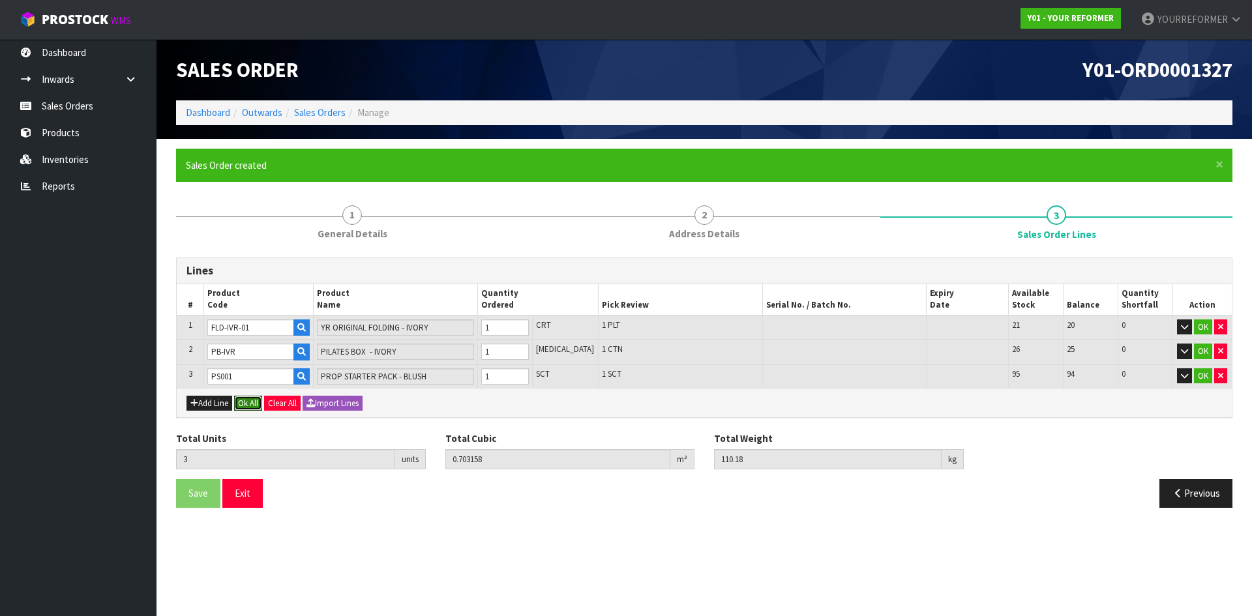
click at [243, 397] on button "Ok All" at bounding box center [248, 404] width 28 height 16
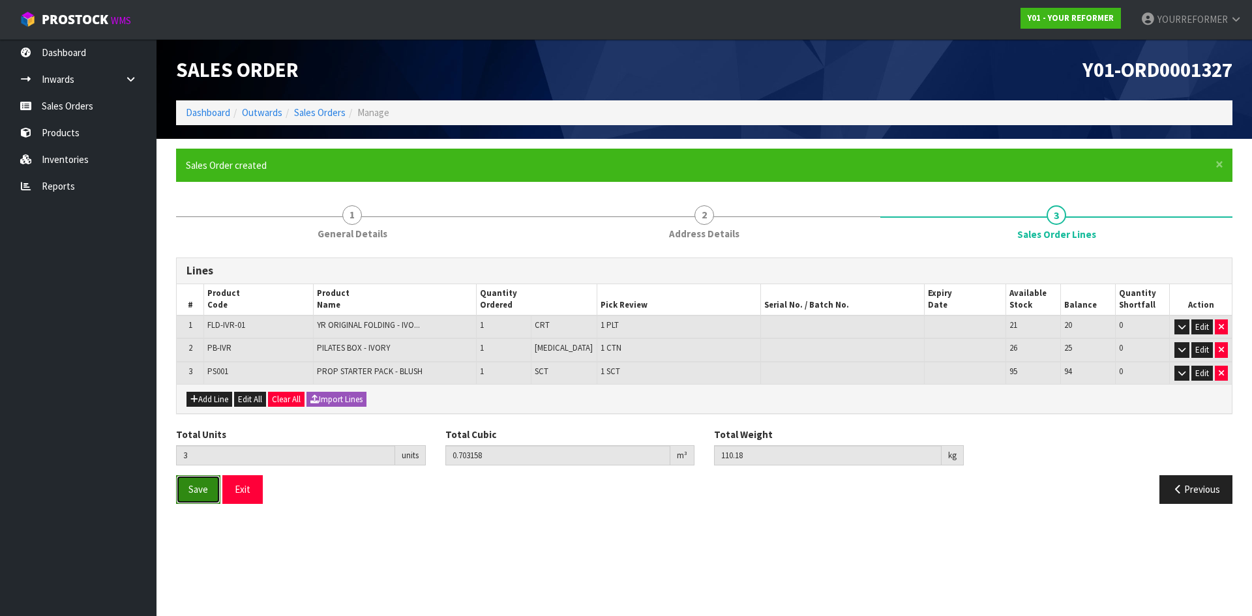
click at [205, 501] on button "Save" at bounding box center [198, 490] width 44 height 28
click at [123, 101] on link "Sales Orders" at bounding box center [78, 106] width 157 height 27
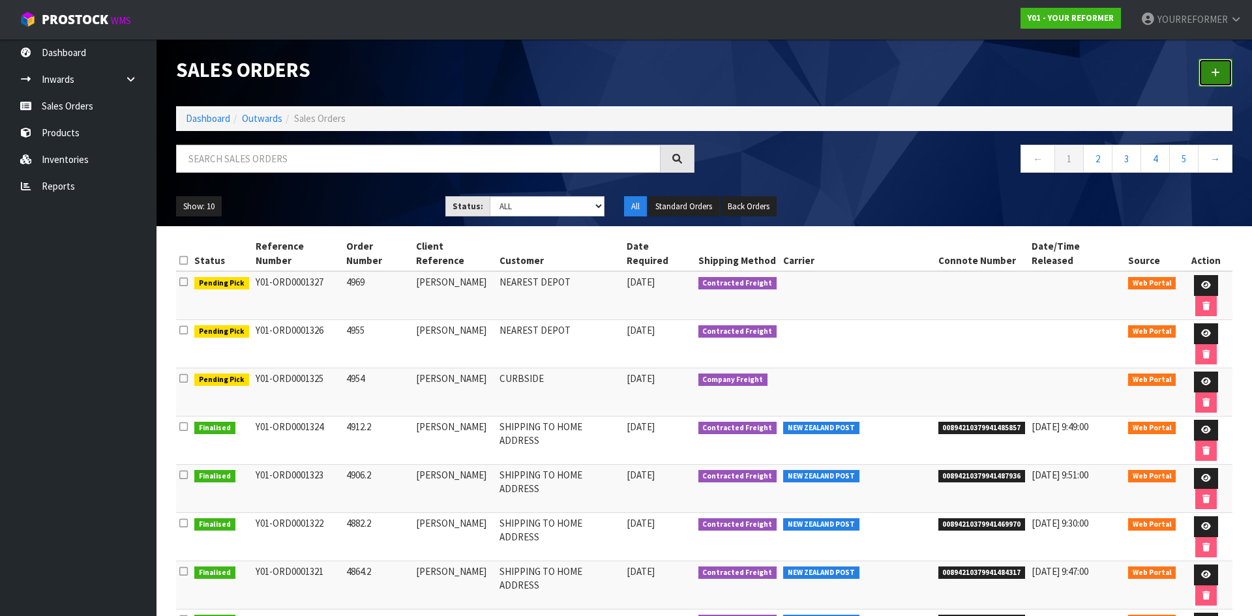
click at [1211, 83] on link at bounding box center [1216, 73] width 34 height 28
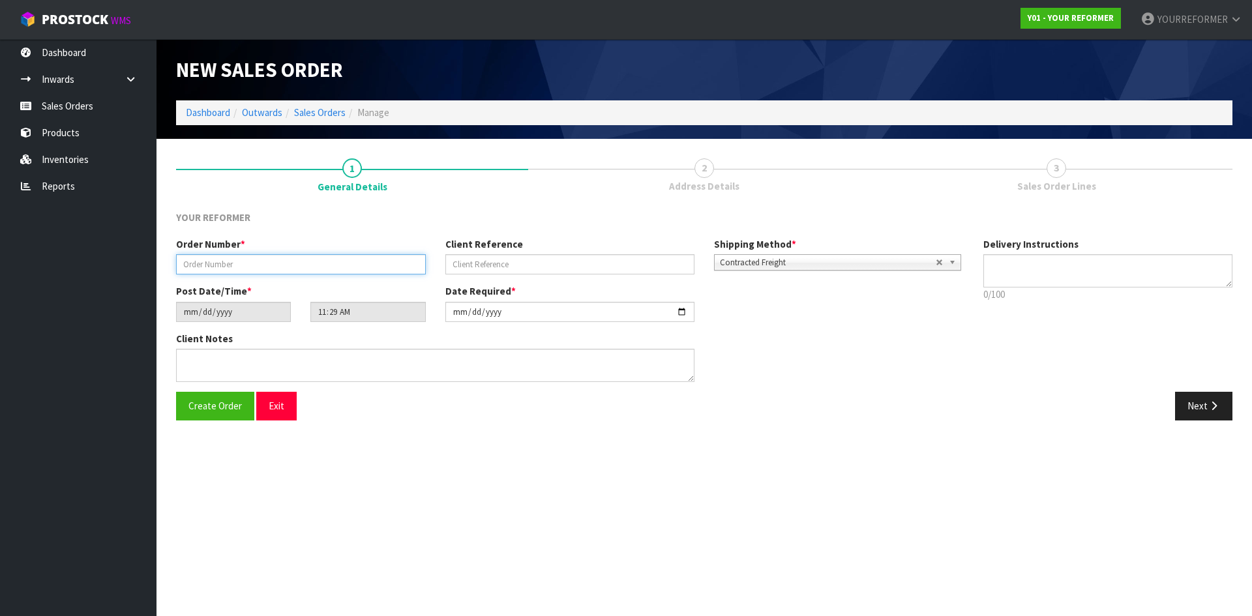
drag, startPoint x: 350, startPoint y: 273, endPoint x: 471, endPoint y: 272, distance: 121.3
click at [350, 273] on input "text" at bounding box center [301, 264] width 250 height 20
paste input "4984"
type input "4984"
drag, startPoint x: 494, startPoint y: 269, endPoint x: 438, endPoint y: 294, distance: 60.7
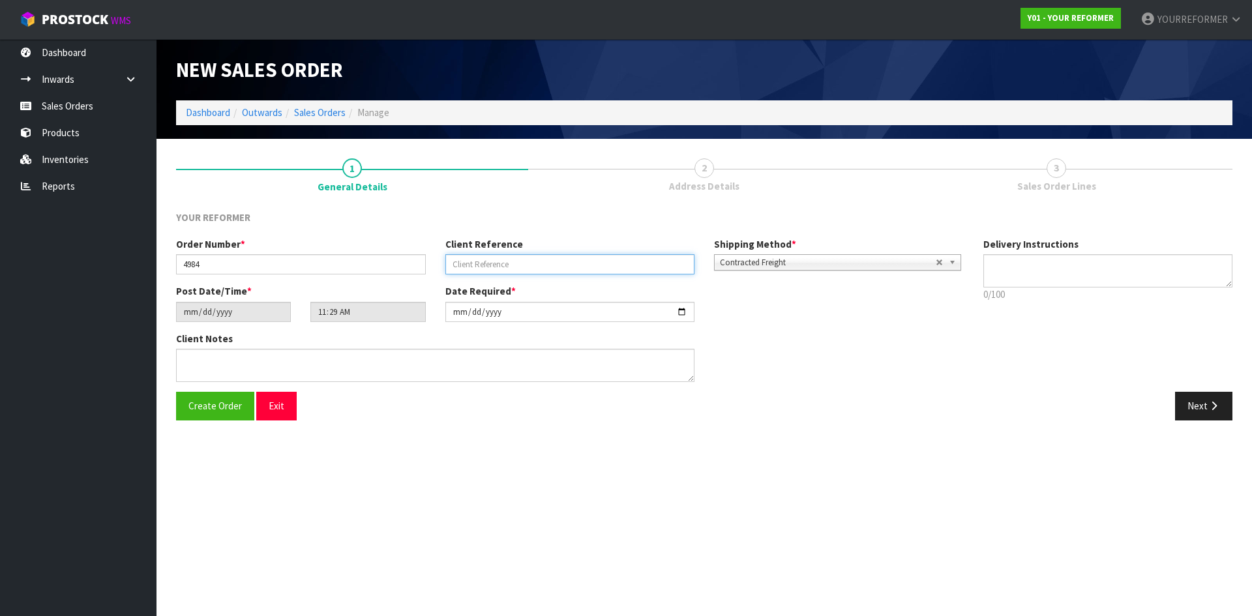
click at [493, 269] on input "text" at bounding box center [571, 264] width 250 height 20
click at [541, 265] on input "text" at bounding box center [571, 264] width 250 height 20
paste input "JUSTIN CRANE"
type input "JUSTIN CRANE"
click at [1108, 277] on textarea at bounding box center [1109, 270] width 250 height 33
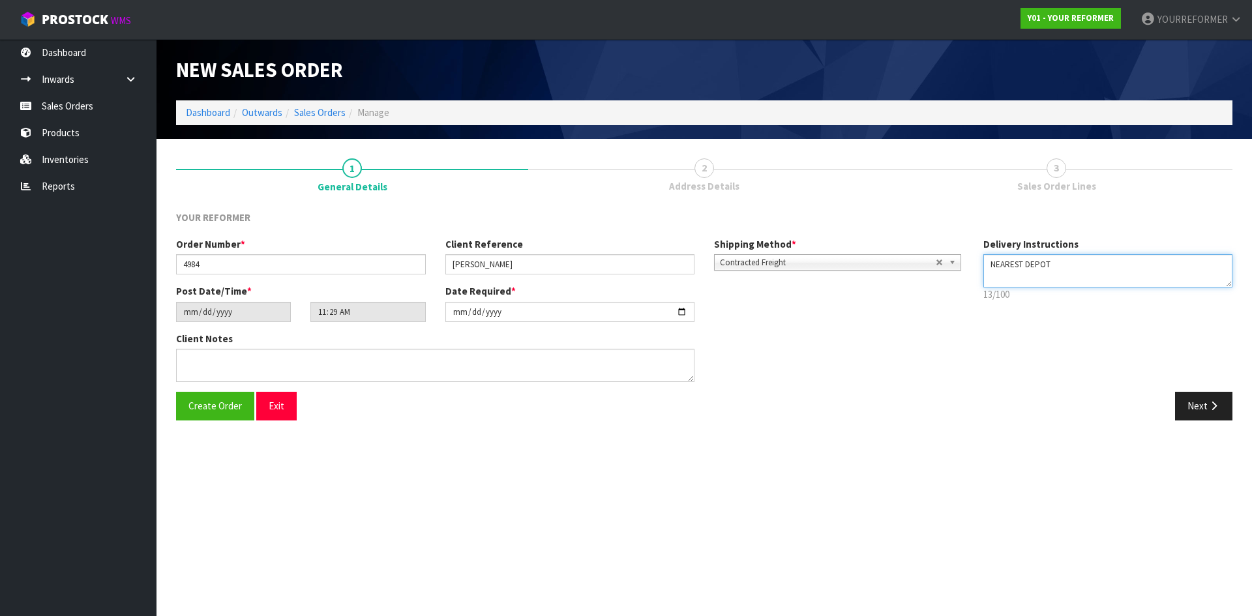
drag, startPoint x: 1039, startPoint y: 272, endPoint x: 1061, endPoint y: 274, distance: 21.6
click at [1039, 272] on textarea at bounding box center [1109, 270] width 250 height 33
paste textarea "+64 27 964 6922"
drag, startPoint x: 1020, startPoint y: 274, endPoint x: 1031, endPoint y: 273, distance: 11.8
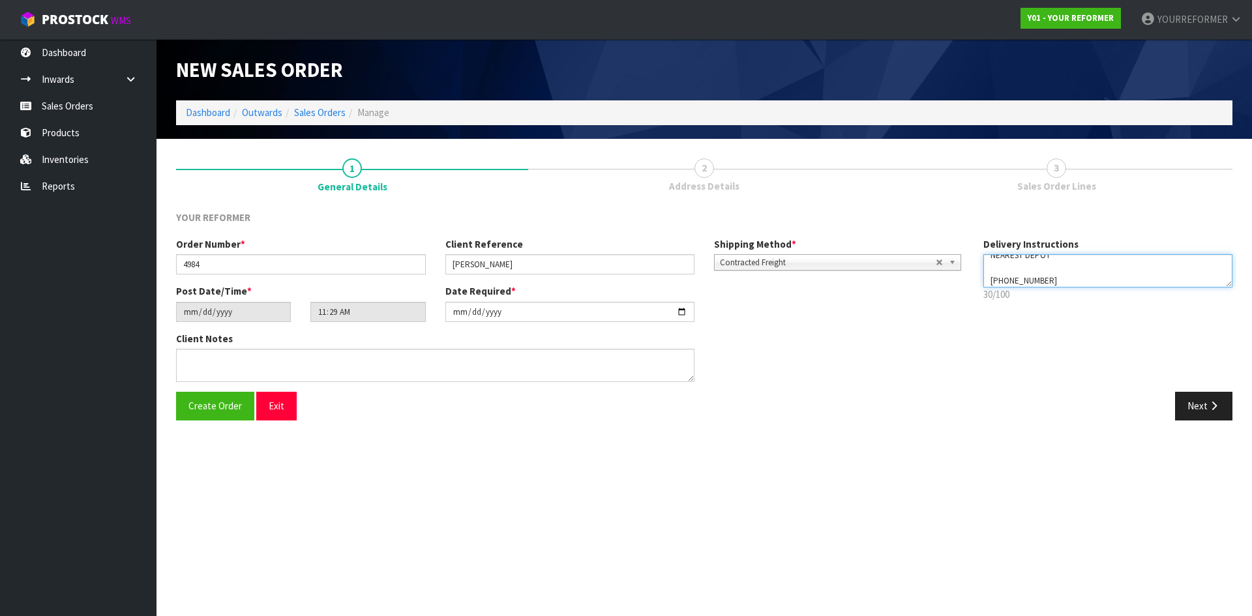
click at [1020, 274] on textarea at bounding box center [1109, 270] width 250 height 33
type textarea "NEAREST DEPOT +64 27 964 6922"
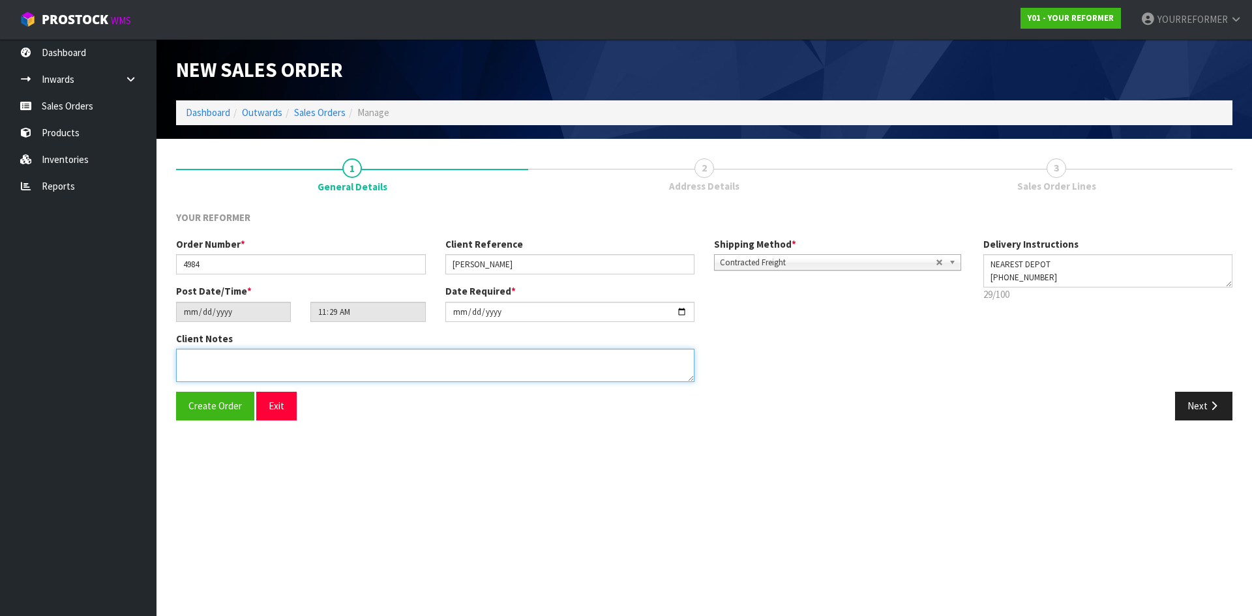
drag, startPoint x: 236, startPoint y: 372, endPoint x: 250, endPoint y: 375, distance: 14.7
click at [237, 371] on textarea at bounding box center [435, 365] width 519 height 33
paste textarea "19 ELLEN JOHNSON TERRACE, THREEPWOOD OTA QUEENSTOWN 9371 NEW ZEALAND +64 27 964…"
type textarea "19 ELLEN JOHNSON TERRACE, THREEPWOOD OTA QUEENSTOWN 9371 NEW ZEALAND +64 27 964…"
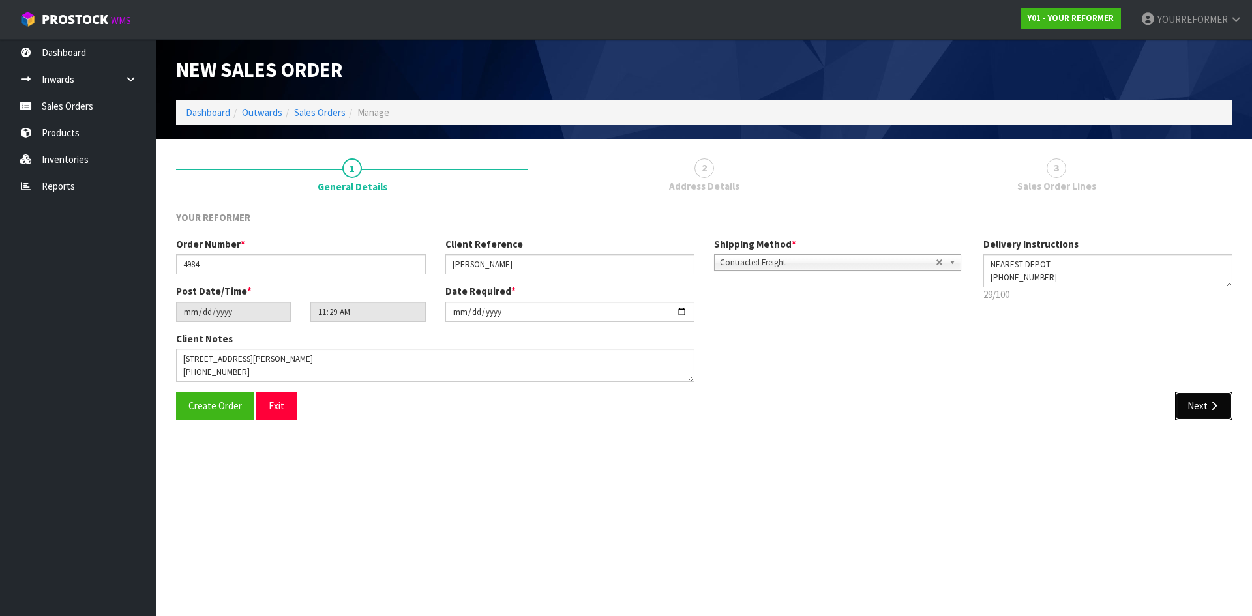
drag, startPoint x: 1187, startPoint y: 404, endPoint x: 315, endPoint y: 270, distance: 882.4
click at [1187, 404] on button "Next" at bounding box center [1203, 406] width 57 height 28
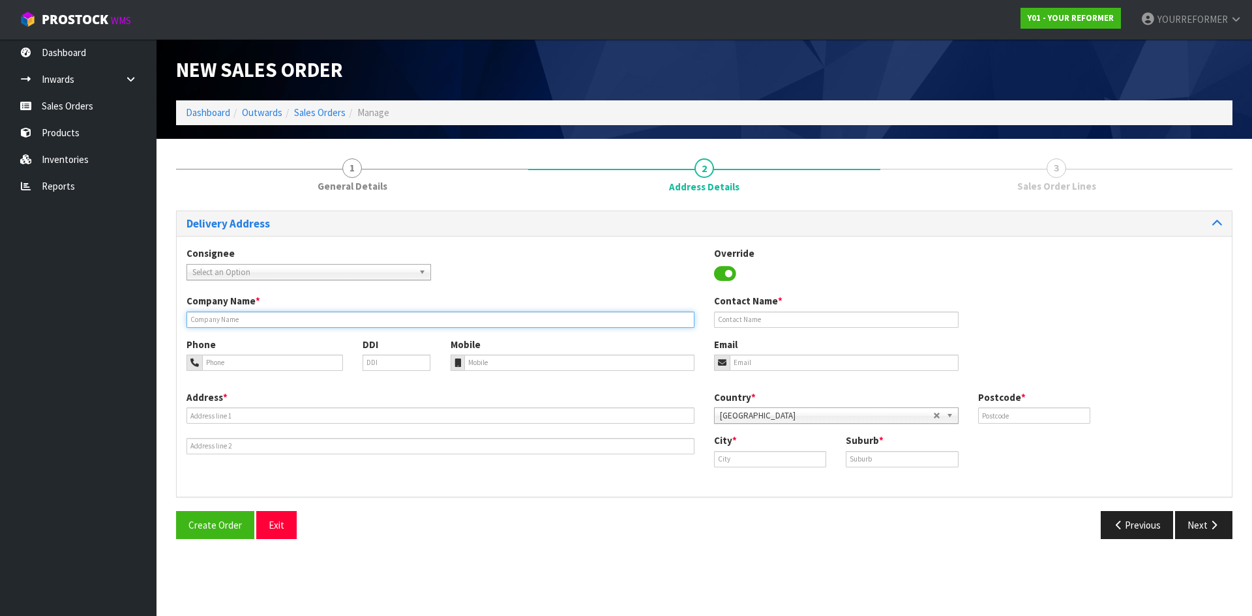
drag, startPoint x: 224, startPoint y: 316, endPoint x: 258, endPoint y: 328, distance: 36.7
click at [224, 316] on input "text" at bounding box center [441, 320] width 508 height 16
type input "NEAREST DEPOT"
click at [513, 371] on div "Phone DDI Mobile Email" at bounding box center [704, 364] width 1055 height 53
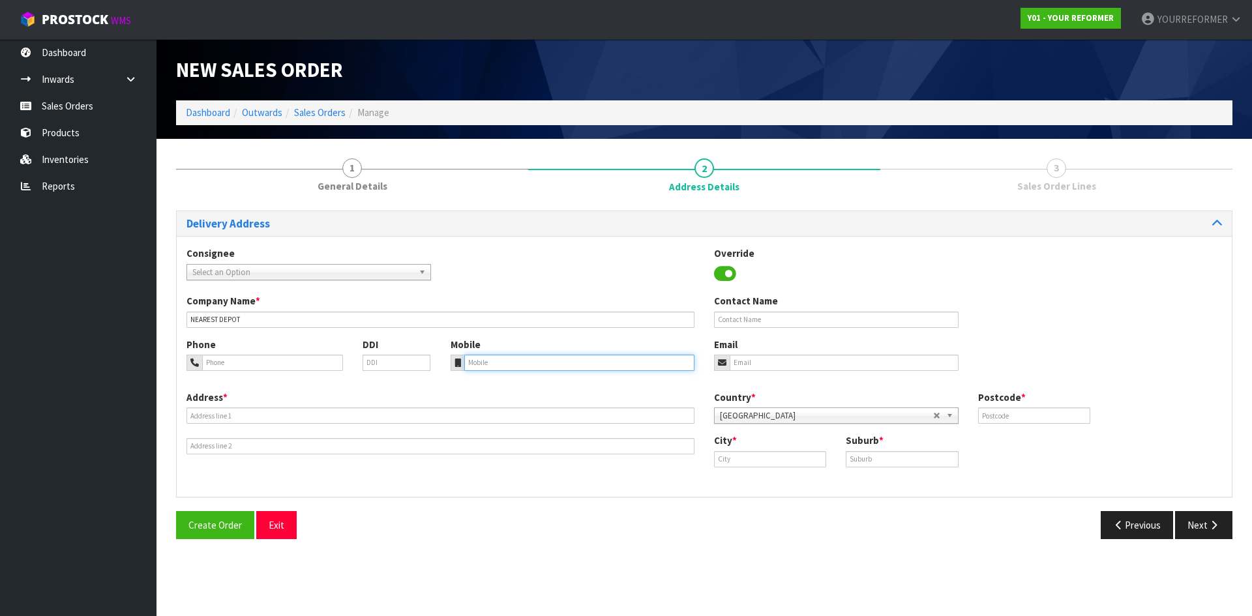
click at [511, 368] on input "tel" at bounding box center [579, 363] width 231 height 16
paste input "+64 27 964 6922"
type input "+64 27 964 6922"
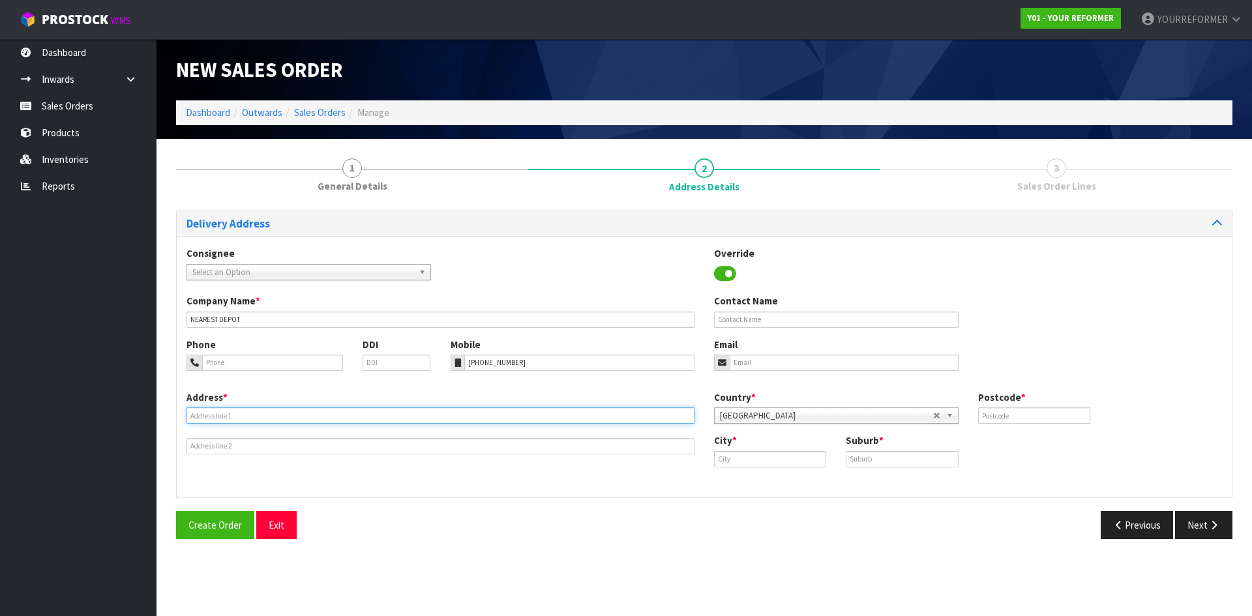
drag, startPoint x: 243, startPoint y: 417, endPoint x: 405, endPoint y: 446, distance: 164.2
click at [243, 417] on input "text" at bounding box center [441, 416] width 508 height 16
paste input "19 ELLEN JOHNSON TERRACE, THREEPWOOD OTA QUEENSTOWN 9371 NEW ZEALAND"
type input "19 ELLEN JOHNSON TERRACE, THREEPWOOD OTA QUEENSTOWN 9371 NEW ZEALAND"
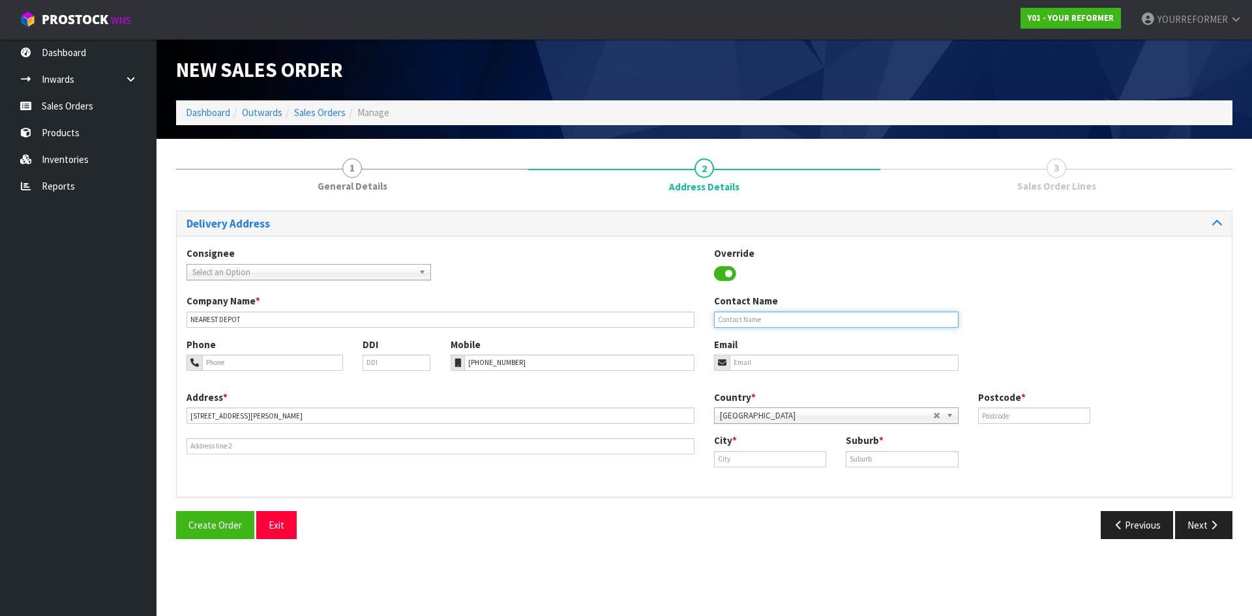
click at [774, 319] on input "text" at bounding box center [836, 320] width 245 height 16
click at [846, 327] on input "text" at bounding box center [836, 320] width 245 height 16
paste input "JUSTIN CRANE"
type input "JUSTIN CRANE"
click at [762, 365] on input "email" at bounding box center [844, 363] width 229 height 16
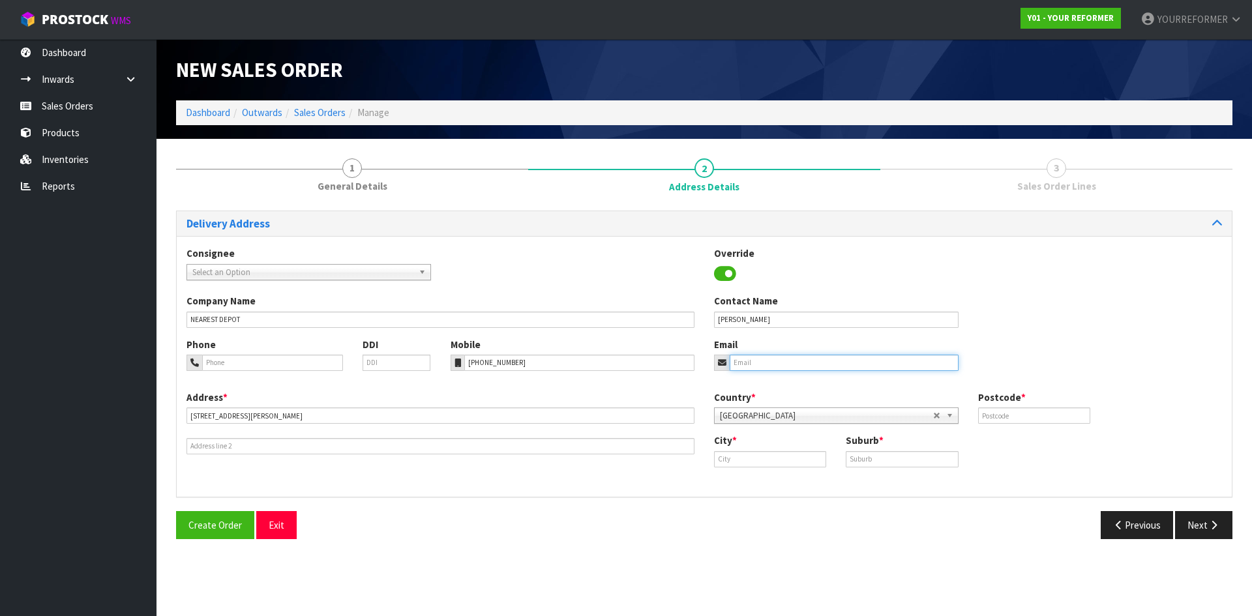
click at [864, 362] on input "email" at bounding box center [844, 363] width 229 height 16
paste input "justincrane@me.com"
type input "justincrane@me.com"
click at [1012, 404] on label "Postcode *" at bounding box center [1002, 398] width 48 height 14
click at [1010, 411] on input "text" at bounding box center [1034, 416] width 112 height 16
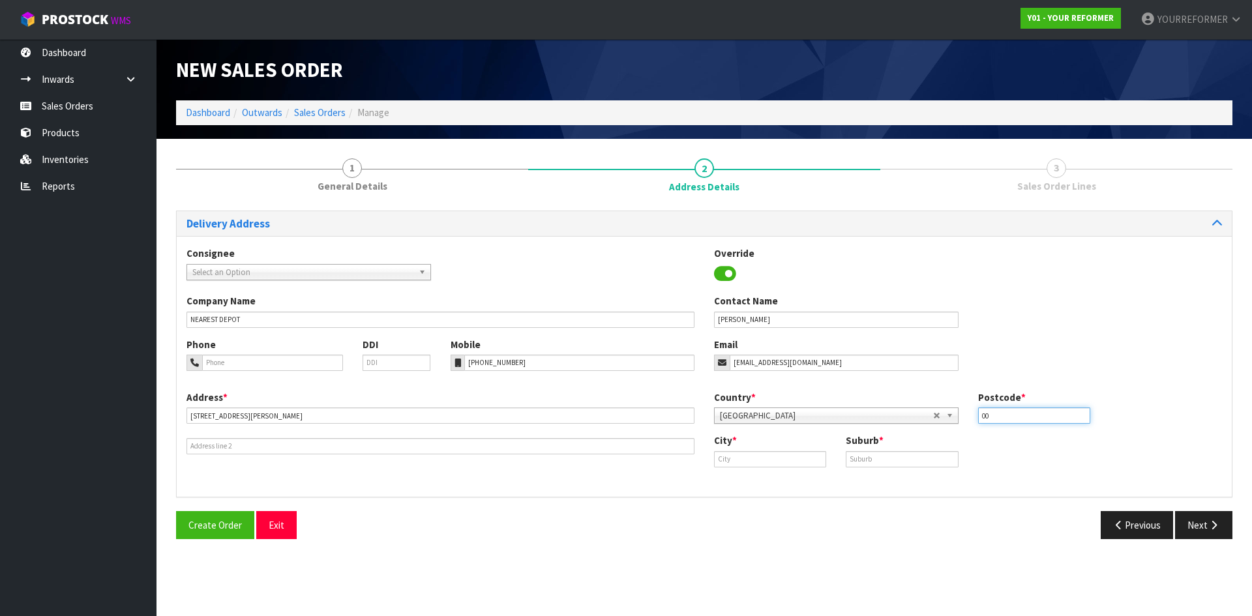
type input "00"
click at [786, 462] on input "text" at bounding box center [770, 459] width 112 height 16
paste input "Queenstown"
type input "Queenstown"
click at [783, 481] on link "Queenstown" at bounding box center [775, 482] width 121 height 18
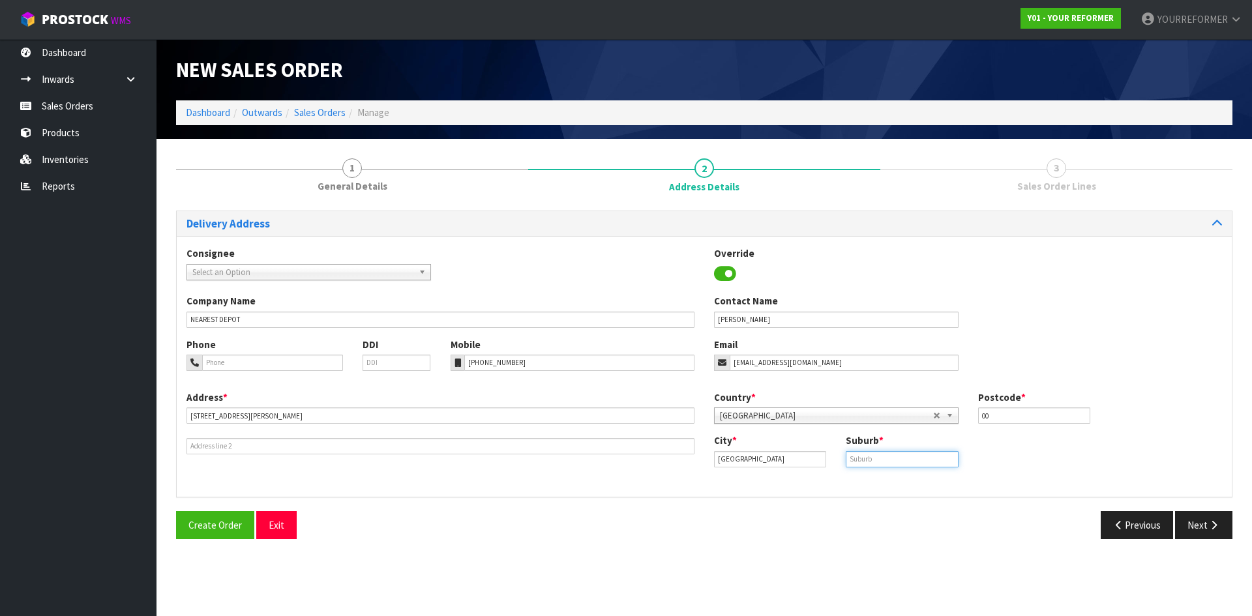
drag, startPoint x: 886, startPoint y: 467, endPoint x: 330, endPoint y: 422, distance: 557.6
click at [883, 466] on input "text" at bounding box center [902, 459] width 112 height 16
drag, startPoint x: 922, startPoint y: 457, endPoint x: 1103, endPoint y: 472, distance: 181.3
click at [923, 457] on input "text" at bounding box center [902, 459] width 112 height 16
paste input "OTA"
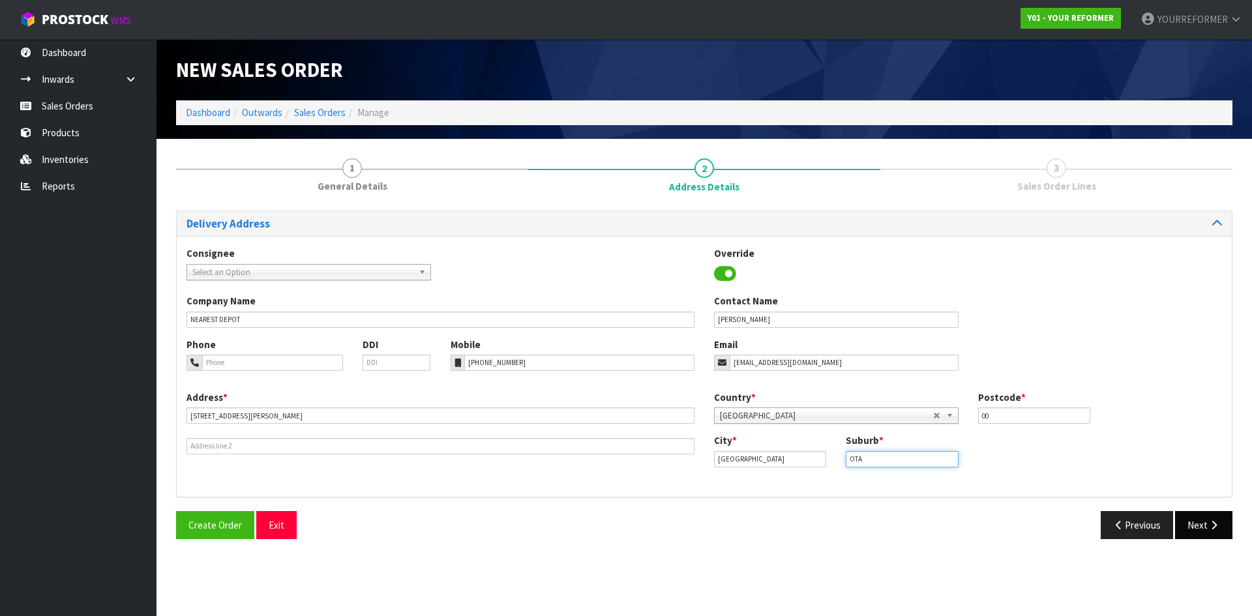
type input "OTA"
drag, startPoint x: 1208, startPoint y: 518, endPoint x: 1194, endPoint y: 510, distance: 15.8
click at [1208, 518] on button "Next" at bounding box center [1203, 525] width 57 height 28
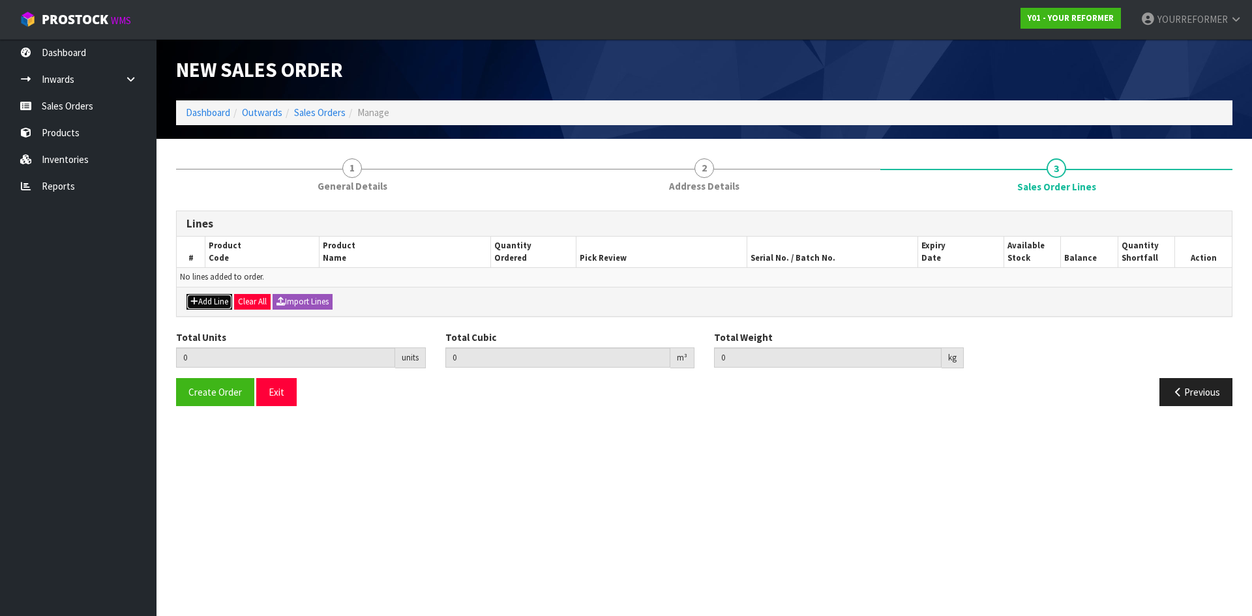
click at [198, 307] on button "Add Line" at bounding box center [210, 302] width 46 height 16
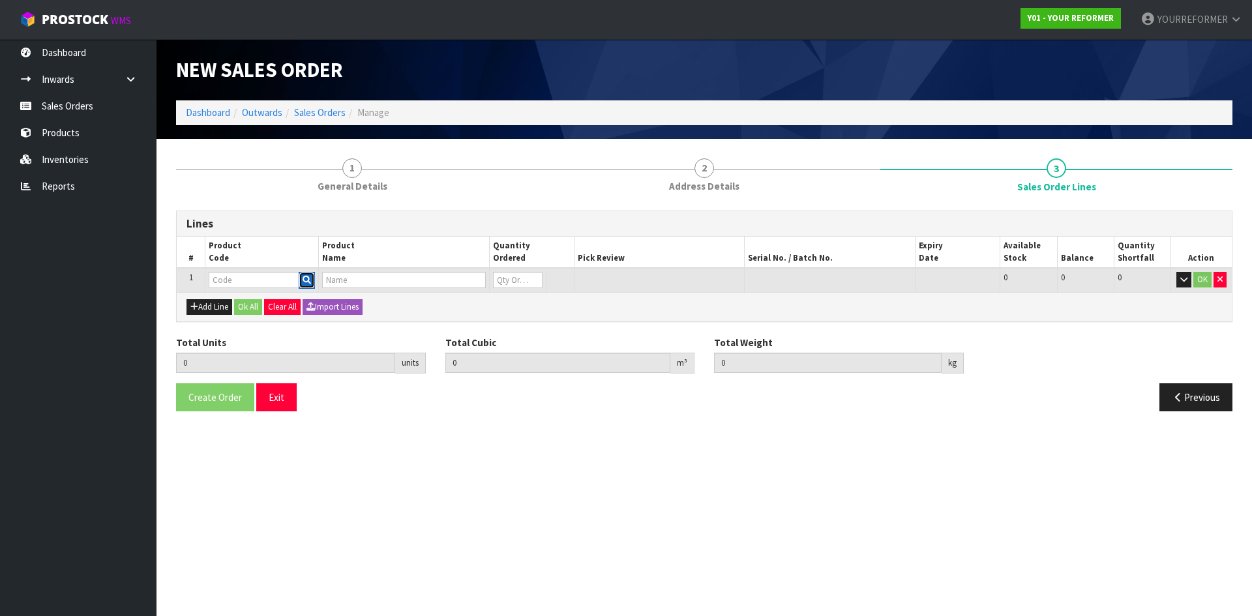
click at [307, 277] on icon "button" at bounding box center [307, 280] width 8 height 8
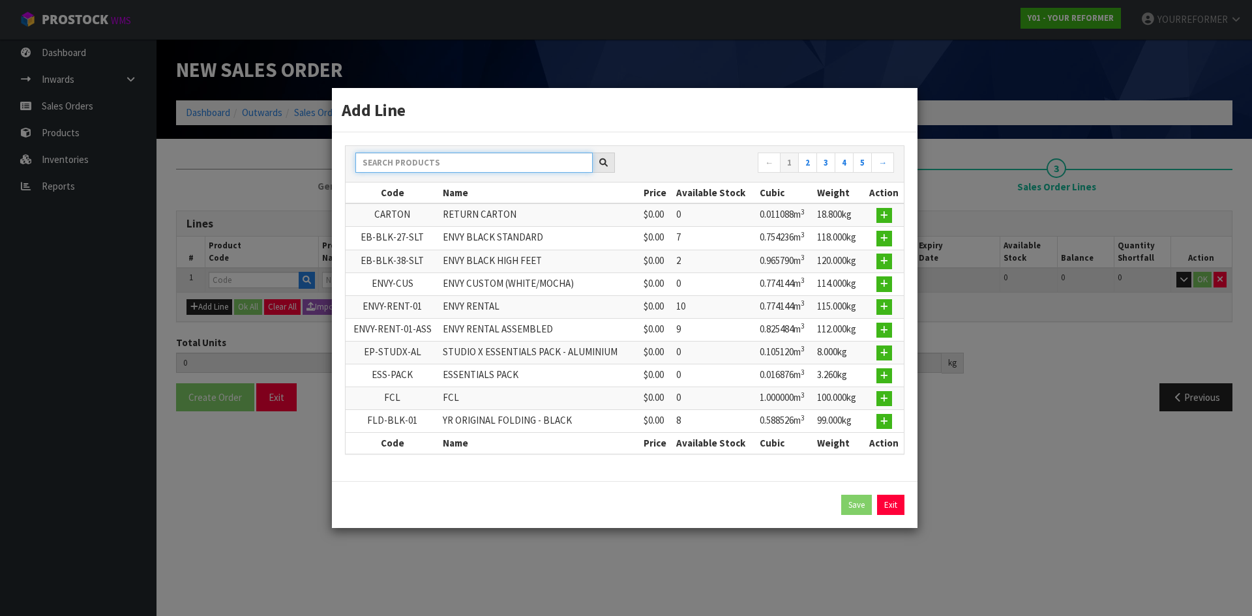
click at [436, 157] on input "text" at bounding box center [474, 163] width 237 height 20
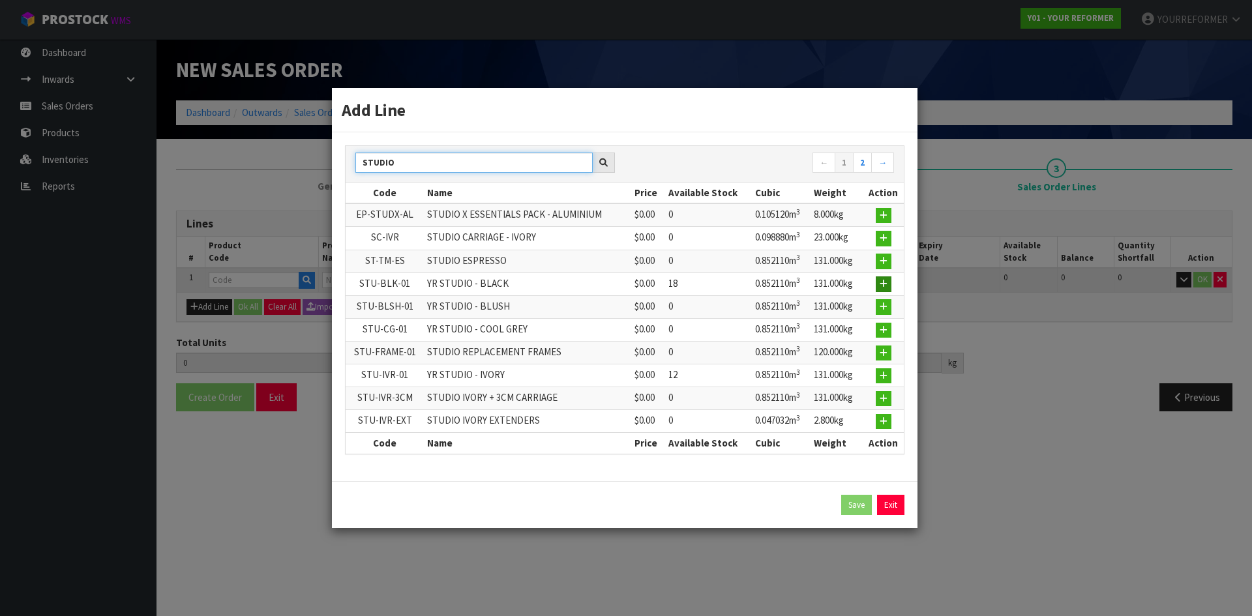
type input "STUDIO"
click at [889, 280] on button "button" at bounding box center [884, 285] width 16 height 16
type input "0.000000"
type input "0.000"
type input "STU-BLK-01"
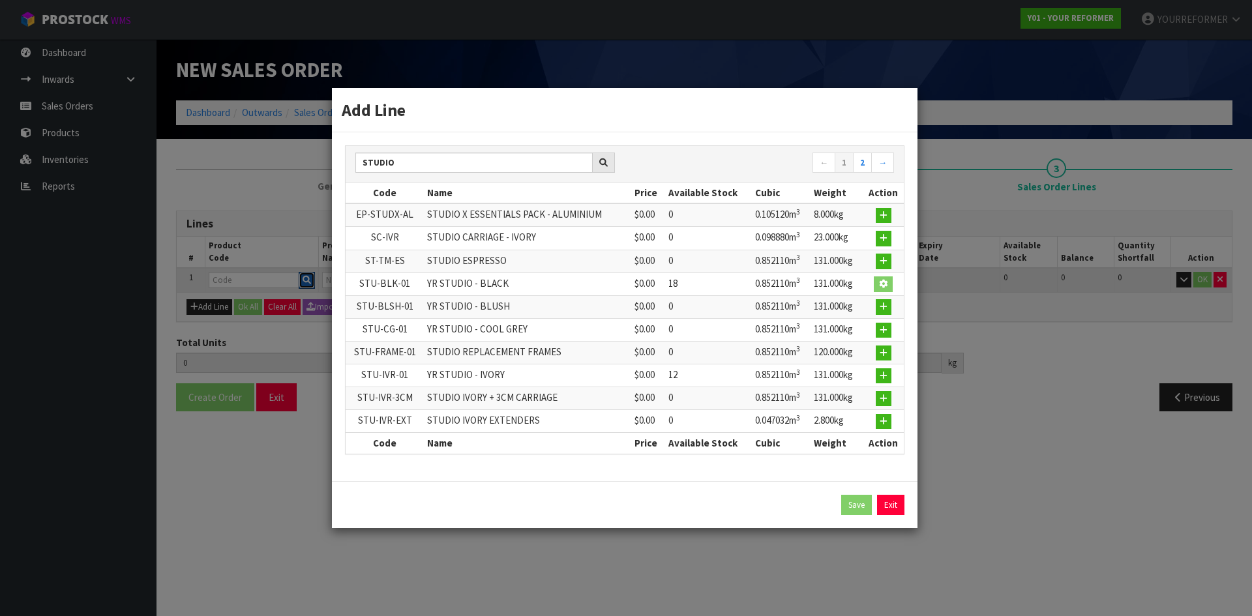
type input "YR STUDIO - BLACK"
type input "0"
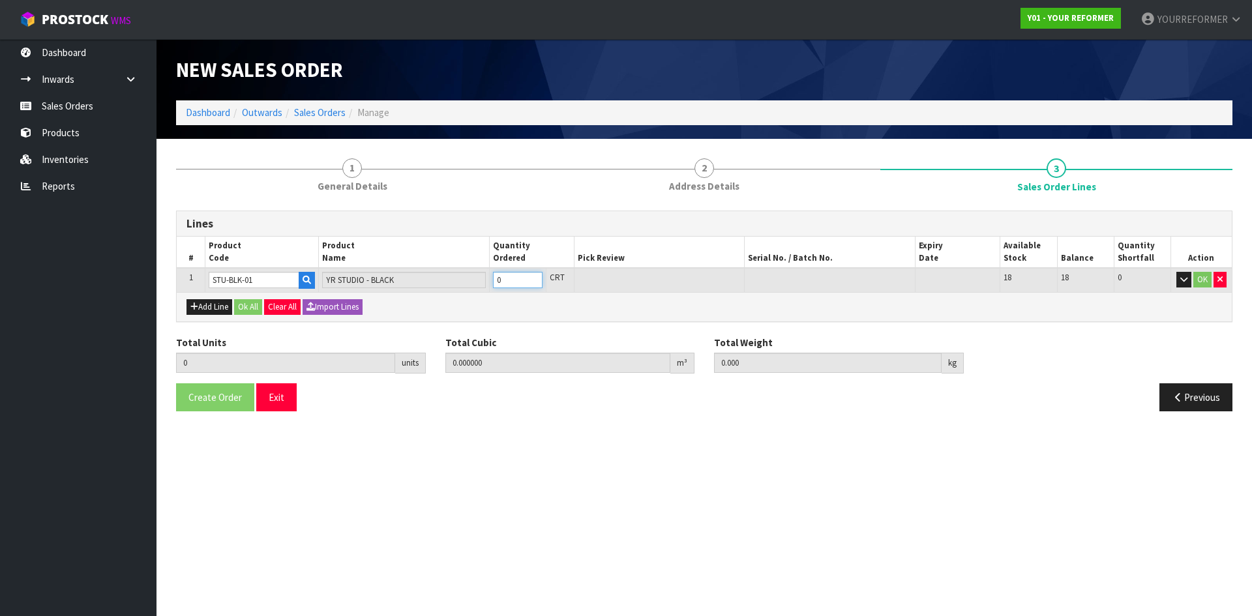
type input "1"
type input "0.85211"
type input "131"
type input "1"
click at [532, 277] on input "1" at bounding box center [518, 280] width 50 height 16
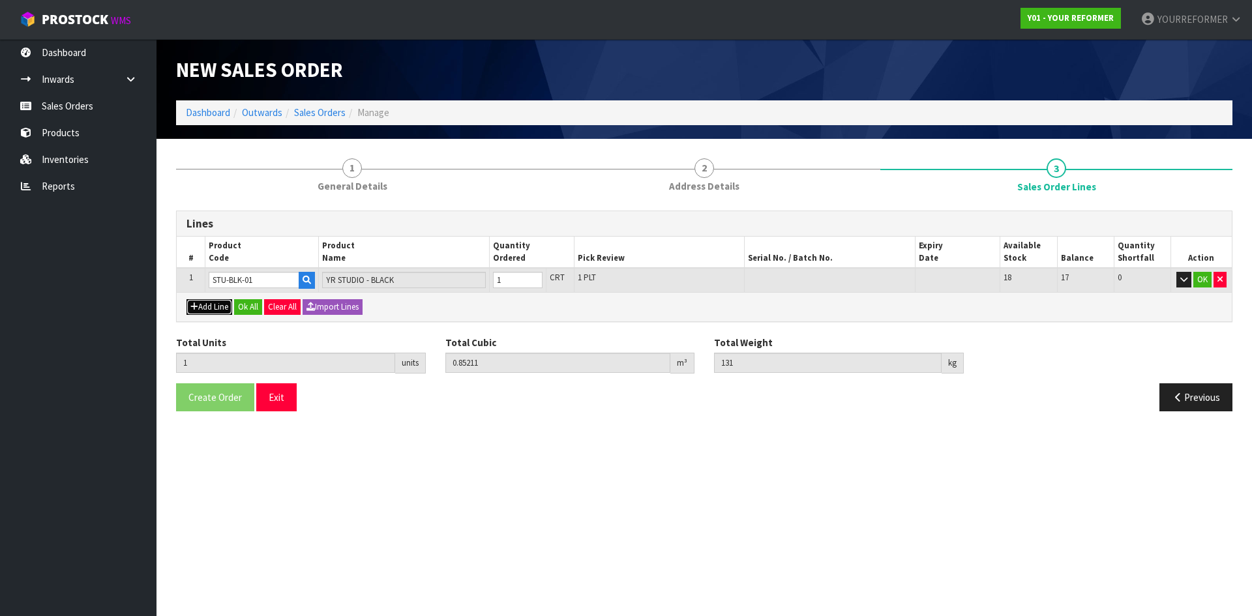
click at [200, 305] on button "Add Line" at bounding box center [210, 307] width 46 height 16
type input "0"
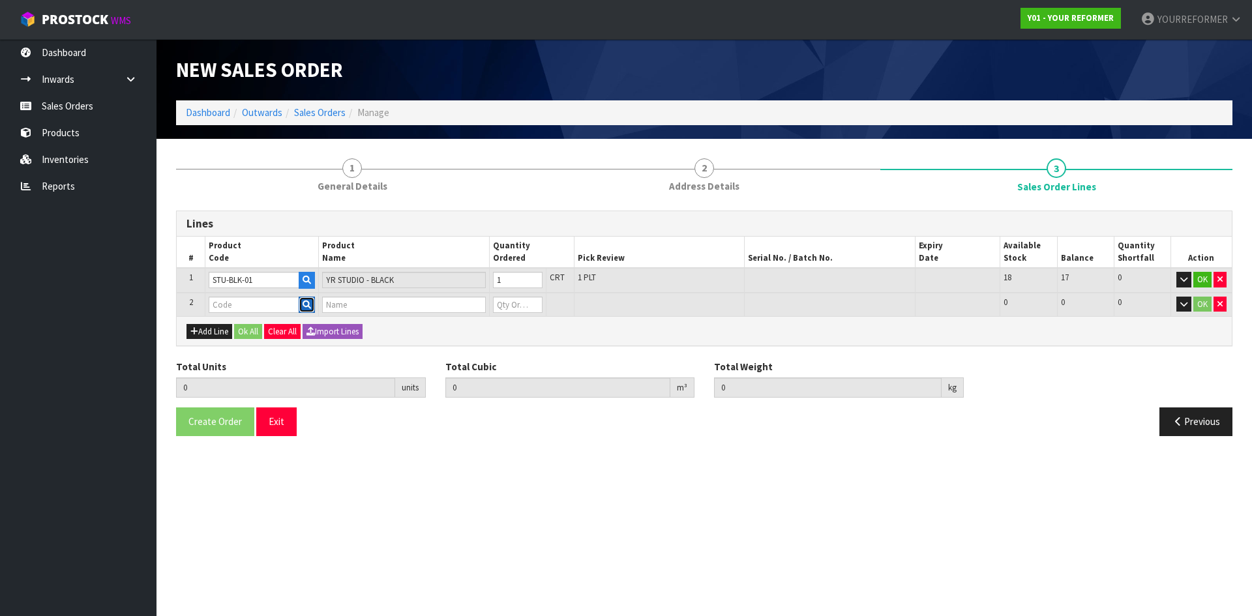
click at [308, 303] on icon "button" at bounding box center [307, 305] width 8 height 8
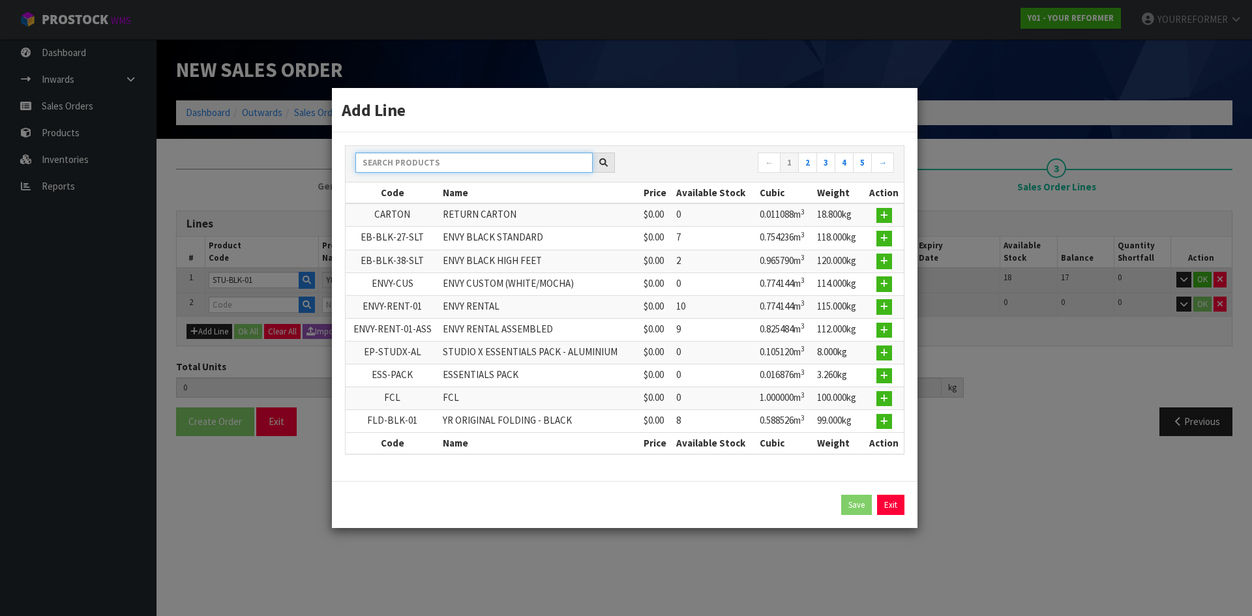
click at [399, 164] on input "text" at bounding box center [474, 163] width 237 height 20
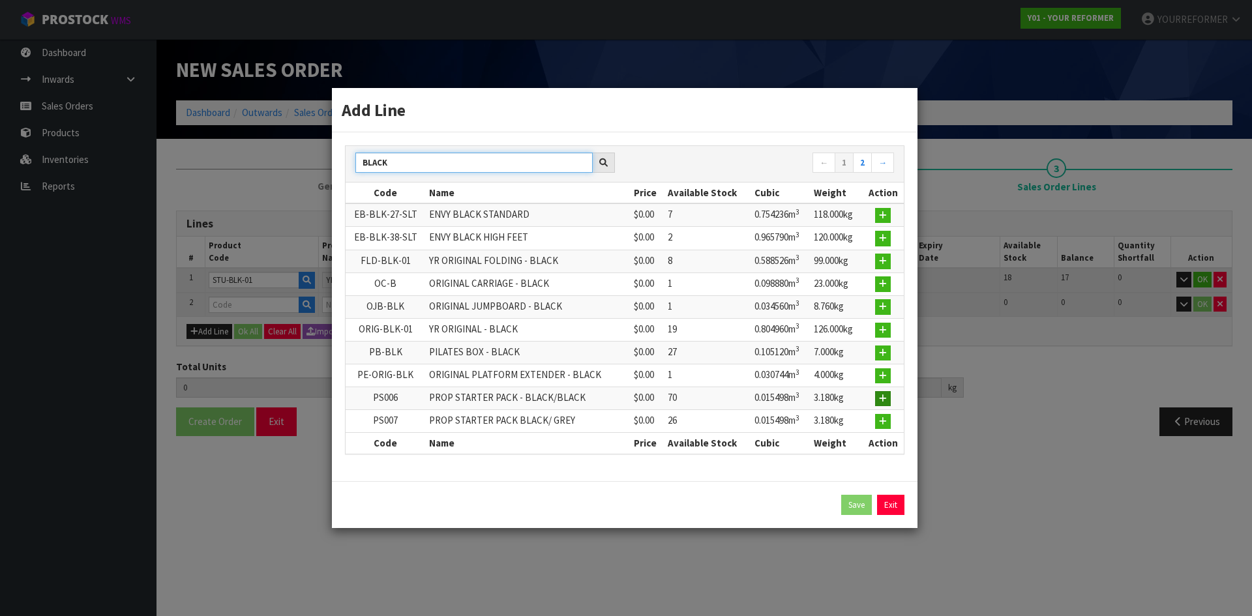
type input "BLACK"
click at [879, 397] on button "button" at bounding box center [883, 399] width 16 height 16
type input "1"
type input "0.85211"
type input "131"
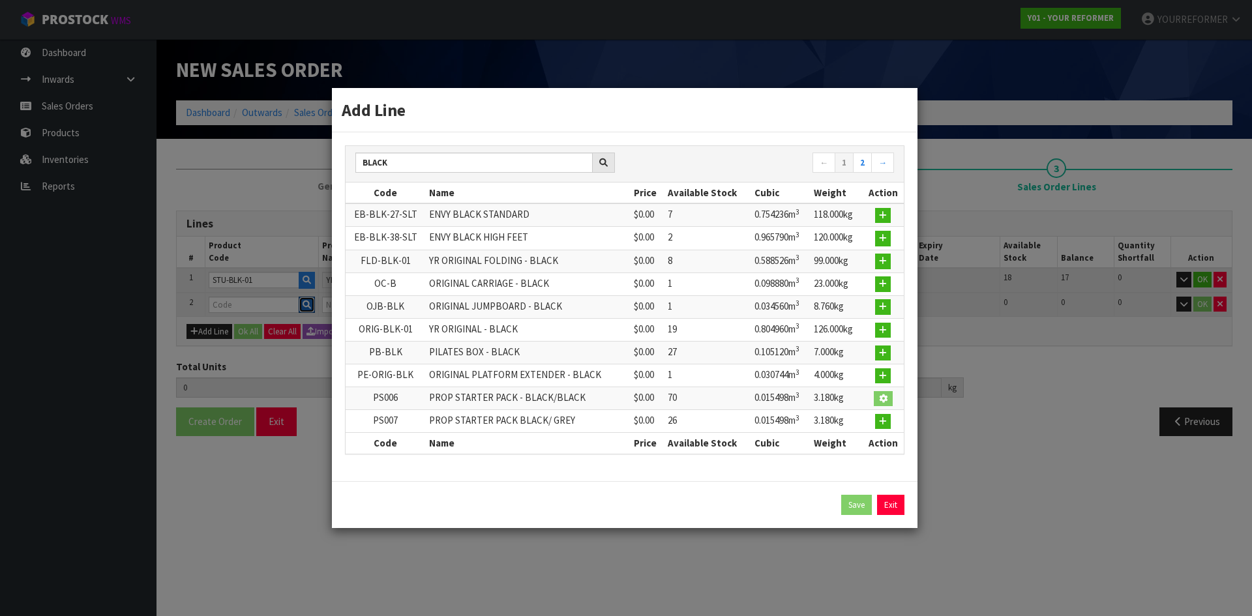
type input "PS006"
type input "PROP STARTER PACK - BLACK/BLACK"
type input "0"
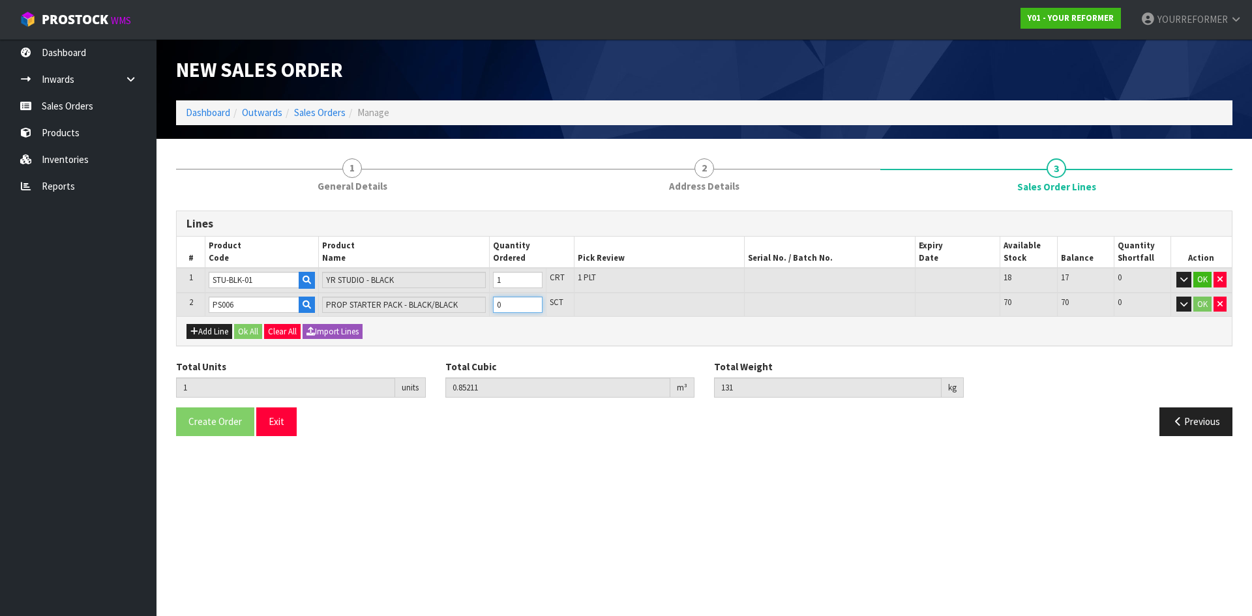
type input "2"
type input "0.867608"
type input "134.18"
drag, startPoint x: 533, startPoint y: 303, endPoint x: 350, endPoint y: 353, distance: 189.9
type input "1"
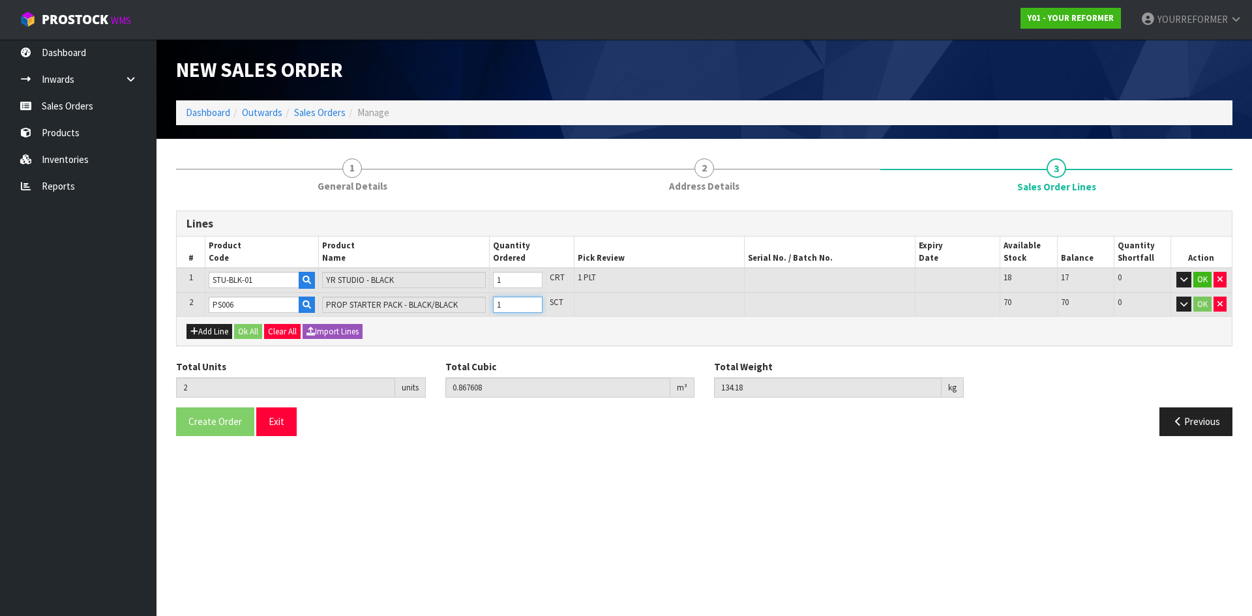
click at [531, 303] on input "1" at bounding box center [518, 305] width 50 height 16
click at [253, 332] on button "Ok All" at bounding box center [248, 332] width 28 height 16
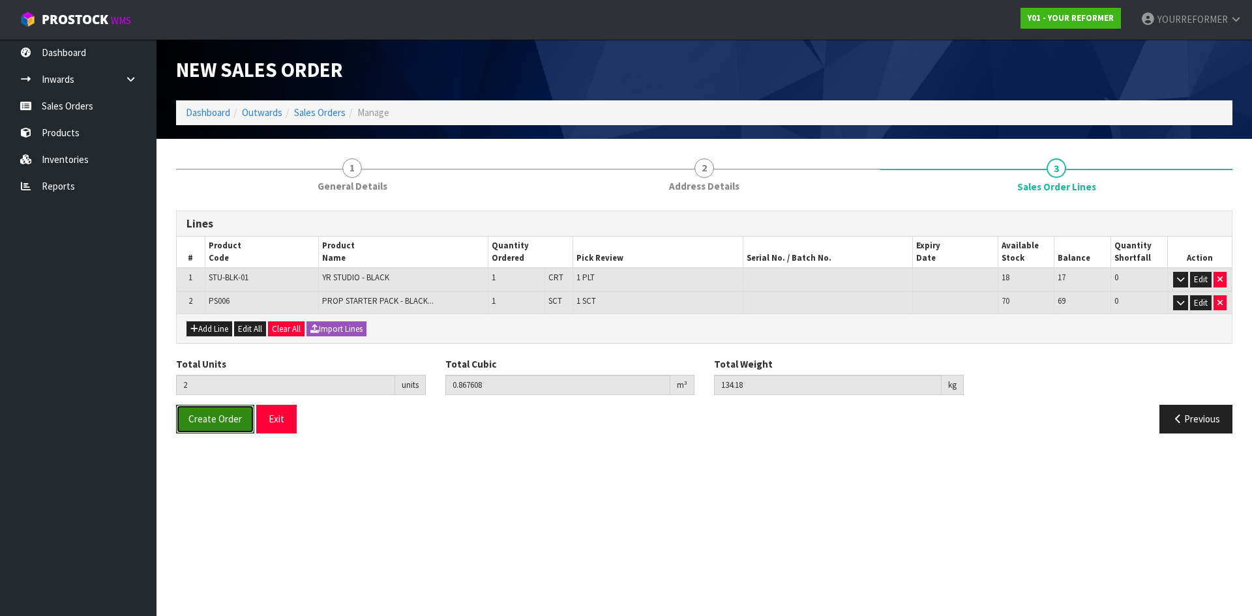
drag, startPoint x: 229, startPoint y: 416, endPoint x: 11, endPoint y: 414, distance: 217.9
click at [228, 416] on span "Create Order" at bounding box center [215, 419] width 53 height 12
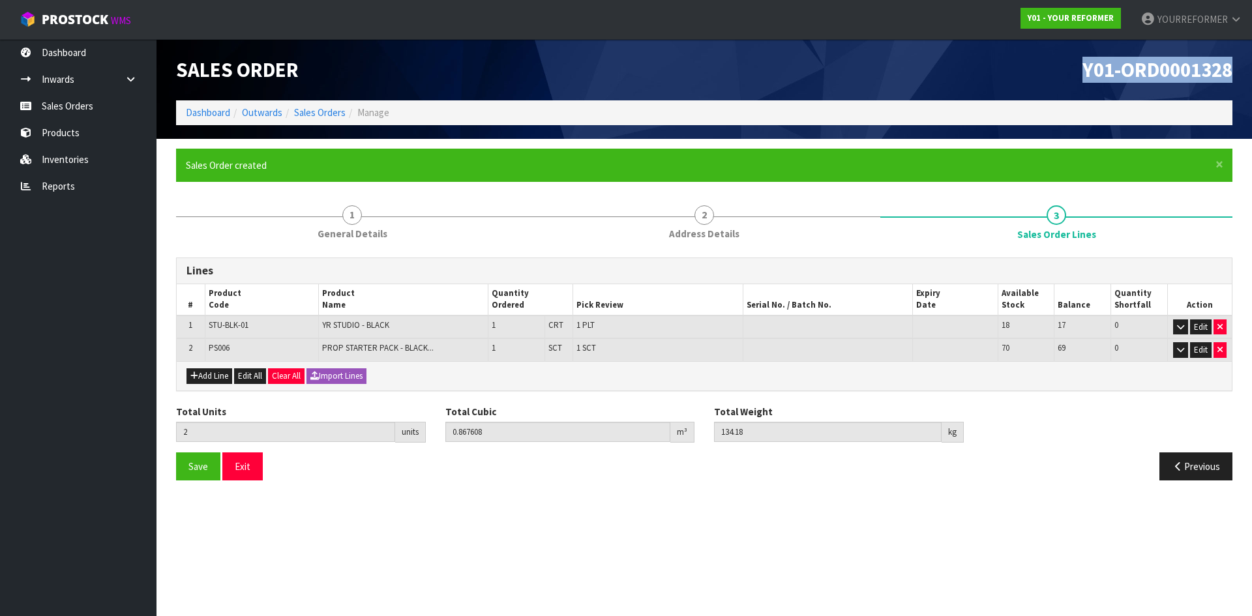
drag, startPoint x: 1233, startPoint y: 72, endPoint x: 892, endPoint y: 70, distance: 340.5
click at [947, 57] on div "Y01-ORD0001328" at bounding box center [974, 69] width 538 height 61
click at [91, 104] on link "Sales Orders" at bounding box center [78, 106] width 157 height 27
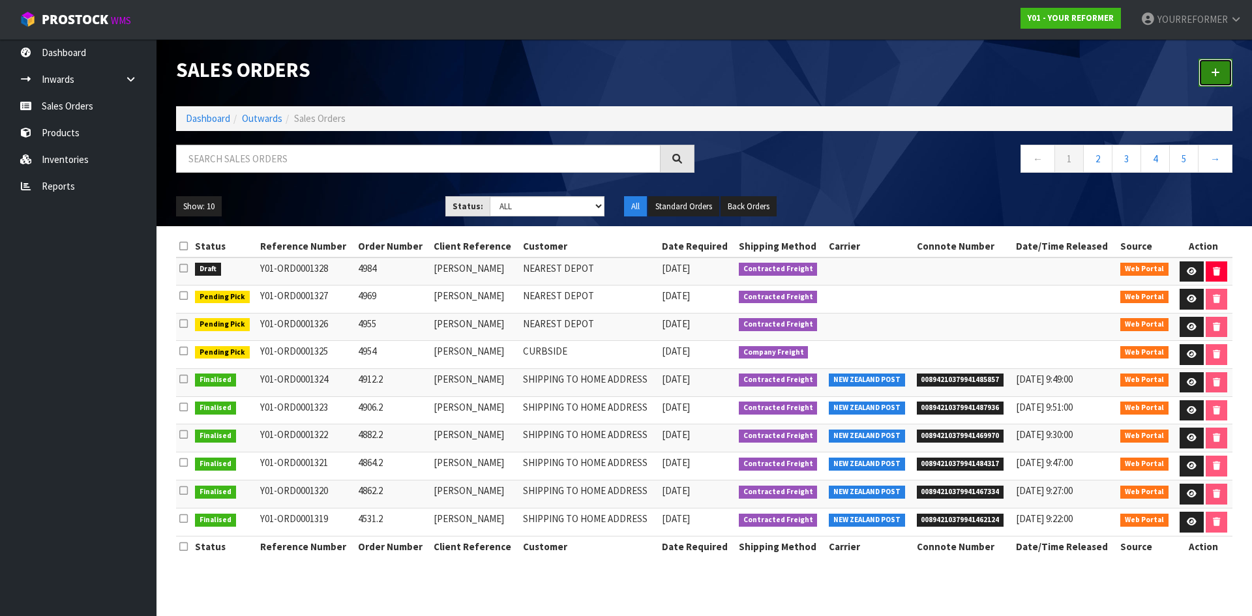
click at [1218, 78] on link at bounding box center [1216, 73] width 34 height 28
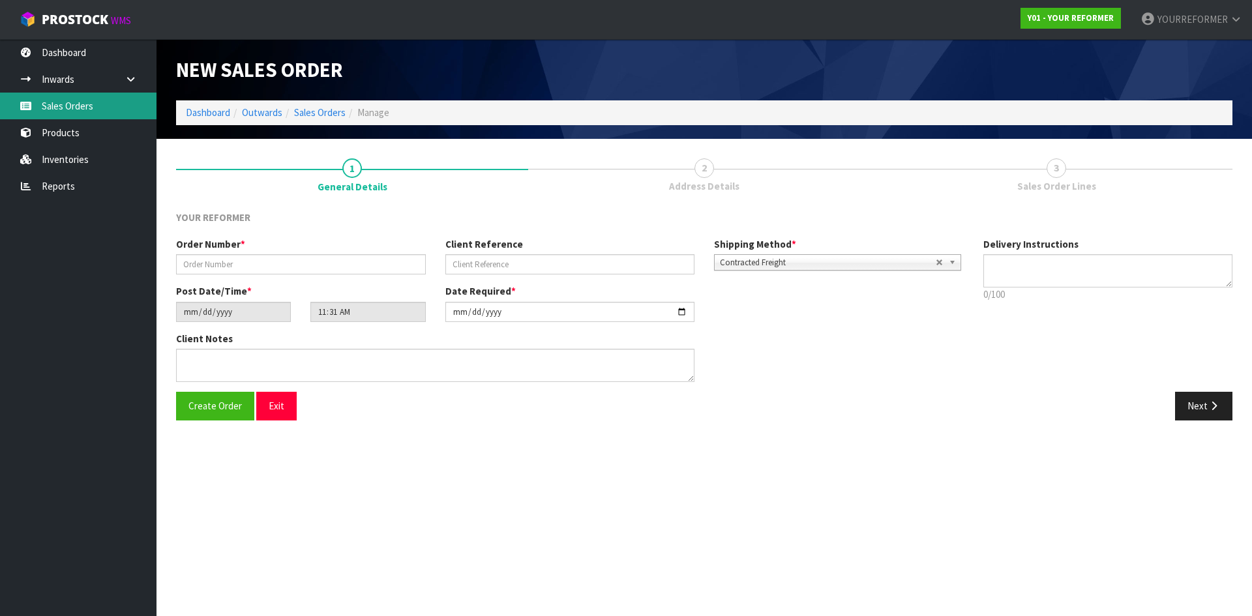
click at [88, 110] on link "Sales Orders" at bounding box center [78, 106] width 157 height 27
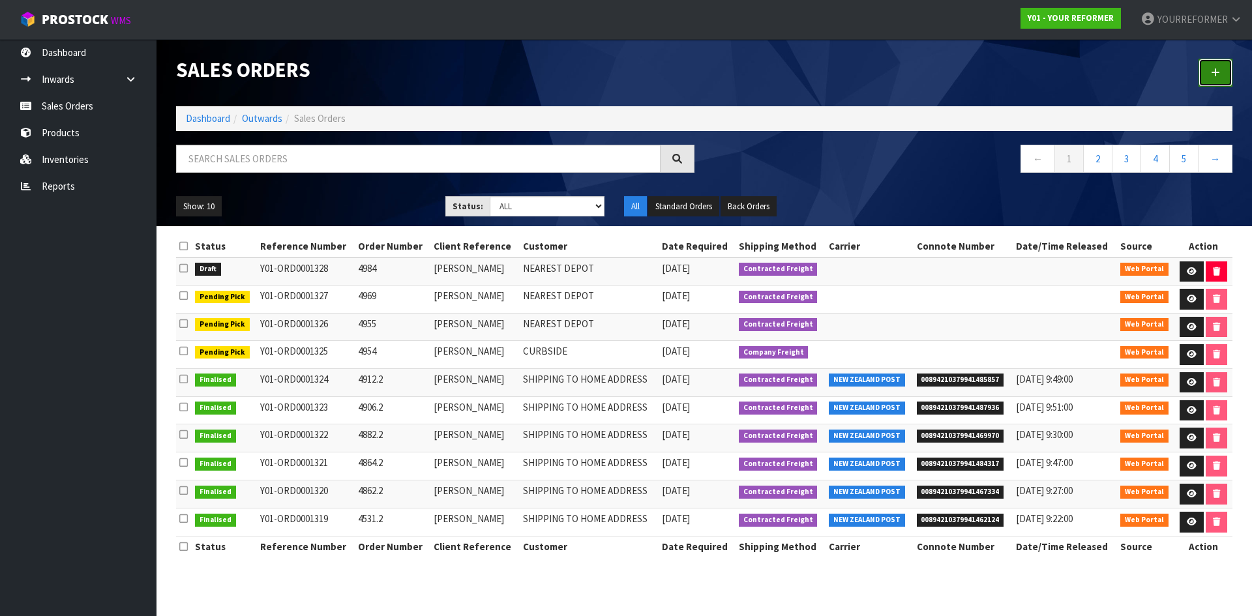
click at [1228, 68] on link at bounding box center [1216, 73] width 34 height 28
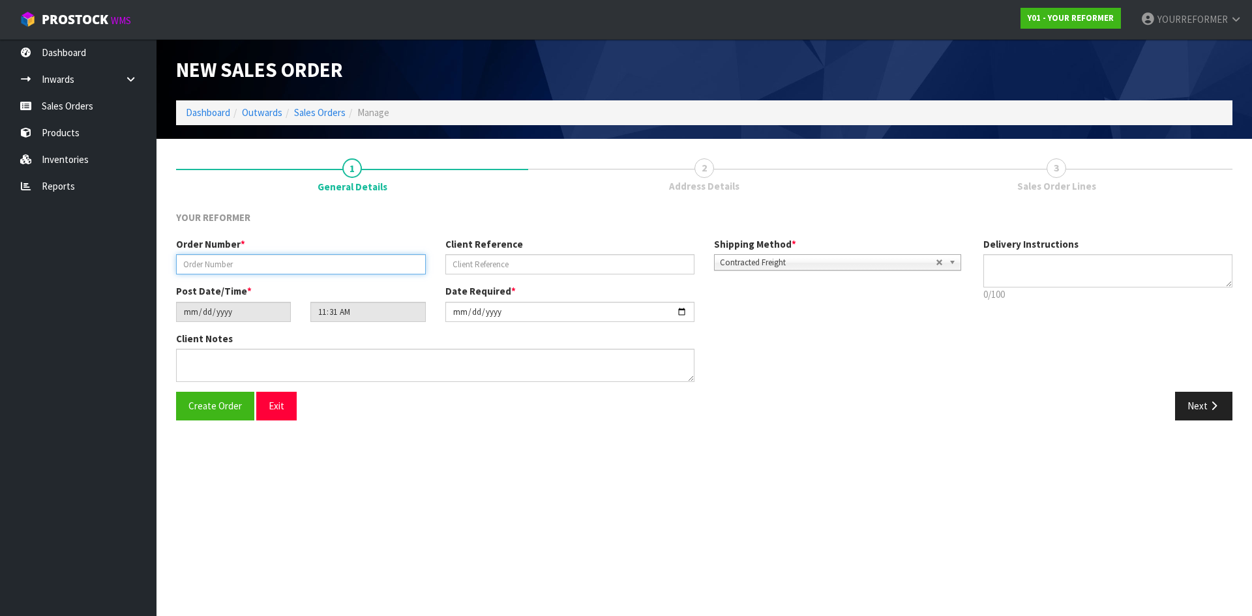
drag, startPoint x: 356, startPoint y: 257, endPoint x: 419, endPoint y: 260, distance: 62.7
click at [357, 257] on input "text" at bounding box center [301, 264] width 250 height 20
paste input "4379"
type input "4379"
drag, startPoint x: 552, startPoint y: 258, endPoint x: 496, endPoint y: 269, distance: 56.5
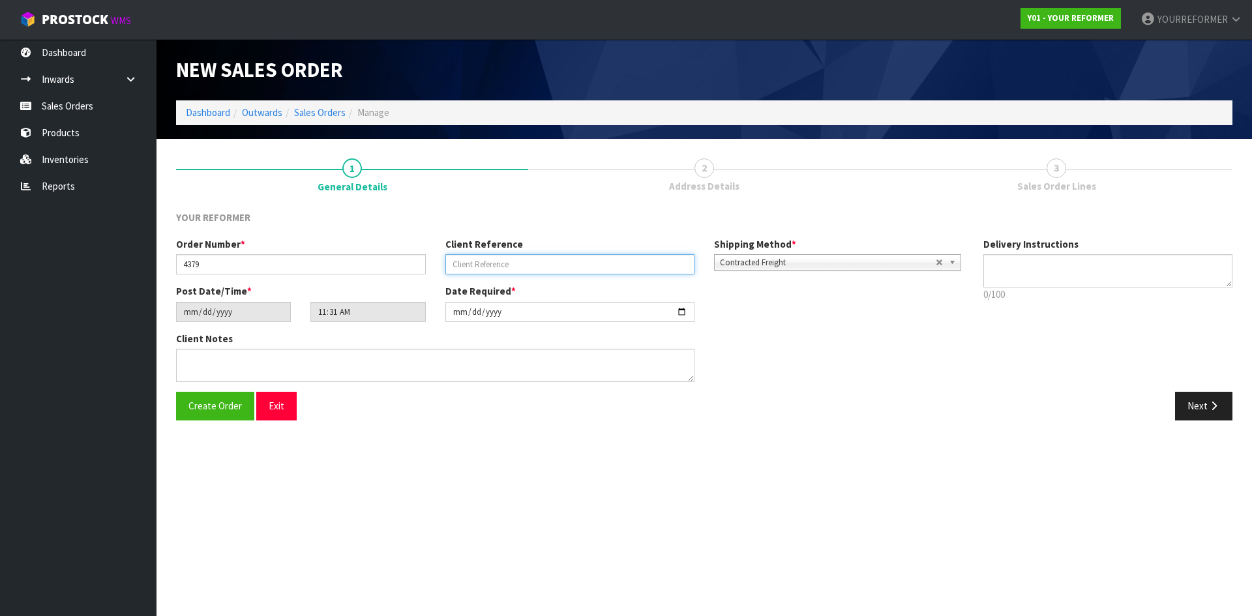
click at [552, 258] on input "text" at bounding box center [571, 264] width 250 height 20
drag, startPoint x: 517, startPoint y: 268, endPoint x: 584, endPoint y: 268, distance: 67.2
click at [517, 268] on input "text" at bounding box center [571, 264] width 250 height 20
paste input "KATE SPEEDY"
type input "KATE SPEEDY"
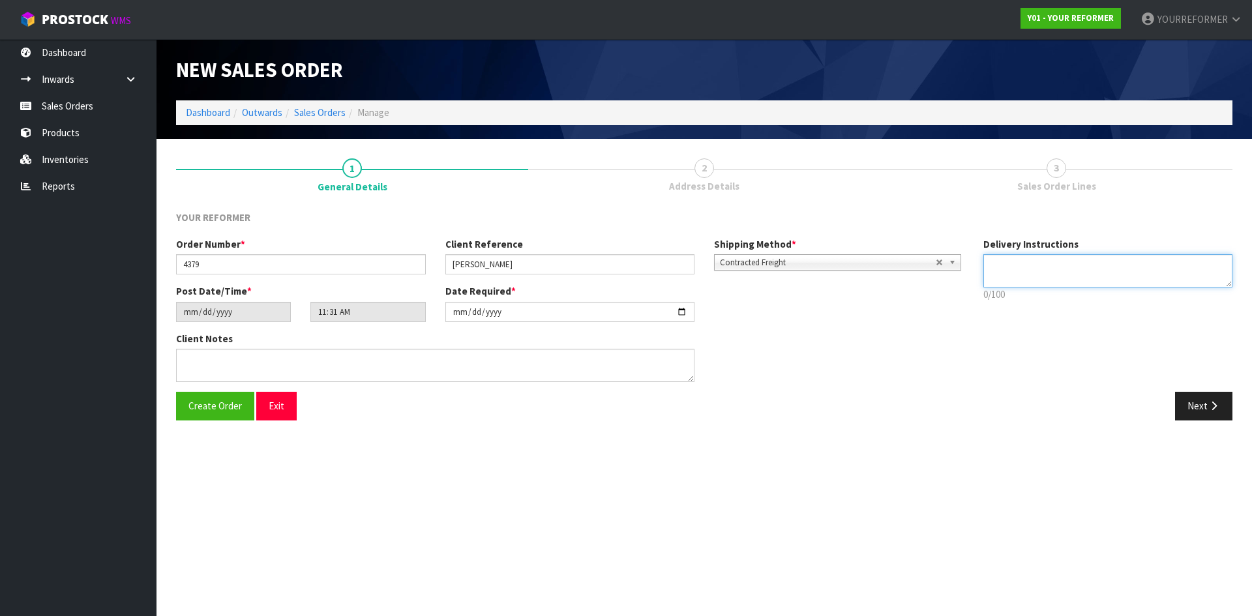
click at [1063, 279] on textarea at bounding box center [1109, 270] width 250 height 33
click at [997, 290] on p "8/100" at bounding box center [1109, 295] width 250 height 14
click at [1053, 274] on textarea at bounding box center [1109, 270] width 250 height 33
paste textarea "+64 27 740 4927"
type textarea "CURBSIDE +64 27 740 4927"
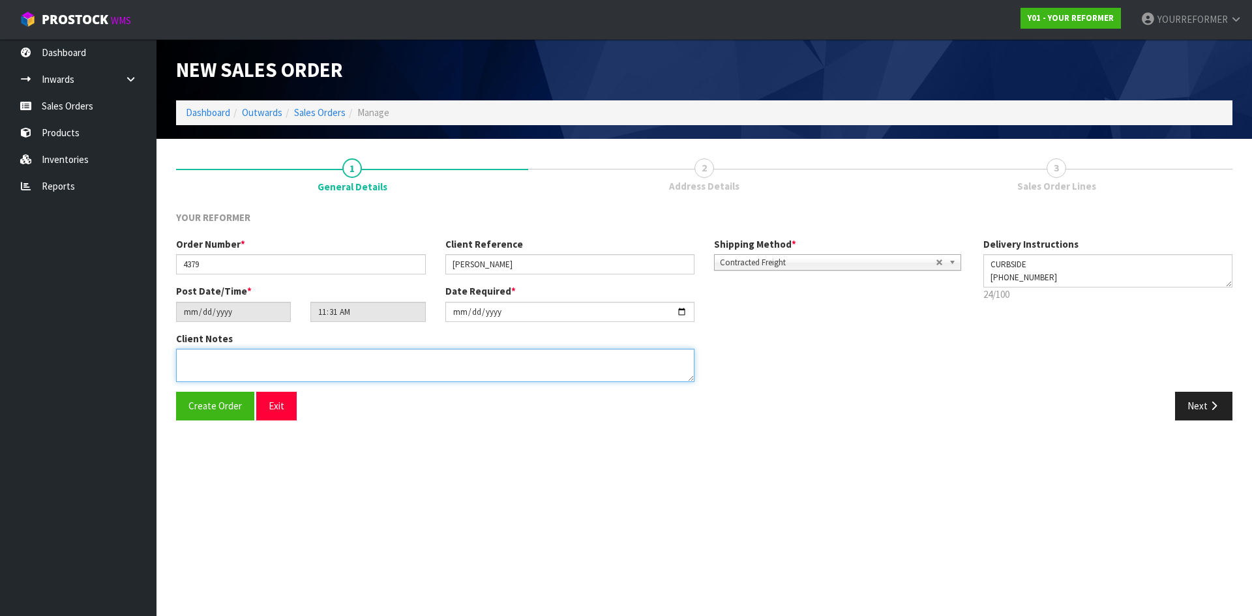
click at [240, 367] on textarea at bounding box center [435, 365] width 519 height 33
paste textarea "KATE SPEEDY 6 KILDARE AVENUE AUK AUCKLAND 1071 NEW ZEALAND +64 27 740 4927"
drag, startPoint x: 245, startPoint y: 365, endPoint x: 115, endPoint y: 361, distance: 130.5
click at [116, 361] on body "Toggle navigation ProStock WMS Y01 - YOUR REFORMER YOURREFORMER Logout Dashboar…" at bounding box center [626, 308] width 1252 height 616
type textarea "6 KILDARE AVENUE AUK AUCKLAND 1071 NEW ZEALAND +64 27 740 4927"
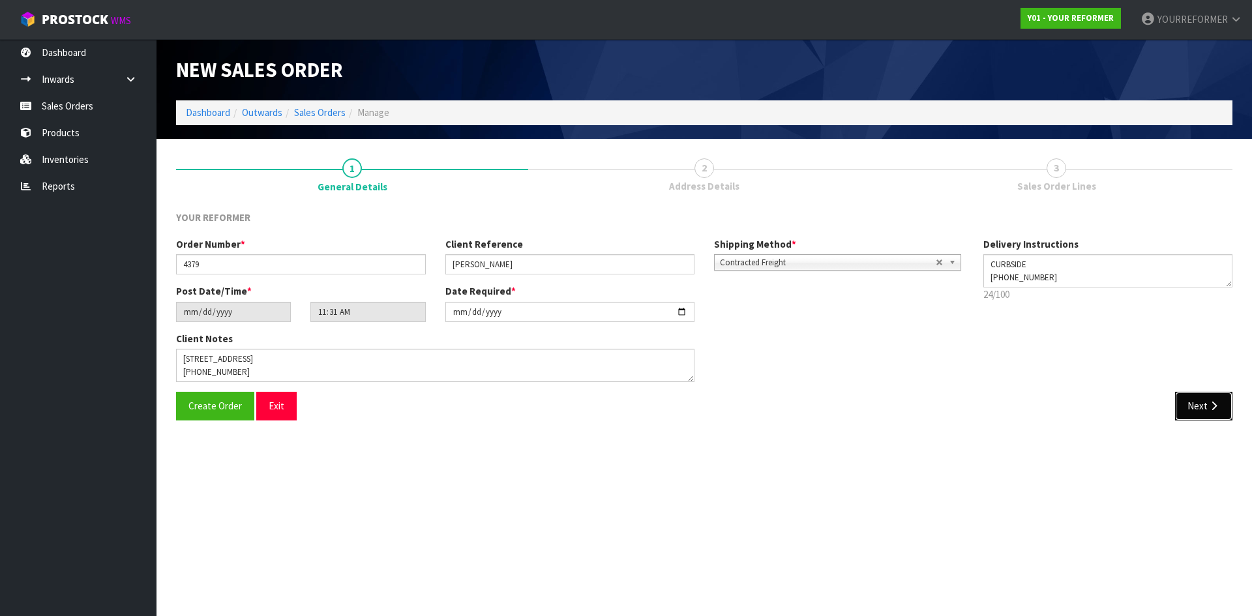
click at [1196, 404] on button "Next" at bounding box center [1203, 406] width 57 height 28
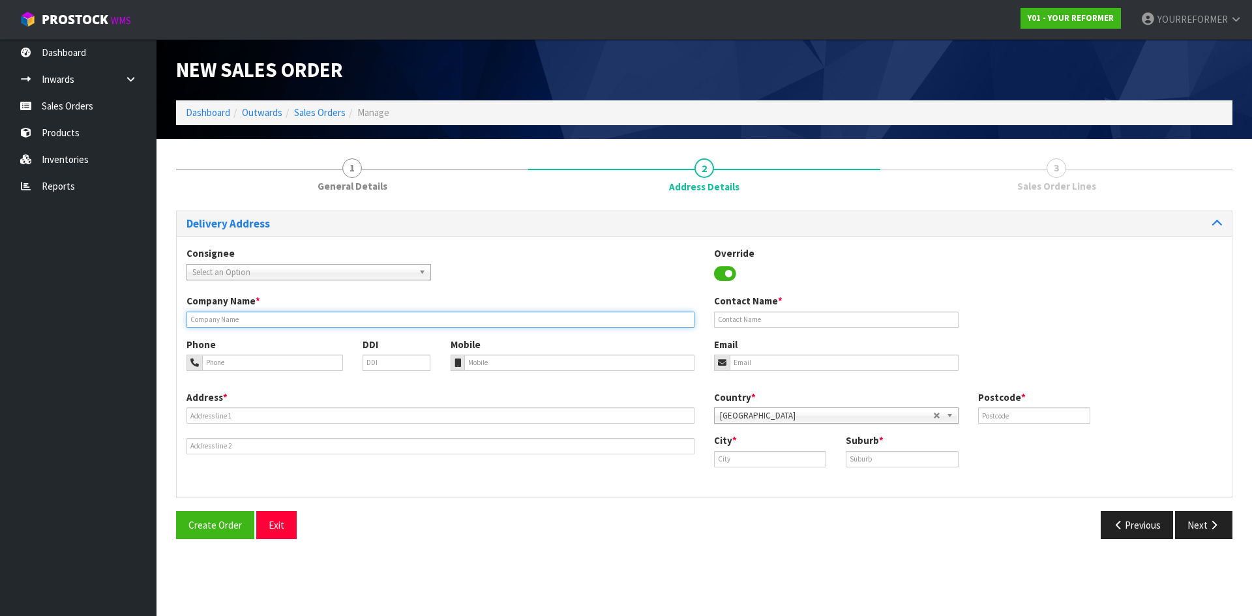
click at [222, 326] on input "text" at bounding box center [441, 320] width 508 height 16
type input "CURBSIDE"
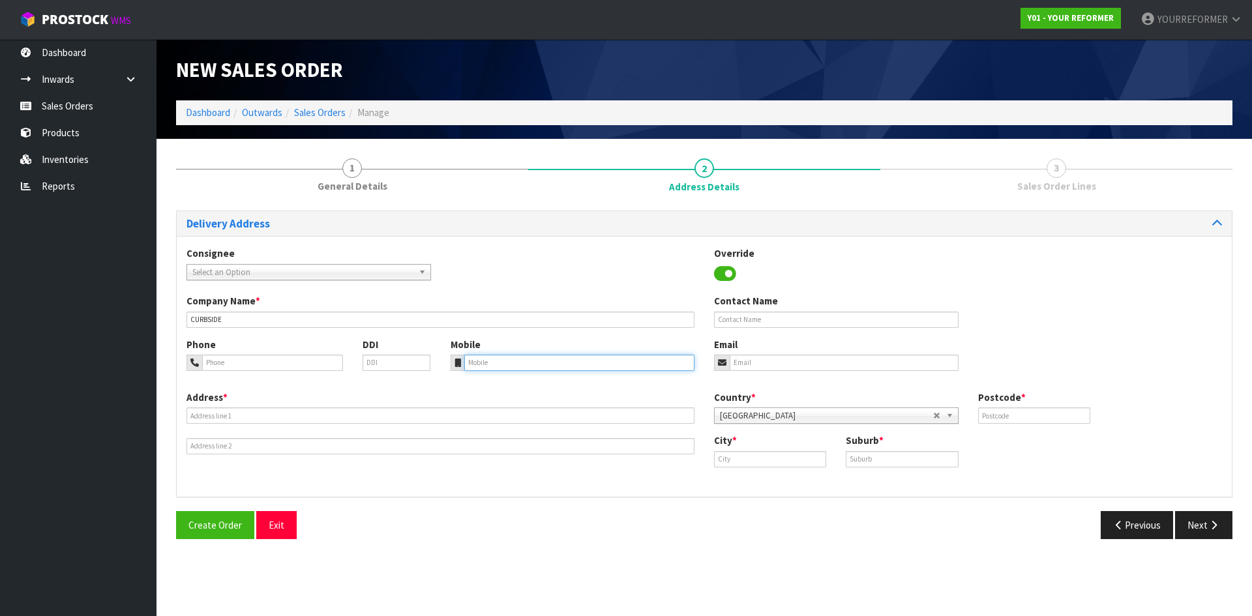
drag, startPoint x: 540, startPoint y: 364, endPoint x: 38, endPoint y: 342, distance: 502.8
click at [526, 361] on input "tel" at bounding box center [579, 363] width 231 height 16
click at [530, 365] on input "tel" at bounding box center [579, 363] width 231 height 16
paste input "+64 27 740 4927"
type input "+64 27 740 4927"
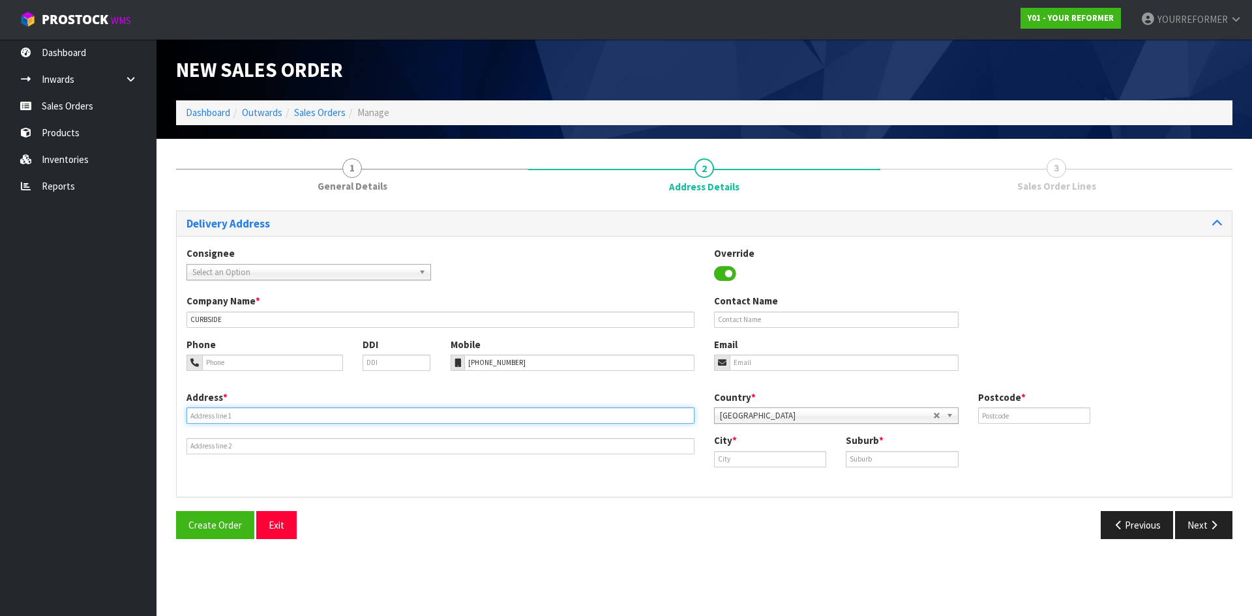
click at [318, 416] on input "text" at bounding box center [441, 416] width 508 height 16
drag, startPoint x: 220, startPoint y: 414, endPoint x: 220, endPoint y: 436, distance: 22.2
click at [220, 414] on input "text" at bounding box center [441, 416] width 508 height 16
paste input "6 KILDARE AVENUE AUK"
type input "6 KILDARE AVENUE AUK"
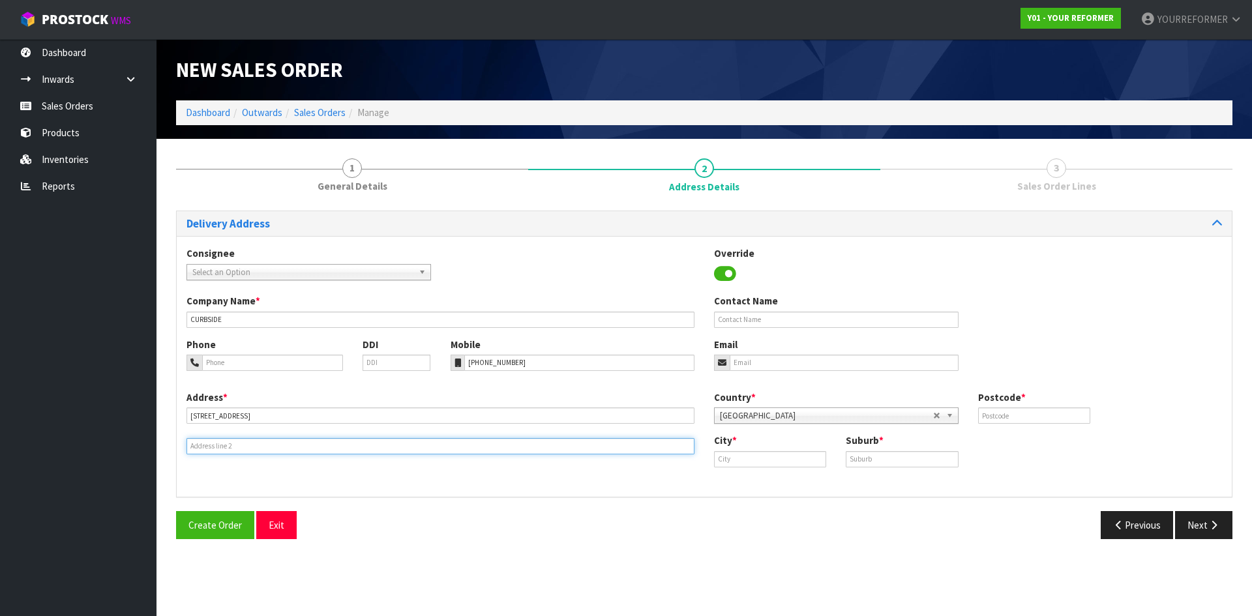
drag, startPoint x: 213, startPoint y: 449, endPoint x: 19, endPoint y: 389, distance: 203.0
click at [212, 449] on input "text" at bounding box center [441, 446] width 508 height 16
click at [348, 446] on input "text" at bounding box center [441, 446] width 508 height 16
paste input "AUCKLAND 1071 NEW ZEALAND"
type input "AUCKLAND 1071 NEW ZEALAND"
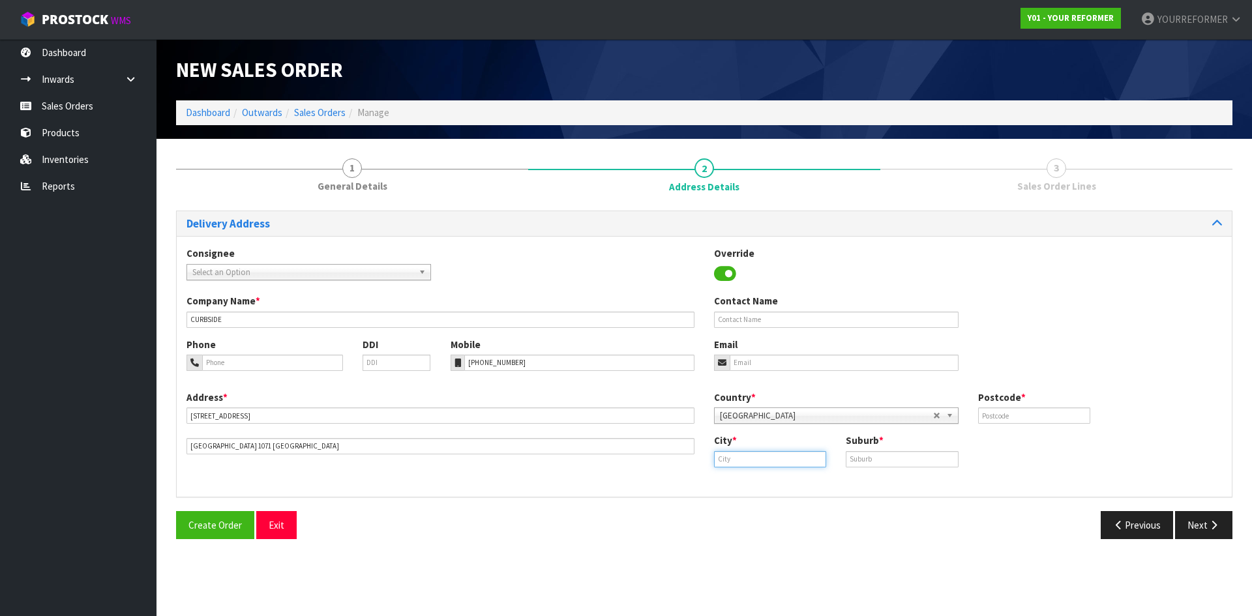
click at [772, 455] on input "text" at bounding box center [770, 459] width 112 height 16
drag, startPoint x: 755, startPoint y: 479, endPoint x: 635, endPoint y: 492, distance: 120.0
click at [755, 479] on strong "[GEOGRAPHIC_DATA]" at bounding box center [775, 482] width 95 height 12
type input "[GEOGRAPHIC_DATA]"
click at [915, 442] on div "Suburb *" at bounding box center [902, 450] width 132 height 33
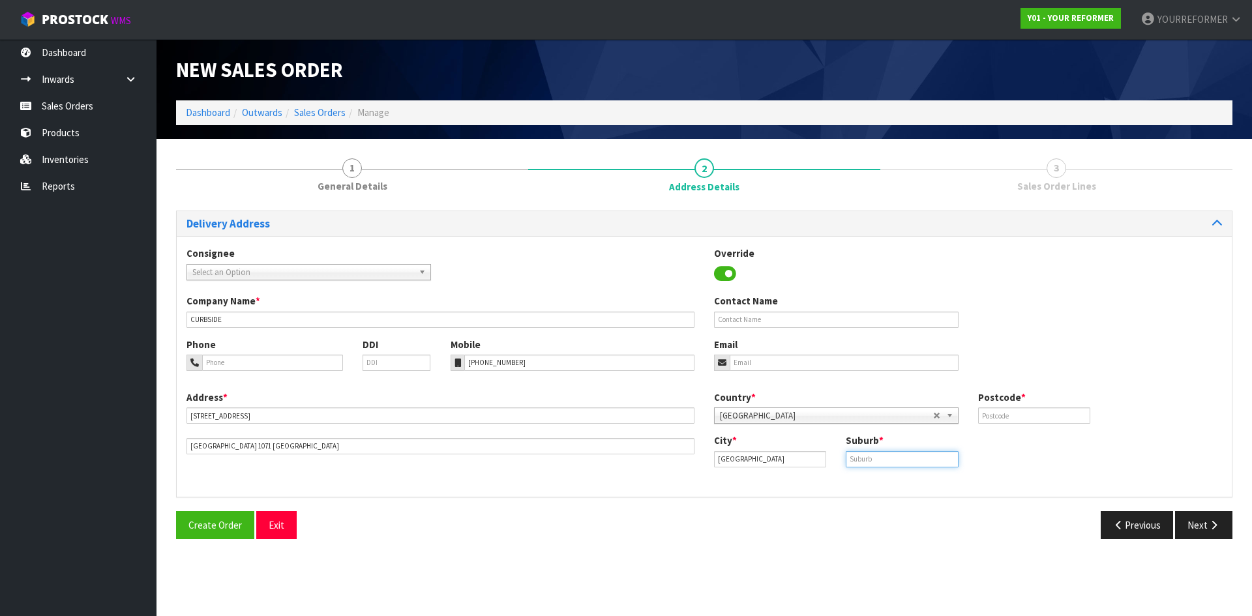
drag, startPoint x: 908, startPoint y: 453, endPoint x: 916, endPoint y: 451, distance: 8.1
click at [908, 452] on input "text" at bounding box center [902, 459] width 112 height 16
paste input "[GEOGRAPHIC_DATA]"
type input "[GEOGRAPHIC_DATA]"
click at [1013, 413] on input "text" at bounding box center [1034, 416] width 112 height 16
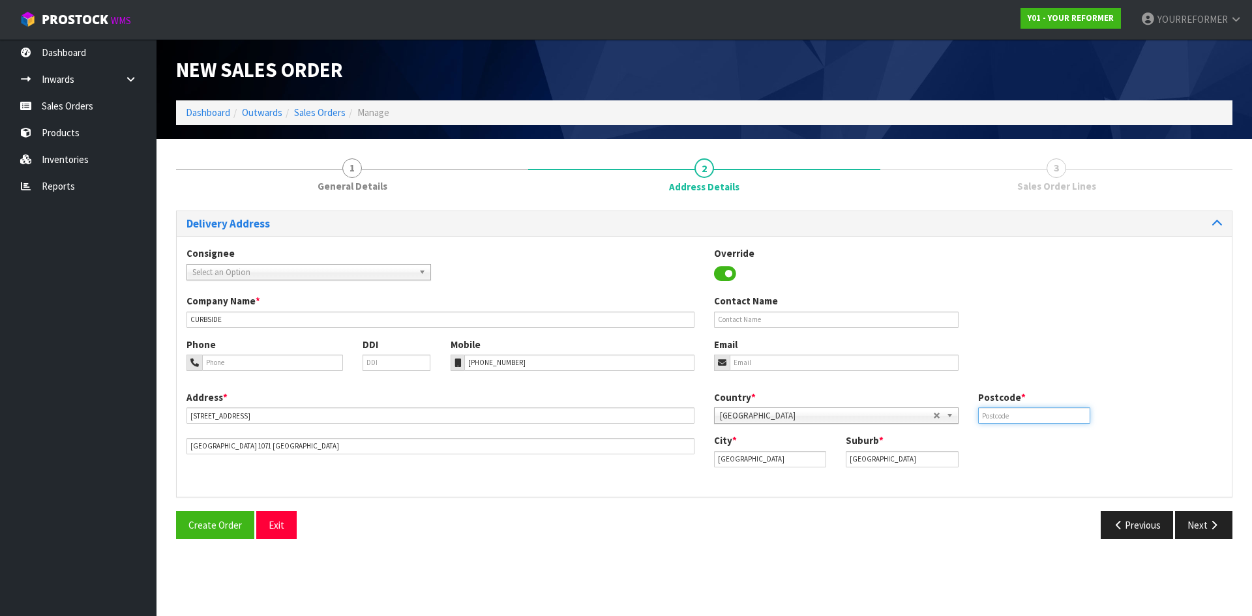
paste input "1071"
type input "1071"
click at [760, 318] on input "text" at bounding box center [836, 320] width 245 height 16
paste input "KATE SPEEDY"
type input "KATE SPEEDY"
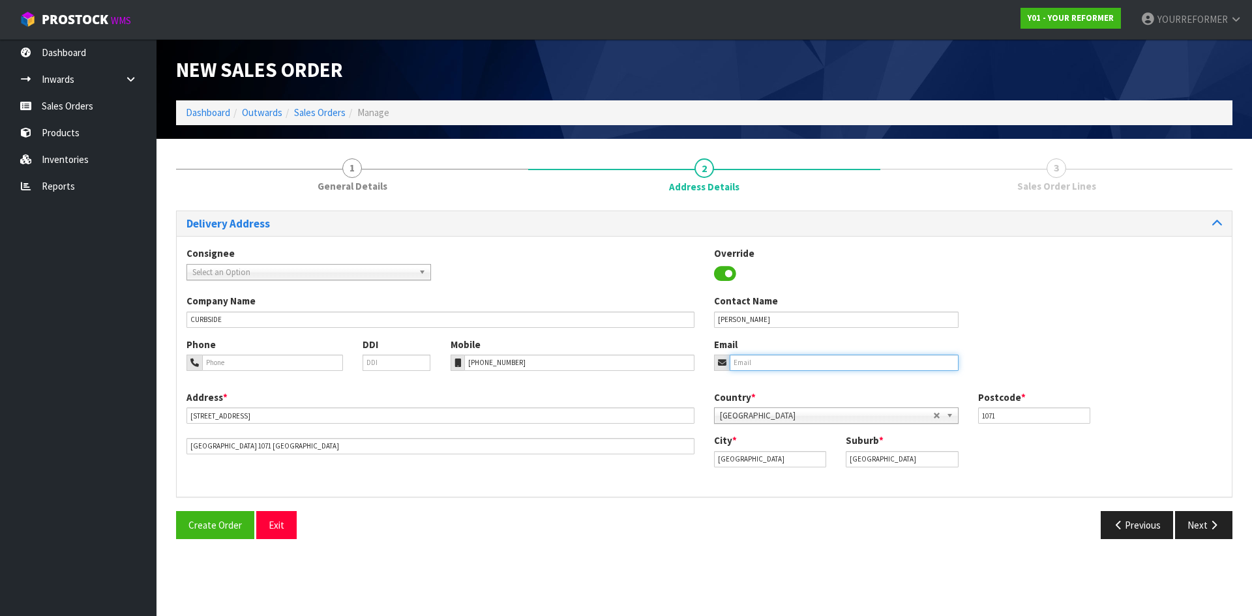
drag, startPoint x: 778, startPoint y: 366, endPoint x: 1031, endPoint y: 410, distance: 256.2
click at [779, 365] on input "email" at bounding box center [844, 363] width 229 height 16
paste input "kate_speedy@icloud.com"
type input "kate_speedy@icloud.com"
drag, startPoint x: 1222, startPoint y: 518, endPoint x: 1211, endPoint y: 517, distance: 11.2
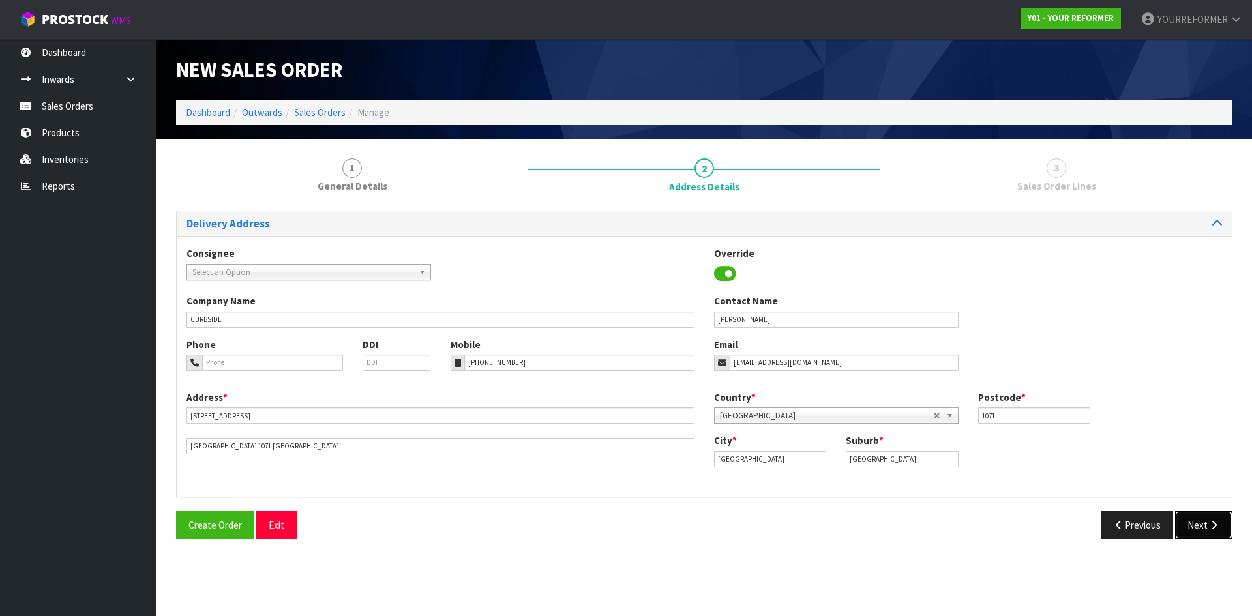
click at [1222, 518] on button "Next" at bounding box center [1203, 525] width 57 height 28
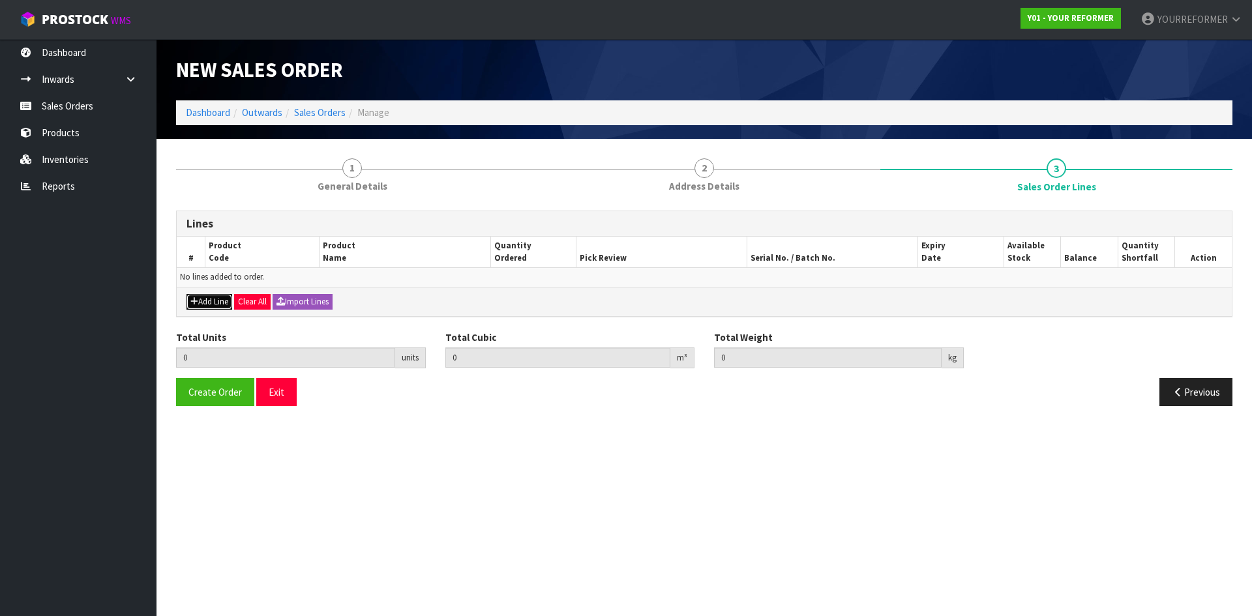
click at [201, 298] on button "Add Line" at bounding box center [210, 302] width 46 height 16
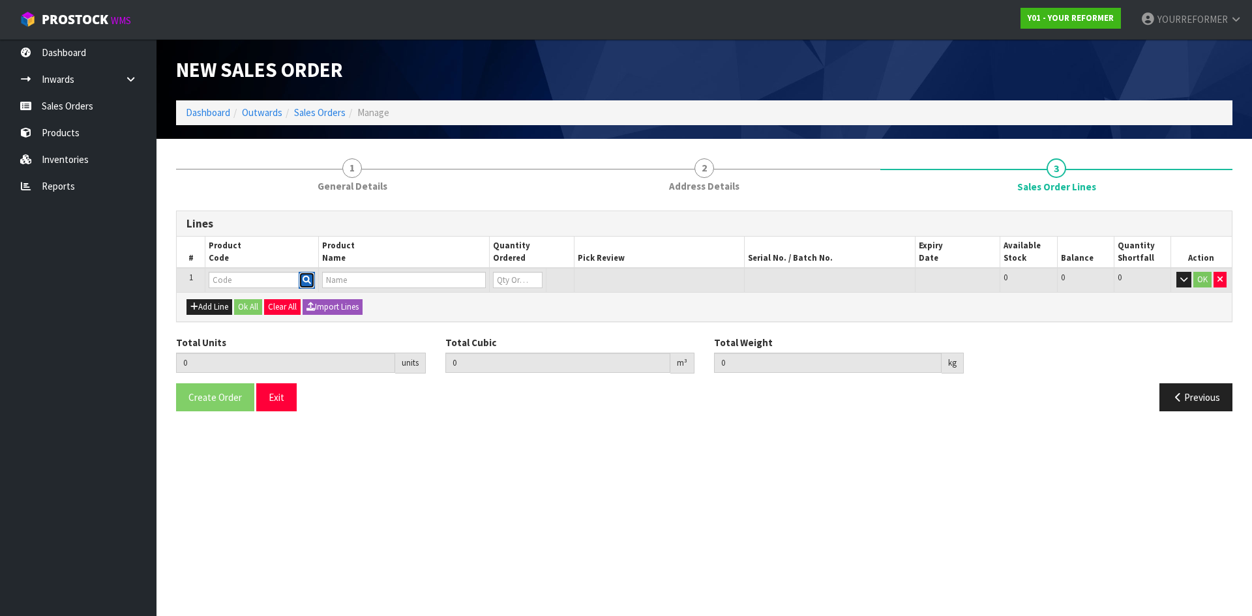
click at [312, 279] on button "button" at bounding box center [307, 280] width 16 height 17
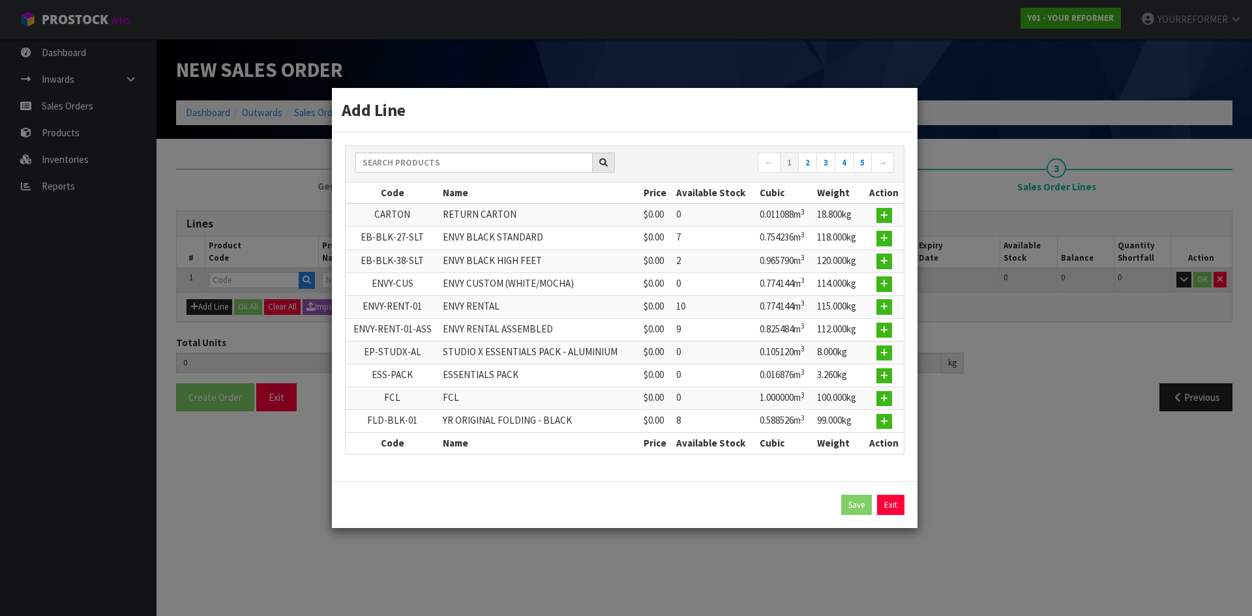
click at [438, 178] on div "← 1 2 3 4 5 →" at bounding box center [625, 164] width 558 height 37
click at [438, 168] on input "text" at bounding box center [474, 163] width 237 height 20
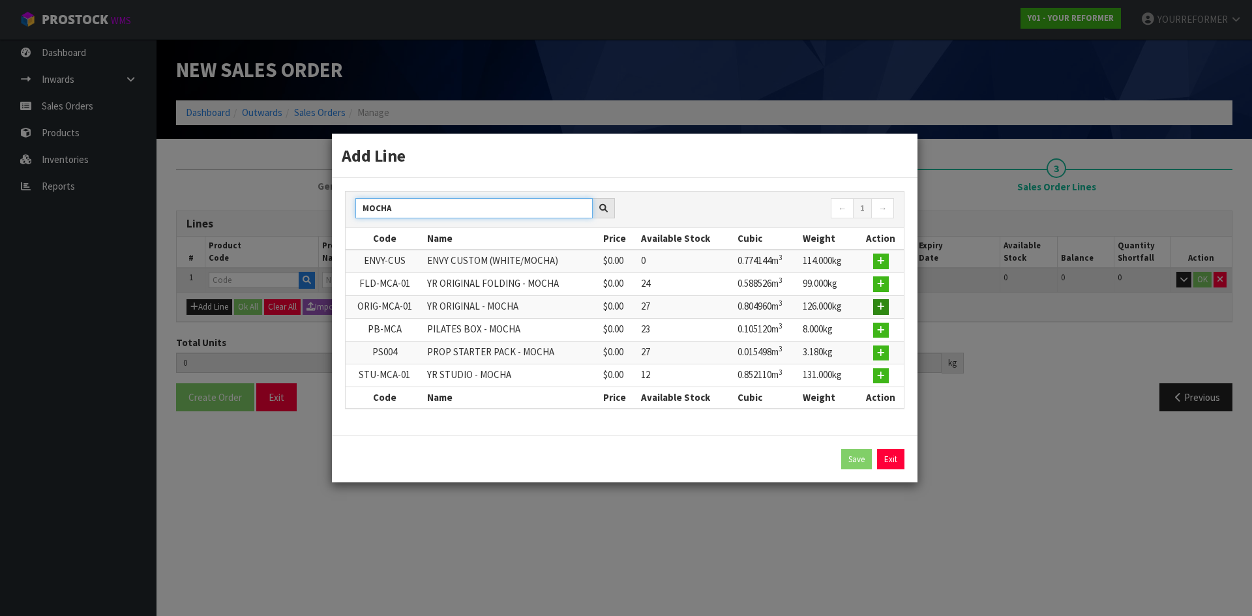
type input "MOCHA"
click at [888, 305] on button "button" at bounding box center [881, 307] width 16 height 16
type input "0.000000"
type input "0.000"
type input "ORIG-MCA-01"
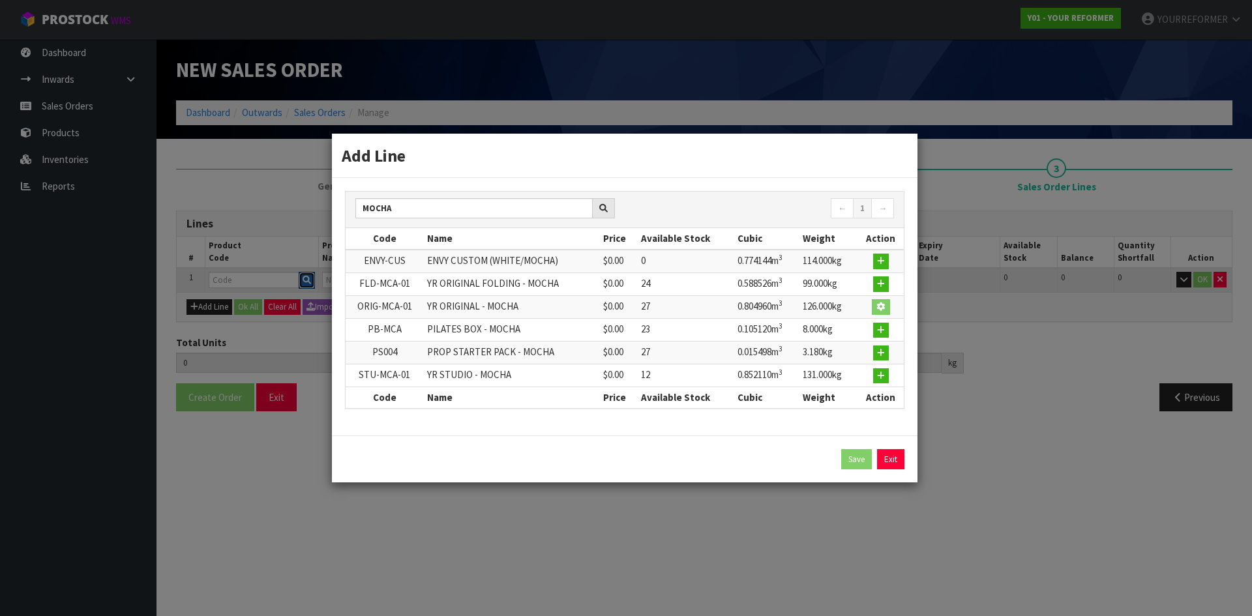
type input "YR ORIGINAL - MOCHA"
type input "0"
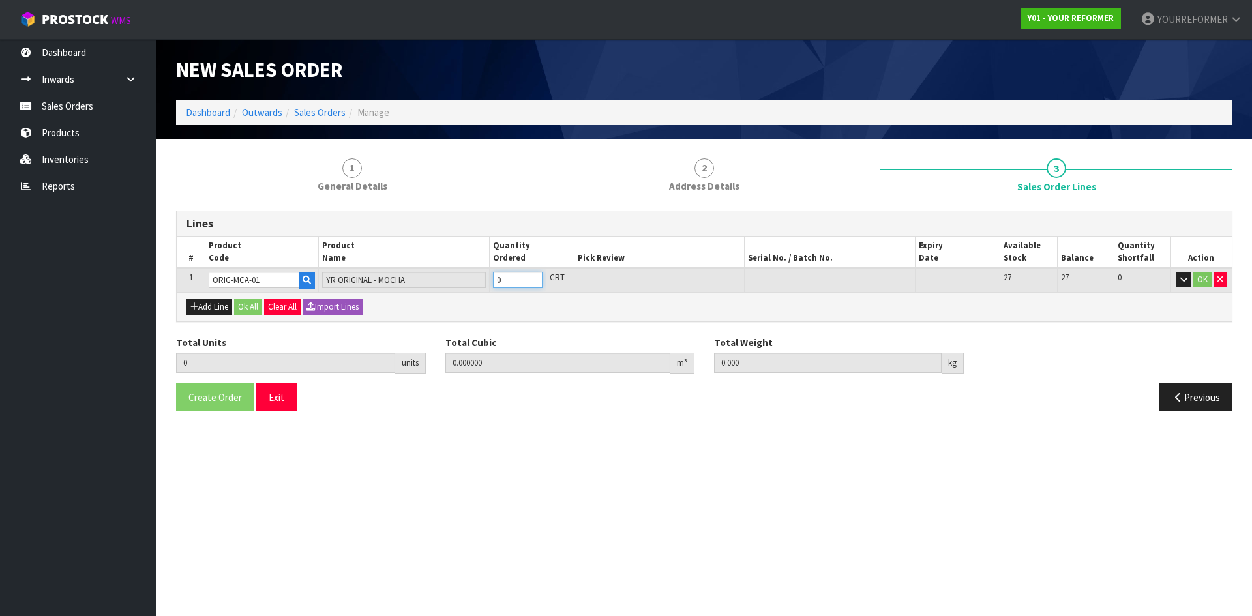
type input "1"
type input "0.80496"
type input "126"
type input "1"
click at [533, 275] on input "1" at bounding box center [518, 280] width 50 height 16
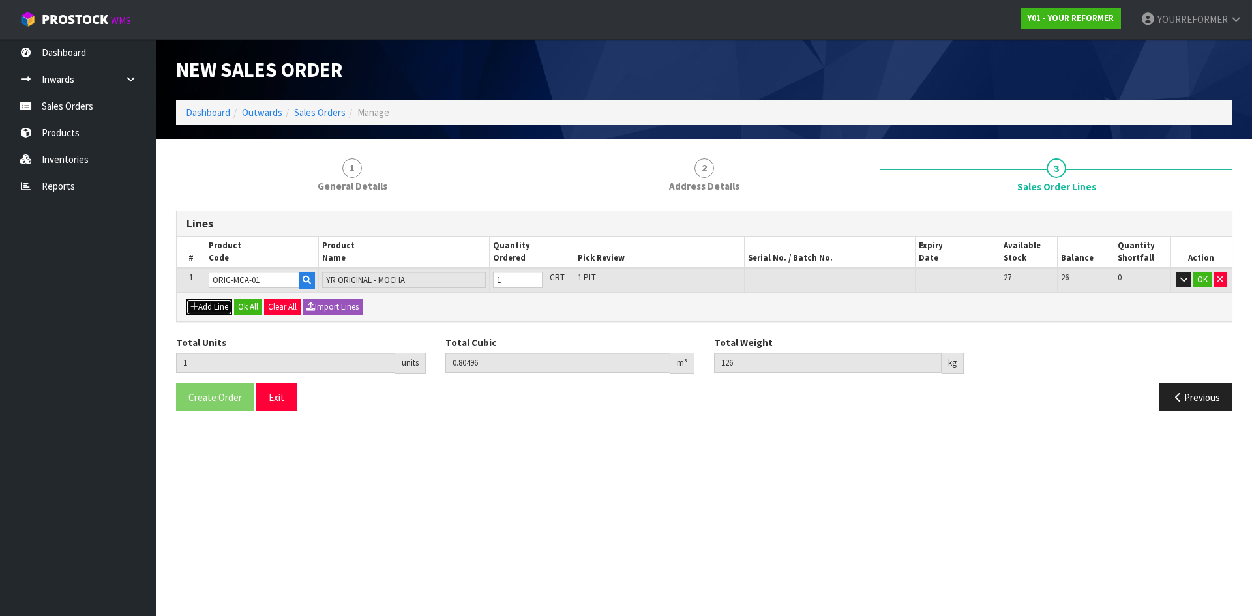
click at [209, 303] on button "Add Line" at bounding box center [210, 307] width 46 height 16
type input "0"
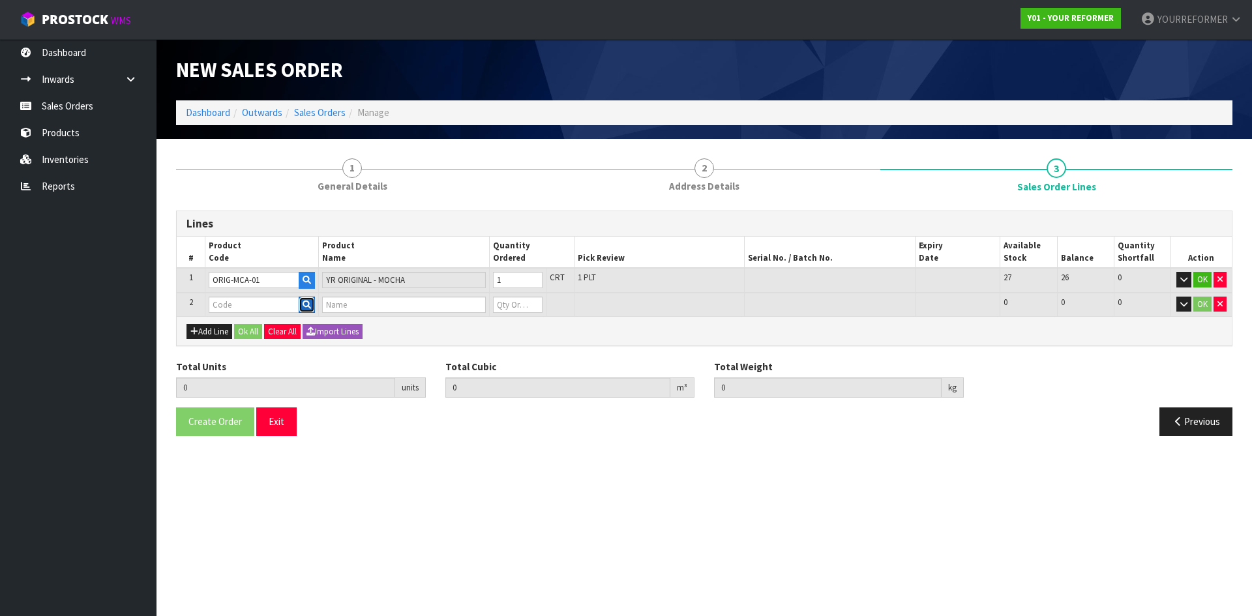
click at [301, 303] on button "button" at bounding box center [307, 305] width 16 height 17
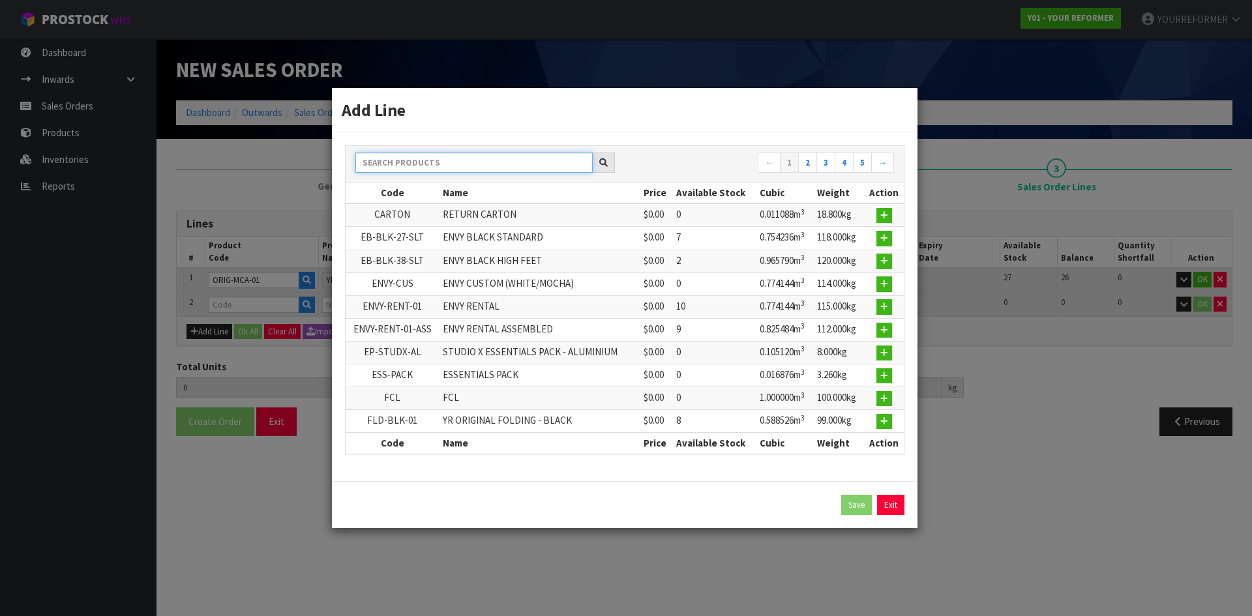
click at [435, 156] on input "text" at bounding box center [474, 163] width 237 height 20
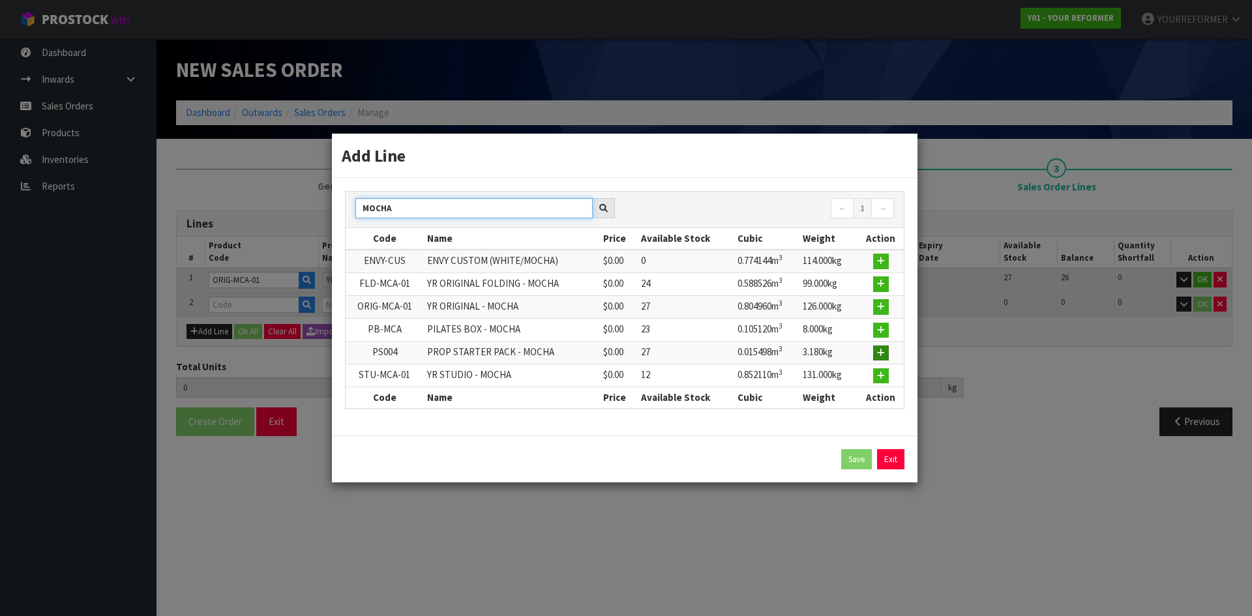
type input "MOCHA"
click at [887, 354] on button "button" at bounding box center [881, 354] width 16 height 16
type input "1"
type input "0.80496"
type input "126"
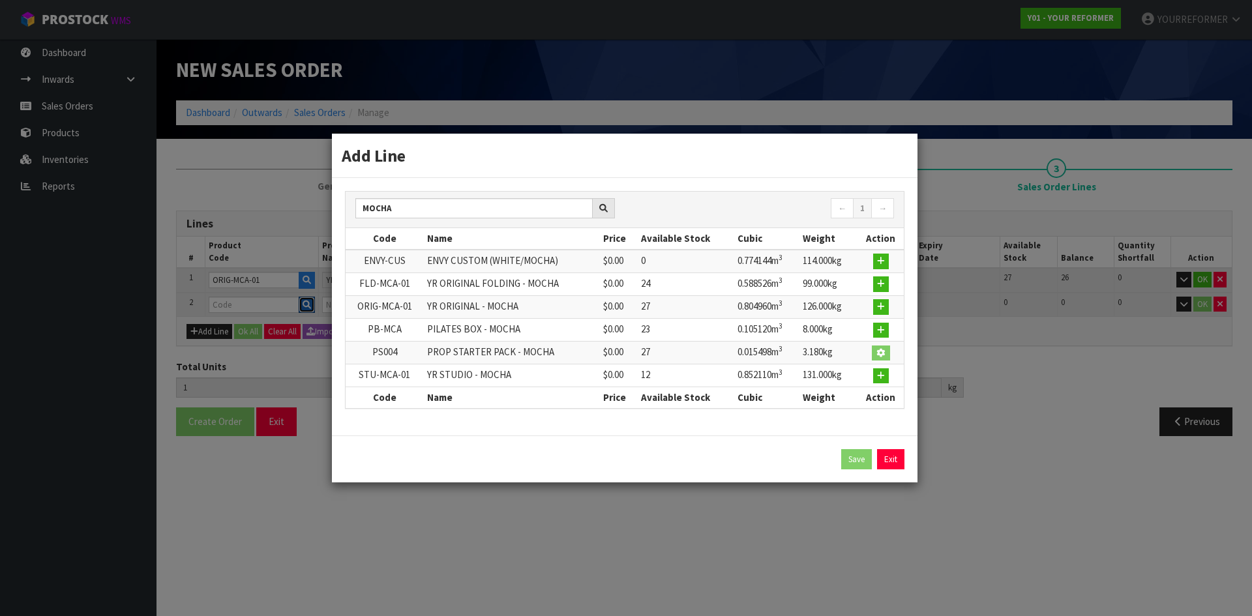
type input "PS004"
type input "PROP STARTER PACK - MOCHA"
type input "0"
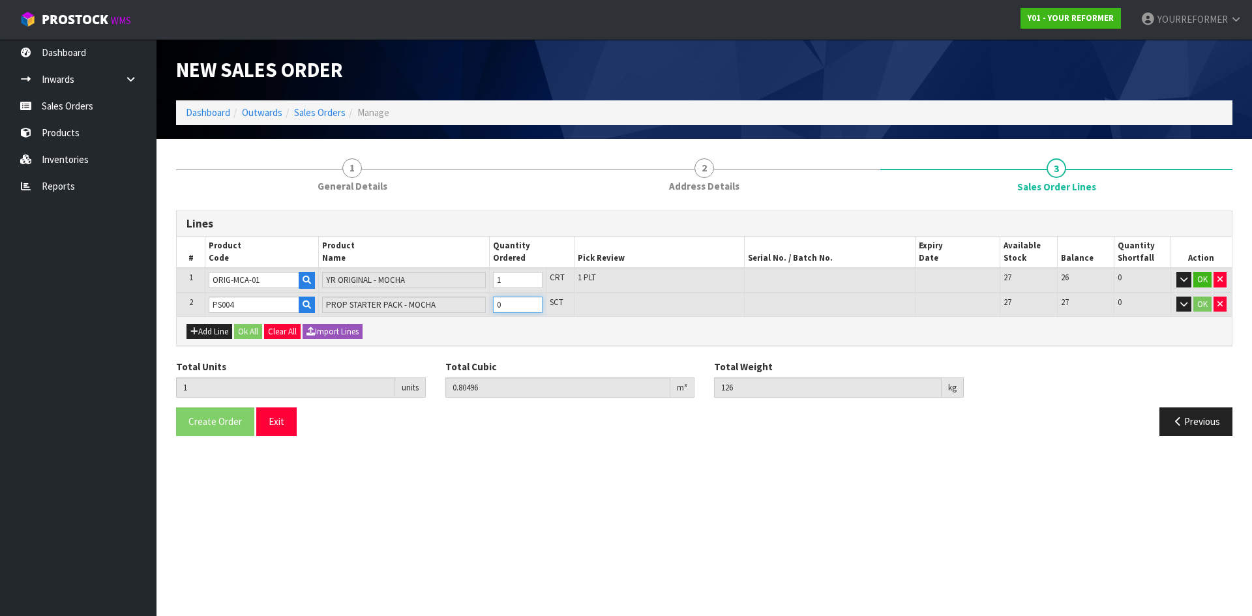
type input "2"
type input "0.820458"
type input "129.18"
type input "1"
click at [533, 303] on input "1" at bounding box center [518, 305] width 50 height 16
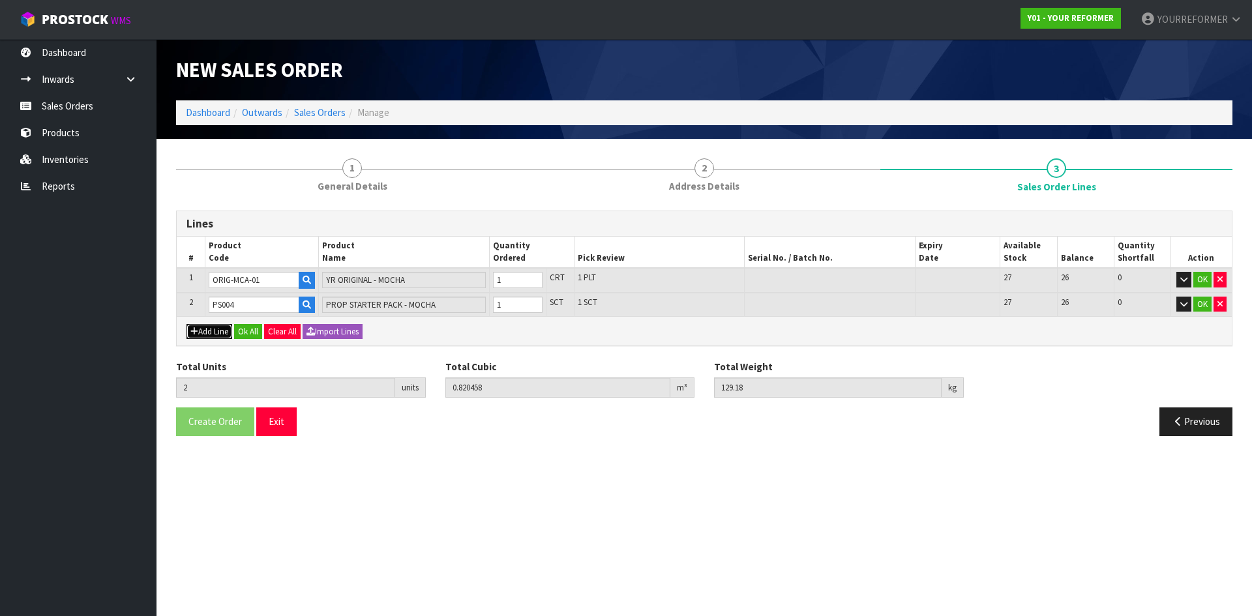
click at [221, 333] on button "Add Line" at bounding box center [210, 332] width 46 height 16
type input "0"
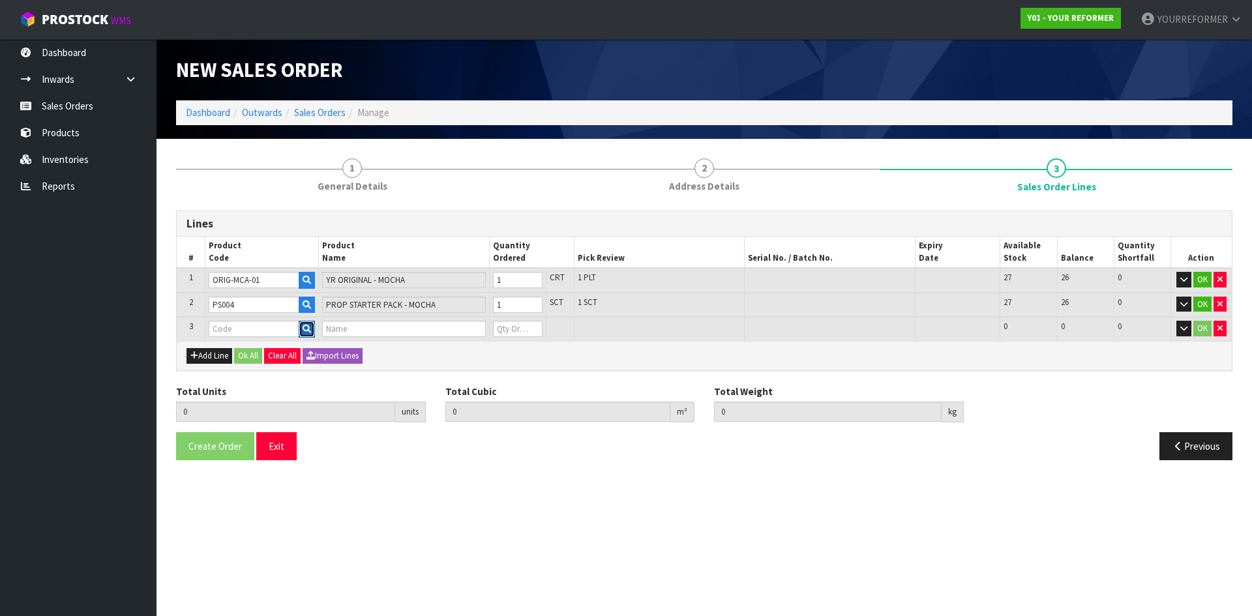
click at [309, 334] on button "button" at bounding box center [307, 329] width 16 height 17
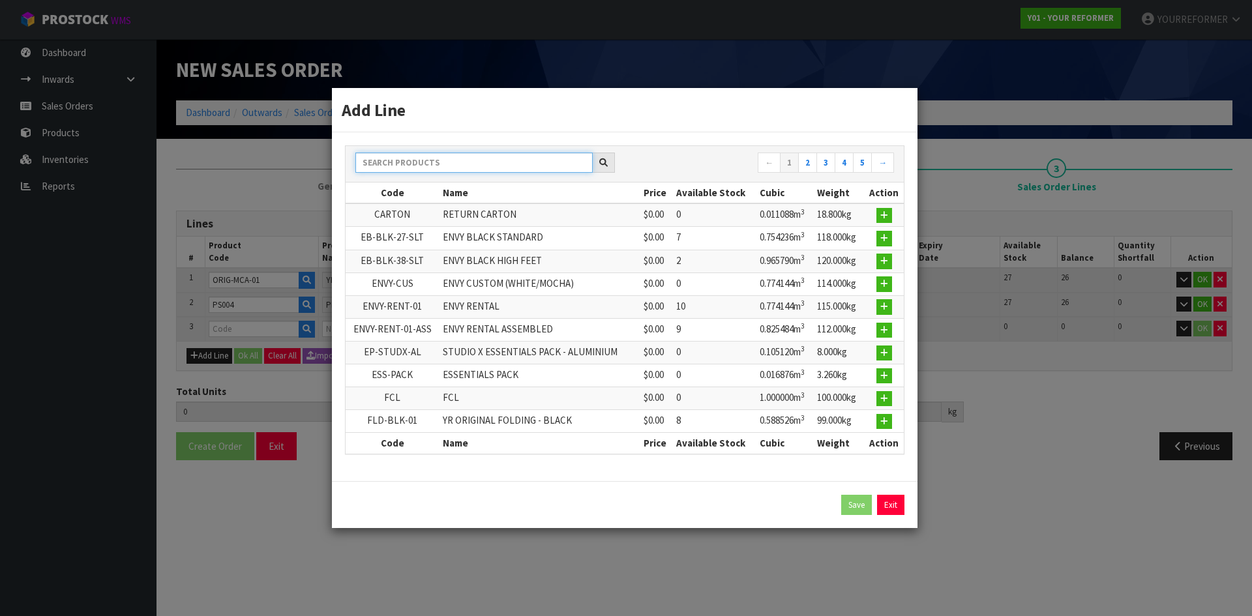
click at [436, 164] on input "text" at bounding box center [474, 163] width 237 height 20
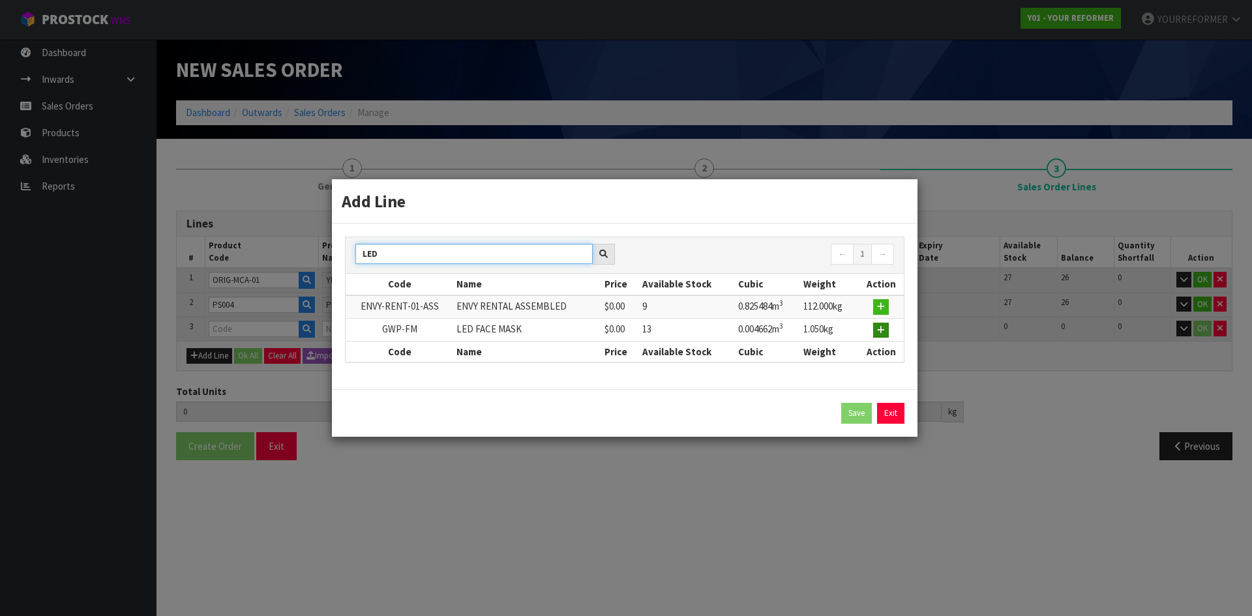
type input "LED"
click at [885, 331] on icon "button" at bounding box center [881, 330] width 8 height 8
type input "2"
type input "0.820458"
type input "129.18"
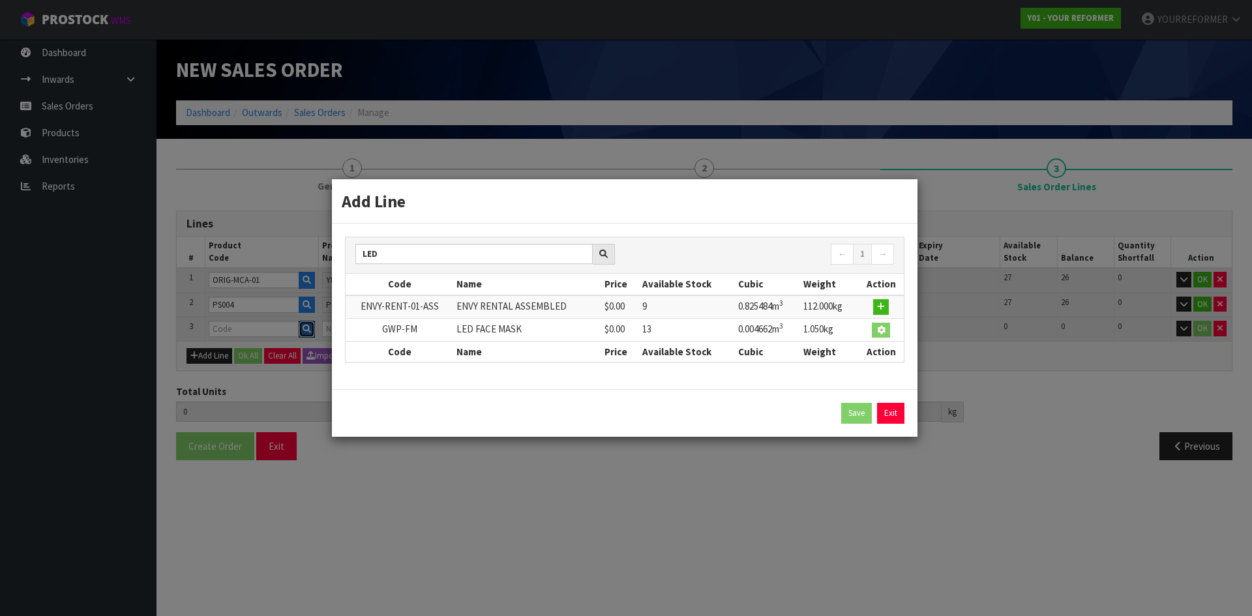
type input "GWP-FM"
type input "LED FACE MASK"
type input "0"
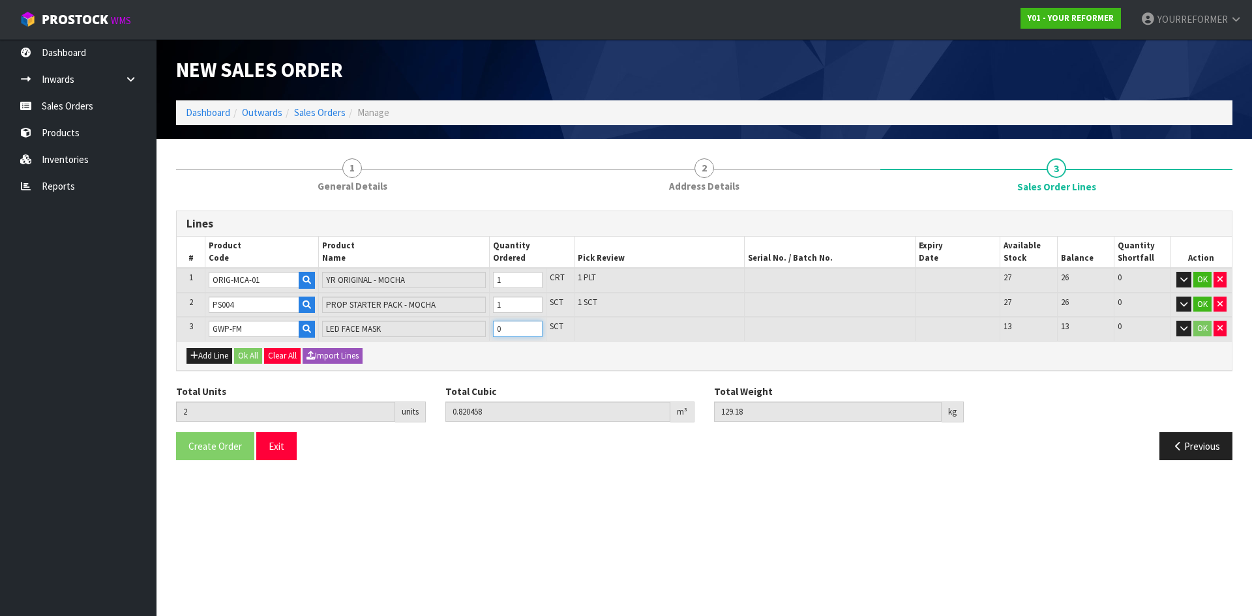
click at [530, 323] on input "0" at bounding box center [518, 329] width 50 height 16
type input "3"
type input "0.82512"
type input "130.23"
type input "1"
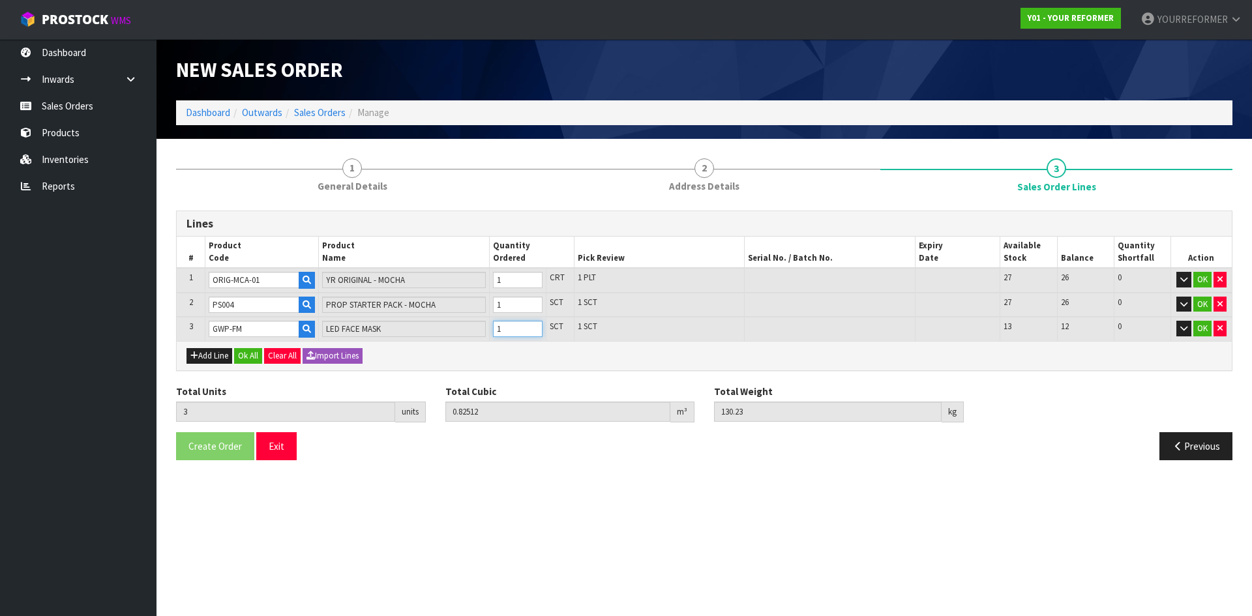
click at [531, 327] on input "1" at bounding box center [518, 329] width 50 height 16
click at [247, 355] on button "Ok All" at bounding box center [248, 356] width 28 height 16
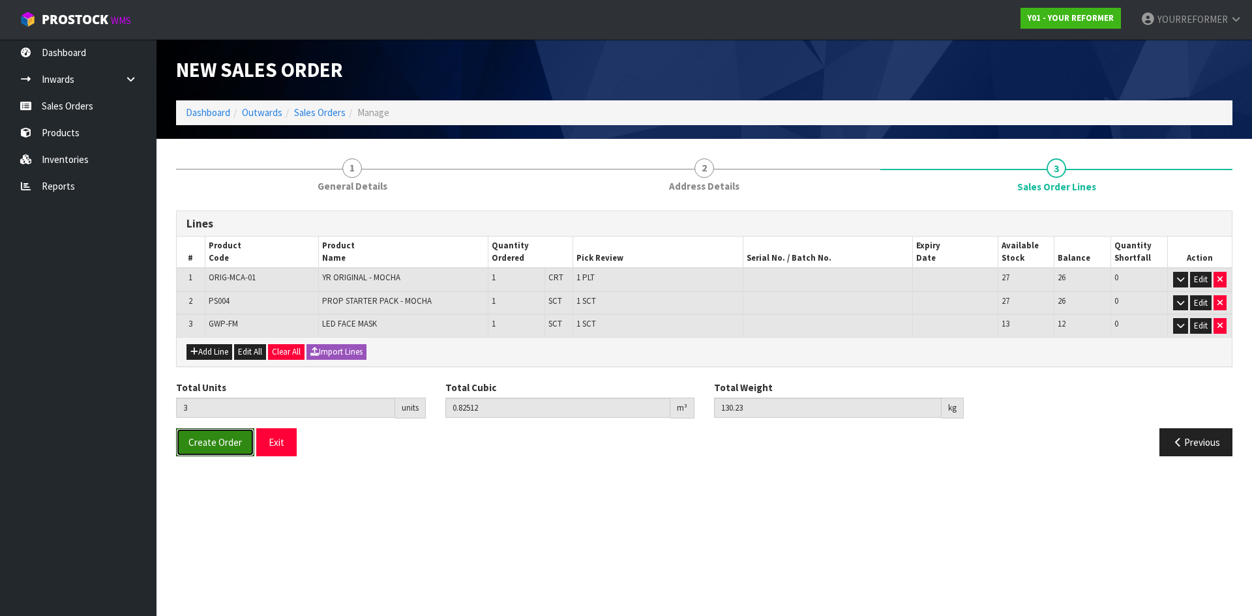
drag, startPoint x: 194, startPoint y: 444, endPoint x: 29, endPoint y: 444, distance: 164.4
click at [194, 444] on span "Create Order" at bounding box center [215, 442] width 53 height 12
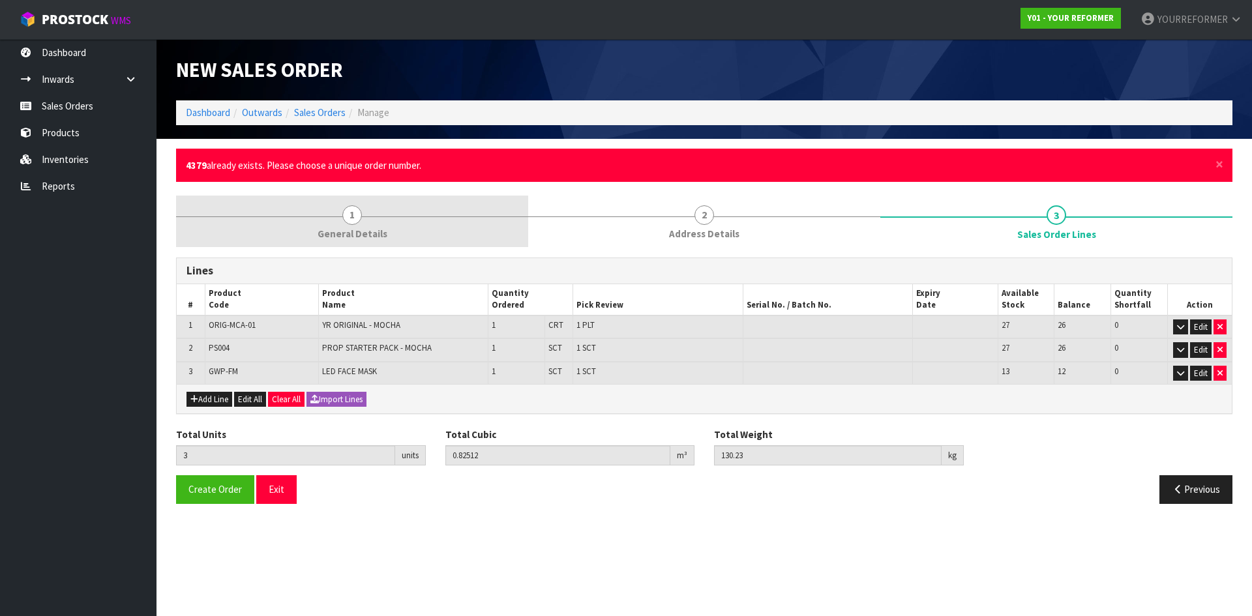
click at [408, 220] on link "1 General Details" at bounding box center [352, 222] width 352 height 52
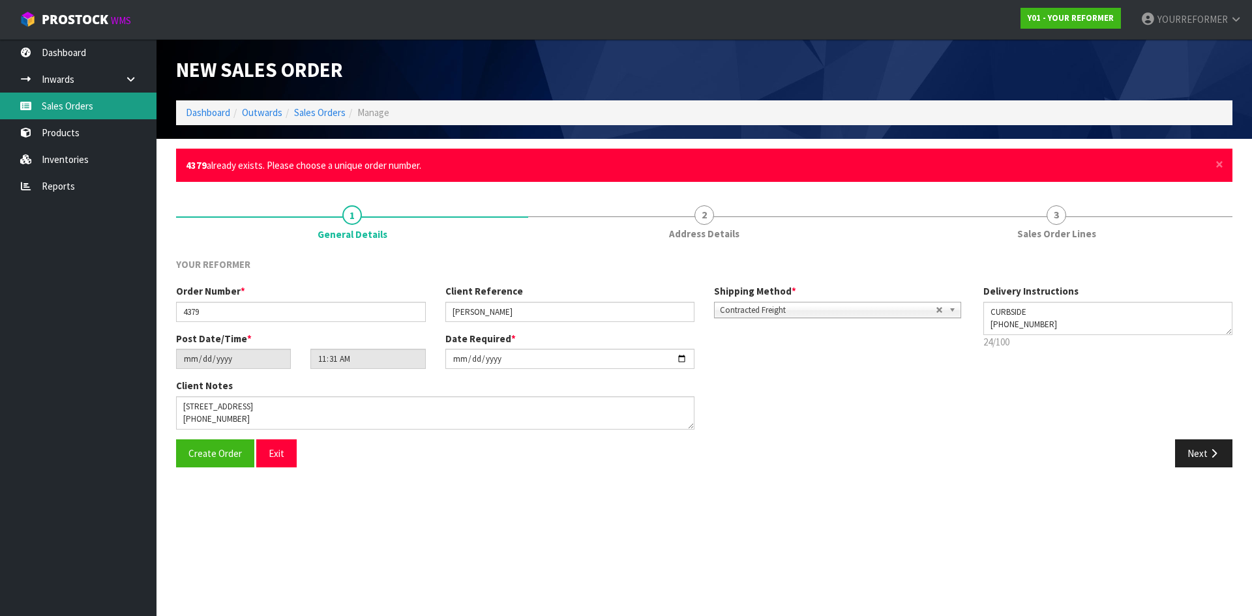
click at [117, 105] on link "Sales Orders" at bounding box center [78, 106] width 157 height 27
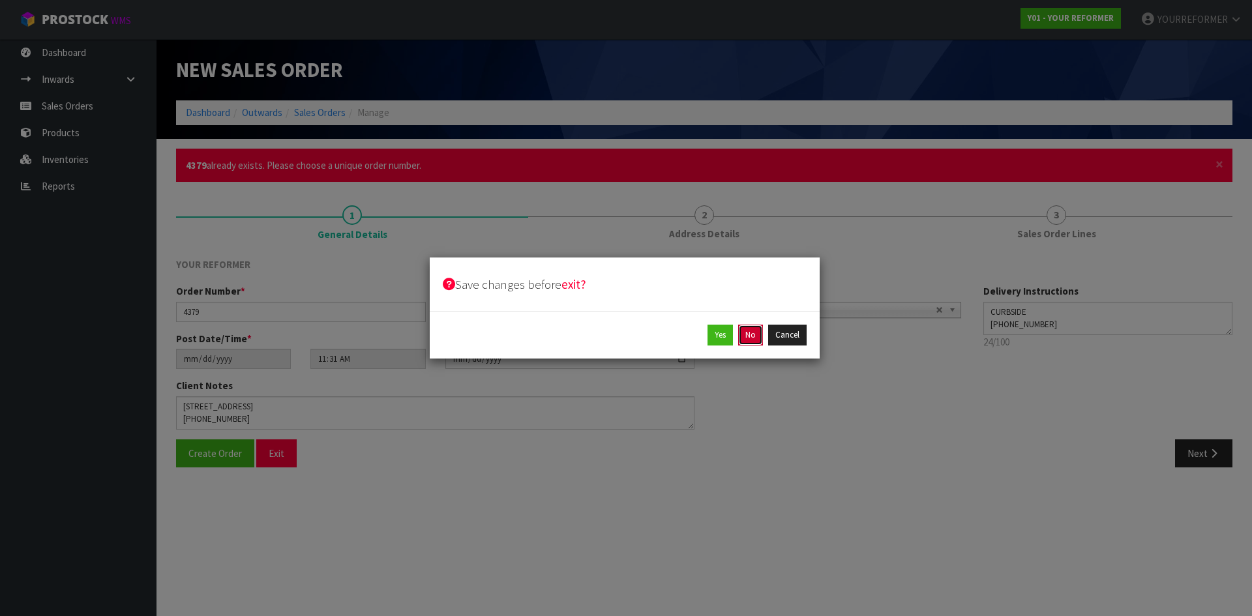
click at [758, 337] on button "No" at bounding box center [750, 335] width 25 height 21
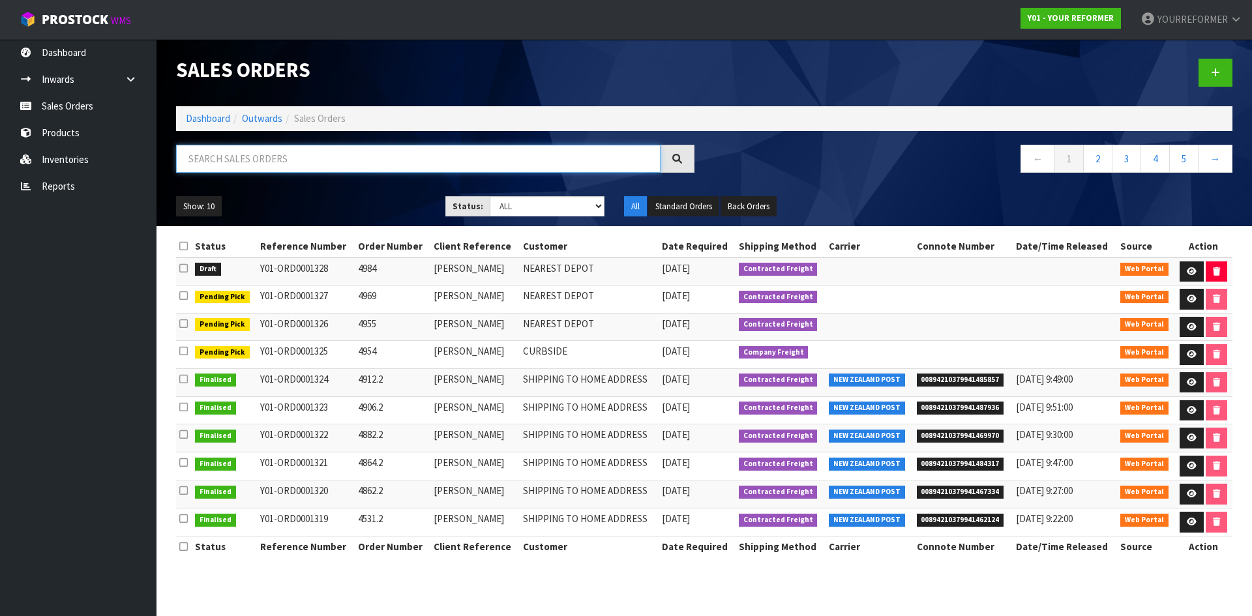
click at [279, 160] on input "text" at bounding box center [418, 159] width 485 height 28
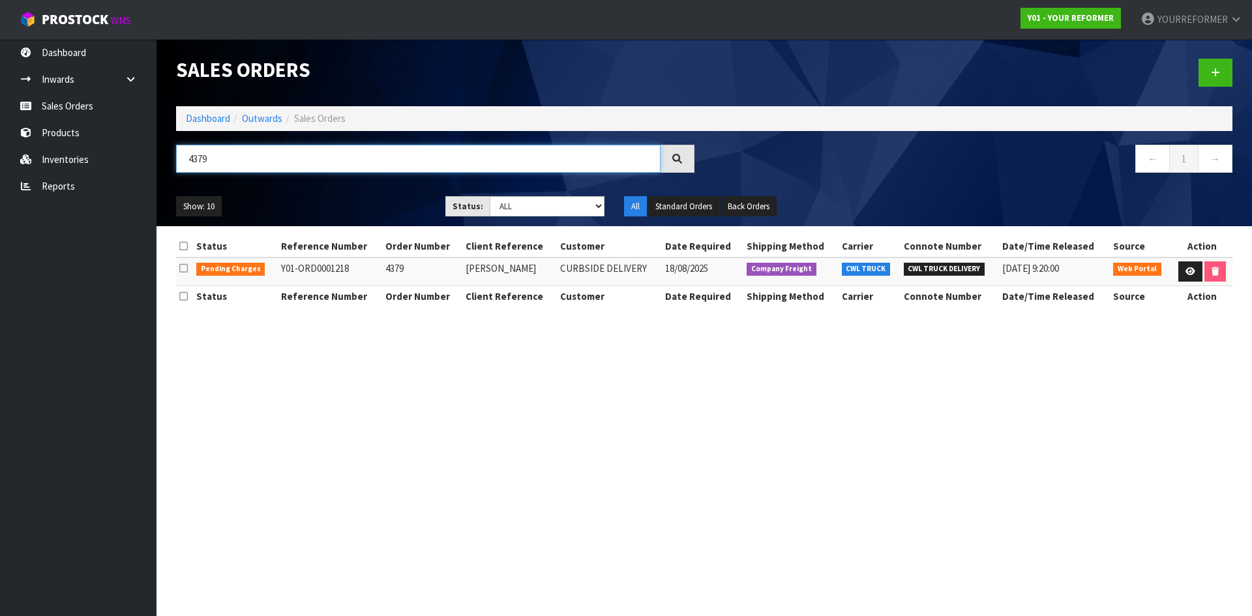
type input "4379"
click at [1190, 270] on icon at bounding box center [1191, 271] width 10 height 8
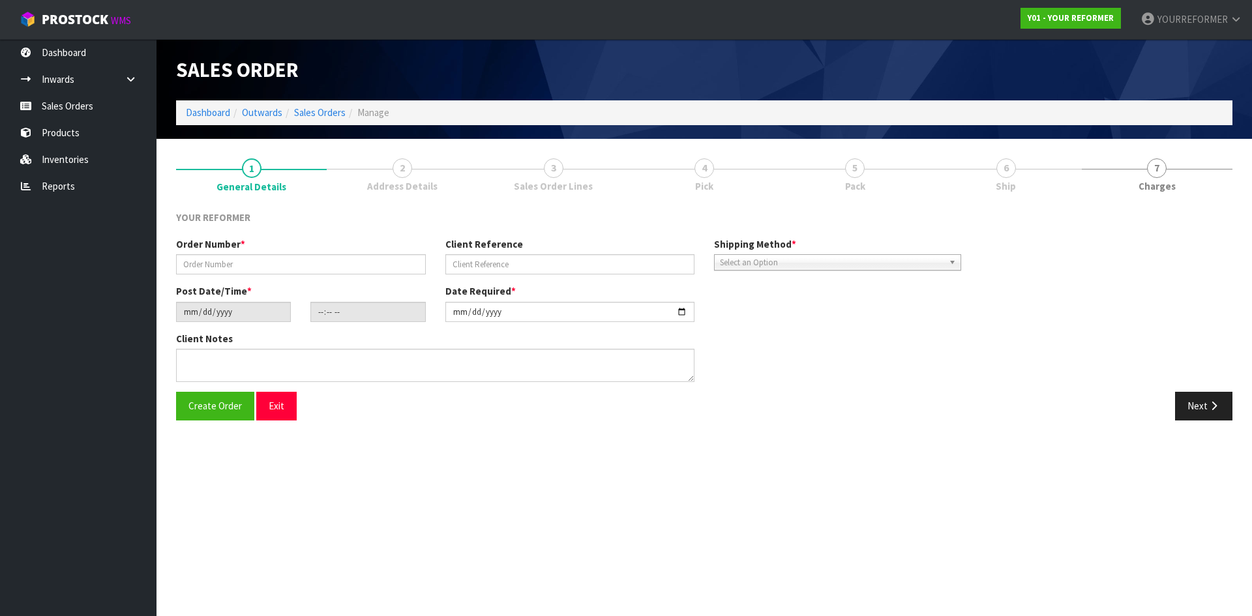
type input "4379"
type input "KATE SPEEDY"
type input "2025-07-18"
type input "06:31:00.000"
type input "2025-08-18"
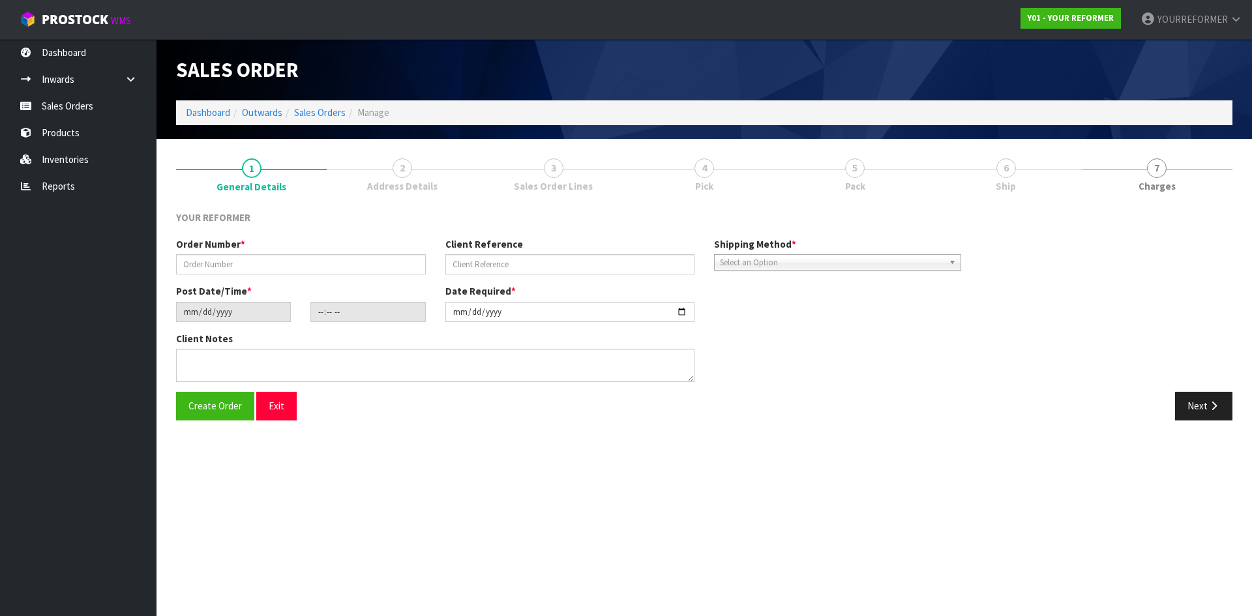
type textarea "REQUESTED DELIVERY THE WEEK OF THE 18TH OF AUGUST PLEASE"
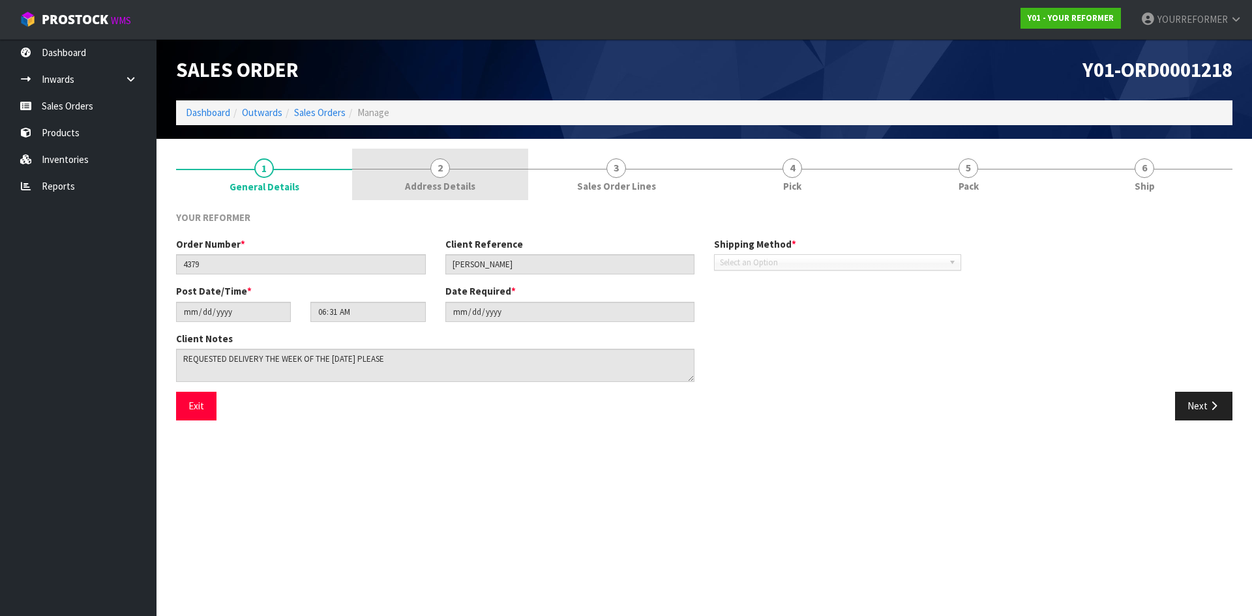
click at [471, 190] on span "Address Details" at bounding box center [440, 186] width 70 height 14
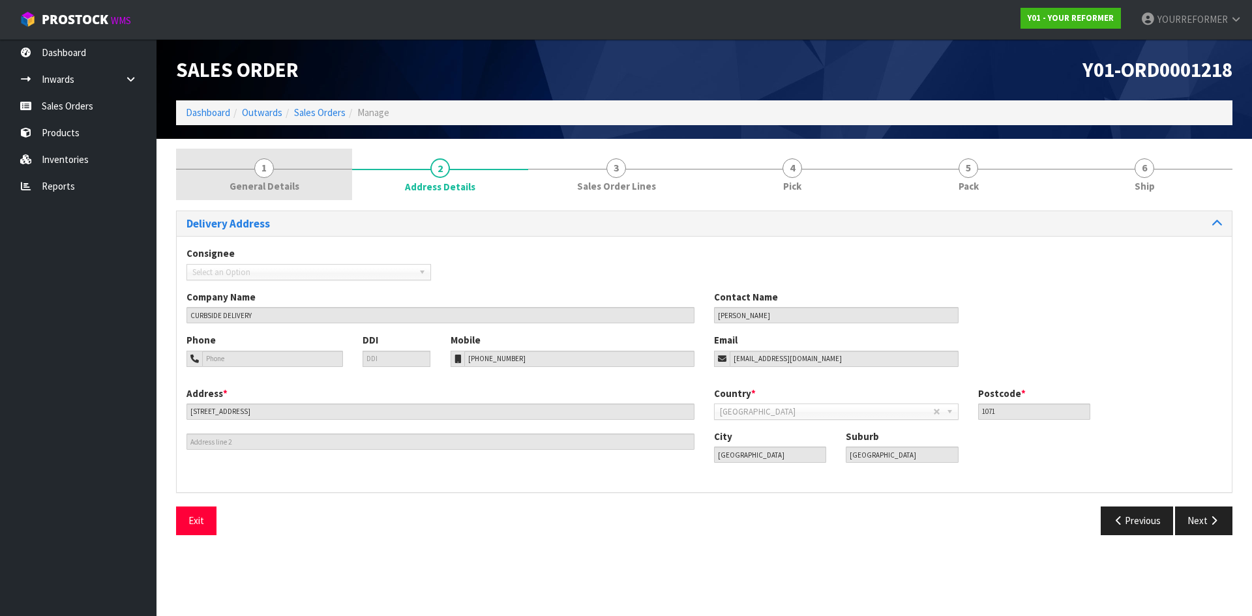
click at [284, 183] on span "General Details" at bounding box center [265, 186] width 70 height 14
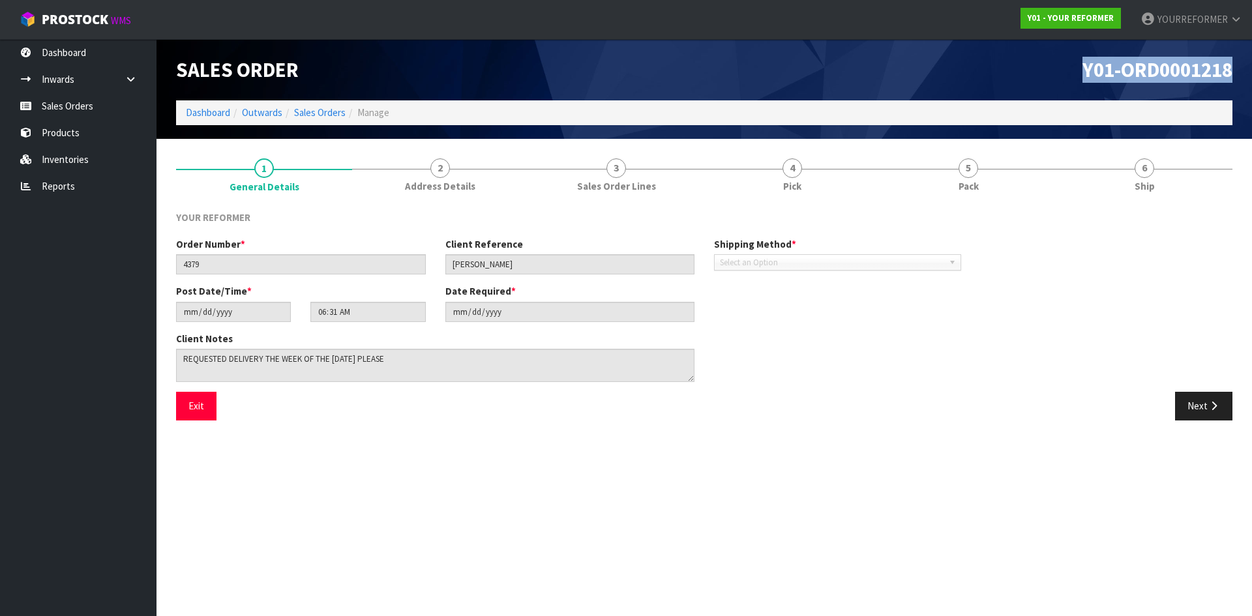
drag, startPoint x: 1251, startPoint y: 70, endPoint x: 1057, endPoint y: 85, distance: 194.3
click at [1053, 79] on header "Sales Order Y01-ORD0001218 Dashboard Outwards Sales Orders Manage" at bounding box center [705, 89] width 1096 height 100
copy span "Y01-ORD0001218"
click at [1217, 67] on span "Y01-ORD0001218" at bounding box center [1158, 70] width 150 height 26
drag, startPoint x: 1078, startPoint y: 69, endPoint x: 884, endPoint y: 83, distance: 194.2
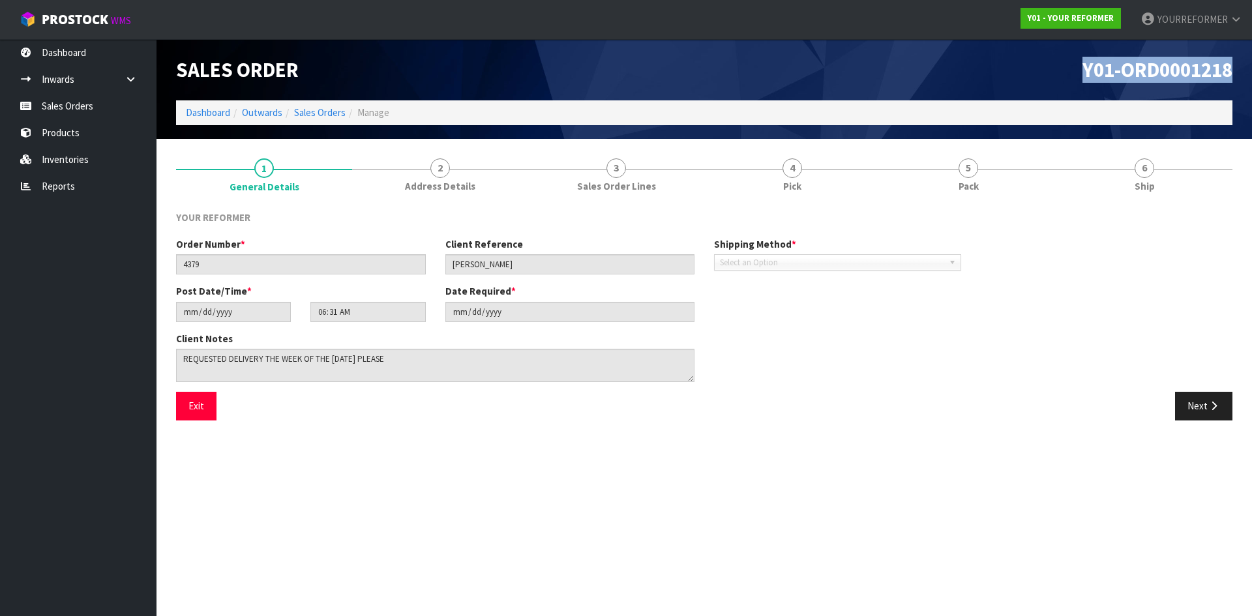
click at [935, 70] on div "Y01-ORD0001218" at bounding box center [974, 69] width 538 height 61
click at [113, 103] on link "Sales Orders" at bounding box center [78, 106] width 157 height 27
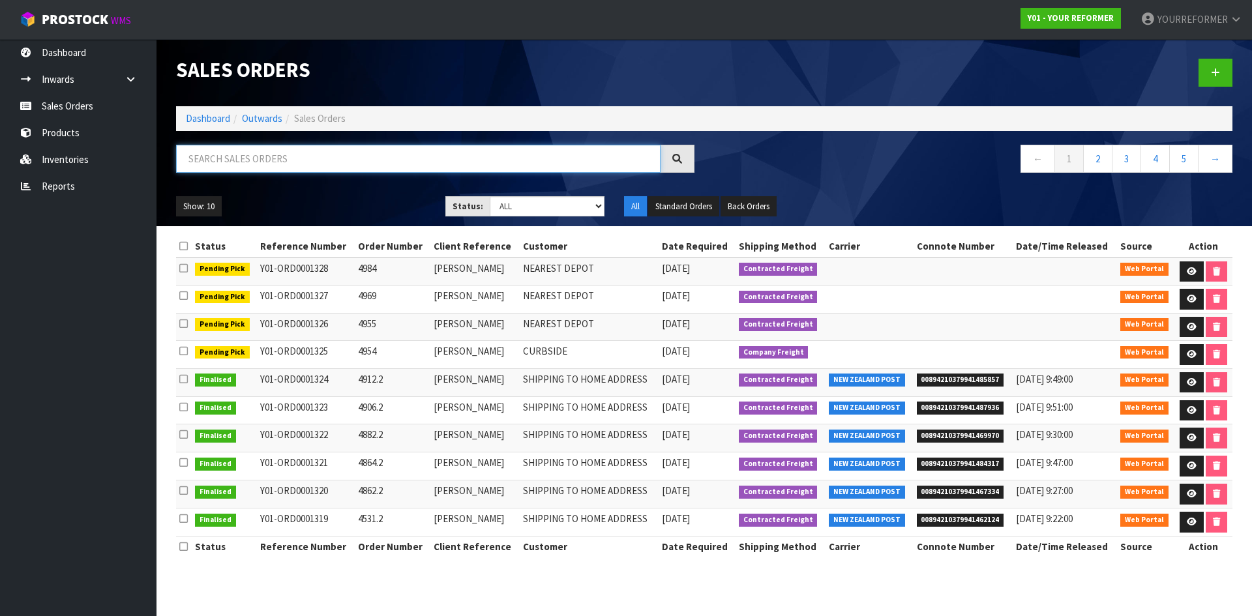
click at [267, 155] on input "text" at bounding box center [418, 159] width 485 height 28
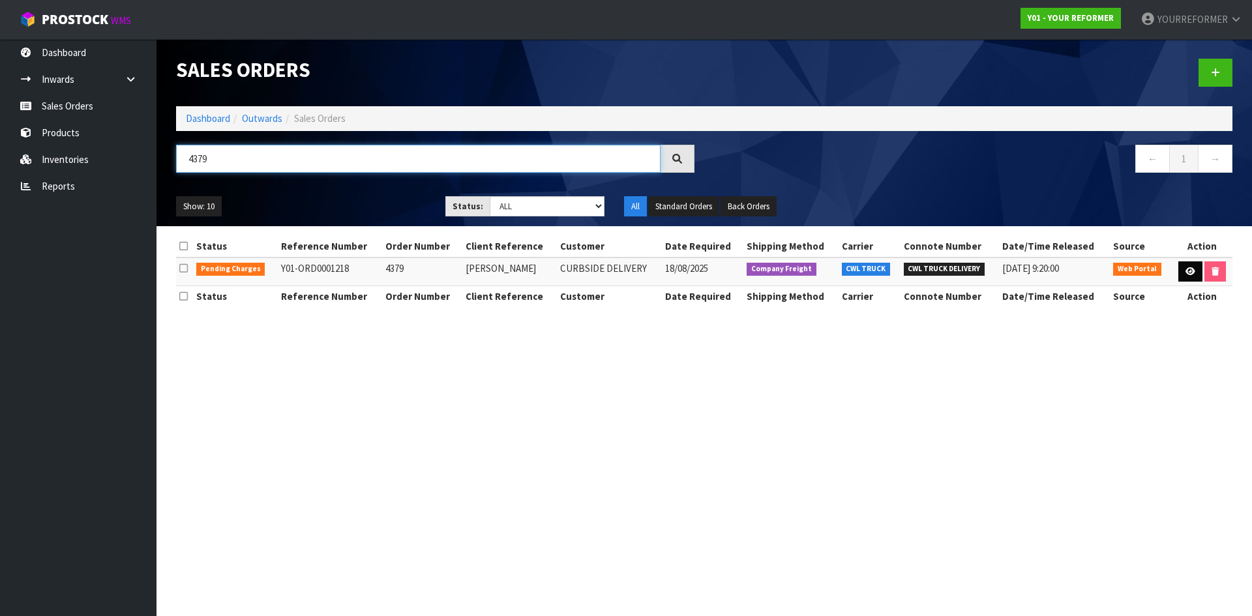
type input "4379"
click at [1186, 271] on icon at bounding box center [1191, 271] width 10 height 8
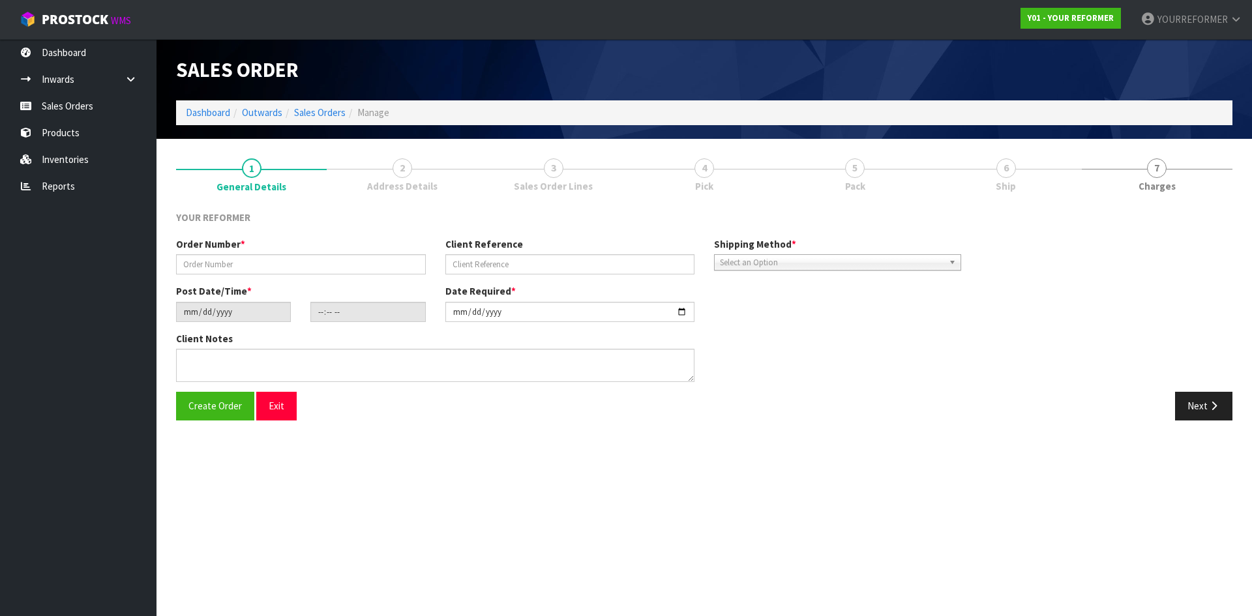
type input "4379"
type input "KATE SPEEDY"
type input "2025-07-18"
type input "06:31:00.000"
type input "2025-08-18"
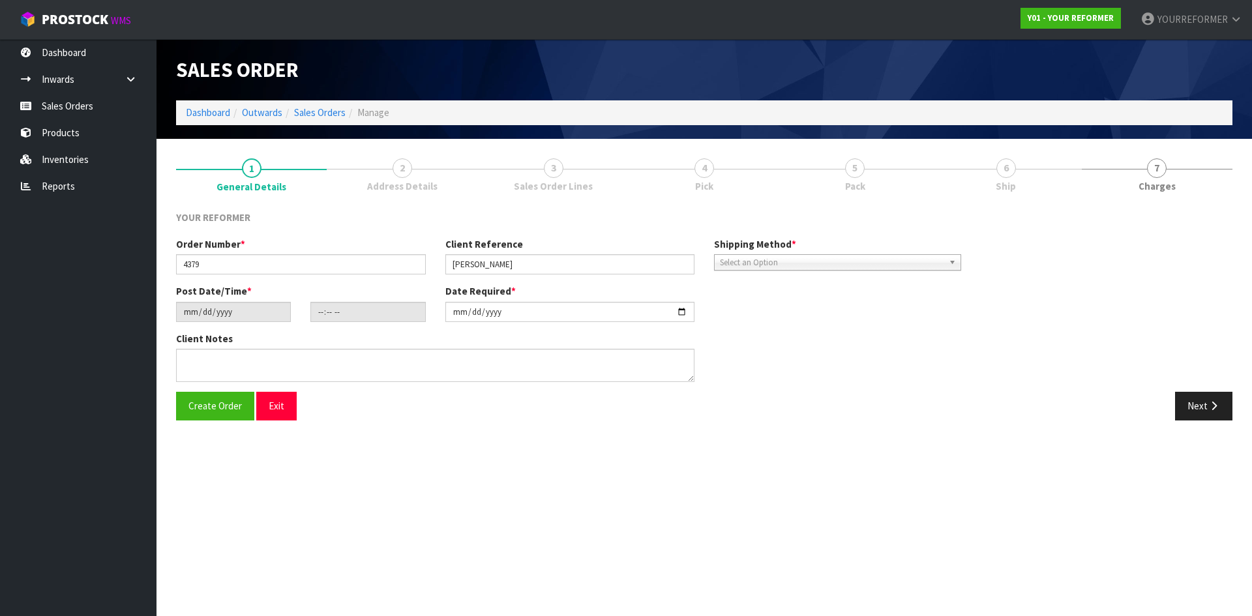
type textarea "REQUESTED DELIVERY THE WEEK OF THE 18TH OF AUGUST PLEASE"
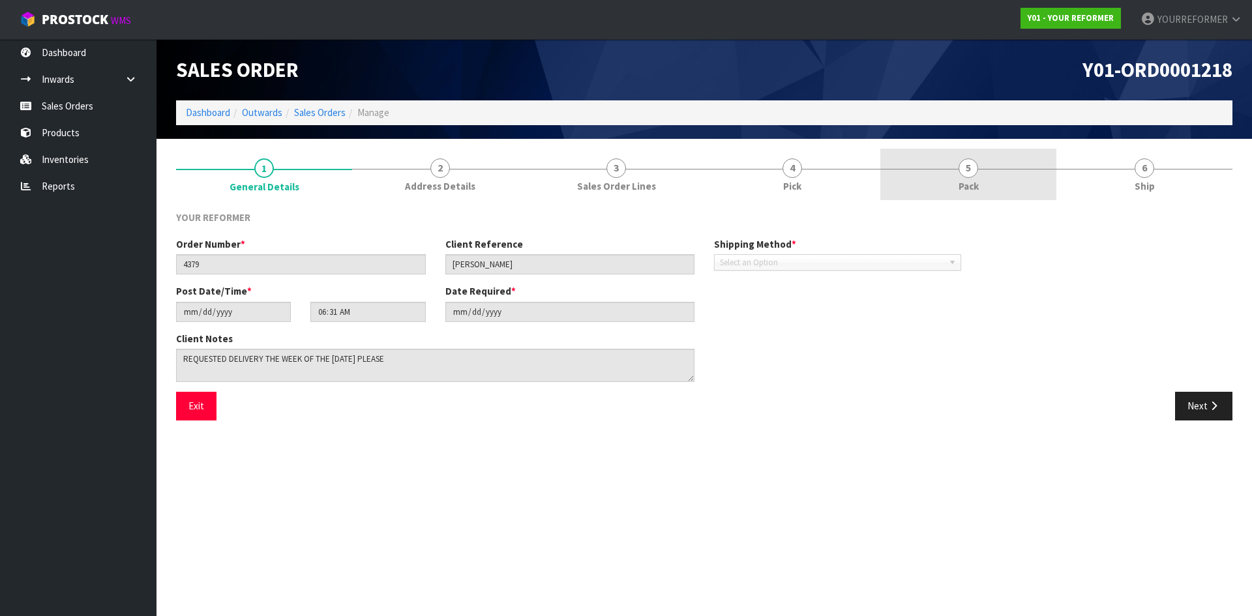
click at [1011, 175] on link "5 Pack" at bounding box center [969, 175] width 176 height 52
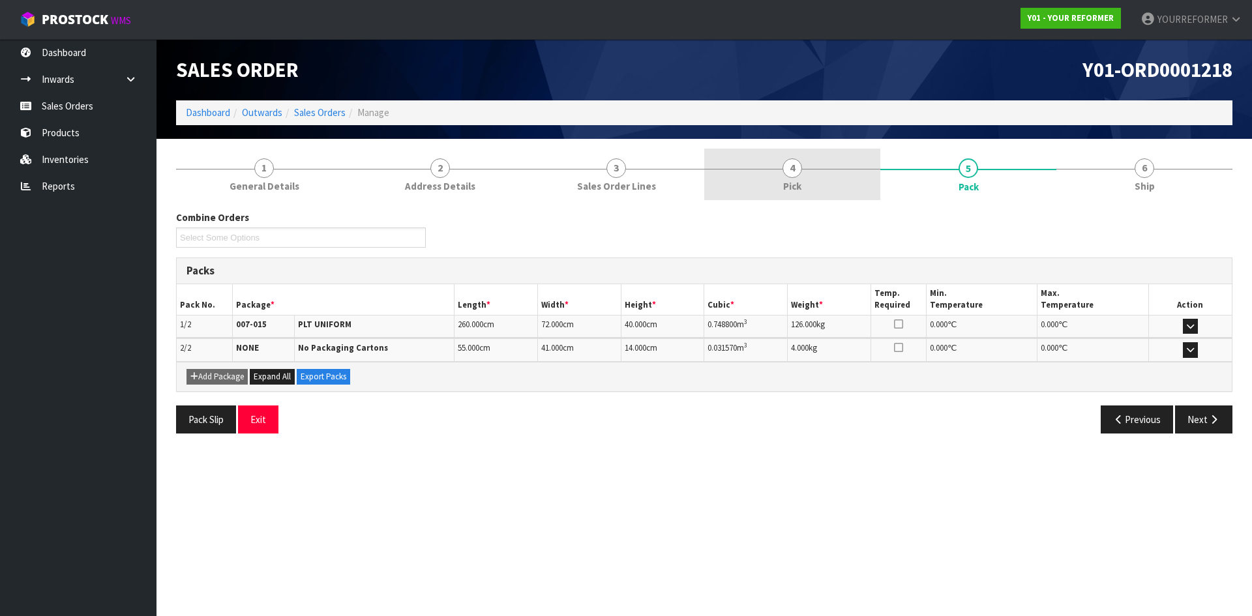
click at [806, 189] on link "4 Pick" at bounding box center [793, 175] width 176 height 52
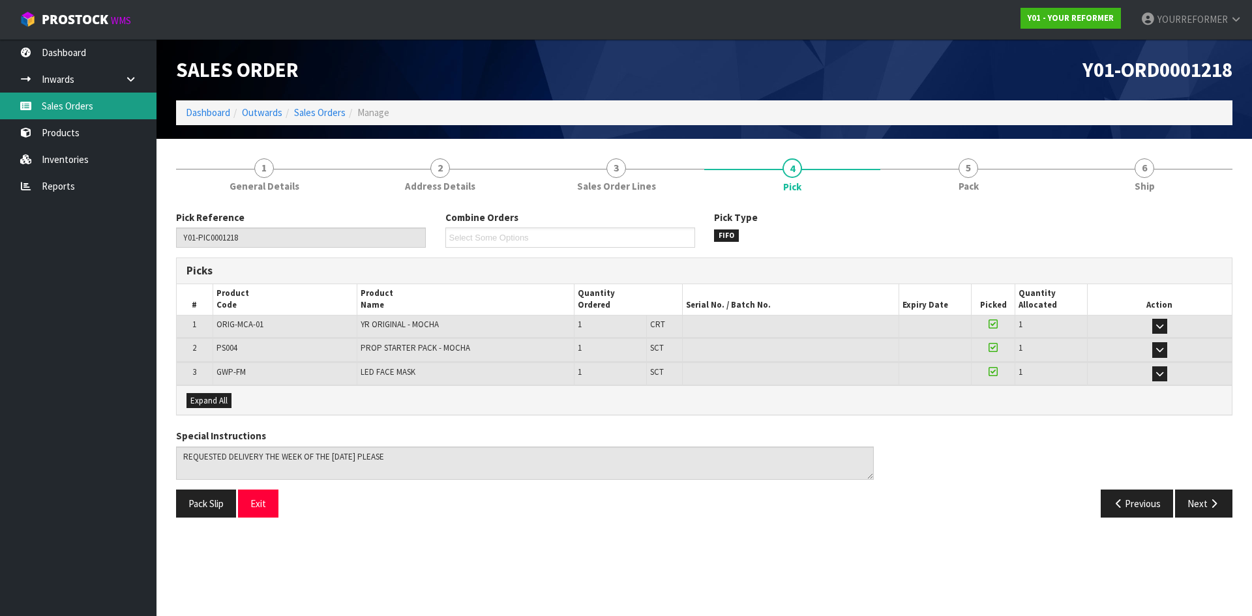
click at [102, 111] on link "Sales Orders" at bounding box center [78, 106] width 157 height 27
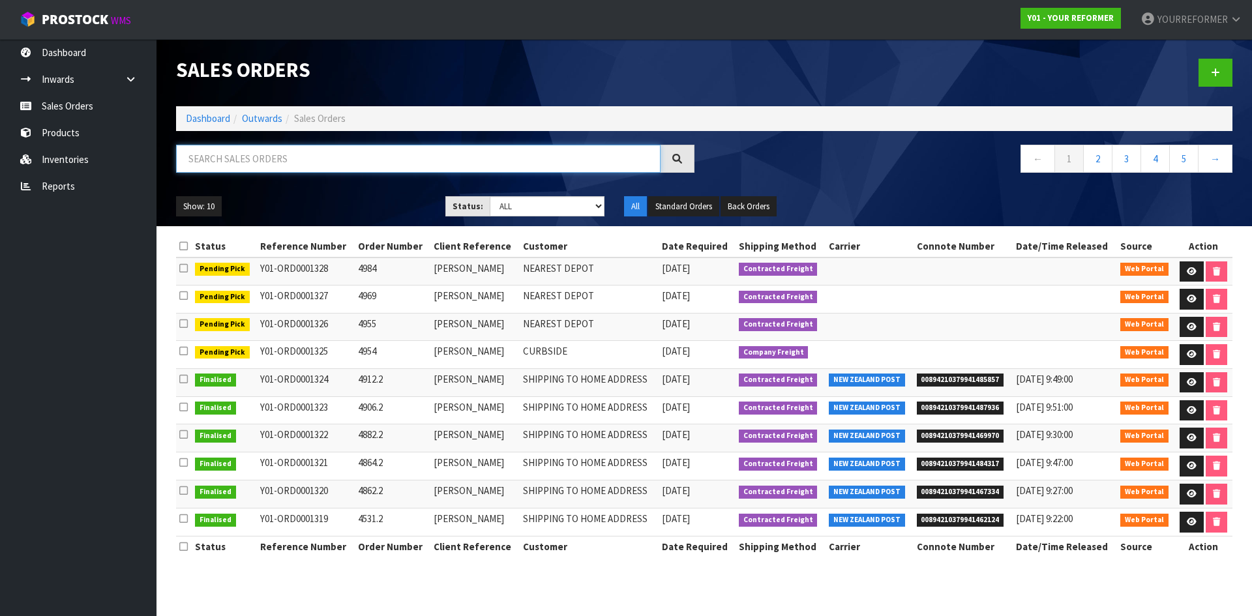
click at [247, 157] on input "text" at bounding box center [418, 159] width 485 height 28
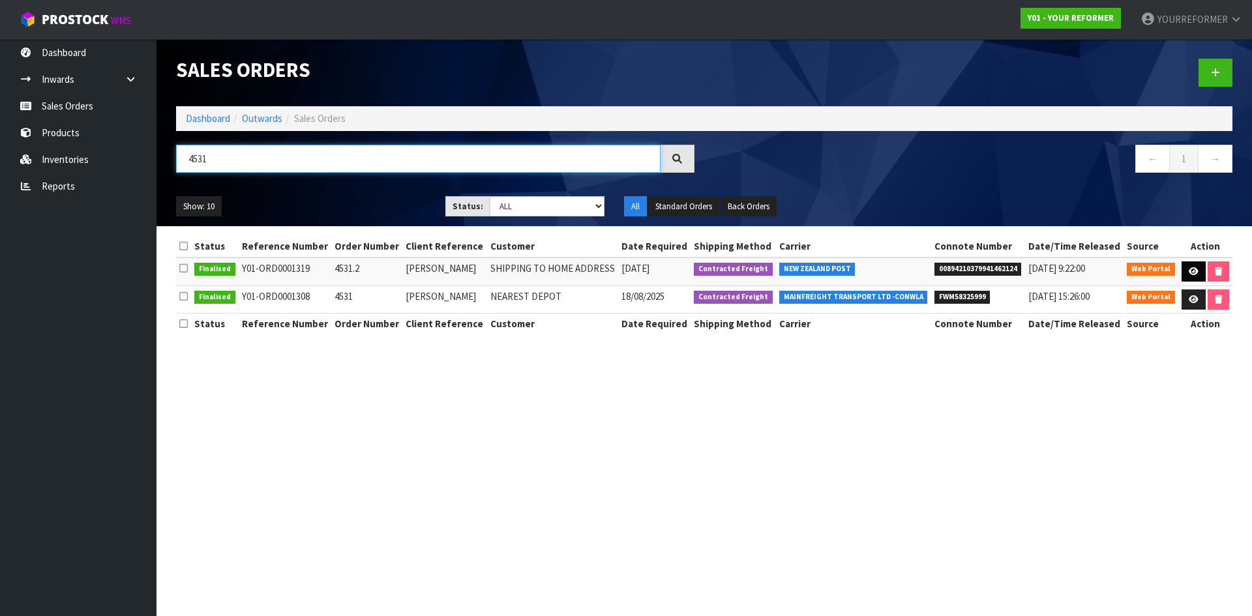
type input "4531"
drag, startPoint x: 1194, startPoint y: 266, endPoint x: 980, endPoint y: 272, distance: 214.0
click at [1194, 265] on link at bounding box center [1194, 272] width 24 height 21
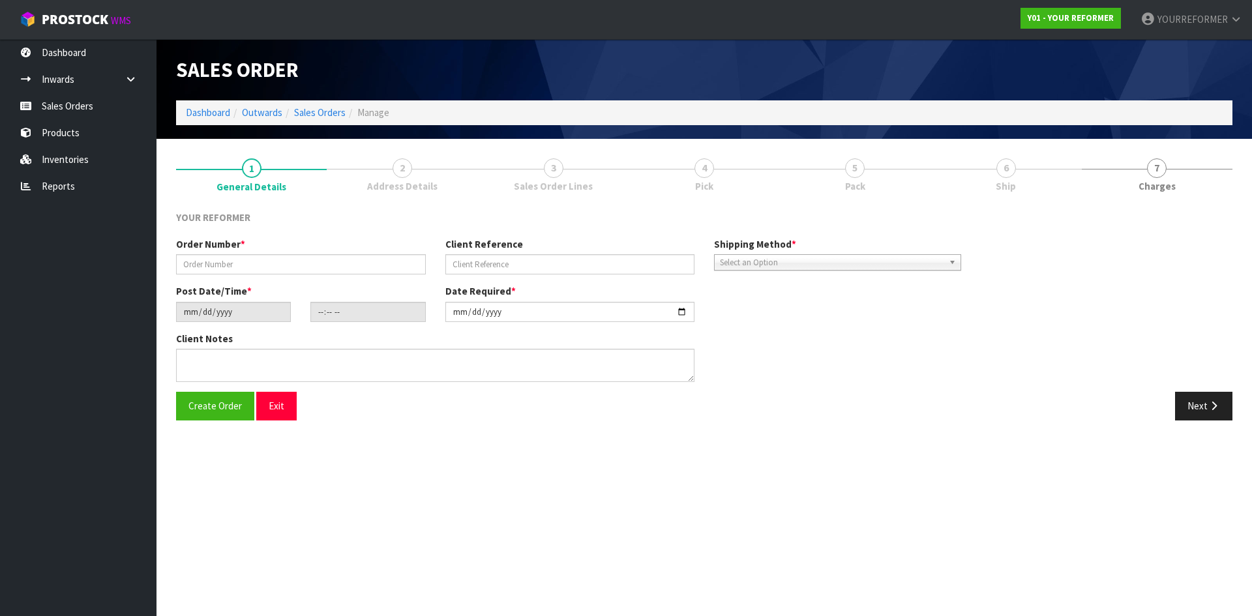
type input "4531.2"
type input "[PERSON_NAME]"
type input "2025-08-20"
type input "14:13:00.000"
type input "2025-08-21"
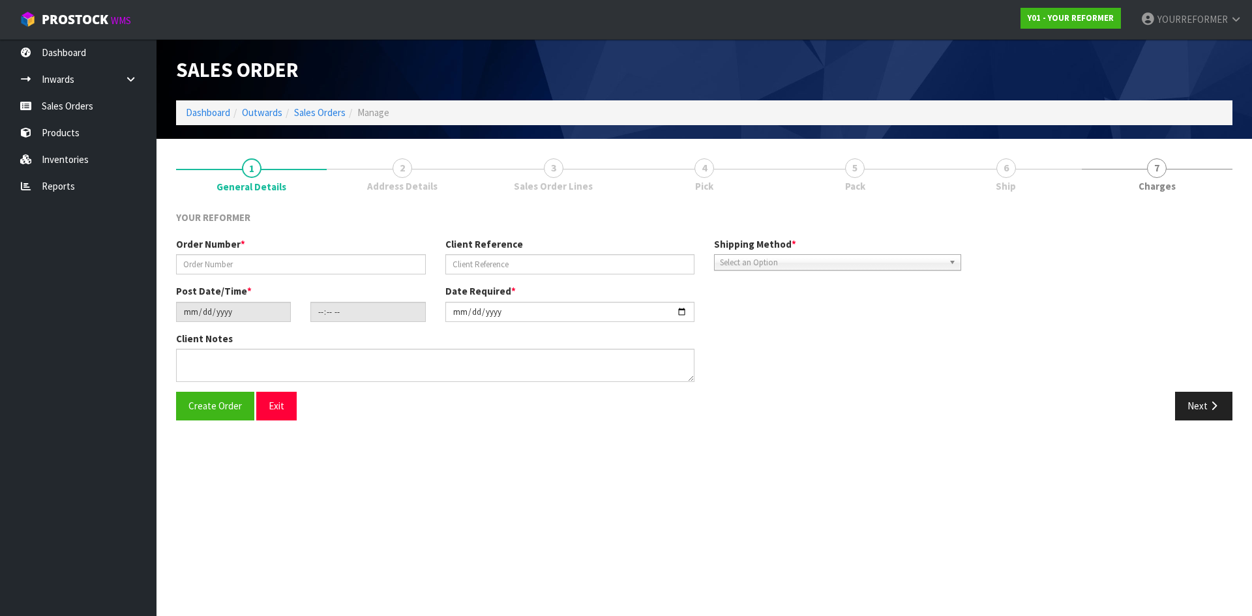
type textarea "CAROLYN CLARK 10 PADDINGTON GROVE WGN KARORI 6012"
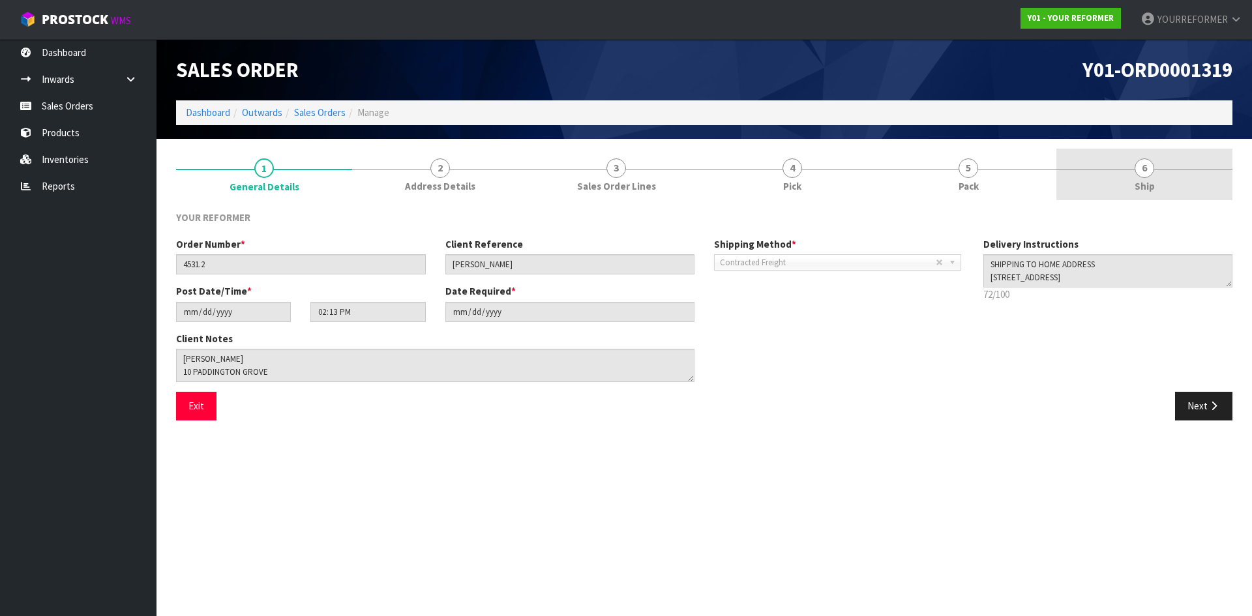
click at [1154, 153] on link "6 Ship" at bounding box center [1145, 175] width 176 height 52
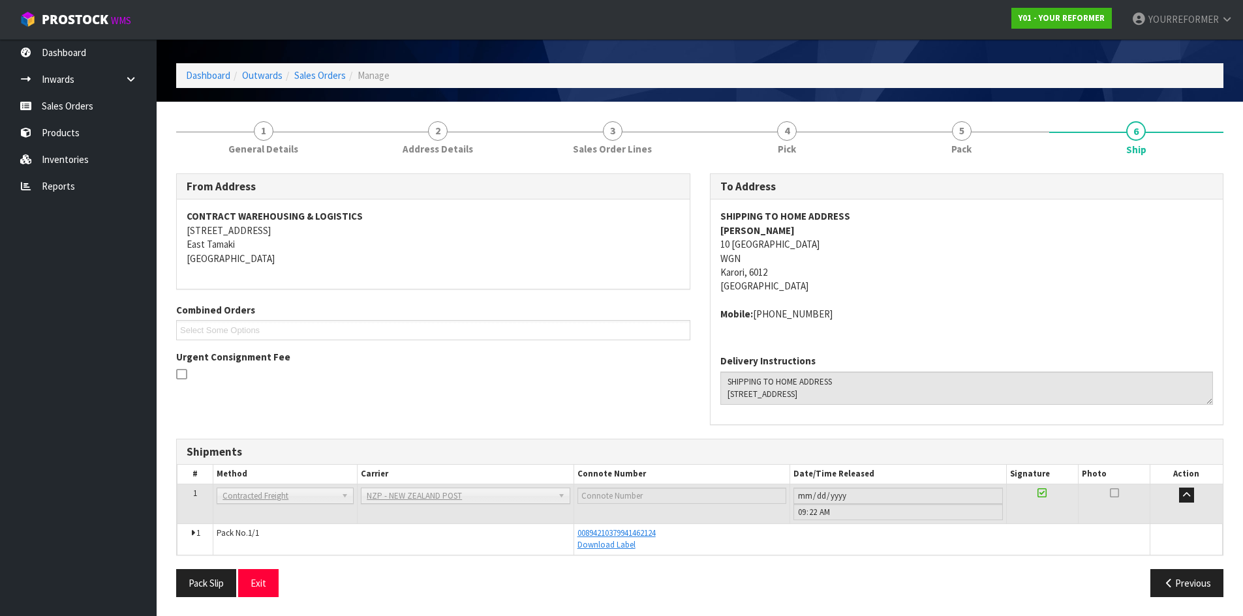
scroll to position [38, 0]
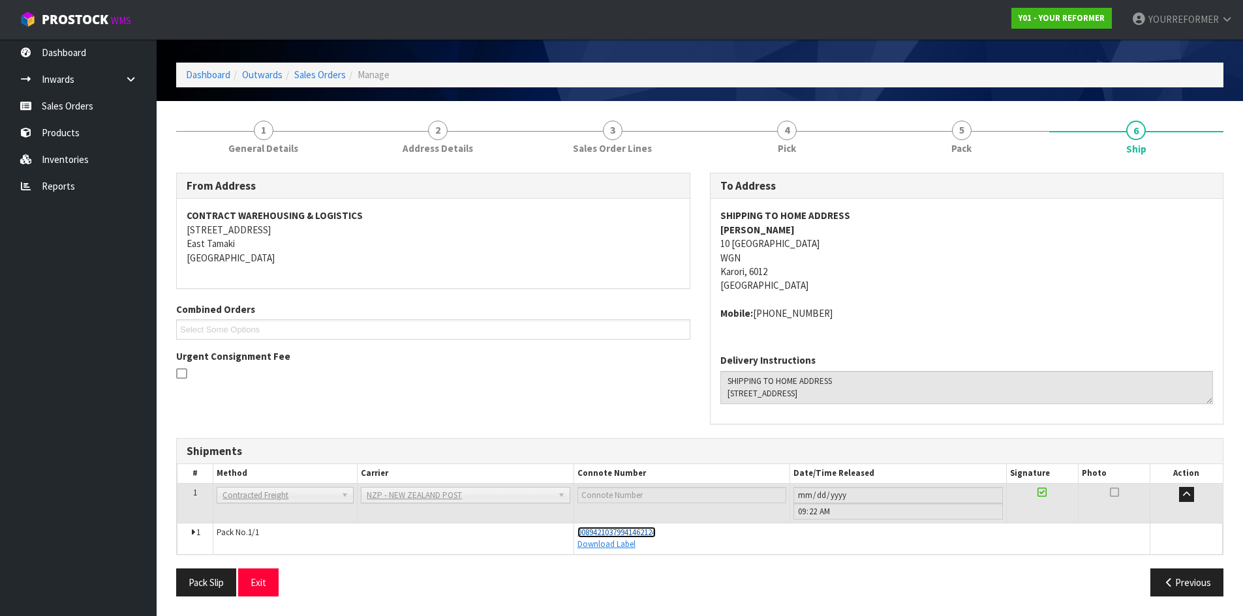
click at [626, 535] on span "00894210379941462124" at bounding box center [616, 532] width 78 height 11
drag, startPoint x: 94, startPoint y: 114, endPoint x: 83, endPoint y: 114, distance: 11.1
click at [94, 114] on link "Sales Orders" at bounding box center [78, 106] width 157 height 27
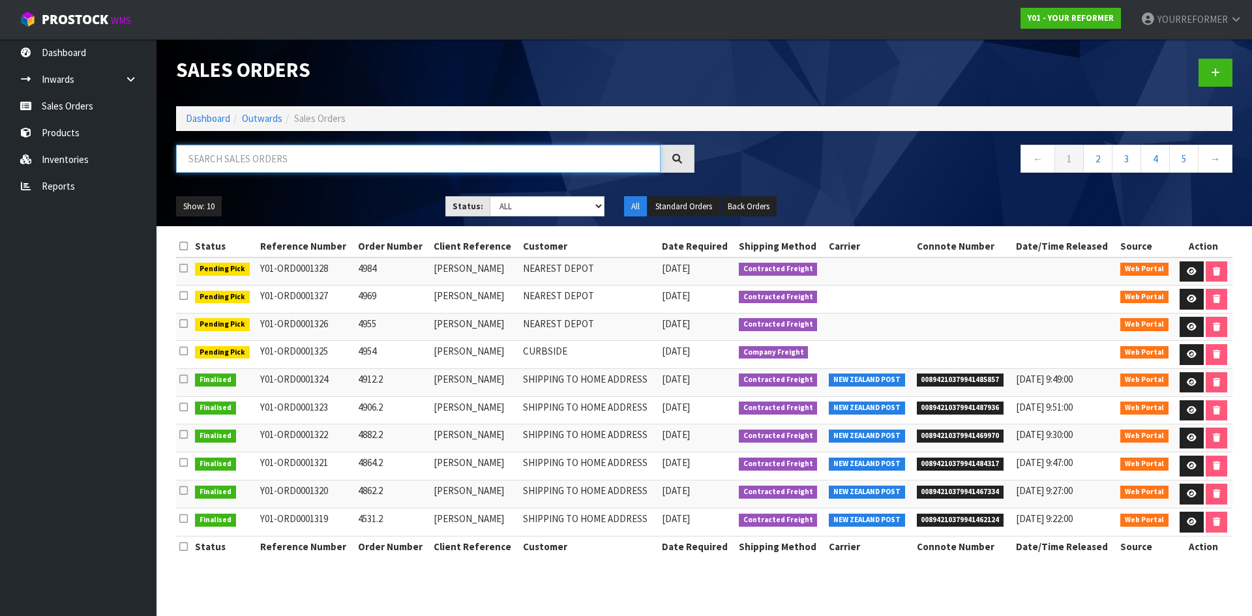
click at [347, 168] on input "text" at bounding box center [418, 159] width 485 height 28
click at [242, 165] on input "text" at bounding box center [418, 159] width 485 height 28
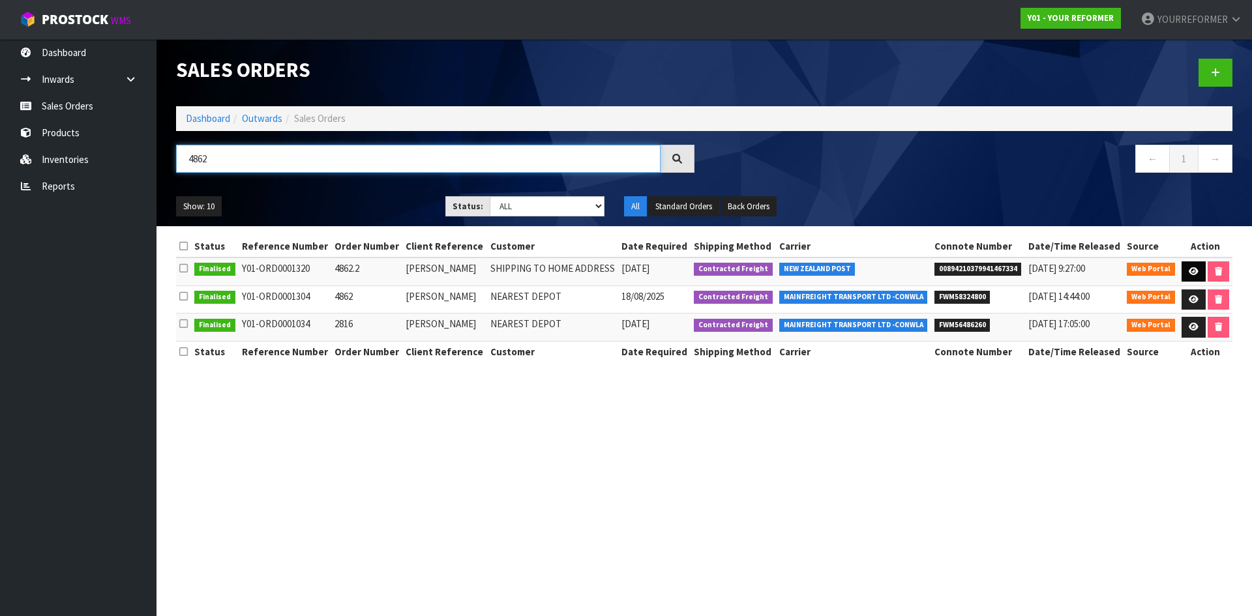
type input "4862"
click at [1193, 272] on icon at bounding box center [1194, 271] width 10 height 8
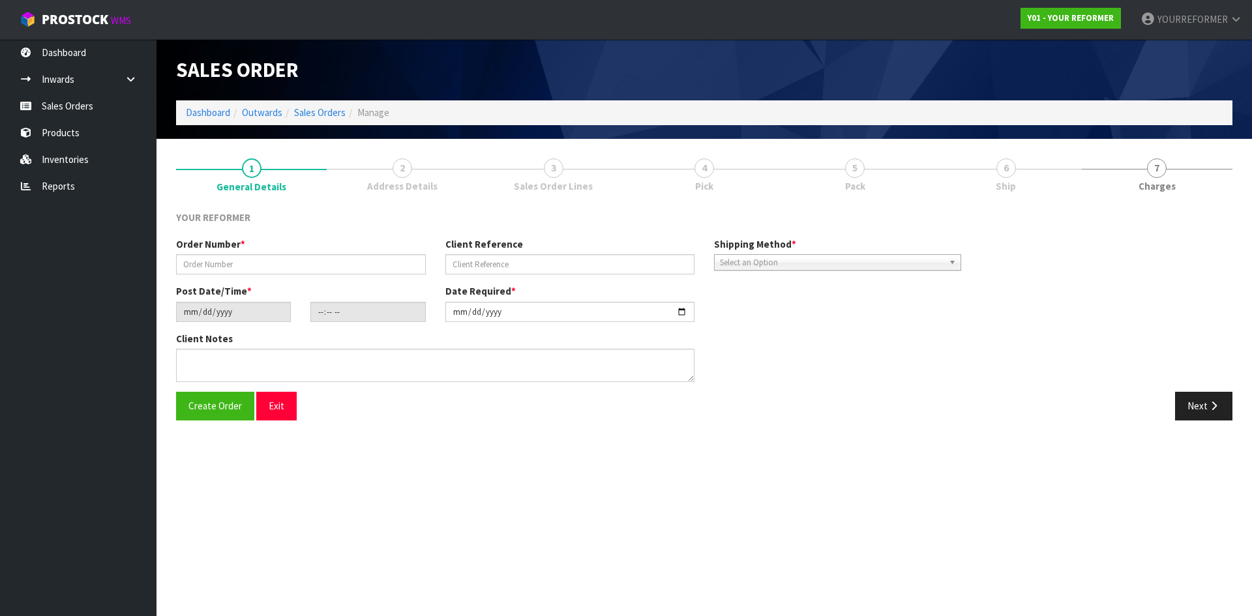
type input "4862.2"
type input "[PERSON_NAME]"
type input "2025-08-20"
type input "14:15:00.000"
type input "2025-08-21"
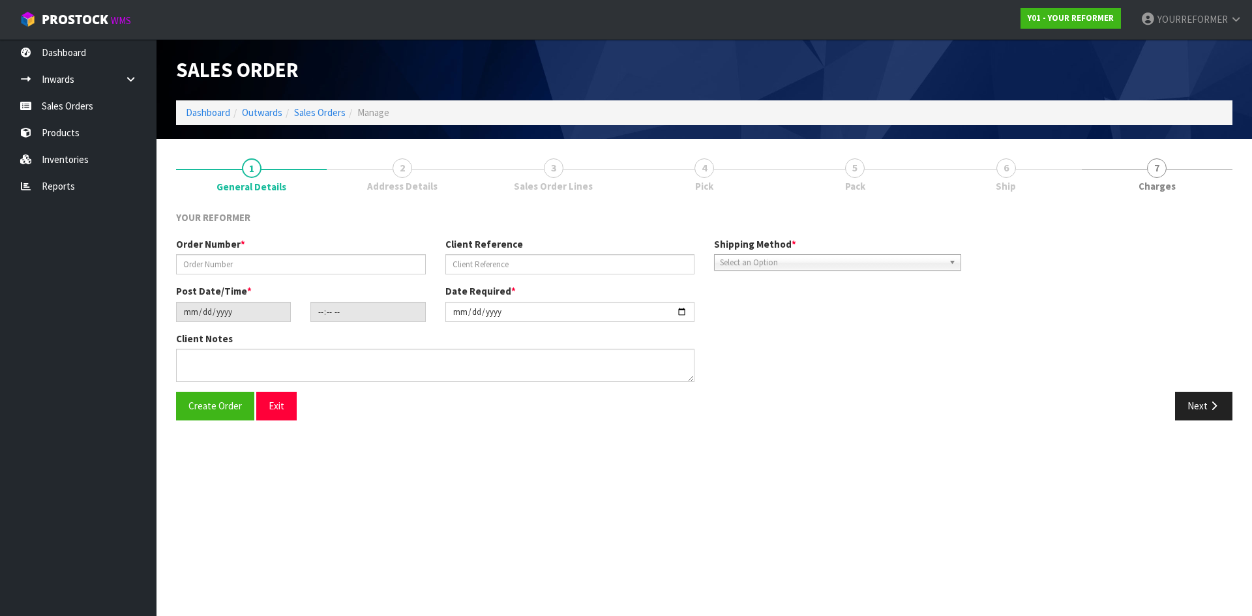
type textarea "JENNIFER PATERSON 4 CROSS STREET TKI LEPPERTON 4373 NEW ZEALAND +64 22 088 3270"
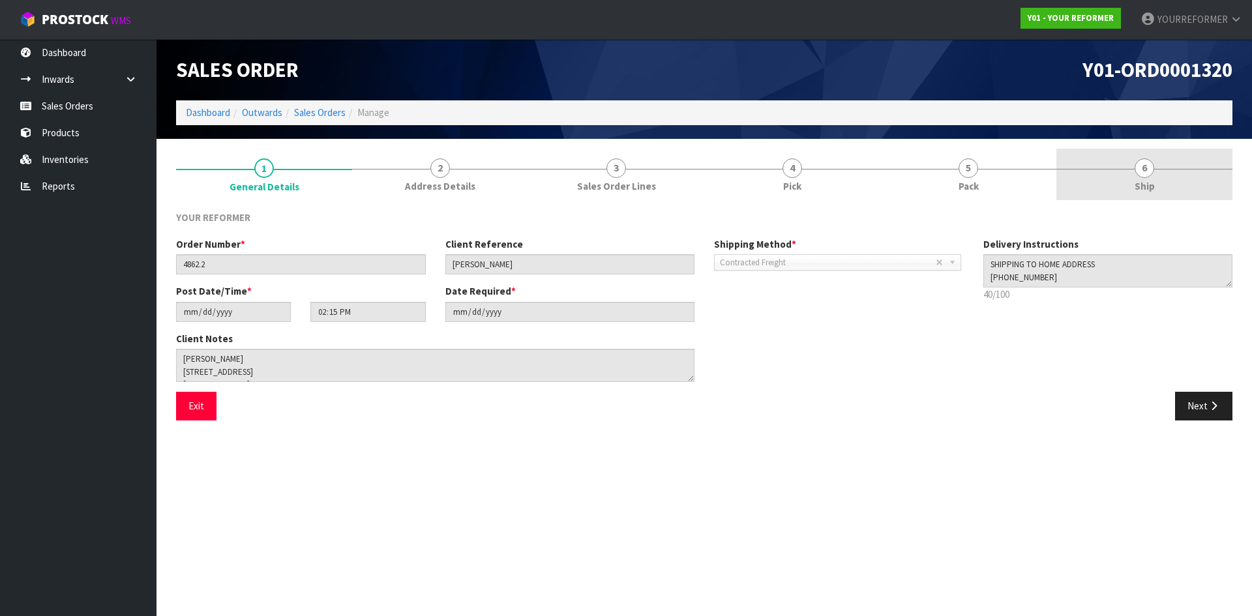
click at [1124, 157] on link "6 Ship" at bounding box center [1145, 175] width 176 height 52
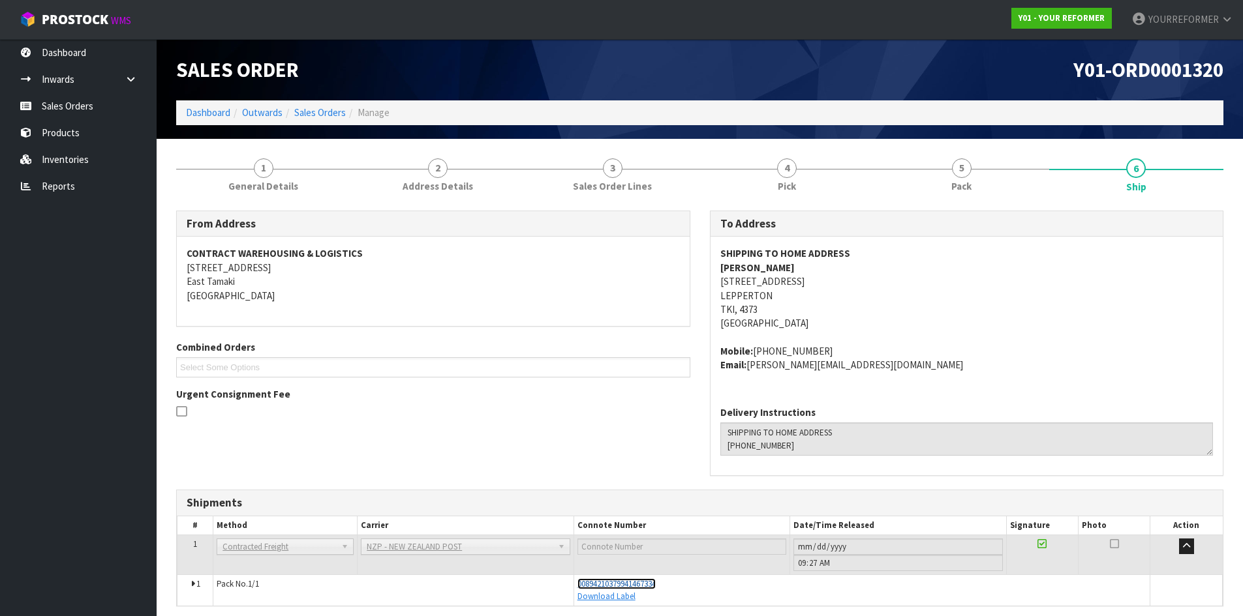
click at [607, 588] on span "00894210379941467334" at bounding box center [616, 584] width 78 height 11
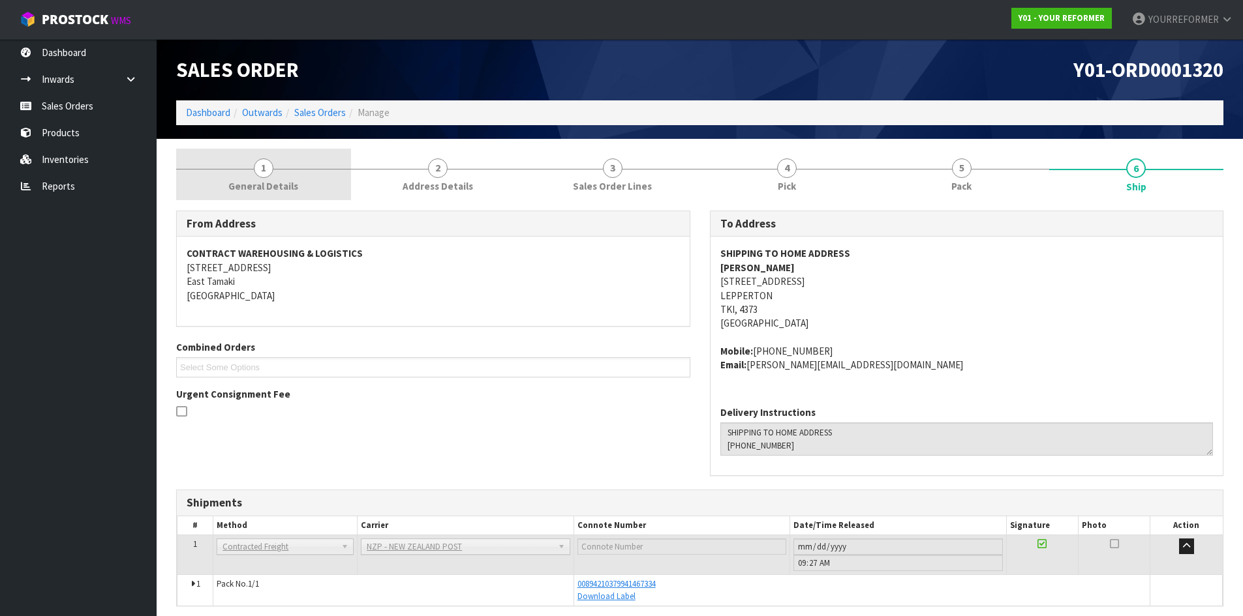
click at [302, 190] on link "1 General Details" at bounding box center [263, 175] width 175 height 52
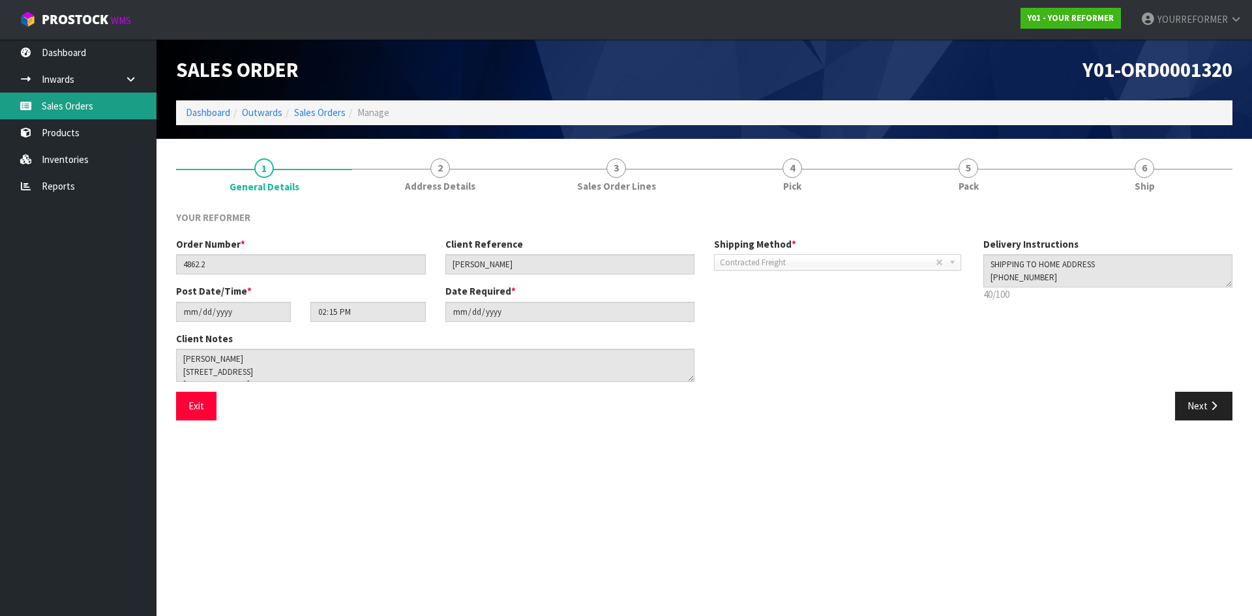
drag, startPoint x: 77, startPoint y: 106, endPoint x: 118, endPoint y: 107, distance: 41.1
click at [77, 106] on link "Sales Orders" at bounding box center [78, 106] width 157 height 27
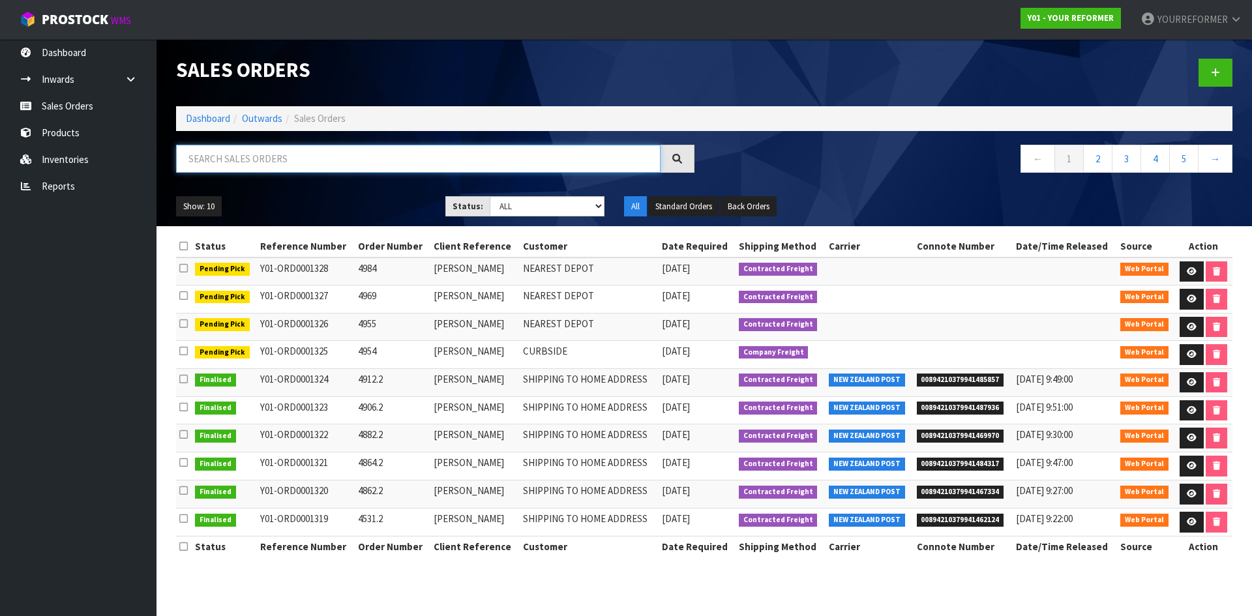
click at [217, 164] on input "text" at bounding box center [418, 159] width 485 height 28
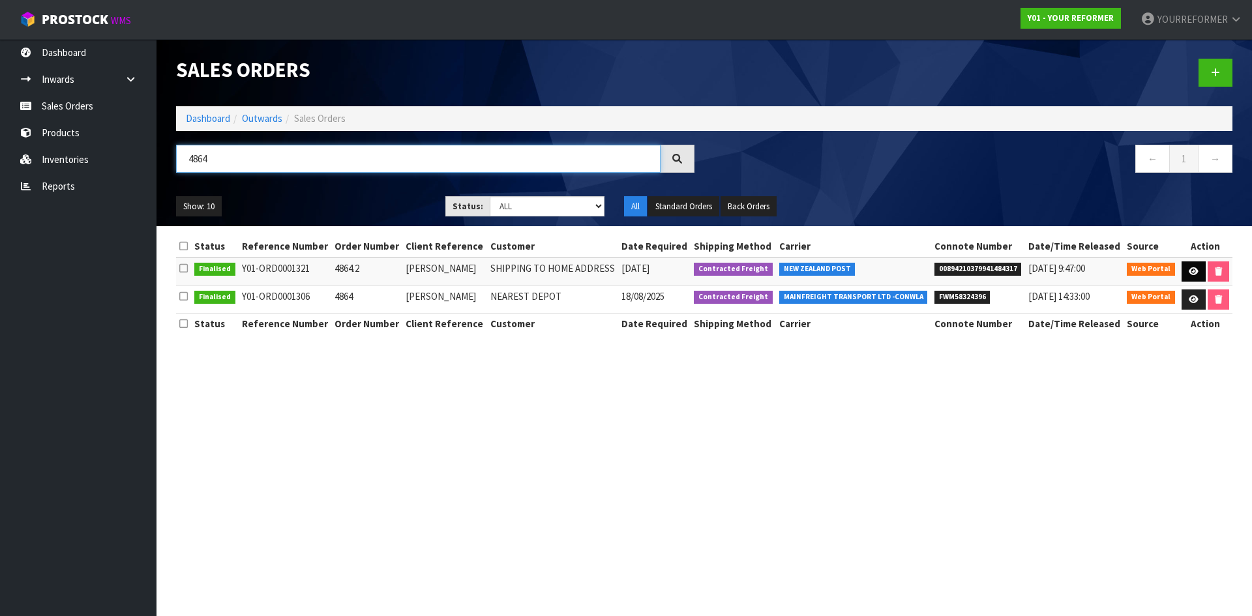
type input "4864"
click at [1196, 271] on icon at bounding box center [1194, 271] width 10 height 8
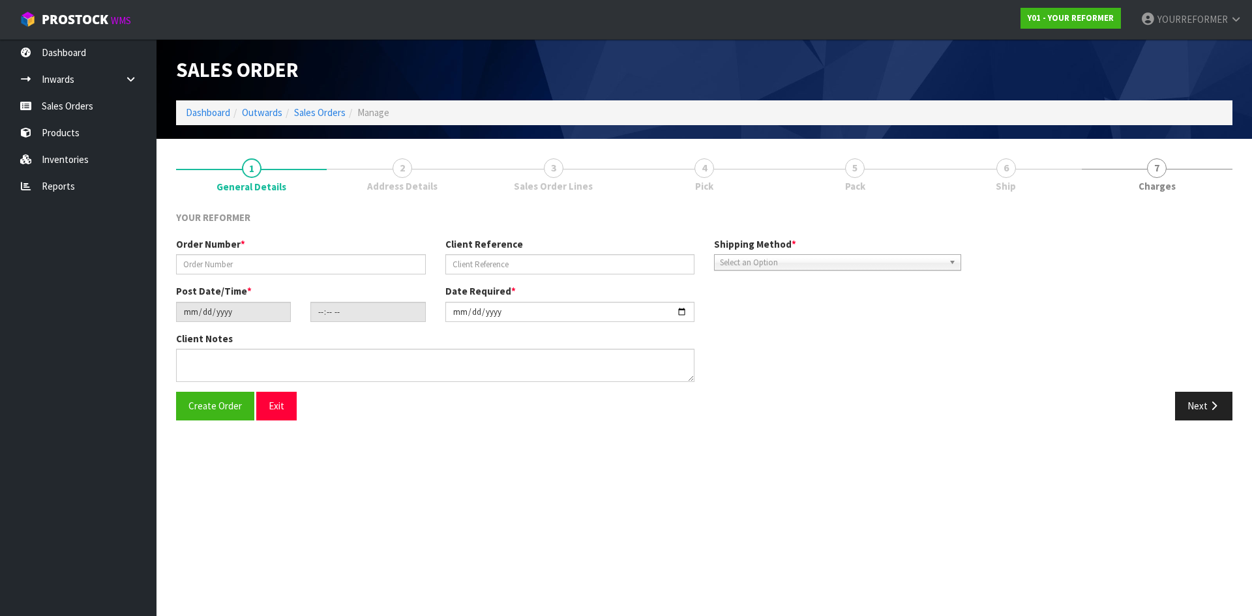
type input "4864.2"
type input "[PERSON_NAME]"
type input "2025-08-20"
type input "14:17:00.000"
type input "2025-08-21"
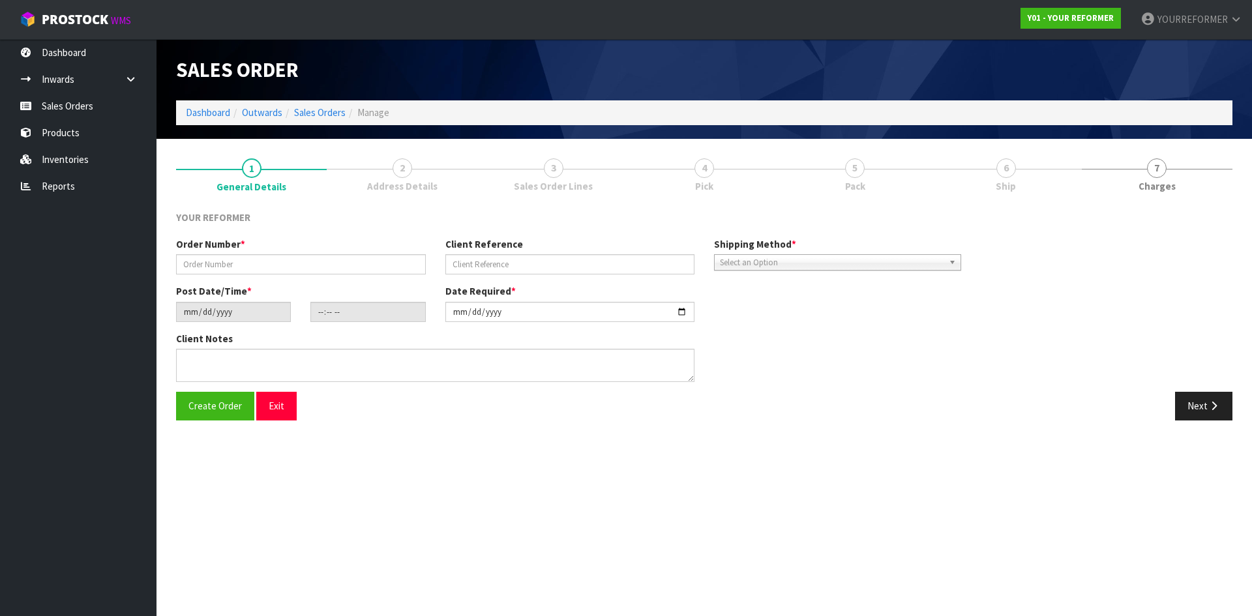
type textarea "NIKKI WILSON 6 IAN STREET BOP ROTORUA 3010 NEW ZEALAND +64 210 263 4329"
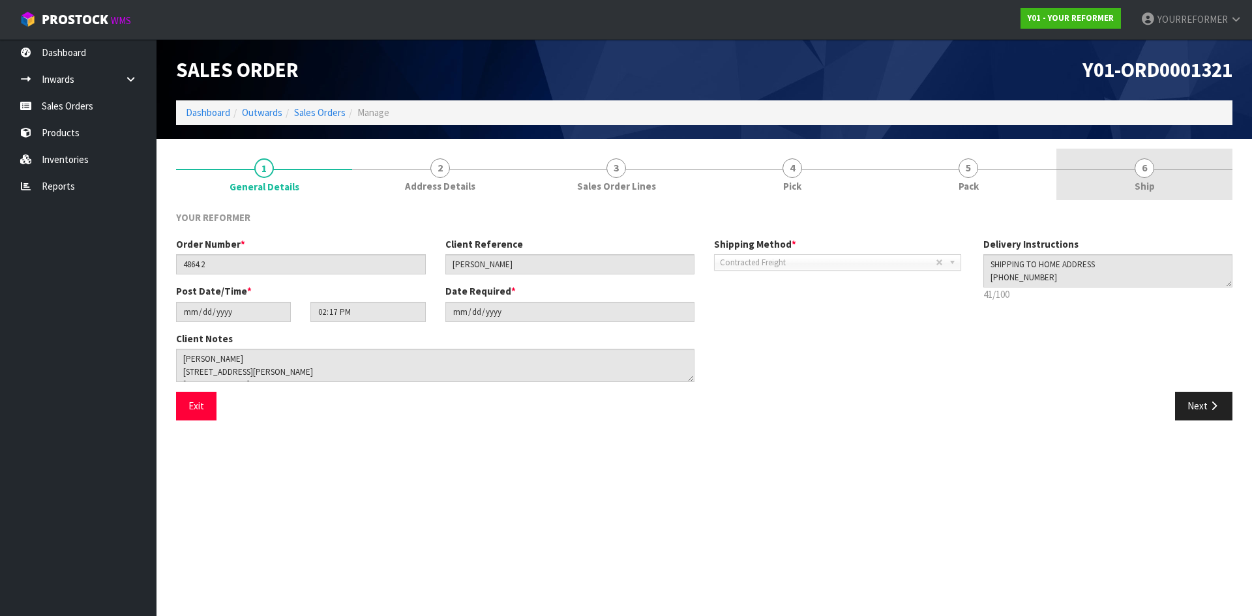
click at [1181, 170] on link "6 Ship" at bounding box center [1145, 175] width 176 height 52
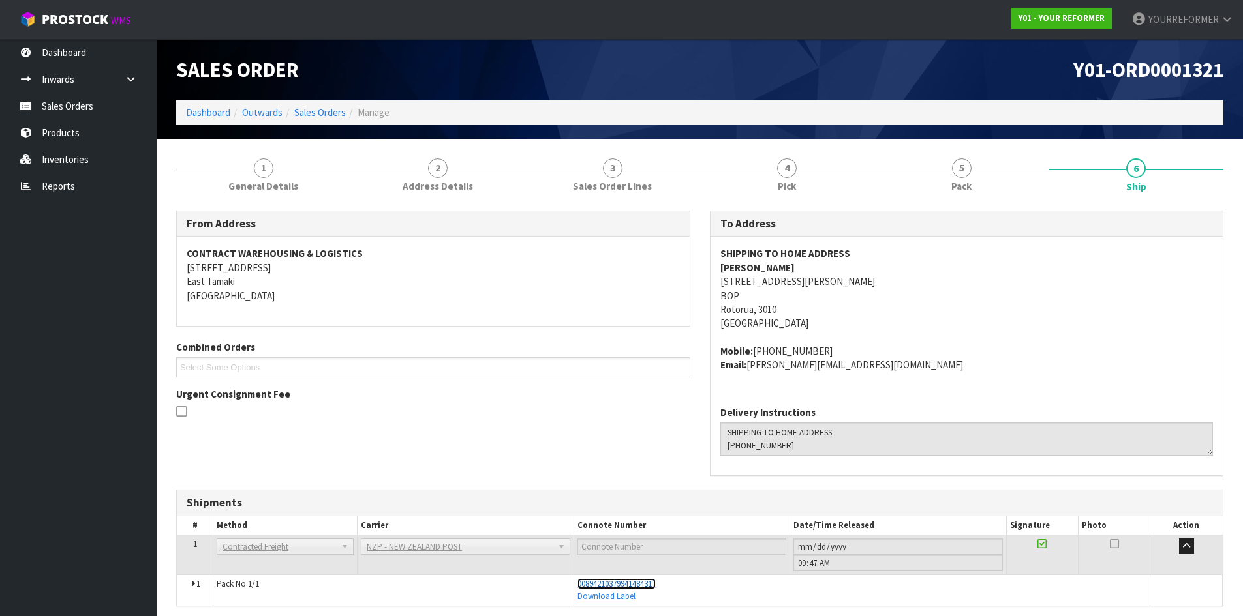
click at [633, 587] on span "00894210379941484317" at bounding box center [616, 584] width 78 height 11
click at [77, 105] on link "Sales Orders" at bounding box center [78, 106] width 157 height 27
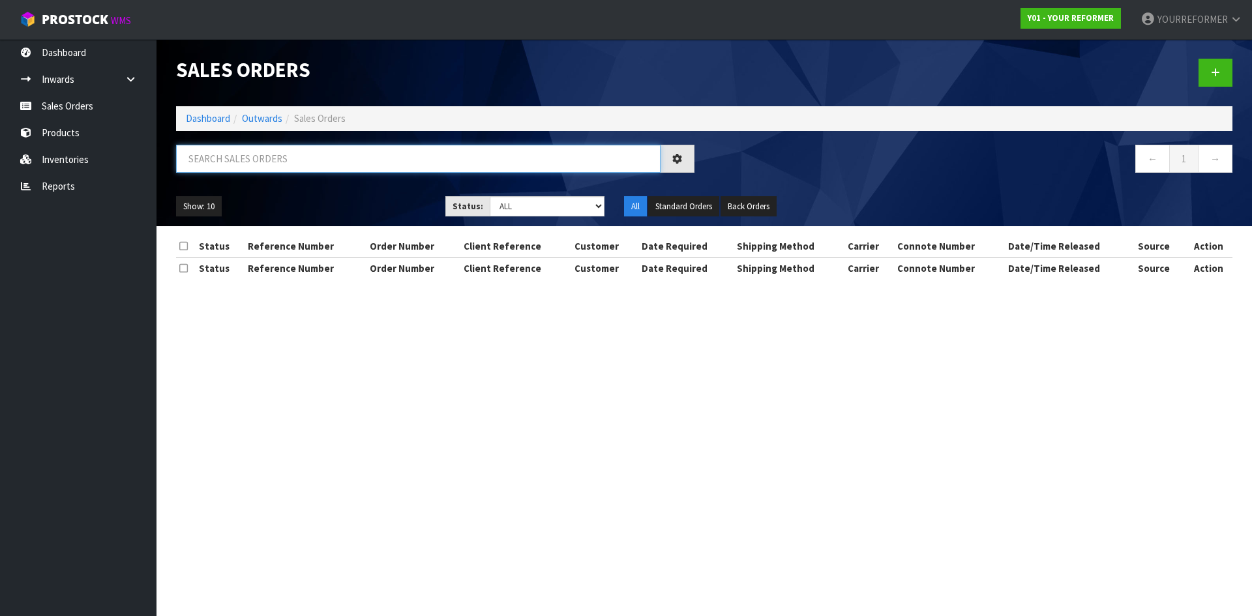
click at [302, 165] on input "text" at bounding box center [418, 159] width 485 height 28
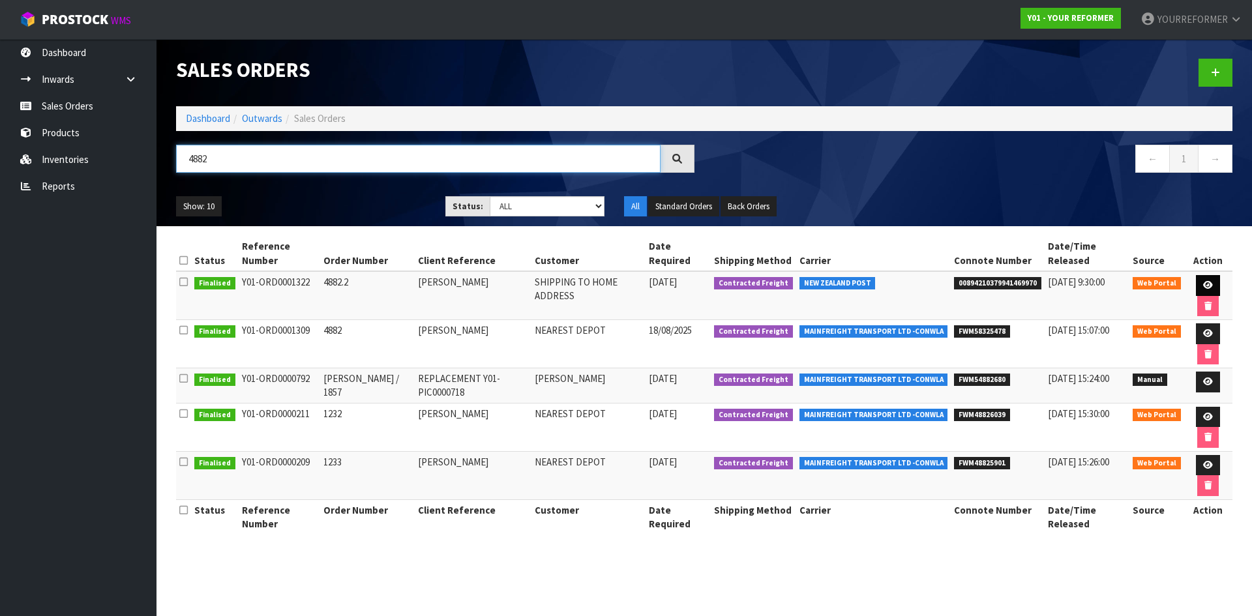
type input "4882"
click at [1206, 286] on icon at bounding box center [1209, 285] width 10 height 8
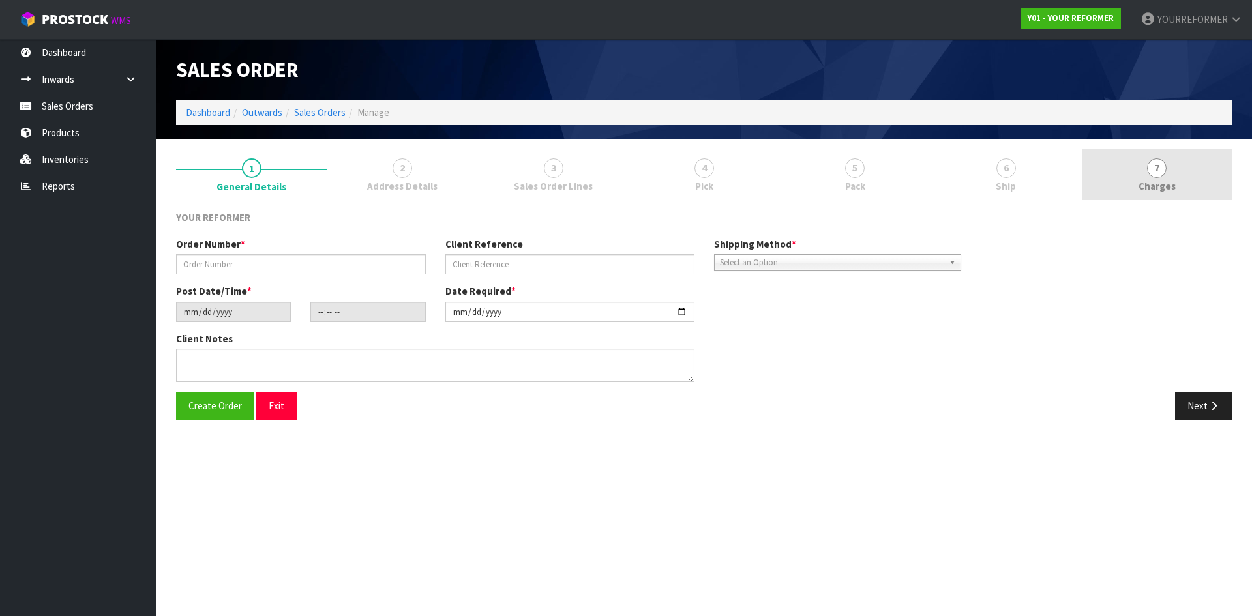
click at [1166, 163] on link "7 Charges" at bounding box center [1157, 175] width 151 height 52
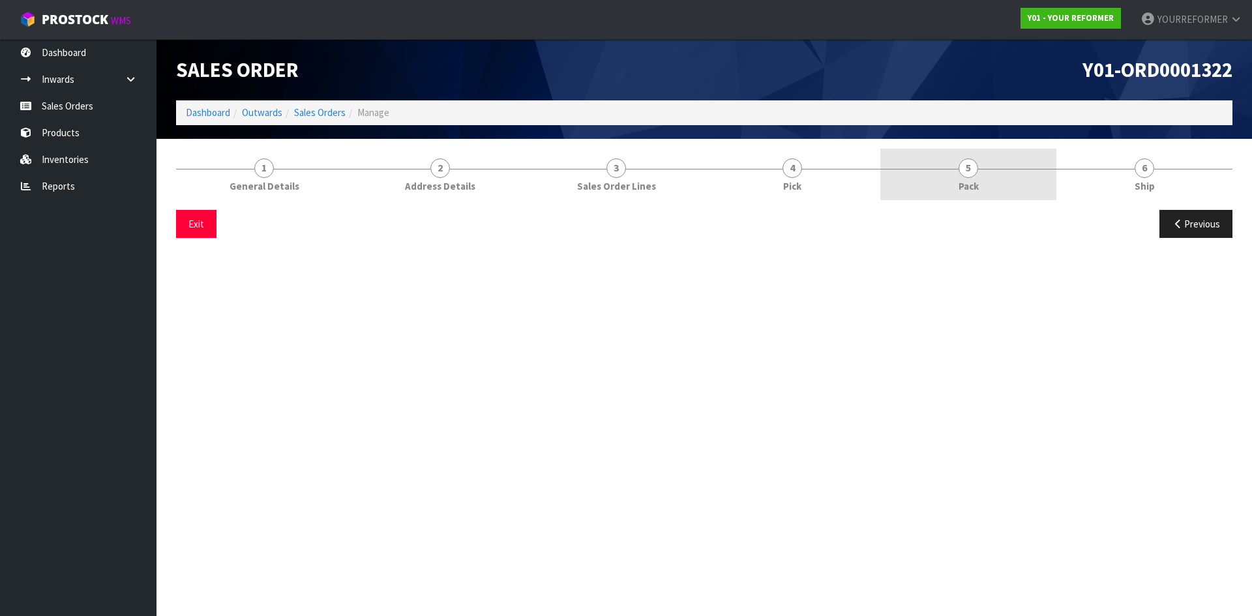
click at [978, 164] on link "5 Pack" at bounding box center [969, 175] width 176 height 52
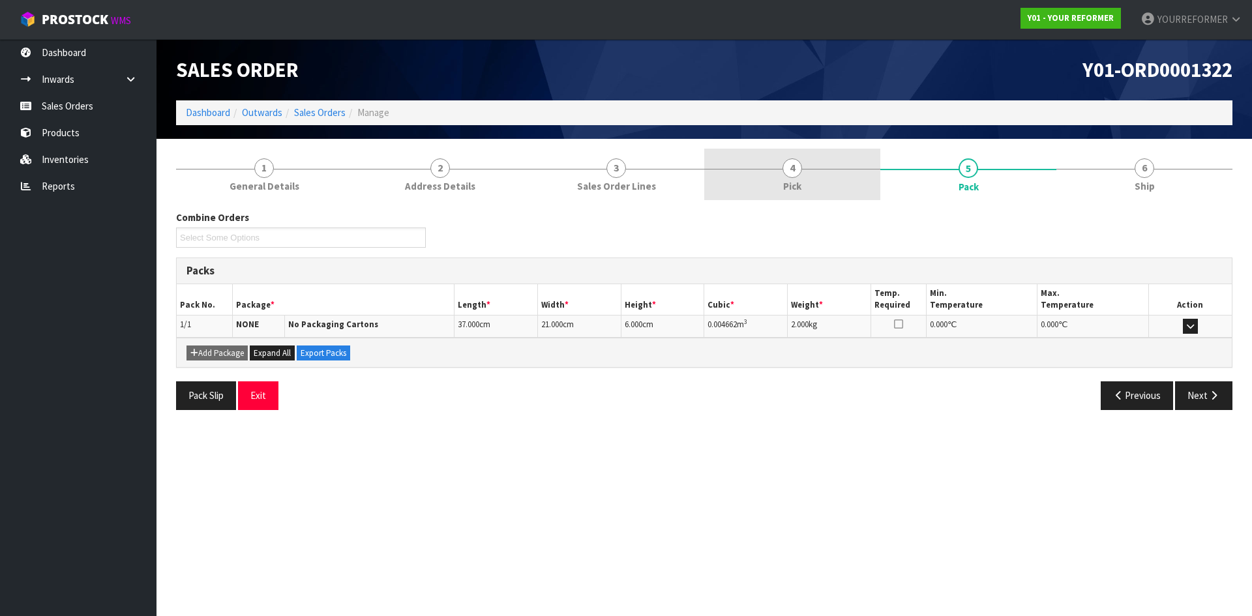
click at [809, 170] on link "4 Pick" at bounding box center [793, 175] width 176 height 52
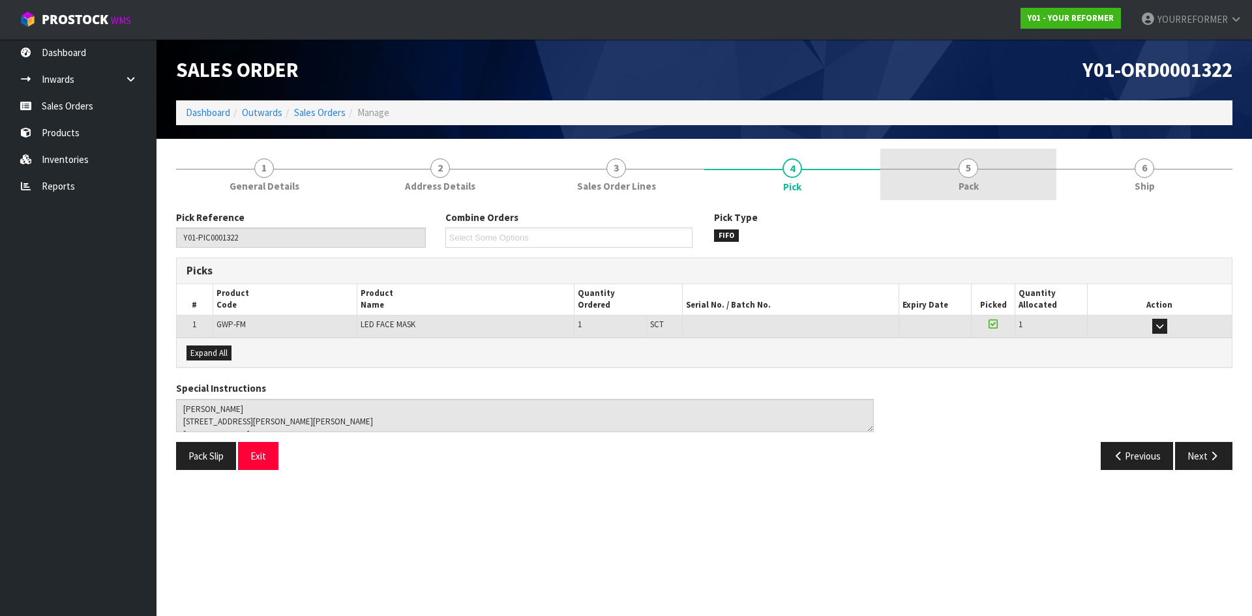
click at [980, 170] on link "5 Pack" at bounding box center [969, 175] width 176 height 52
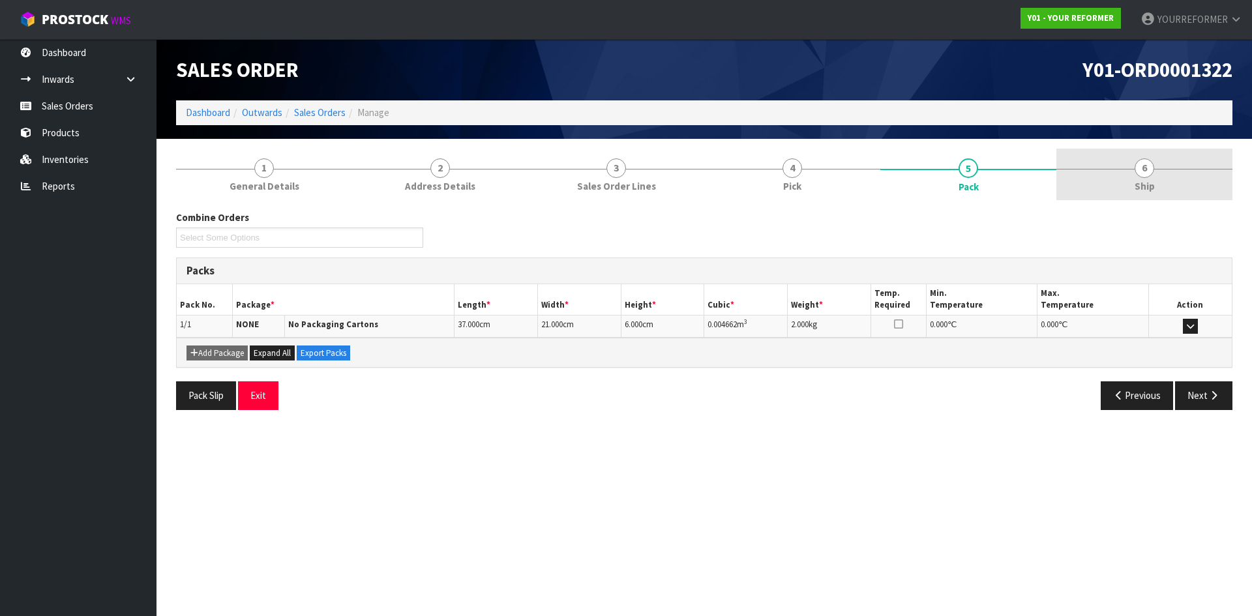
click at [1183, 177] on link "6 Ship" at bounding box center [1145, 175] width 176 height 52
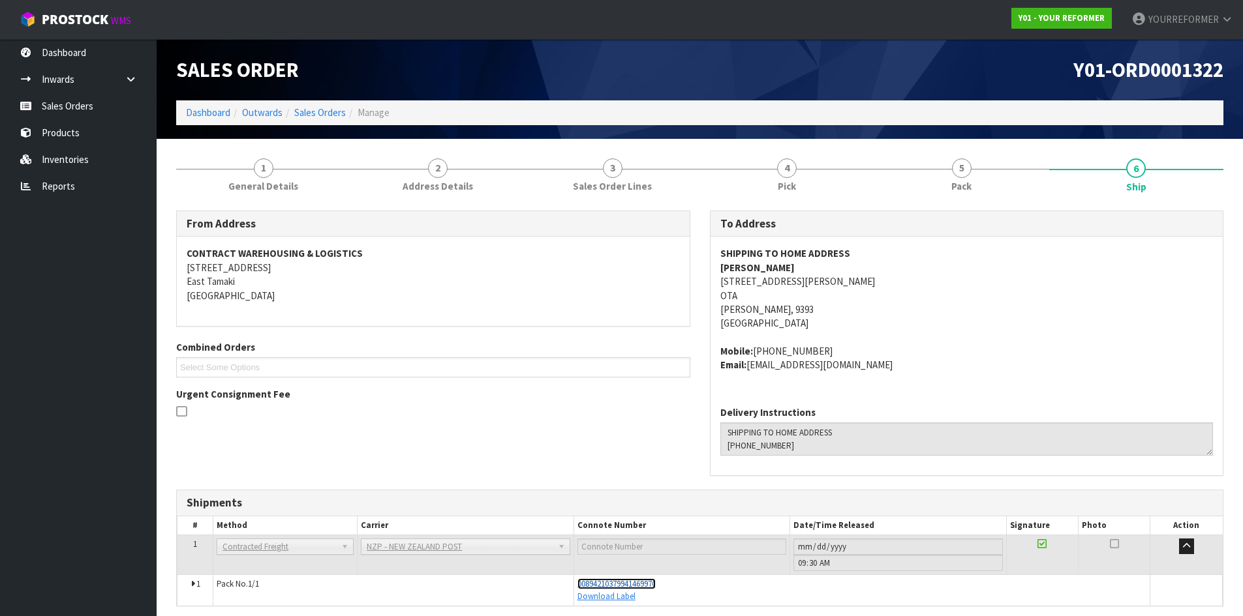
click at [633, 584] on span "00894210379941469970" at bounding box center [616, 584] width 78 height 11
click at [87, 110] on link "Sales Orders" at bounding box center [78, 106] width 157 height 27
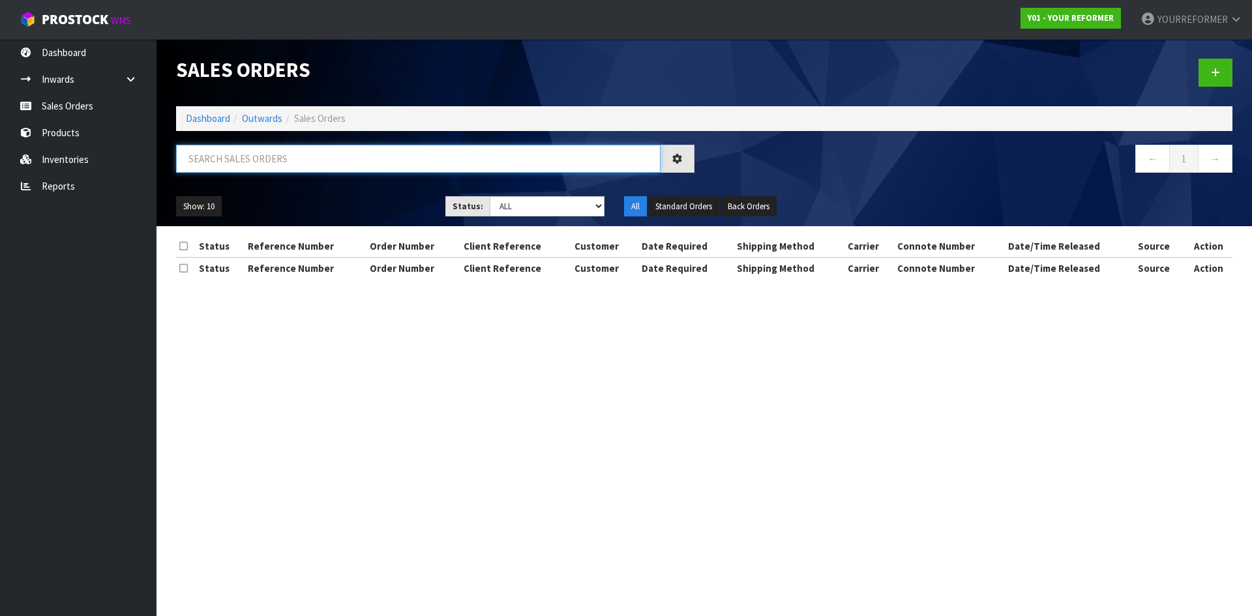
click at [276, 166] on input "text" at bounding box center [418, 159] width 485 height 28
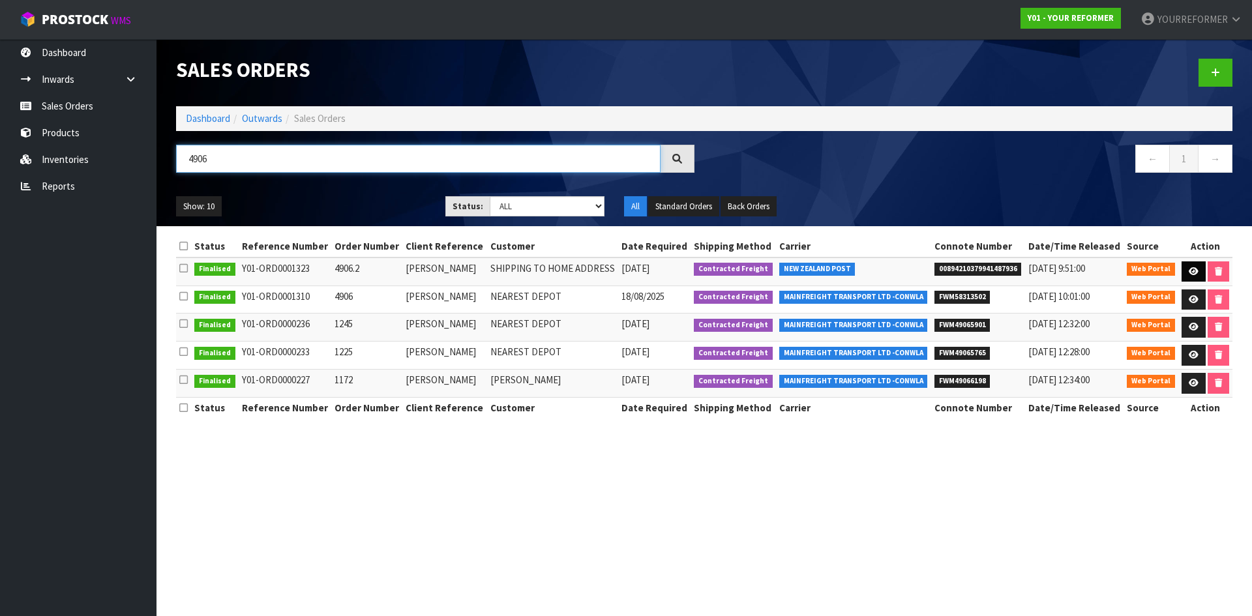
type input "4906"
click at [1194, 271] on icon at bounding box center [1194, 271] width 10 height 8
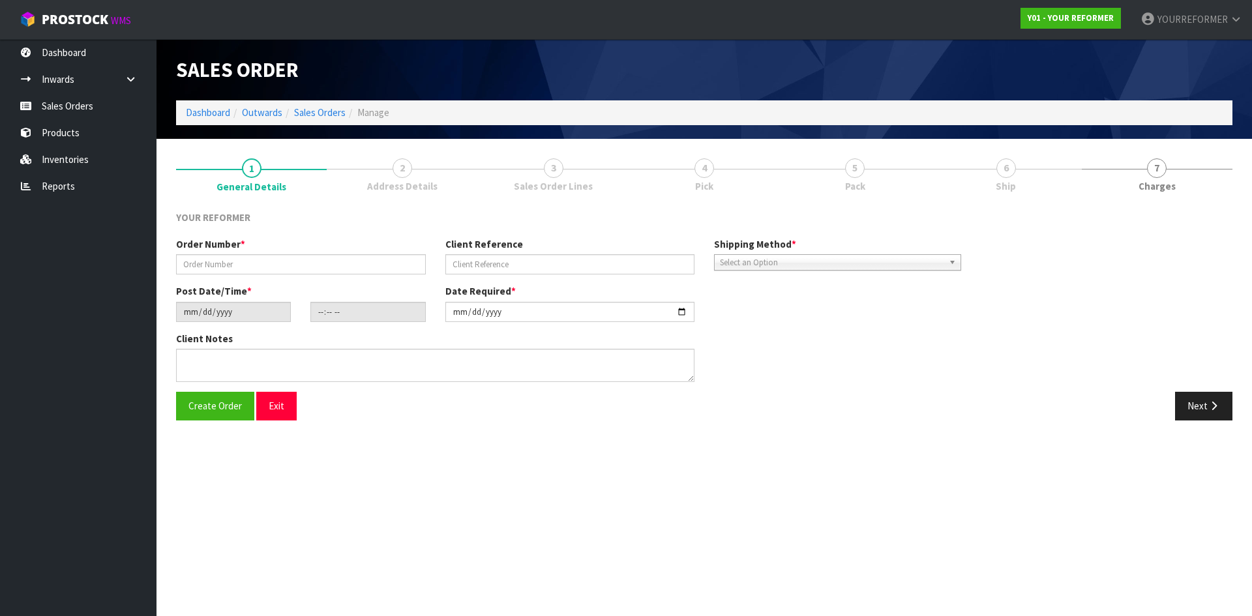
type input "4906.2"
type input "[PERSON_NAME]"
type input "2025-08-20"
type input "14:20:00.000"
type input "2025-08-21"
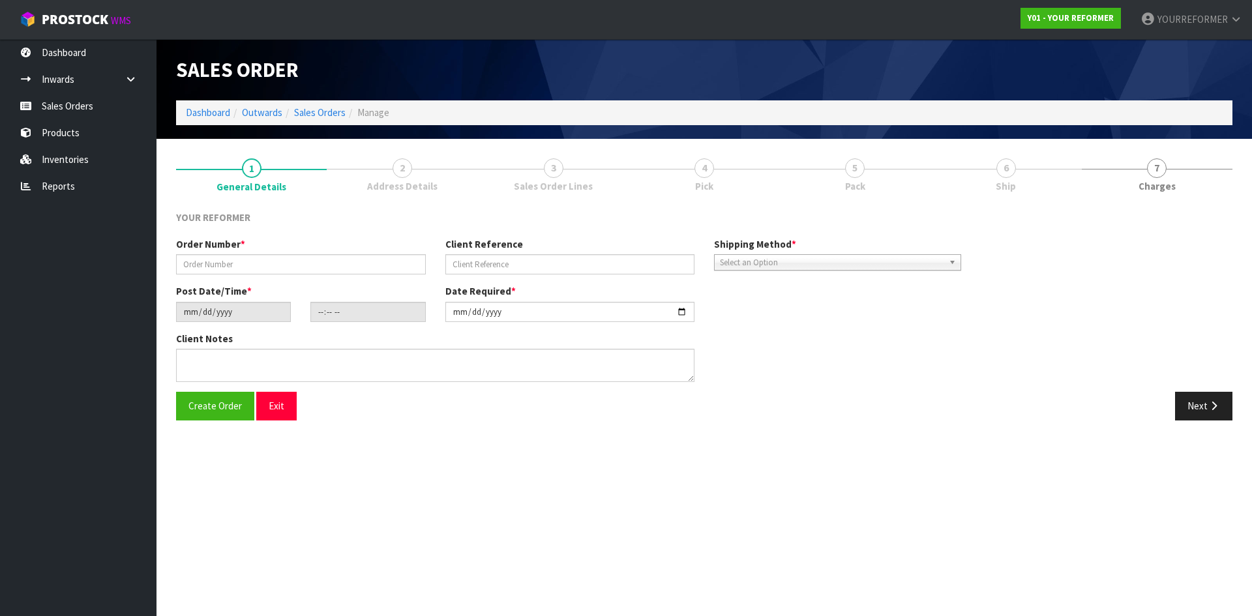
type textarea "EMMA GENET 200 JOHN F KENNEDY DR OUTBACK TRADING LTD MWT PALMERSTON NORTH 4414 …"
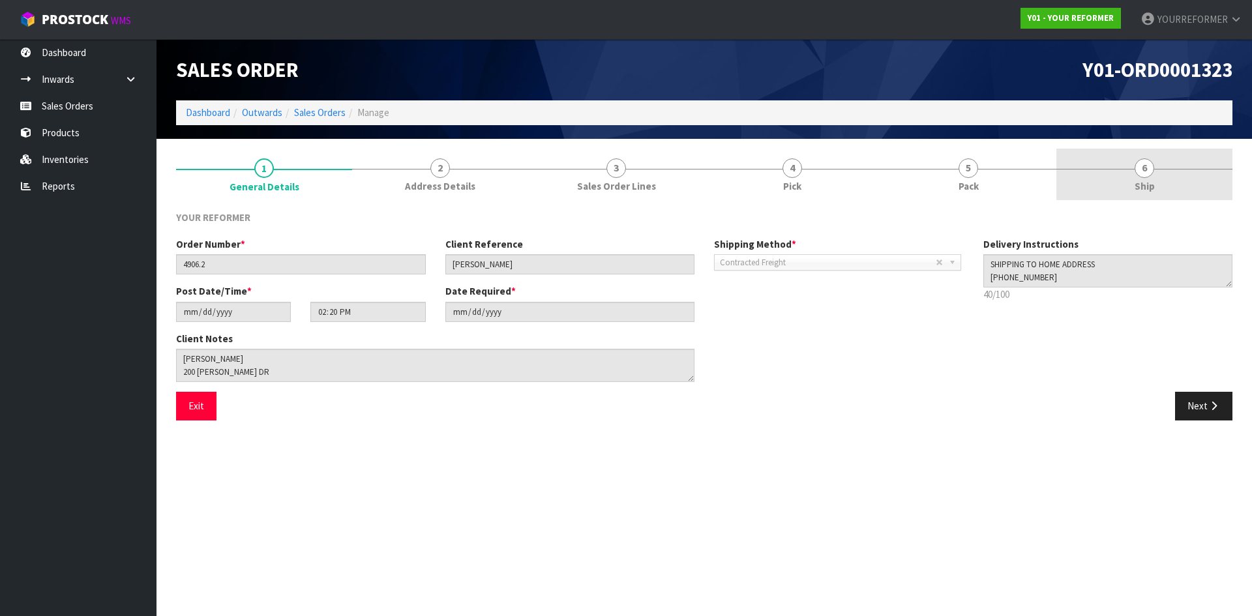
drag, startPoint x: 1146, startPoint y: 176, endPoint x: 1131, endPoint y: 190, distance: 20.8
click at [1146, 176] on span "6" at bounding box center [1145, 169] width 20 height 20
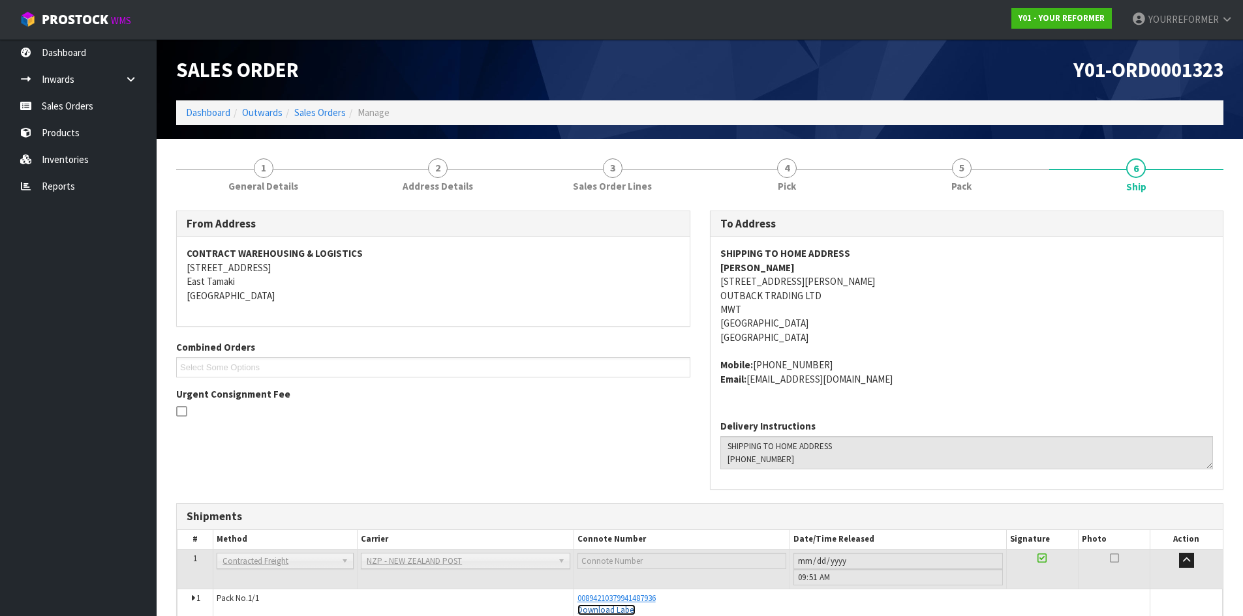
click at [621, 605] on link "Download Label" at bounding box center [606, 610] width 58 height 11
click at [617, 598] on span "00894210379941487936" at bounding box center [616, 598] width 78 height 11
click at [91, 102] on link "Sales Orders" at bounding box center [78, 106] width 157 height 27
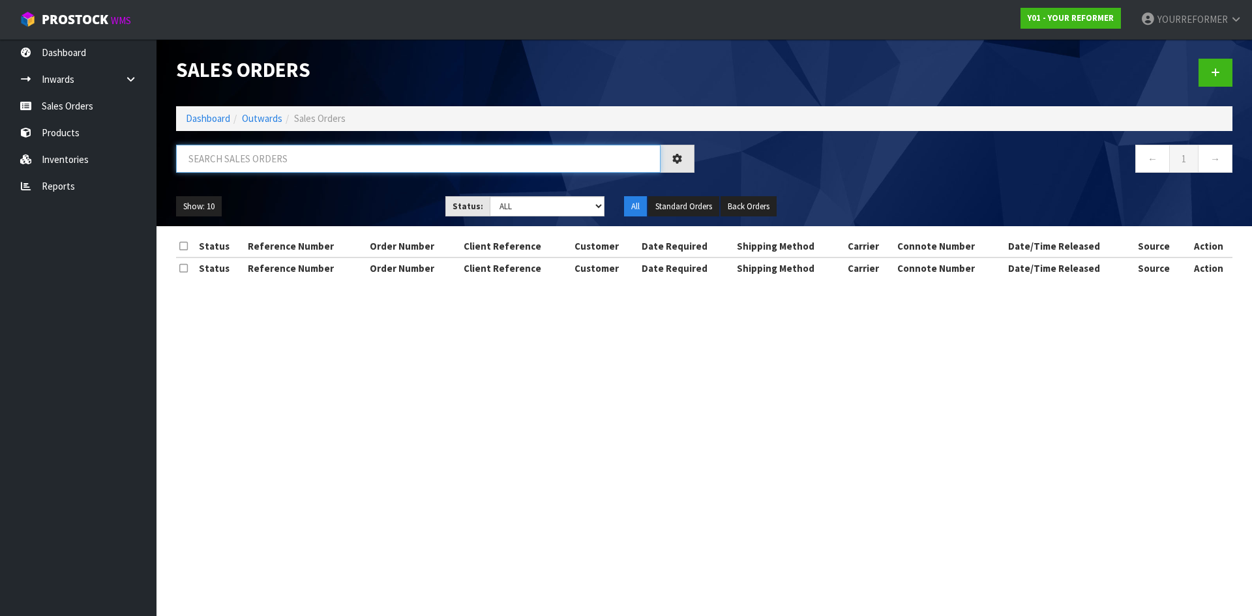
click at [291, 162] on input "text" at bounding box center [418, 159] width 485 height 28
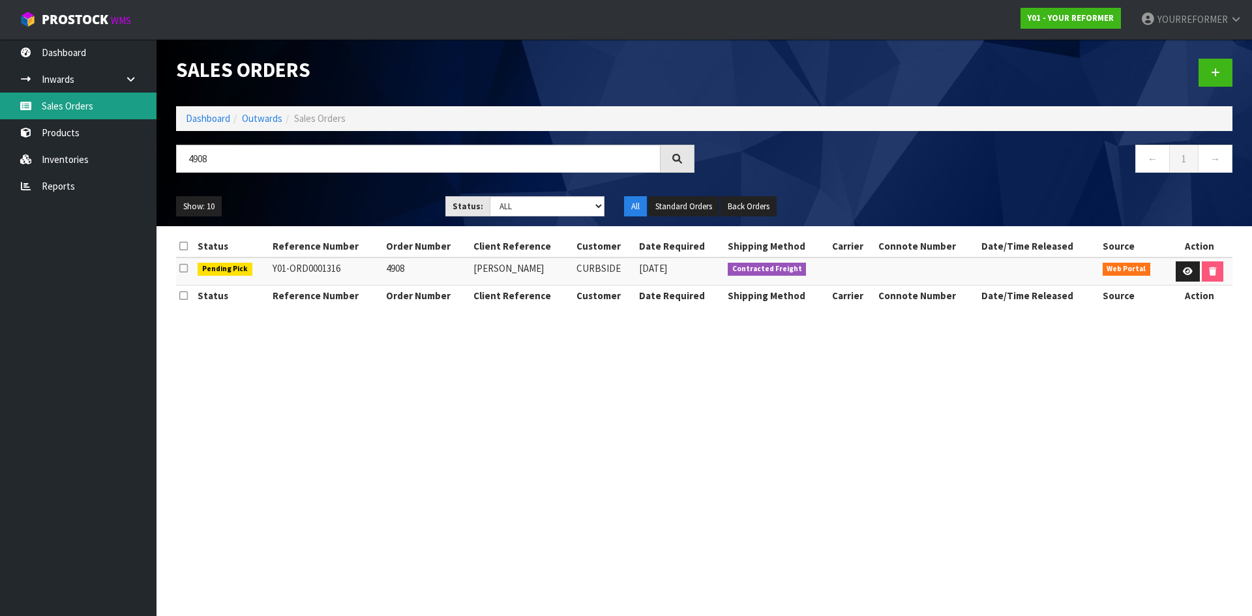
click at [60, 108] on link "Sales Orders" at bounding box center [78, 106] width 157 height 27
drag, startPoint x: 210, startPoint y: 159, endPoint x: 179, endPoint y: 155, distance: 31.6
click at [181, 154] on input "4908" at bounding box center [418, 159] width 485 height 28
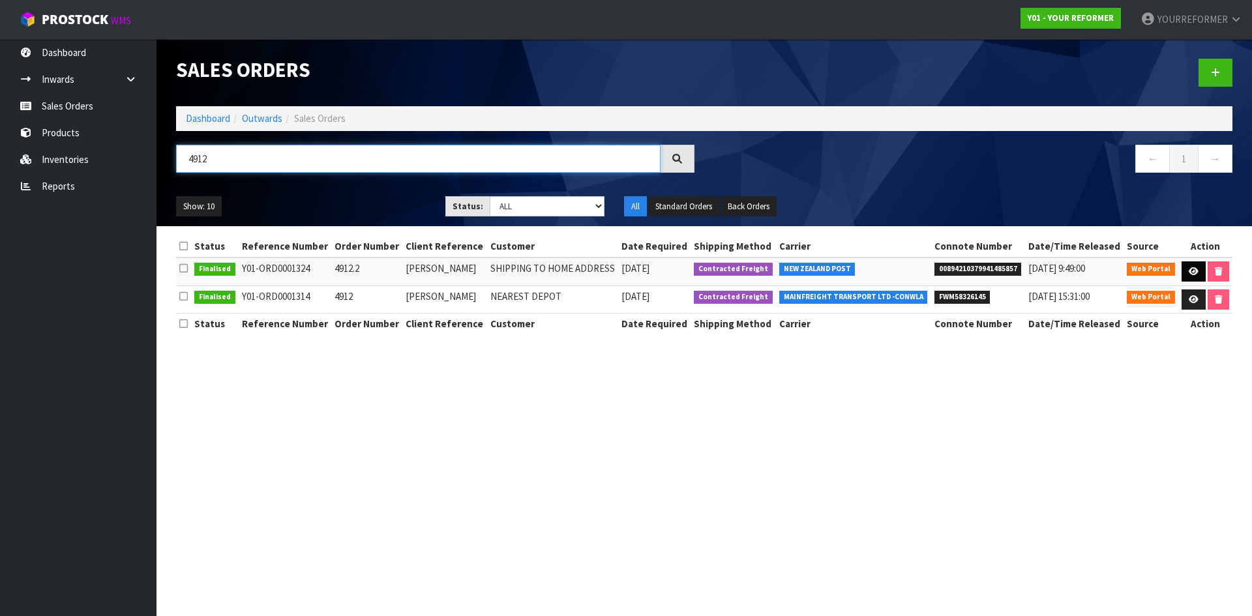
type input "4912"
click at [1189, 270] on icon at bounding box center [1194, 271] width 10 height 8
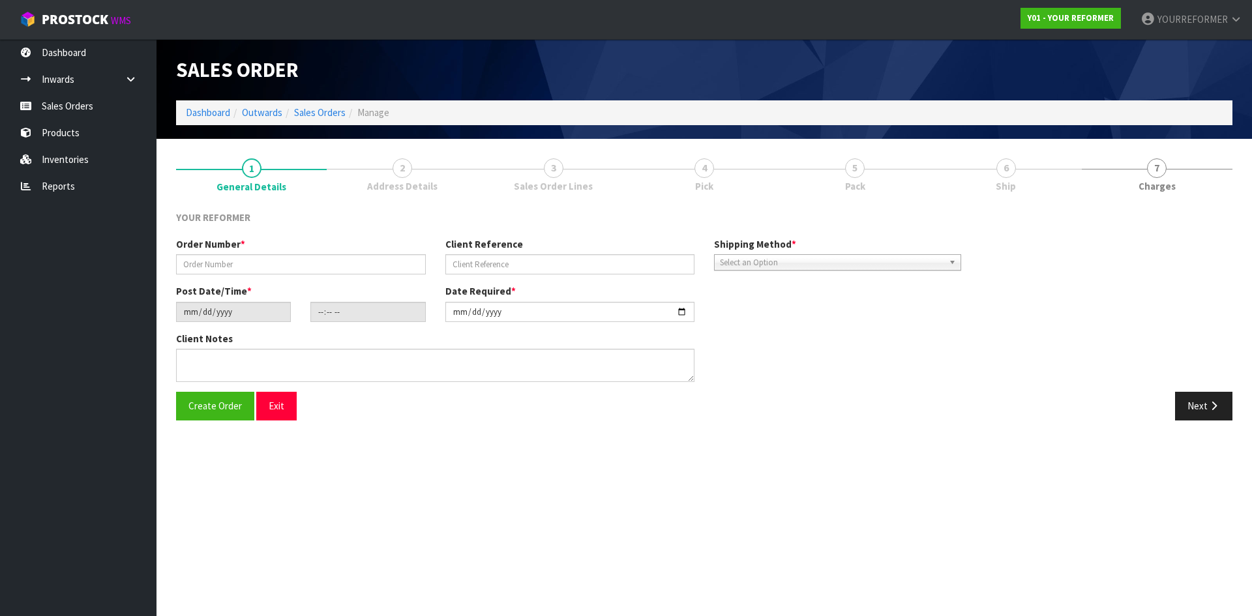
type input "4912.2"
type input "[PERSON_NAME]"
type input "2025-08-20"
type input "14:21:00.000"
type input "2025-08-21"
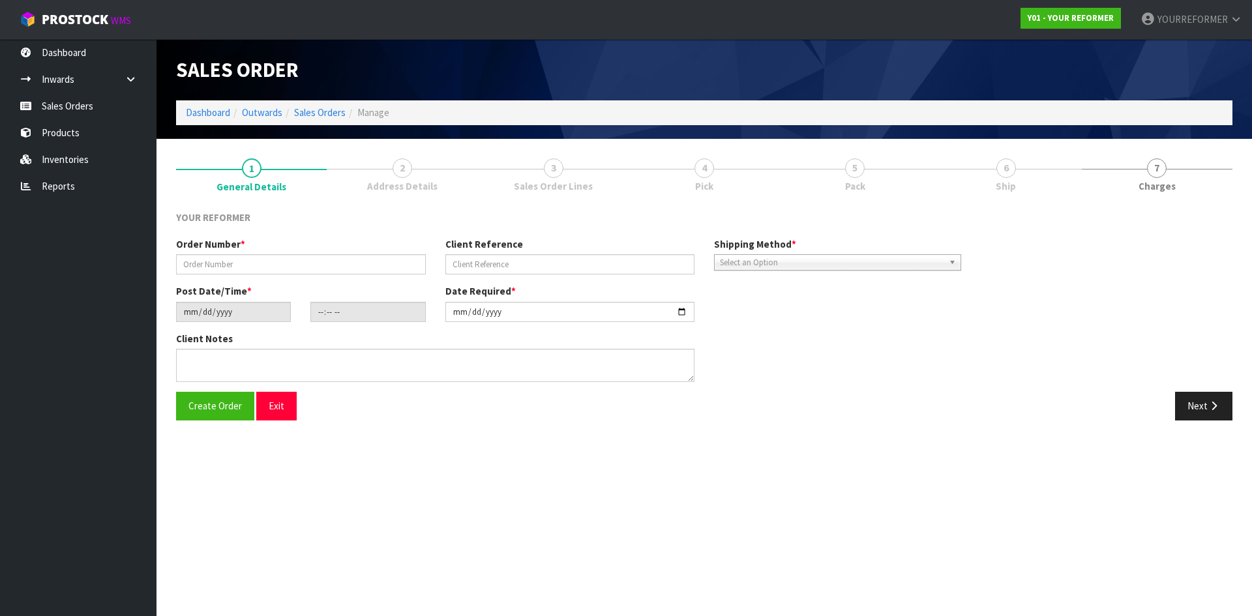
type textarea "LINDA FUSSELL 1341 BACK ORMOND ROAD GIS ORMOND 4071 NEW ZEALAND +64 27 316 8642"
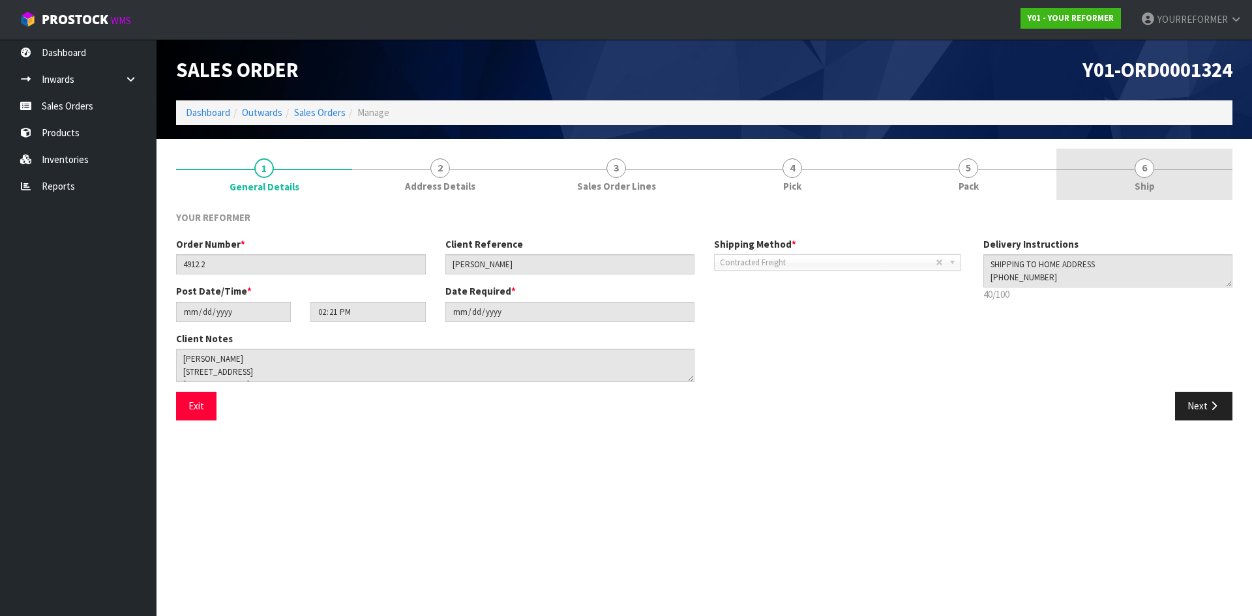
click at [1124, 186] on link "6 Ship" at bounding box center [1145, 175] width 176 height 52
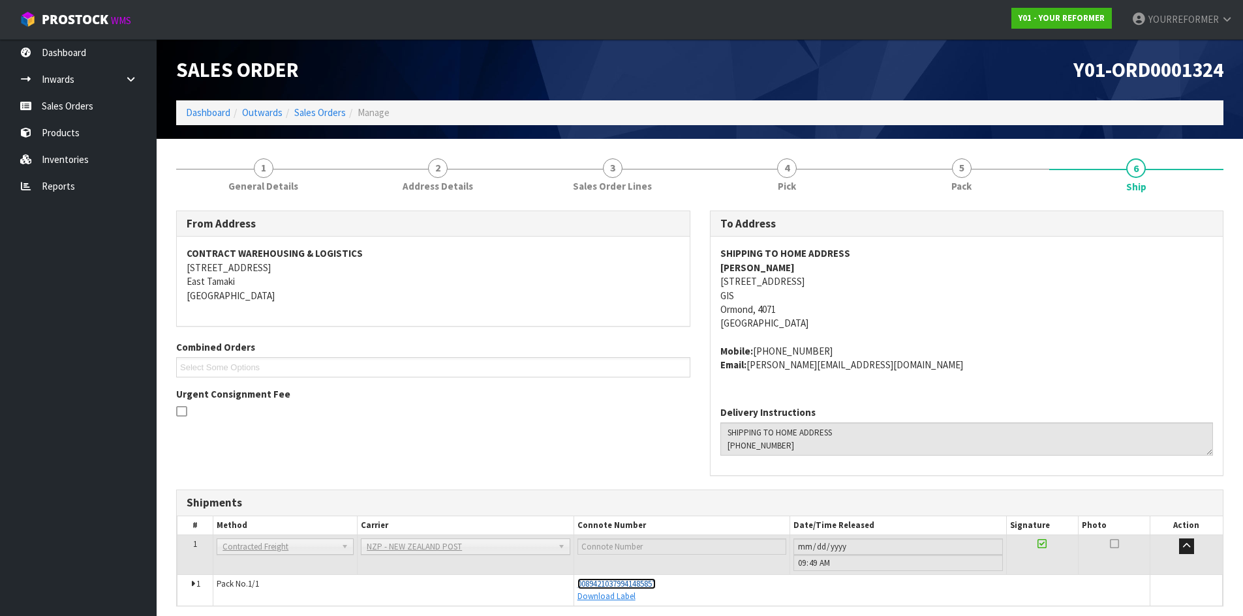
click at [615, 584] on span "00894210379941485857" at bounding box center [616, 584] width 78 height 11
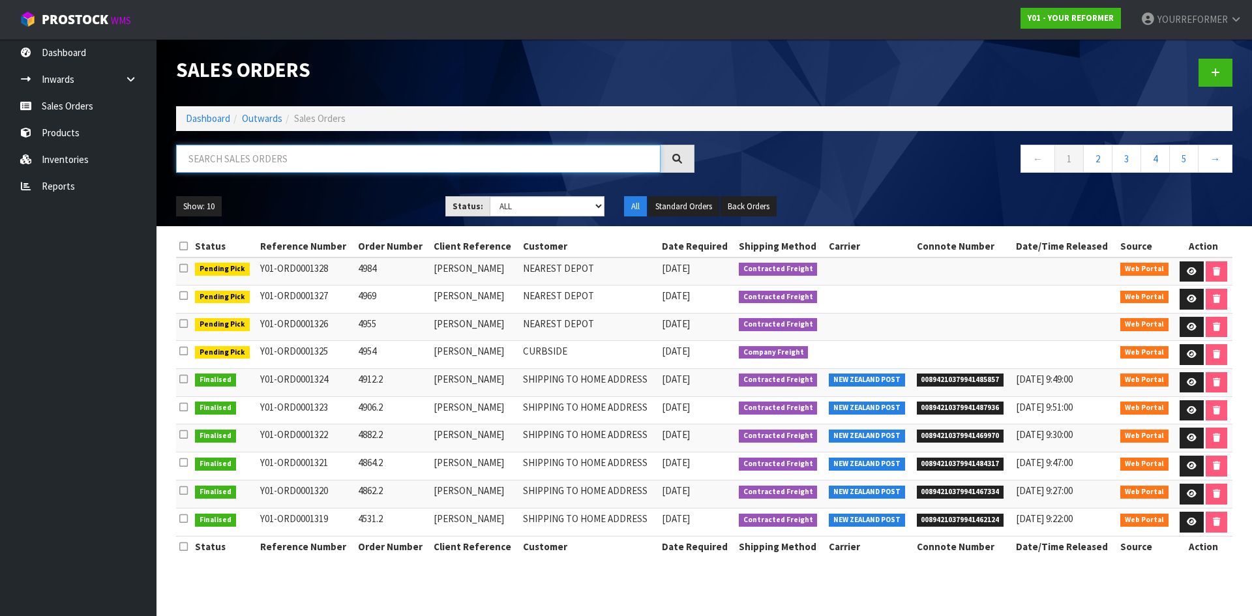
click at [228, 159] on input "text" at bounding box center [418, 159] width 485 height 28
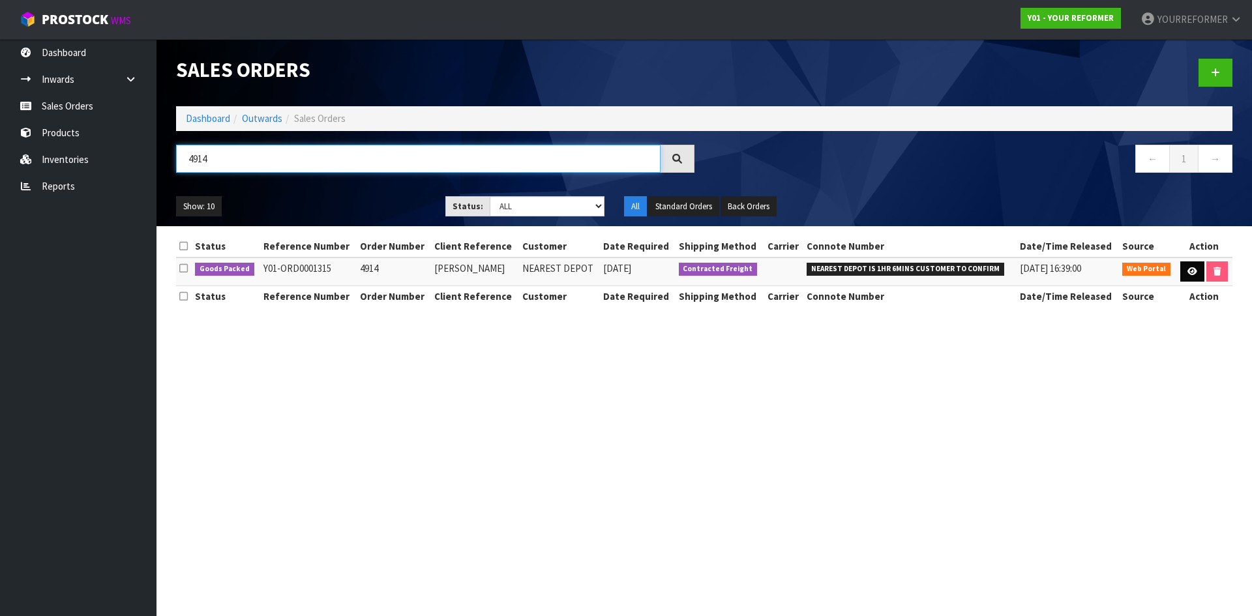
type input "4914"
click at [1197, 274] on link at bounding box center [1193, 272] width 24 height 21
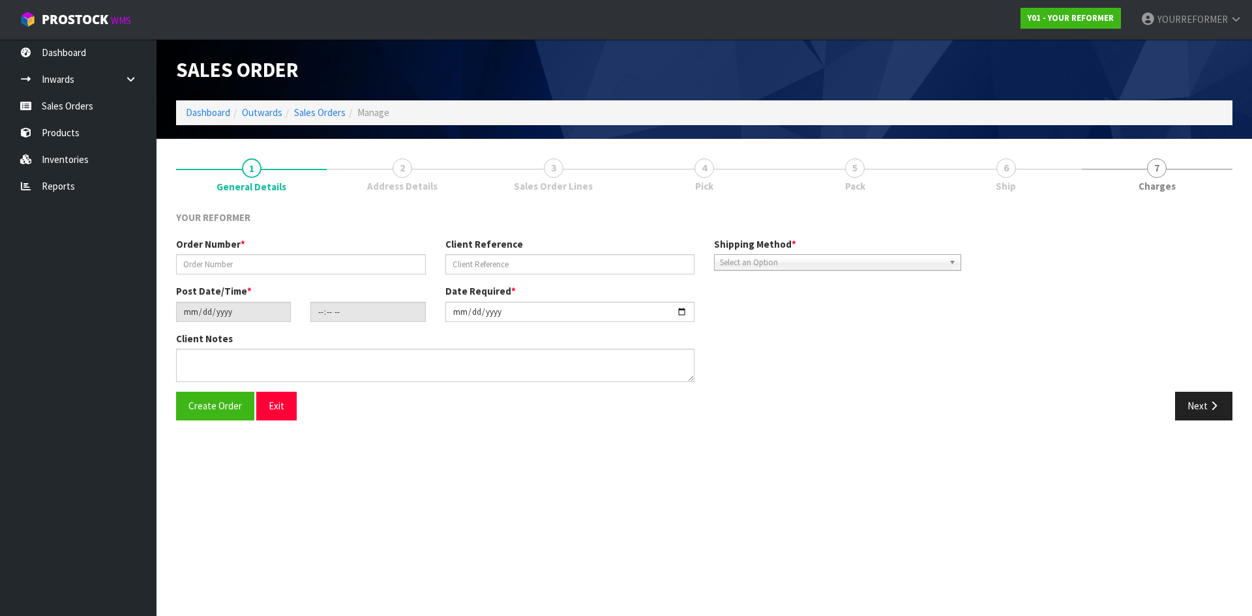
type input "4914"
type input "[PERSON_NAME]"
type input "2025-08-19"
type input "10:49:00.000"
type input "2025-08-19"
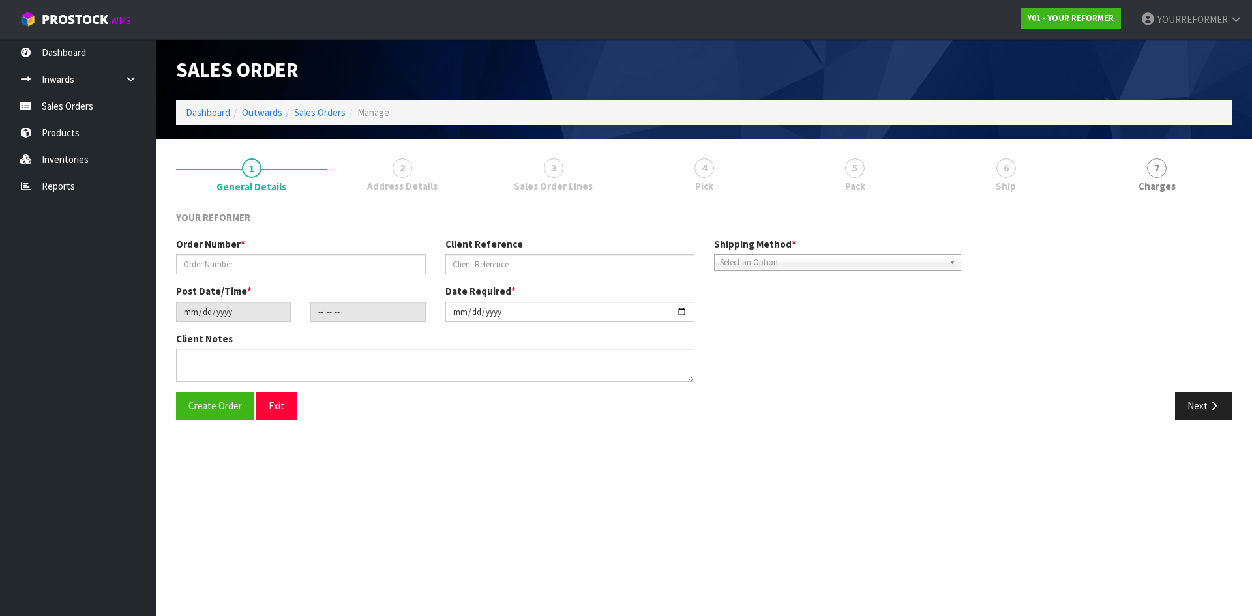
type textarea "MERCURY BAY ESTATE 761A PURANGI ROAD WKO COOKS BEACH 3591 NEW ZEALAND +64 27 86…"
click at [1016, 170] on span "6" at bounding box center [1007, 169] width 20 height 20
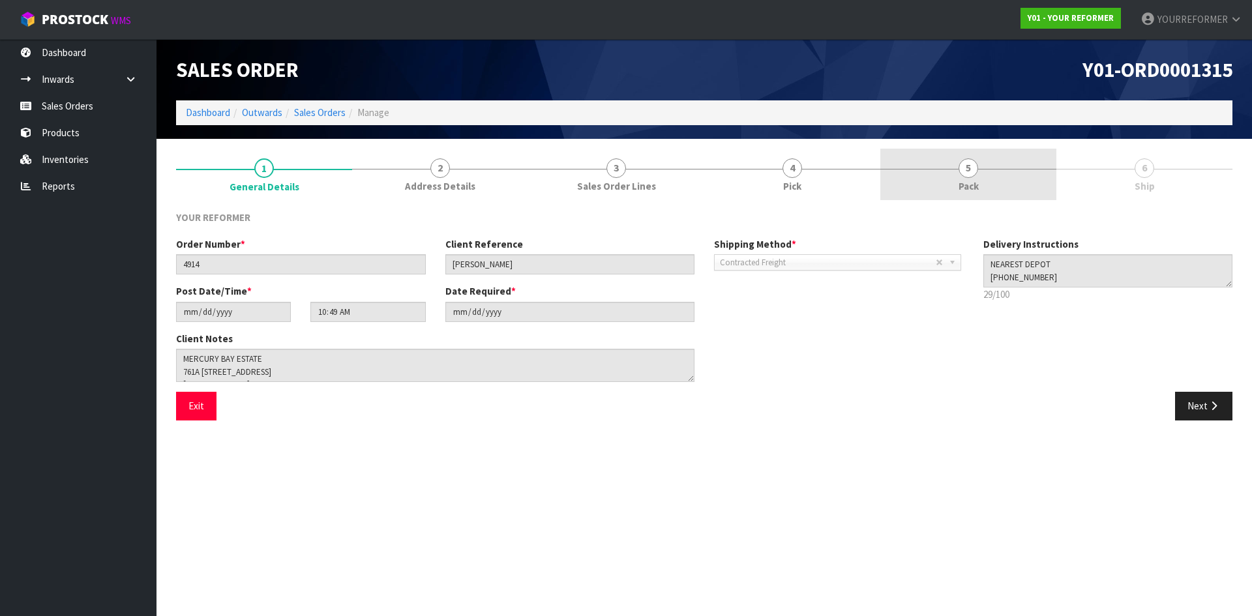
click at [982, 163] on link "5 Pack" at bounding box center [969, 175] width 176 height 52
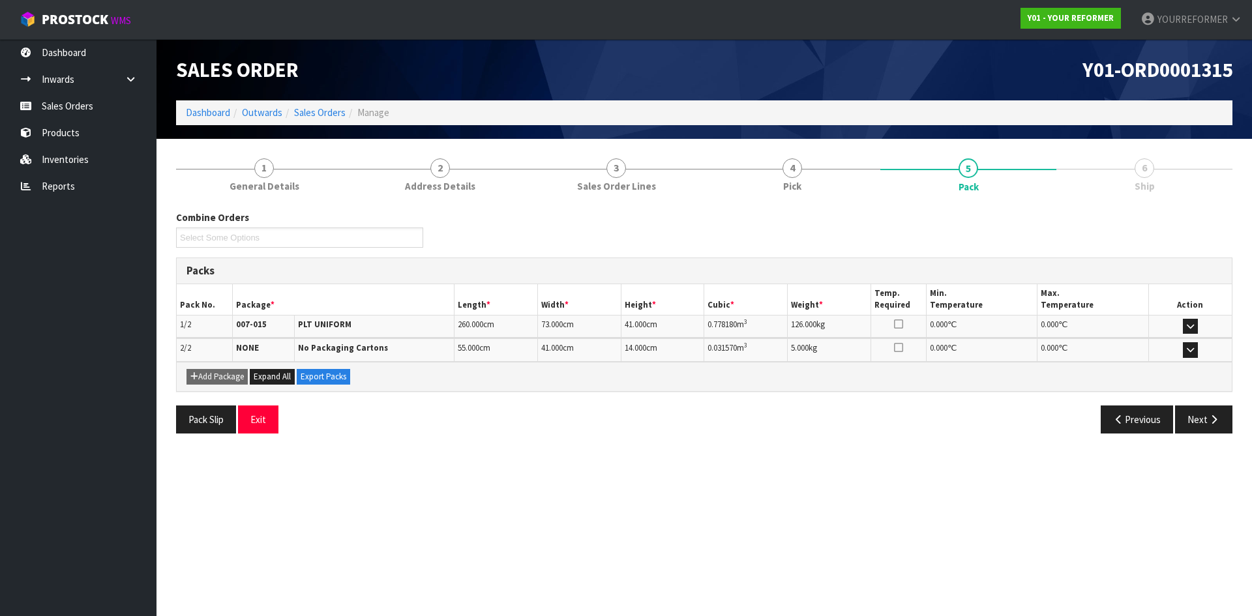
click at [1164, 194] on link "6 Ship" at bounding box center [1145, 175] width 176 height 52
click at [89, 106] on link "Sales Orders" at bounding box center [78, 106] width 157 height 27
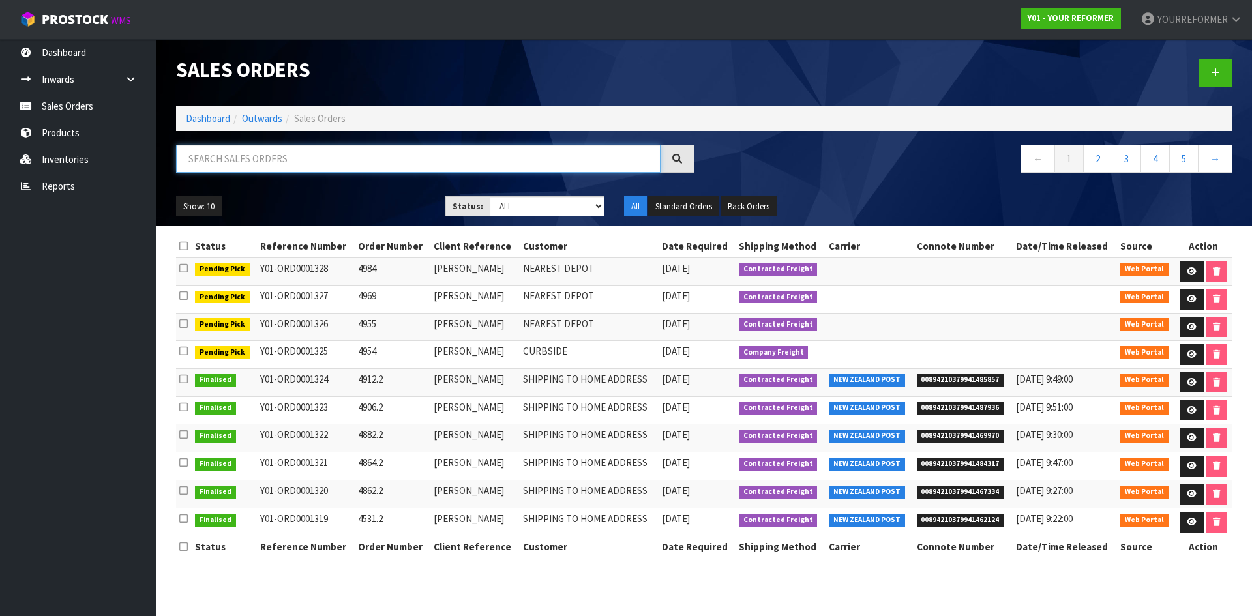
click at [253, 160] on input "text" at bounding box center [418, 159] width 485 height 28
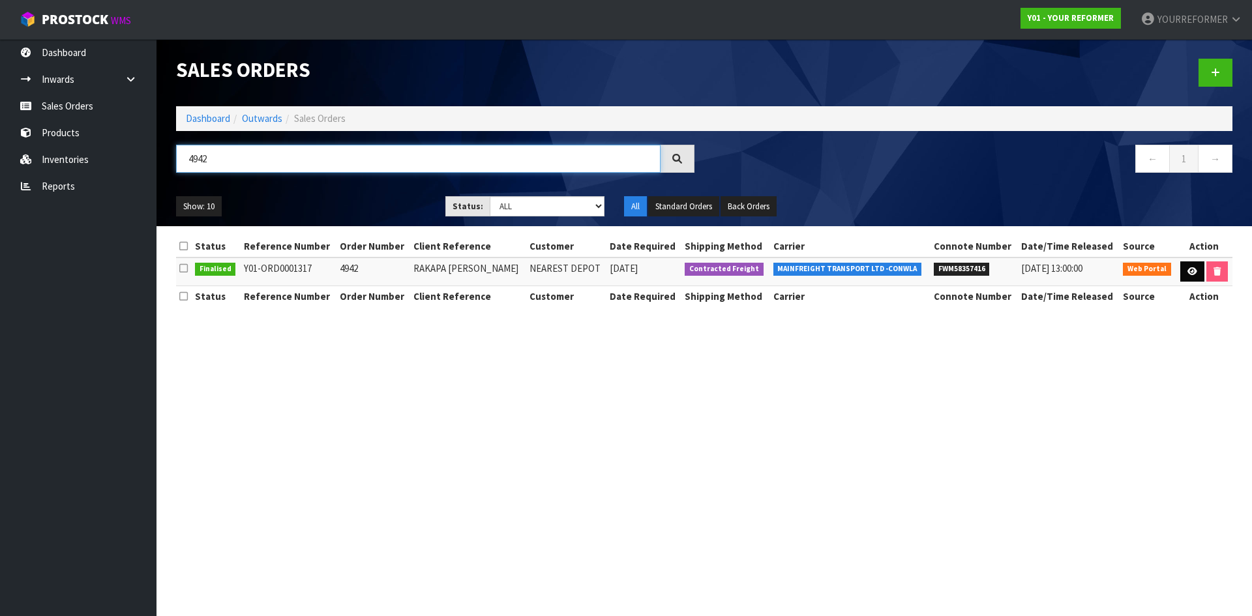
type input "4942"
click at [1194, 271] on icon at bounding box center [1193, 271] width 10 height 8
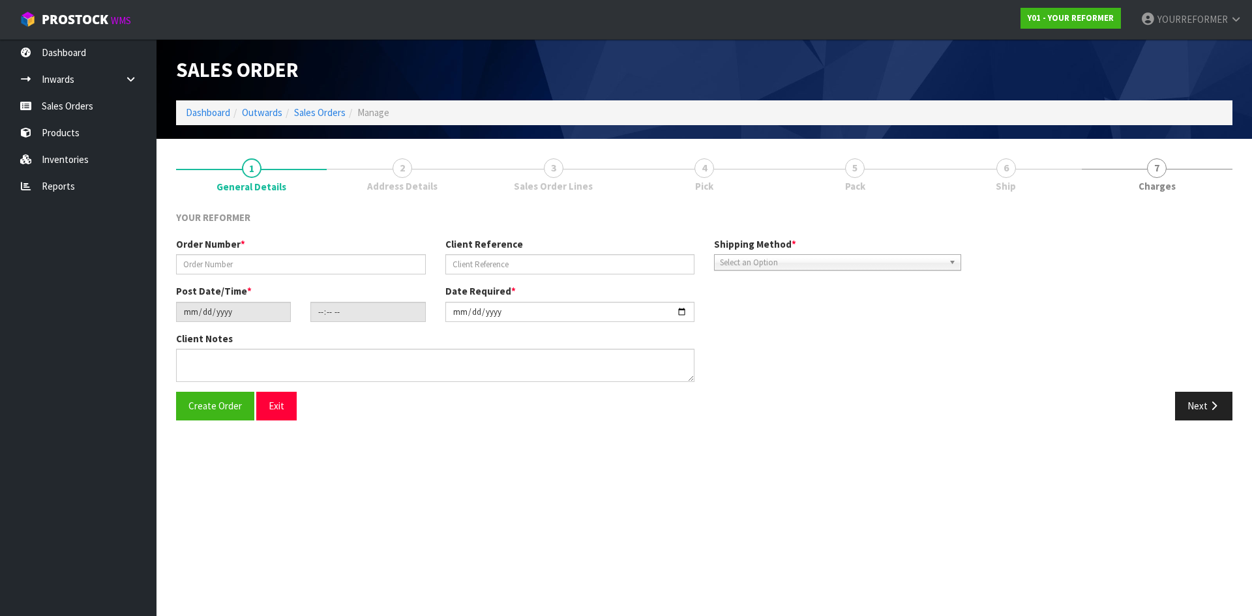
type input "4942"
type input "RAKAPA [PERSON_NAME]"
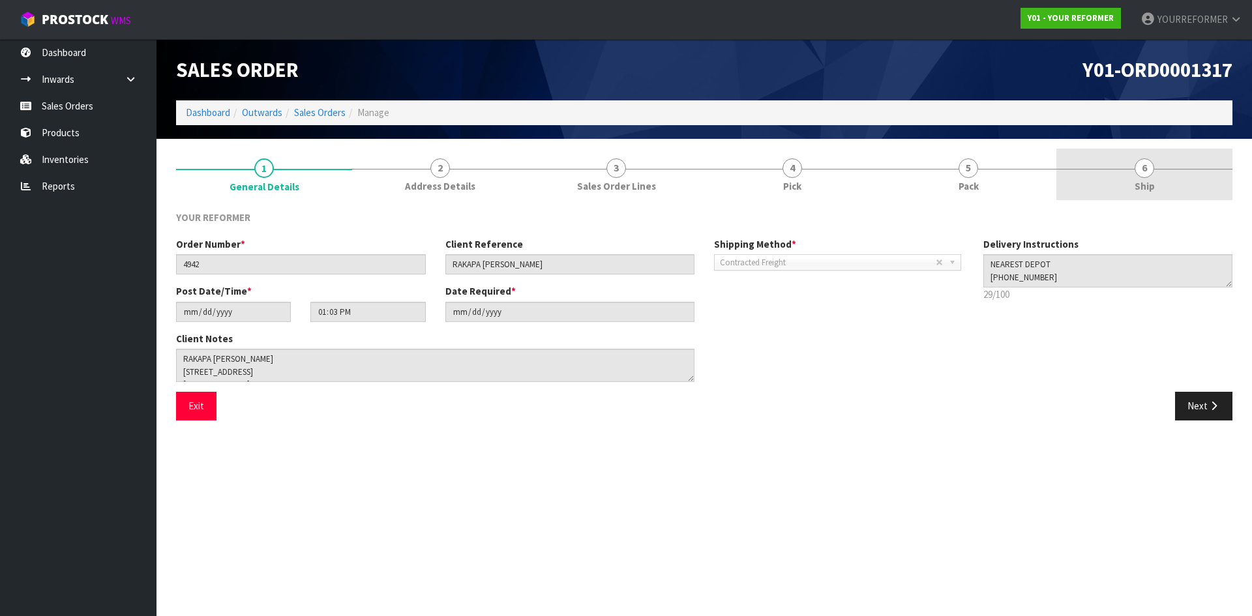
click at [1175, 173] on link "6 Ship" at bounding box center [1145, 175] width 176 height 52
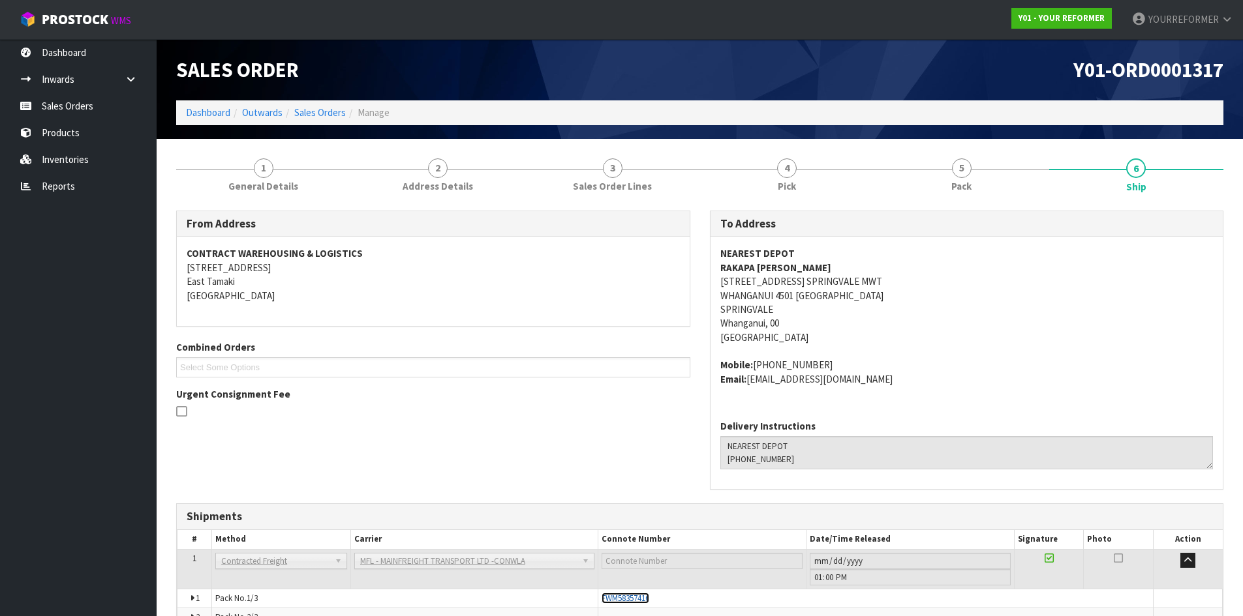
click at [642, 599] on span "FWM58357416" at bounding box center [625, 598] width 48 height 11
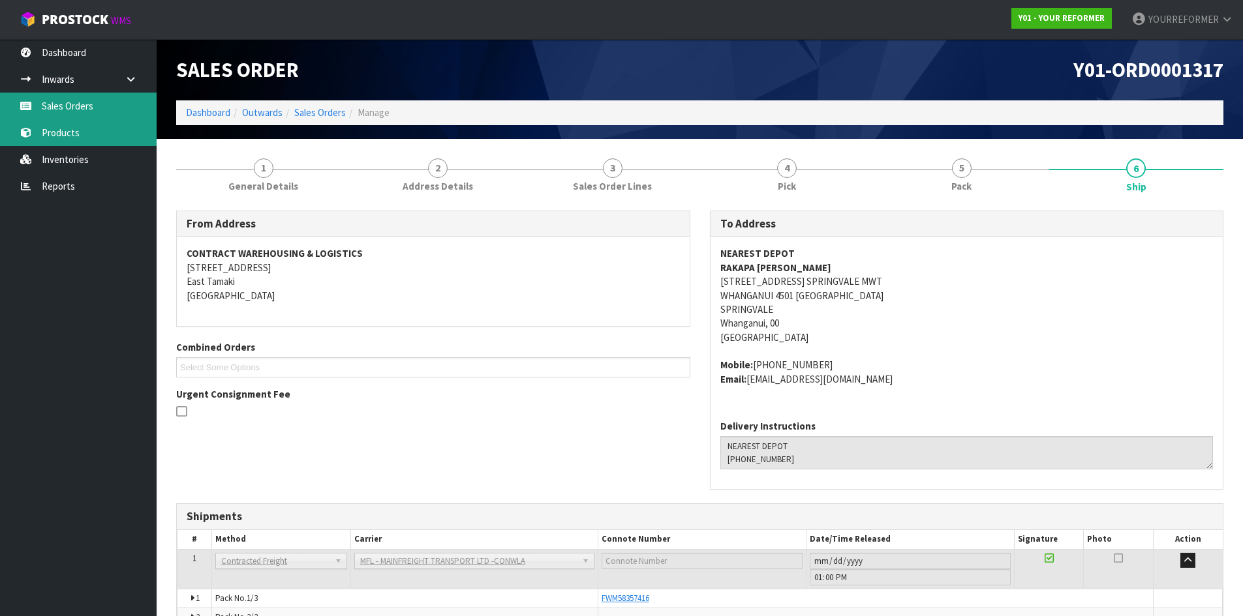
click at [87, 114] on link "Sales Orders" at bounding box center [78, 106] width 157 height 27
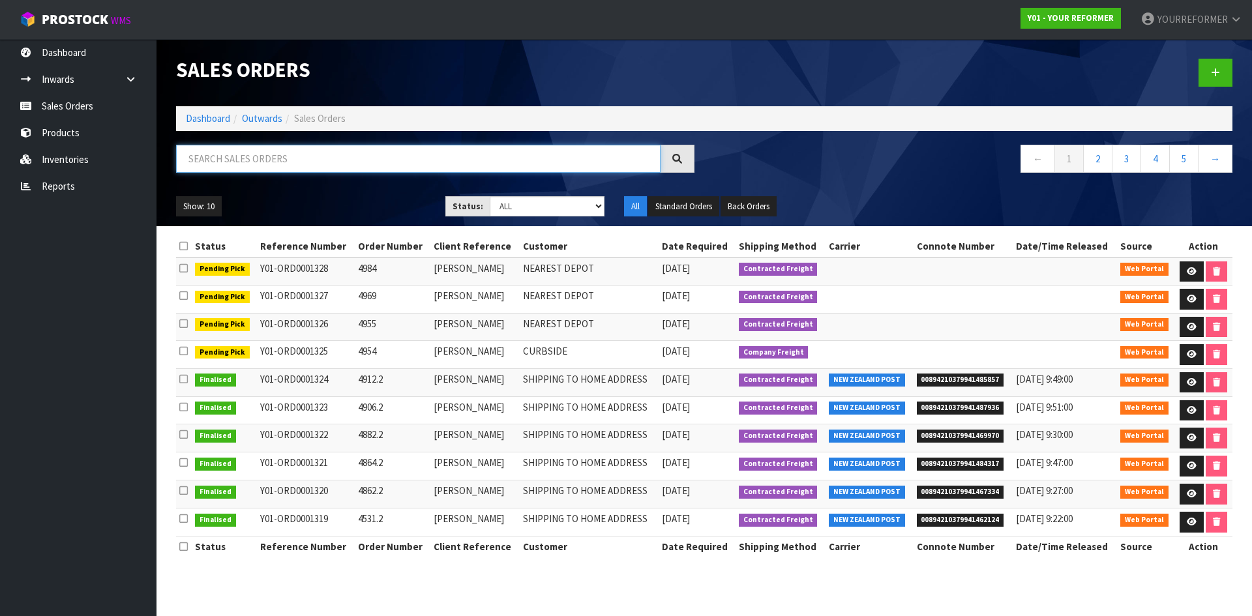
click at [270, 147] on input "text" at bounding box center [418, 159] width 485 height 28
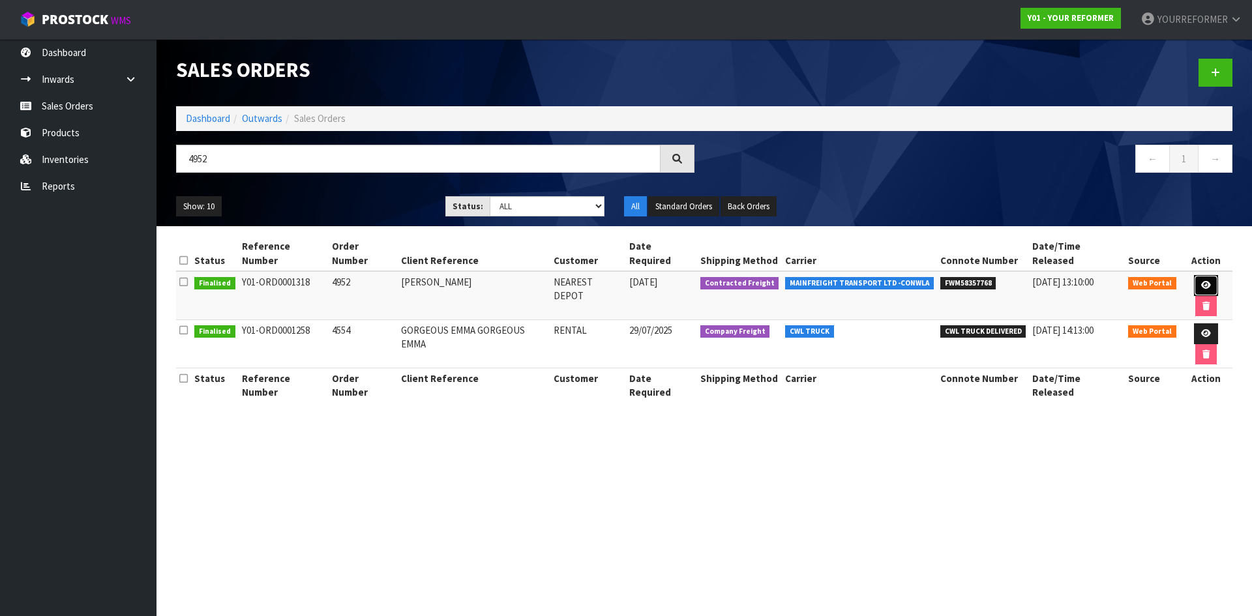
click at [1202, 275] on link at bounding box center [1206, 285] width 24 height 21
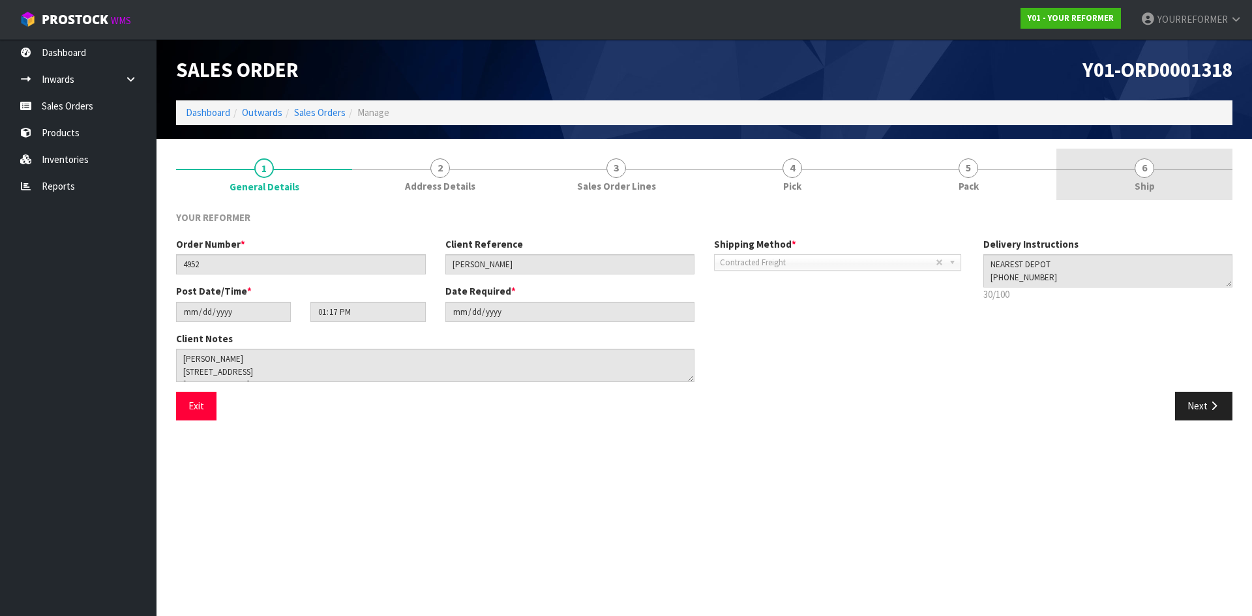
drag, startPoint x: 1102, startPoint y: 185, endPoint x: 1087, endPoint y: 197, distance: 18.5
click at [1102, 185] on link "6 Ship" at bounding box center [1145, 175] width 176 height 52
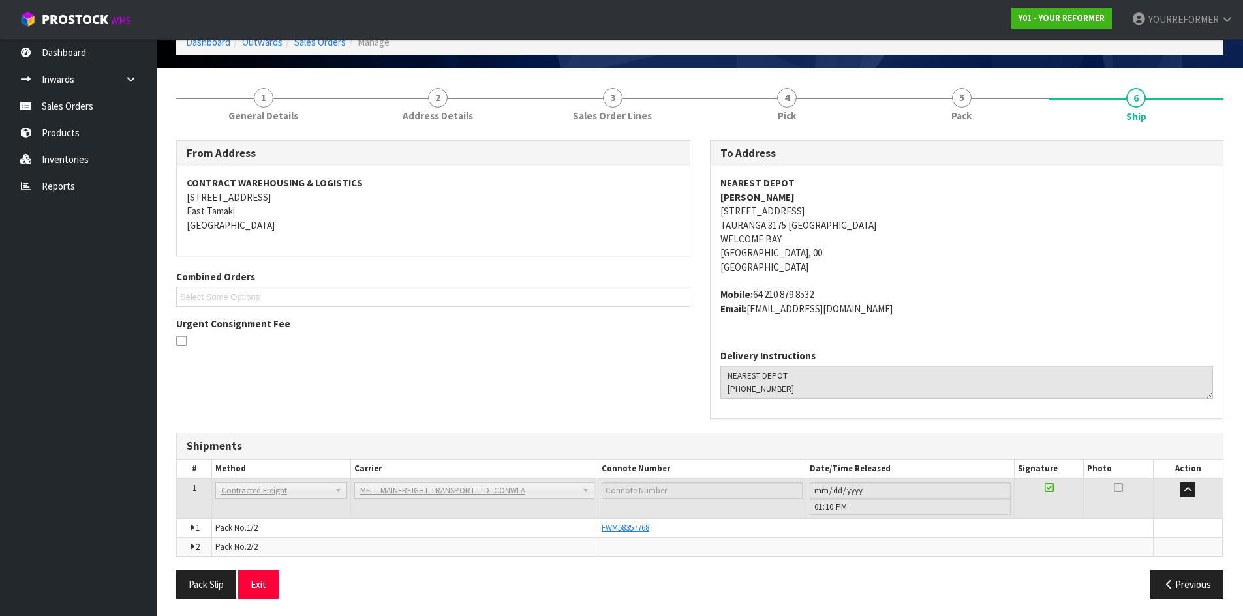
scroll to position [73, 0]
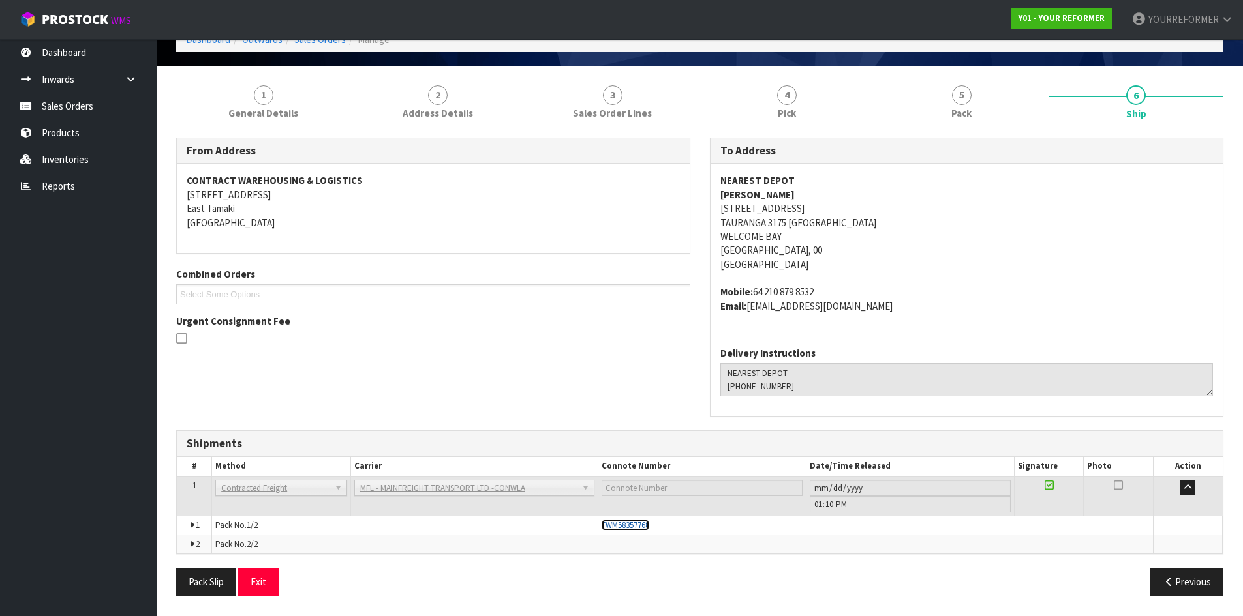
click at [626, 521] on span "FWM58357768" at bounding box center [625, 525] width 48 height 11
drag, startPoint x: 70, startPoint y: 102, endPoint x: 15, endPoint y: 115, distance: 57.0
click at [70, 102] on link "Sales Orders" at bounding box center [78, 106] width 157 height 27
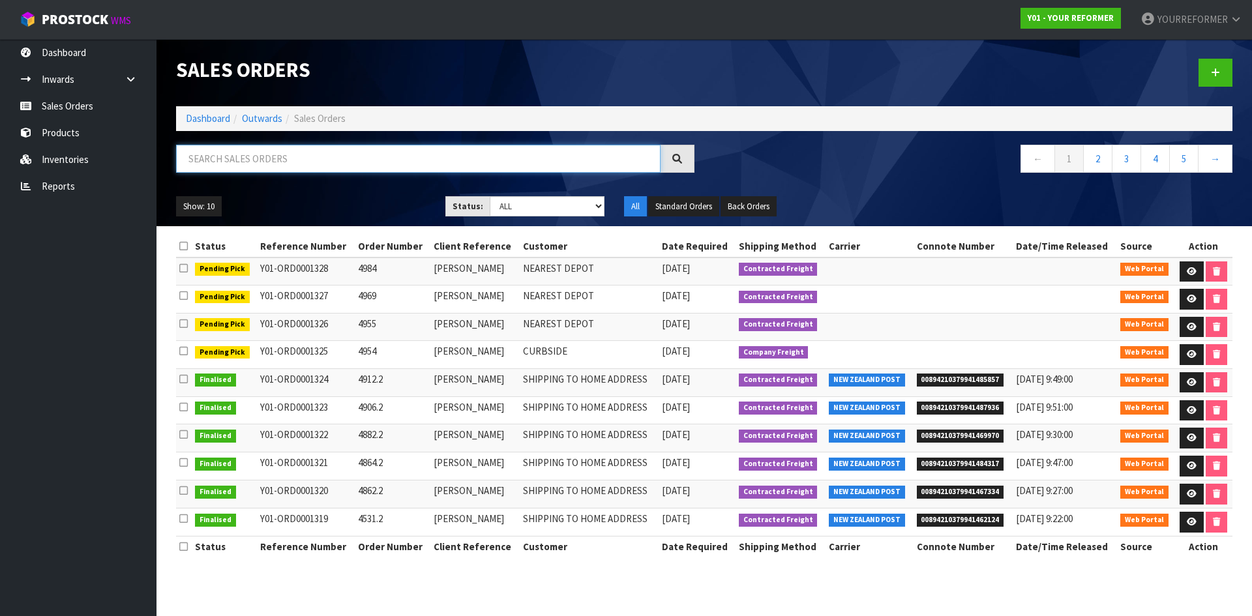
click at [316, 159] on input "text" at bounding box center [418, 159] width 485 height 28
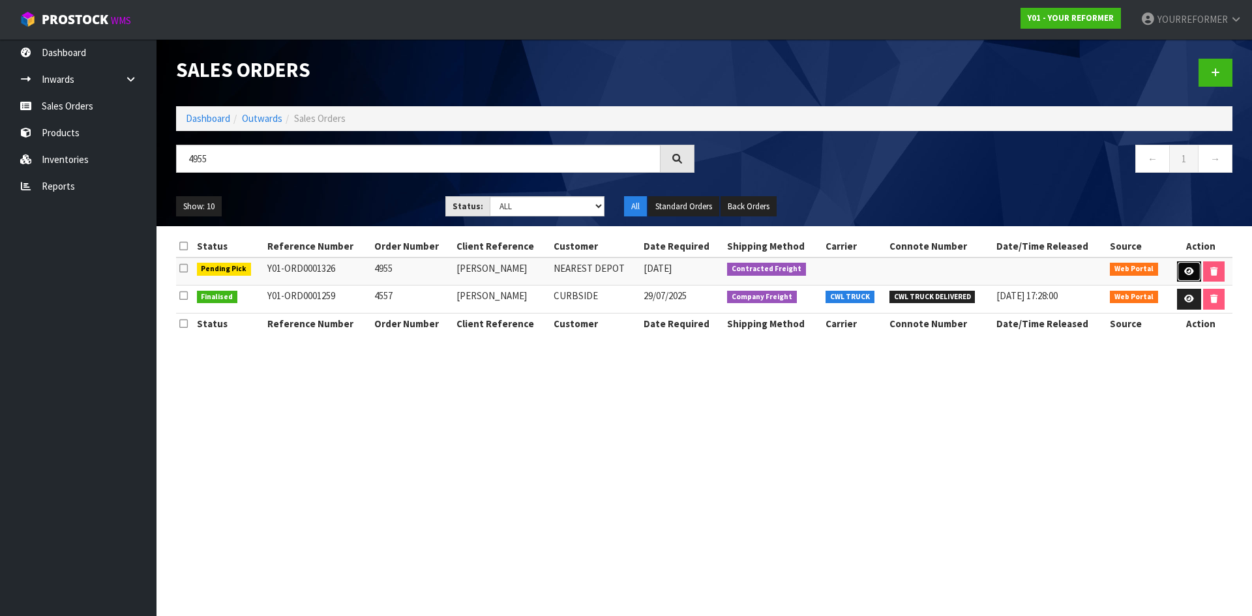
drag, startPoint x: 1189, startPoint y: 264, endPoint x: 1105, endPoint y: 264, distance: 84.2
click at [1189, 263] on link at bounding box center [1189, 272] width 24 height 21
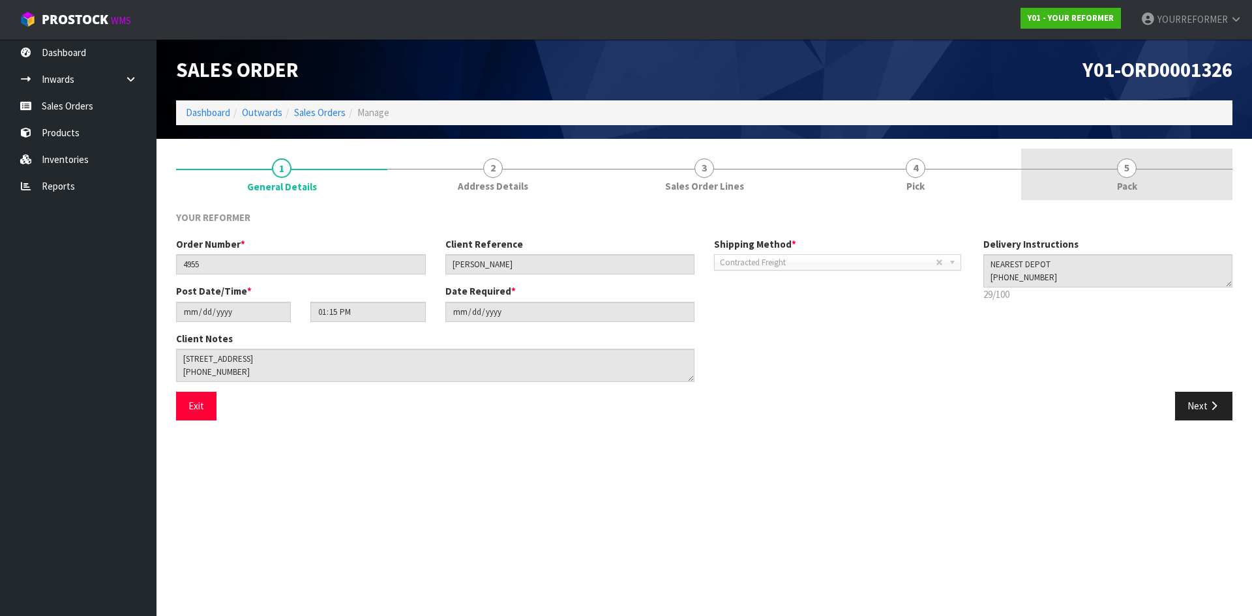
click at [1151, 186] on link "5 Pack" at bounding box center [1127, 175] width 211 height 52
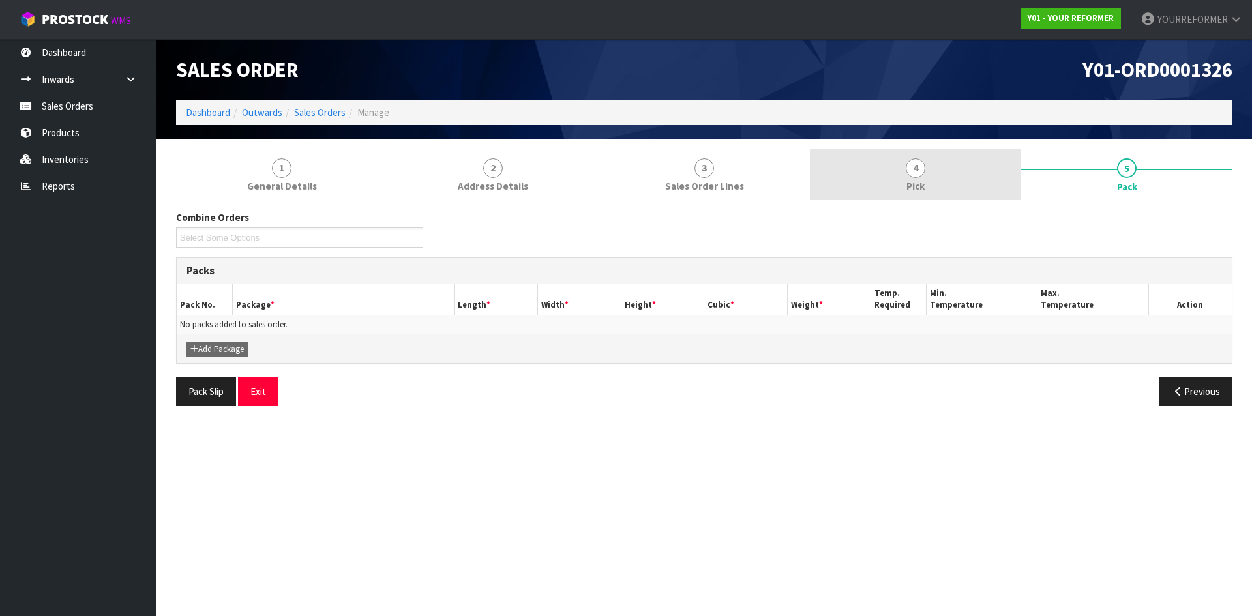
click at [888, 179] on link "4 Pick" at bounding box center [915, 175] width 211 height 52
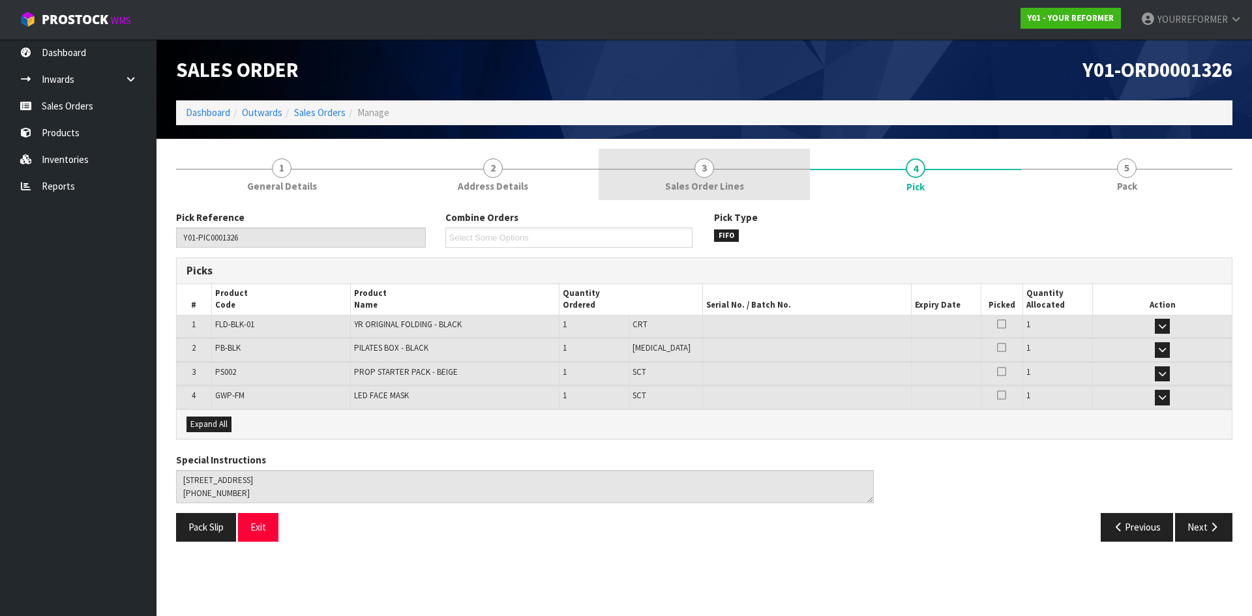
click at [683, 175] on link "3 Sales Order Lines" at bounding box center [704, 175] width 211 height 52
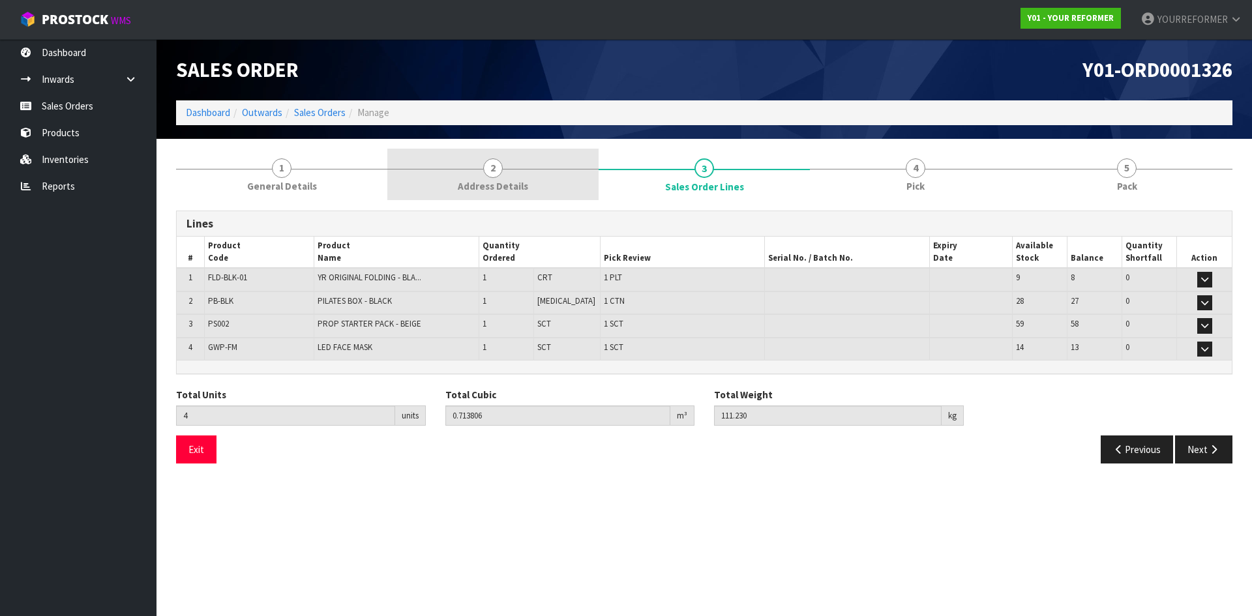
click at [513, 187] on span "Address Details" at bounding box center [493, 186] width 70 height 14
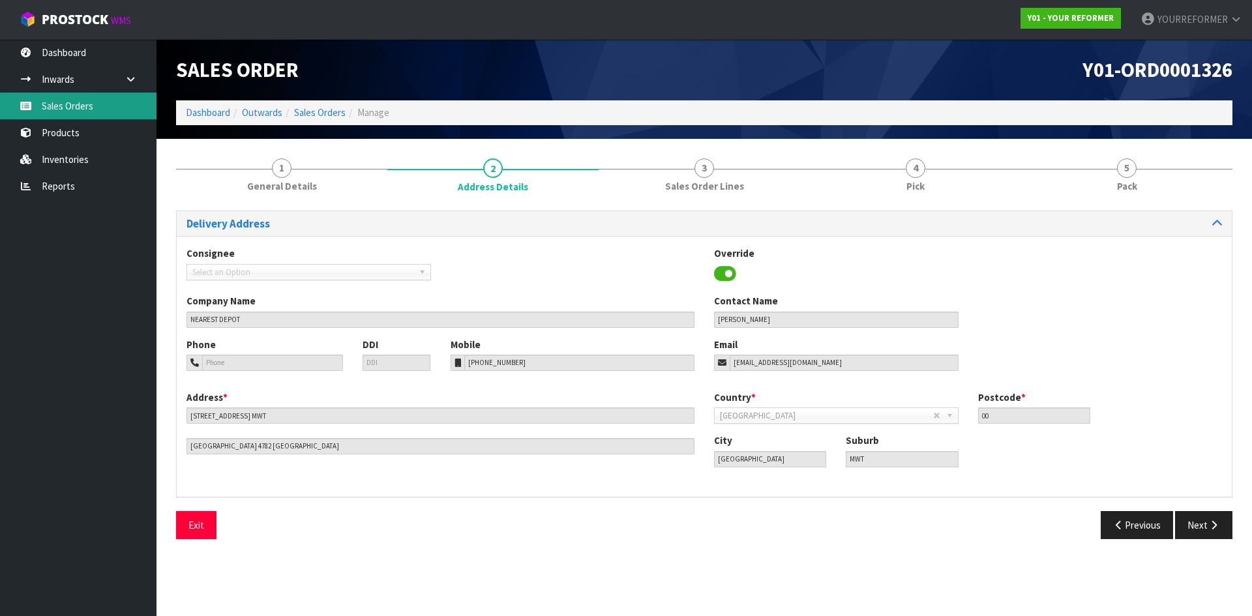
click at [113, 112] on link "Sales Orders" at bounding box center [78, 106] width 157 height 27
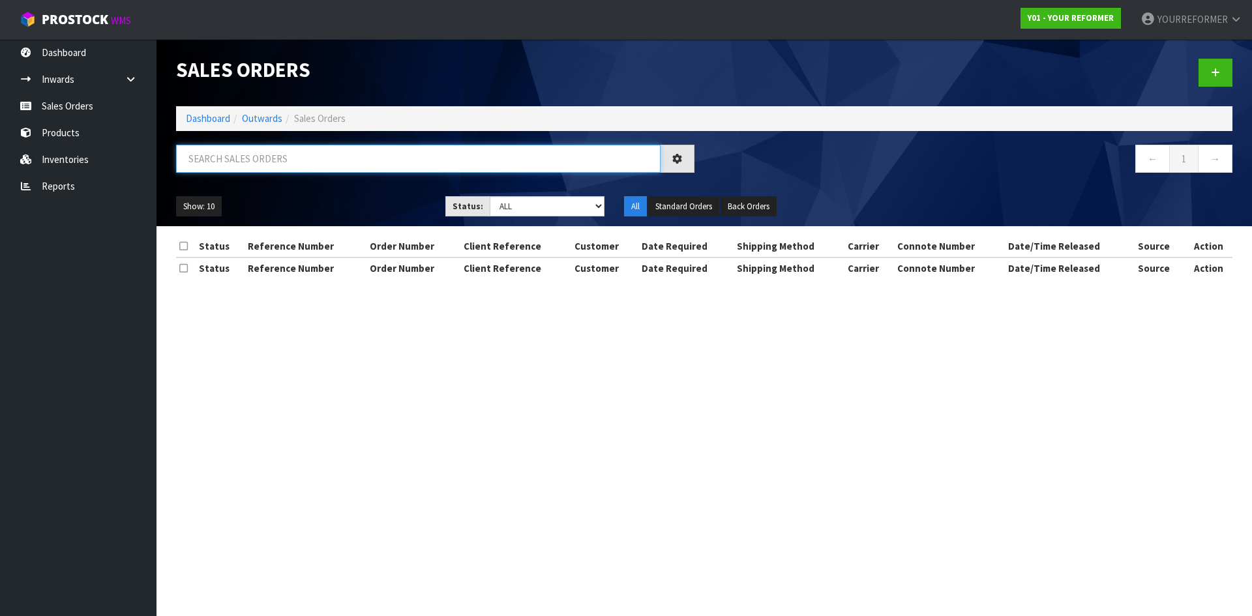
click at [309, 151] on input "text" at bounding box center [418, 159] width 485 height 28
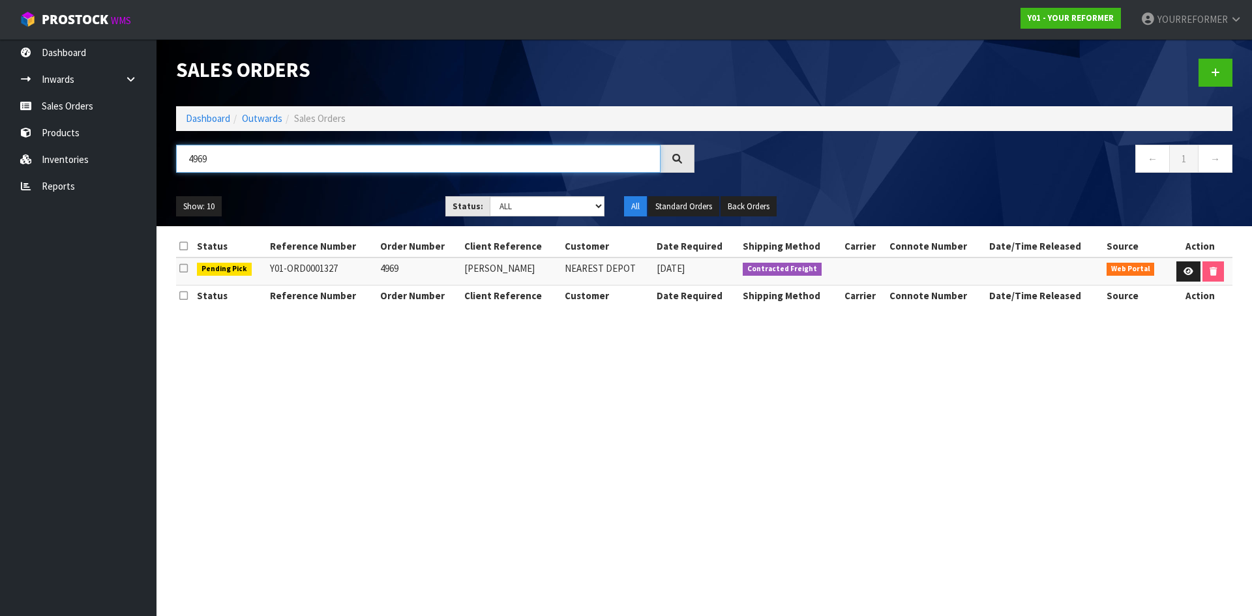
click at [223, 160] on input "4969" at bounding box center [418, 159] width 485 height 28
